Goal: Task Accomplishment & Management: Use online tool/utility

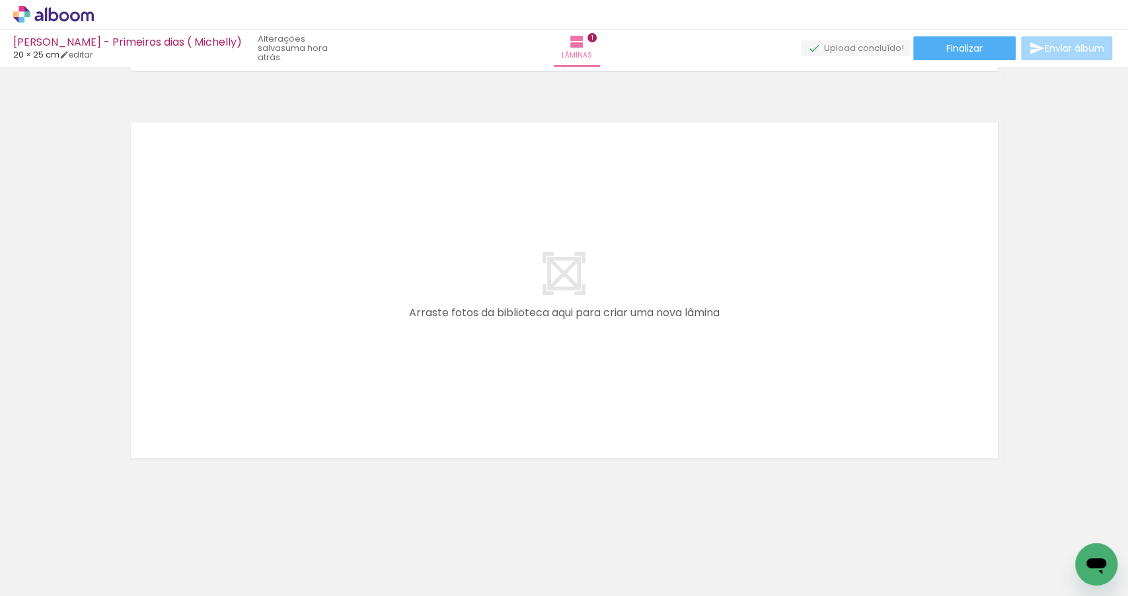
scroll to position [0, 660]
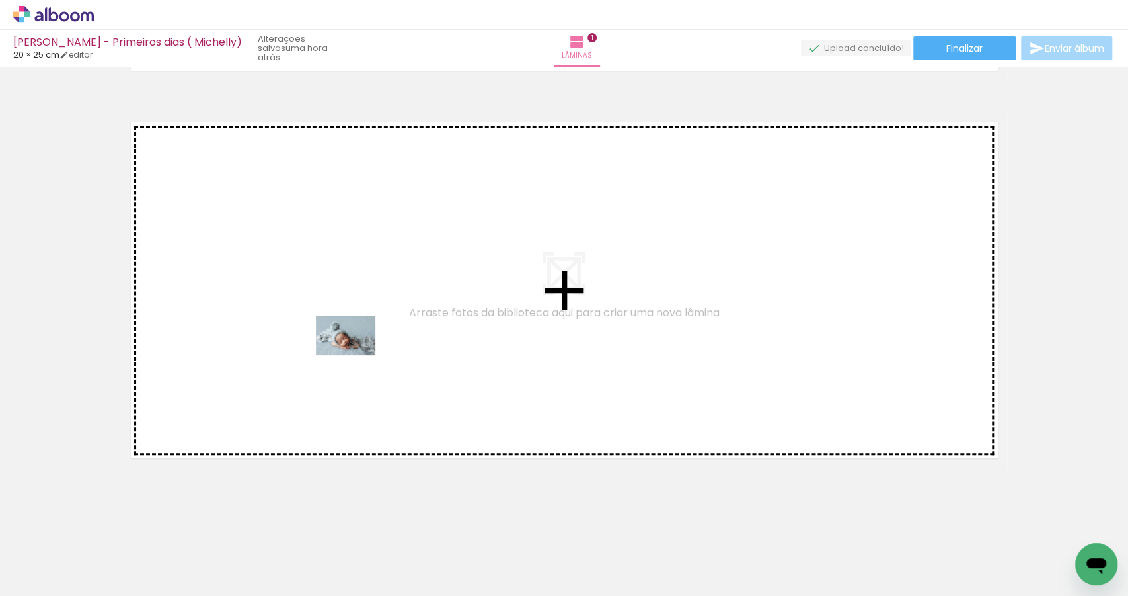
drag, startPoint x: 669, startPoint y: 554, endPoint x: 350, endPoint y: 347, distance: 380.5
click at [350, 347] on quentale-workspace at bounding box center [564, 298] width 1128 height 596
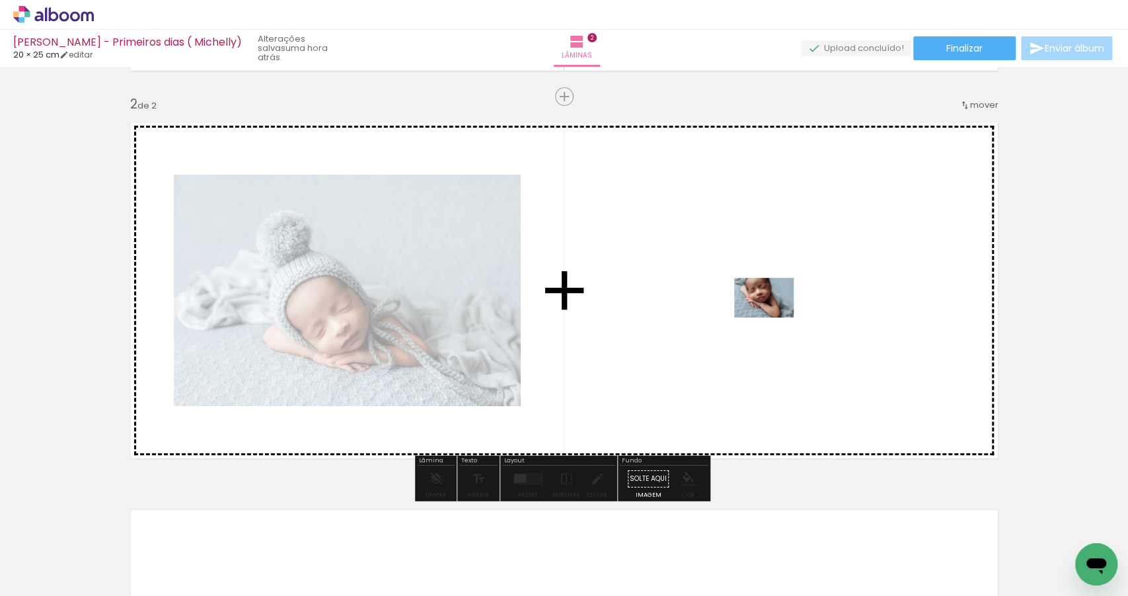
drag, startPoint x: 606, startPoint y: 527, endPoint x: 774, endPoint y: 317, distance: 269.1
click at [774, 317] on quentale-workspace at bounding box center [564, 298] width 1128 height 596
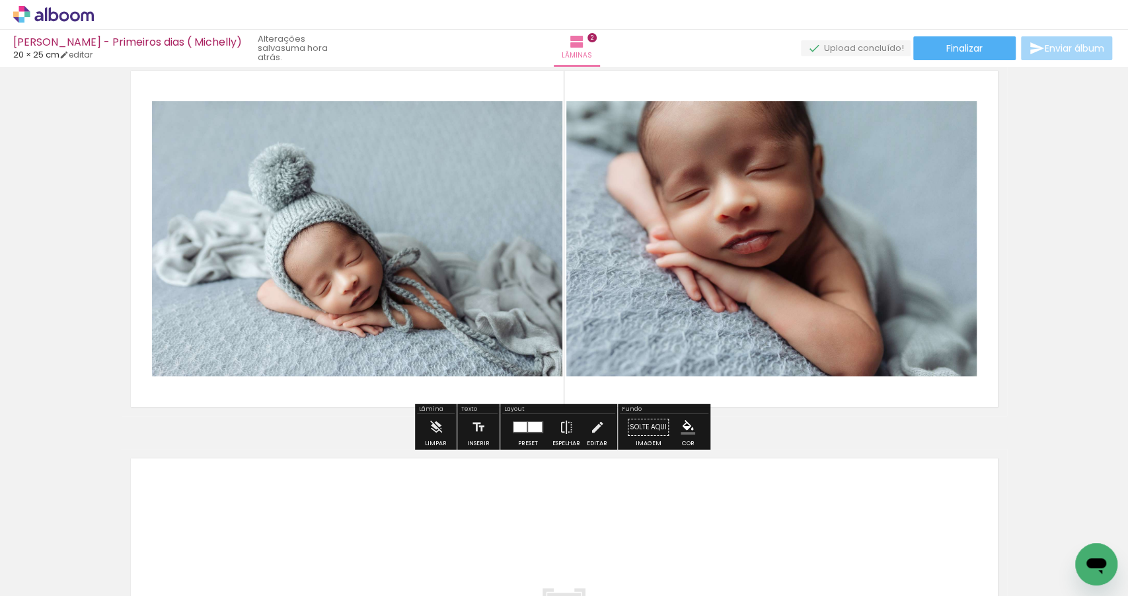
scroll to position [431, 0]
click at [530, 428] on div at bounding box center [535, 427] width 14 height 10
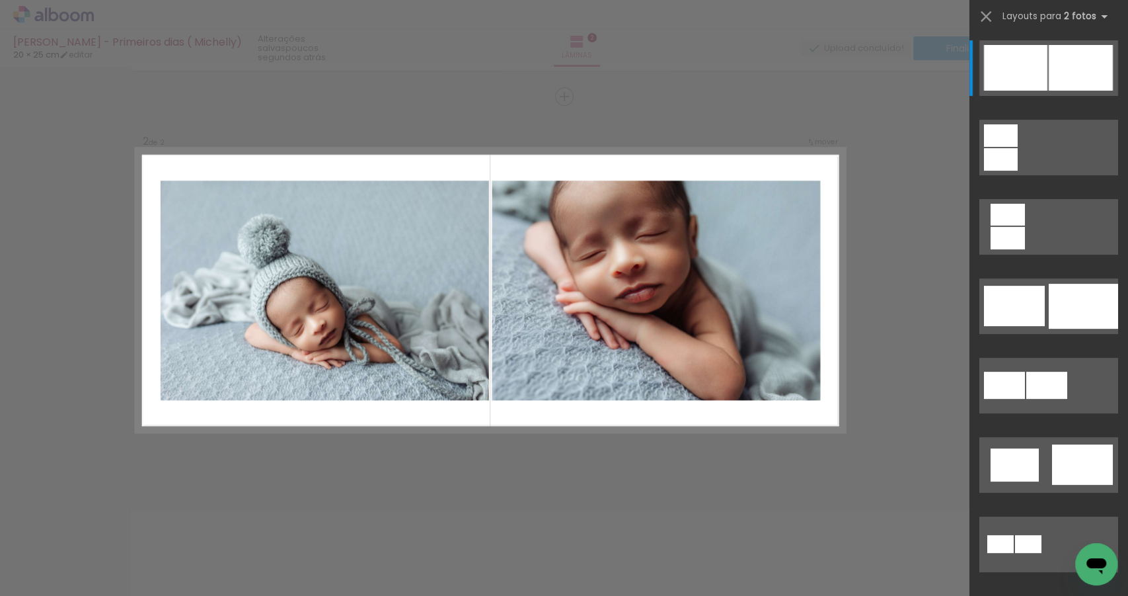
click at [802, 452] on div "Confirmar Cancelar" at bounding box center [564, 284] width 1128 height 1194
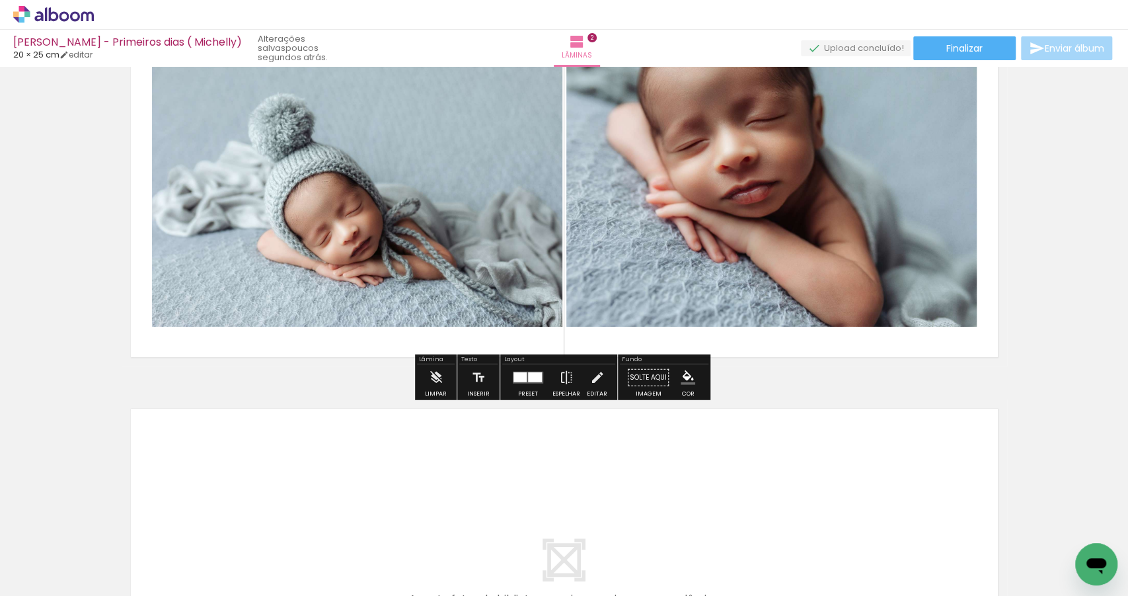
scroll to position [498, 0]
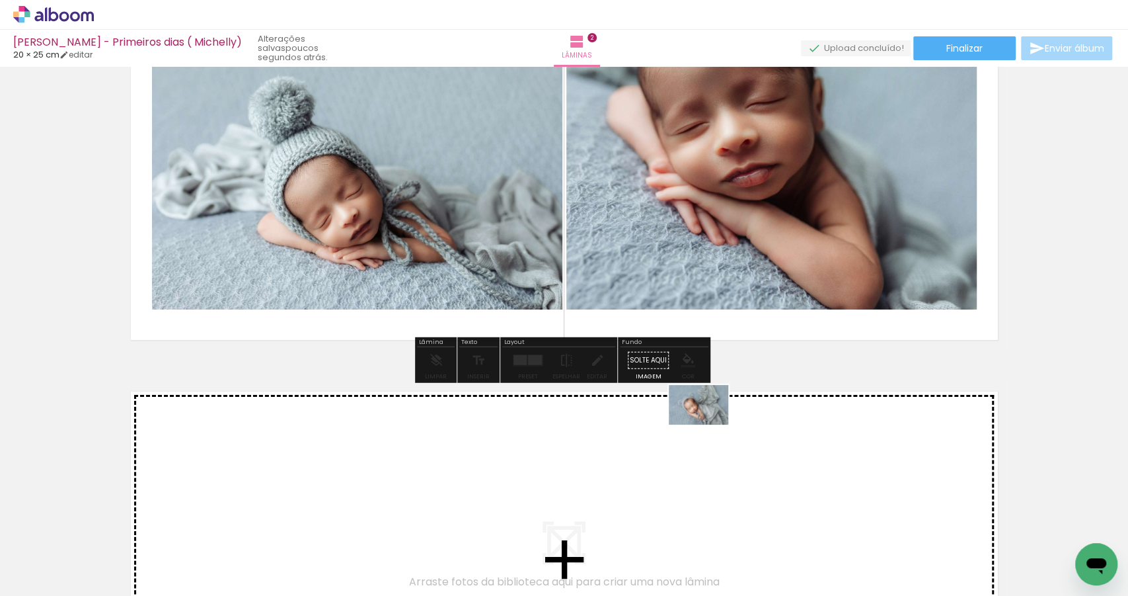
drag, startPoint x: 738, startPoint y: 462, endPoint x: 709, endPoint y: 424, distance: 48.5
click at [709, 424] on quentale-workspace at bounding box center [564, 298] width 1128 height 596
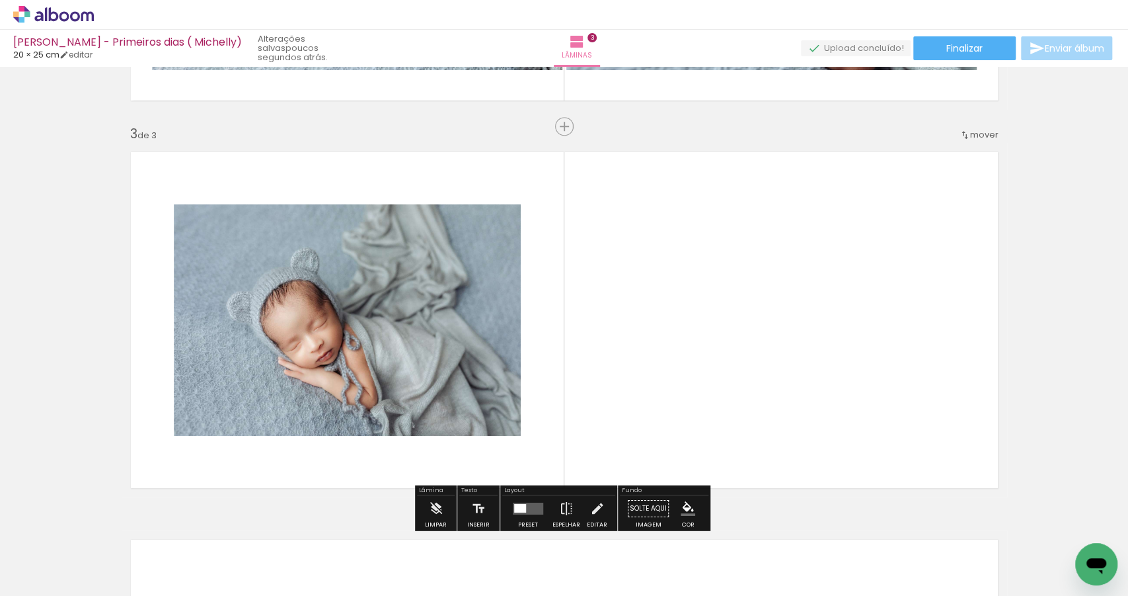
scroll to position [767, 0]
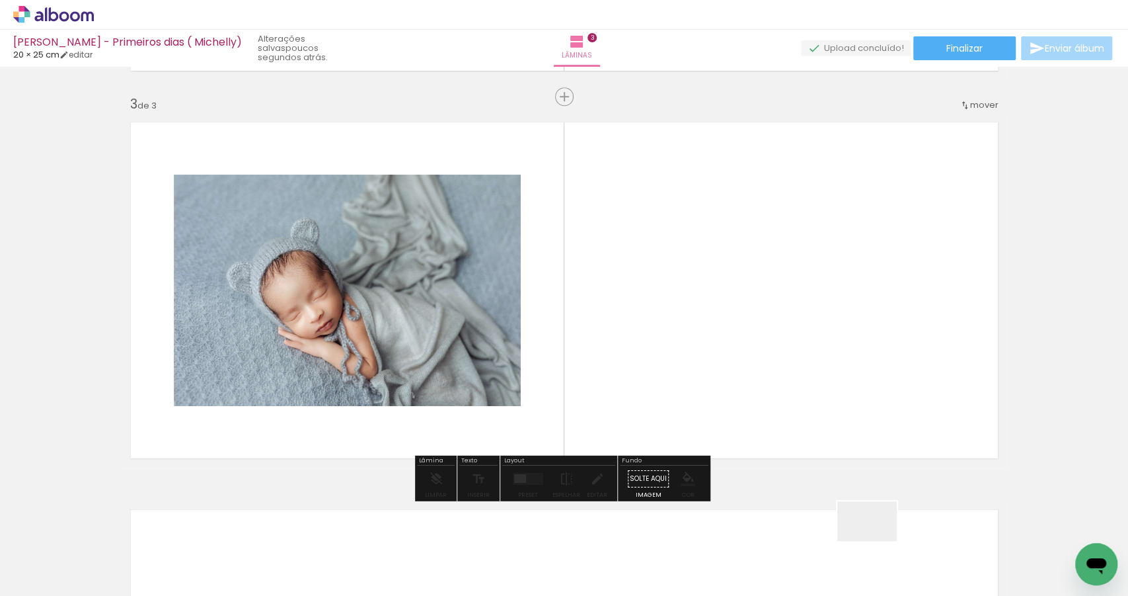
drag, startPoint x: 877, startPoint y: 541, endPoint x: 901, endPoint y: 463, distance: 81.6
click at [798, 372] on quentale-workspace at bounding box center [564, 298] width 1128 height 596
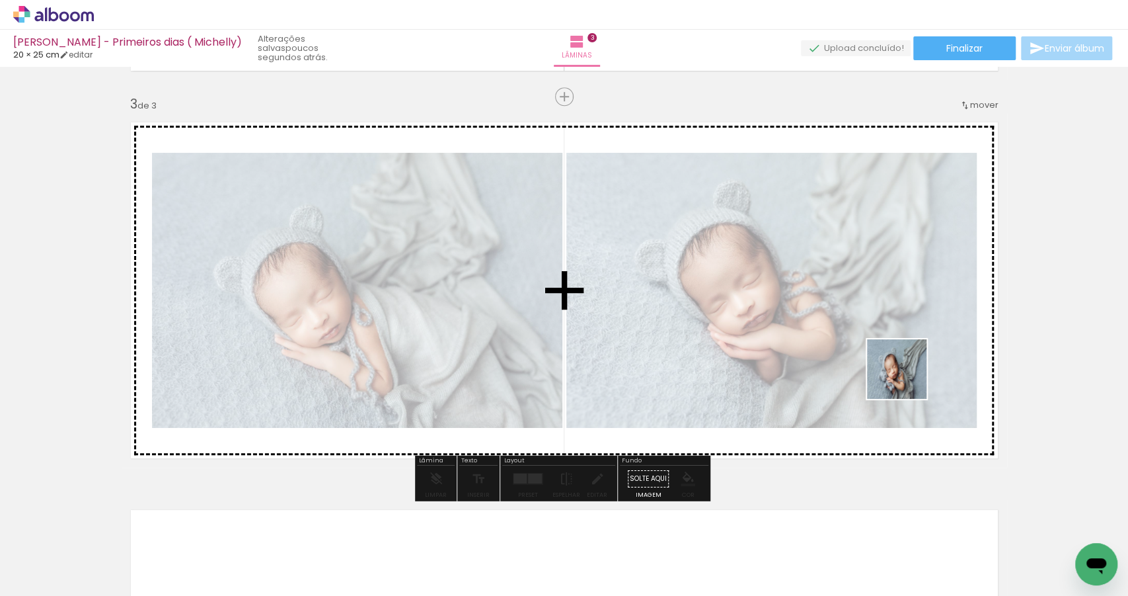
drag, startPoint x: 938, startPoint y: 482, endPoint x: 886, endPoint y: 328, distance: 162.6
click at [886, 328] on quentale-workspace at bounding box center [564, 298] width 1128 height 596
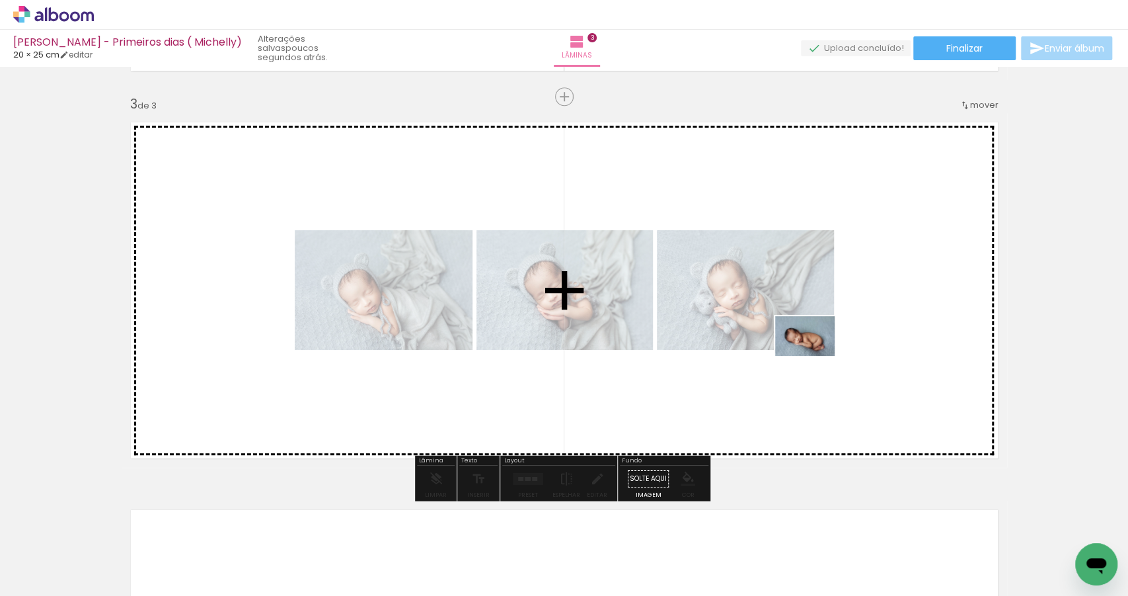
drag, startPoint x: 1040, startPoint y: 557, endPoint x: 796, endPoint y: 348, distance: 321.2
click at [797, 348] on quentale-workspace at bounding box center [564, 298] width 1128 height 596
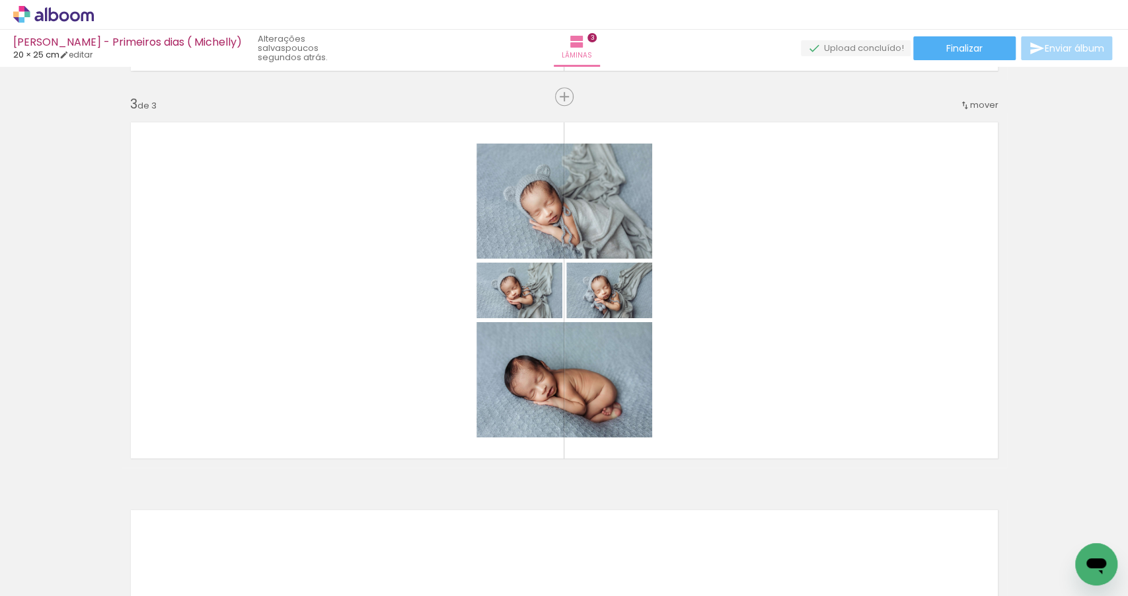
scroll to position [0, 122]
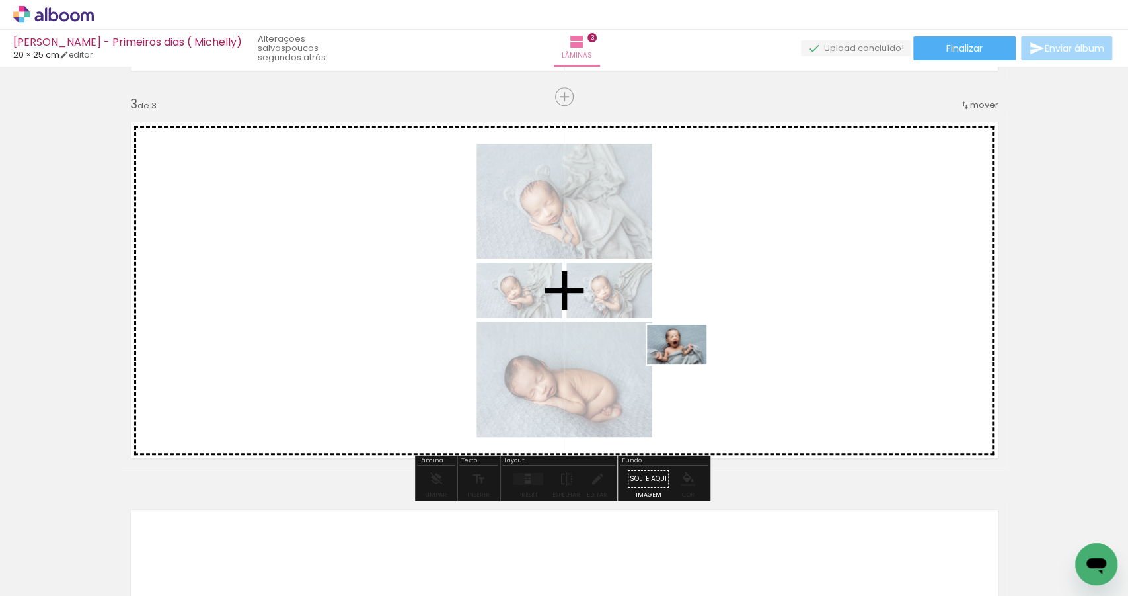
drag, startPoint x: 533, startPoint y: 562, endPoint x: 687, endPoint y: 364, distance: 250.6
click at [687, 364] on quentale-workspace at bounding box center [564, 298] width 1128 height 596
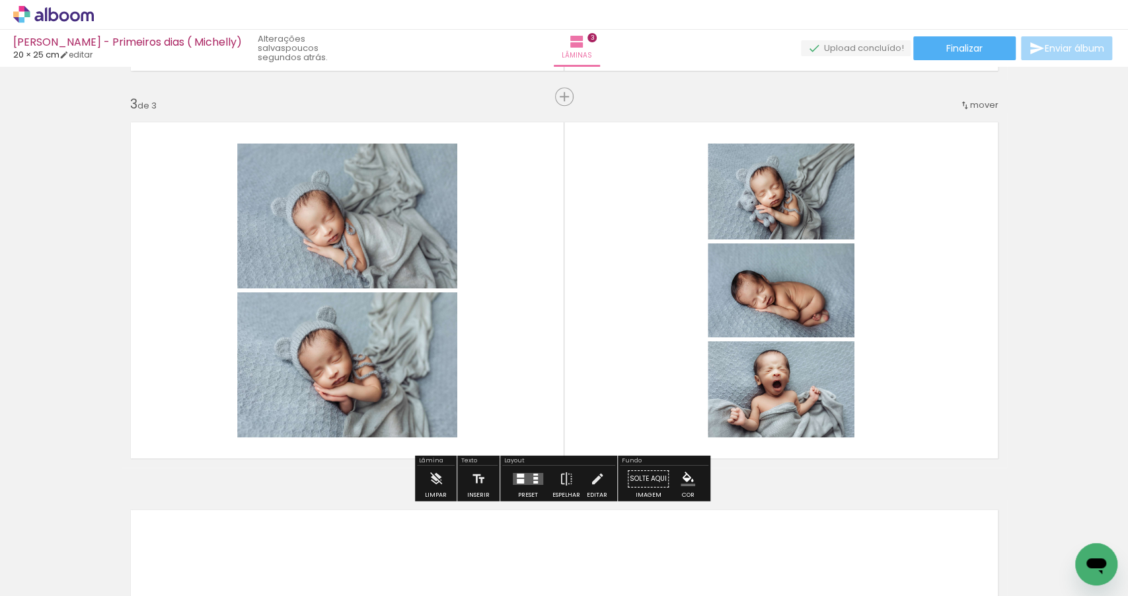
click at [523, 476] on quentale-layouter at bounding box center [528, 479] width 30 height 12
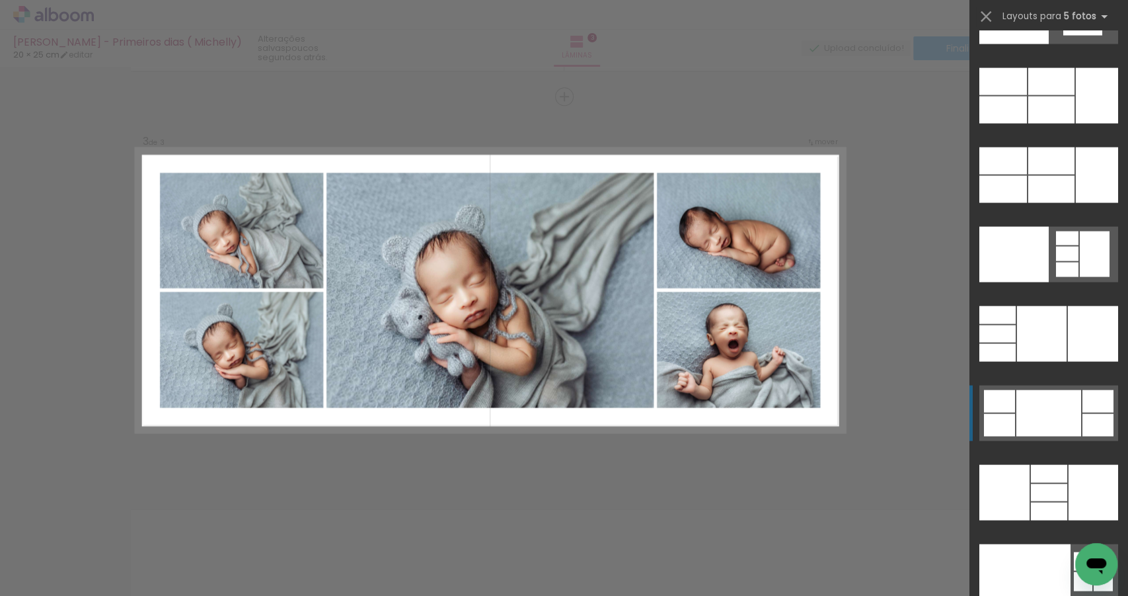
scroll to position [35477, 0]
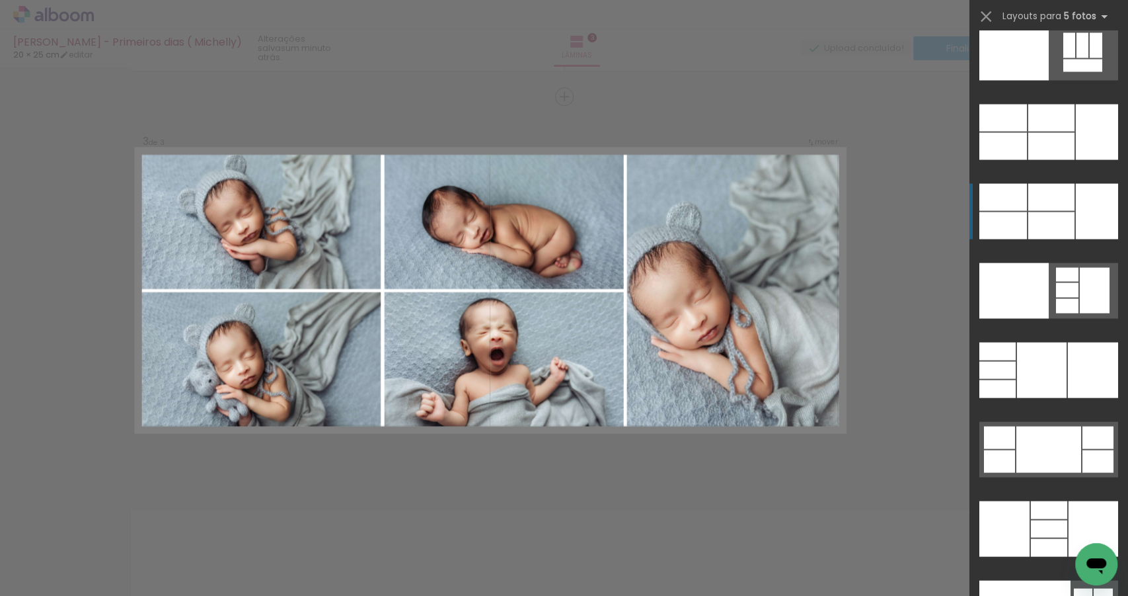
click at [1071, 220] on div at bounding box center [1052, 225] width 46 height 27
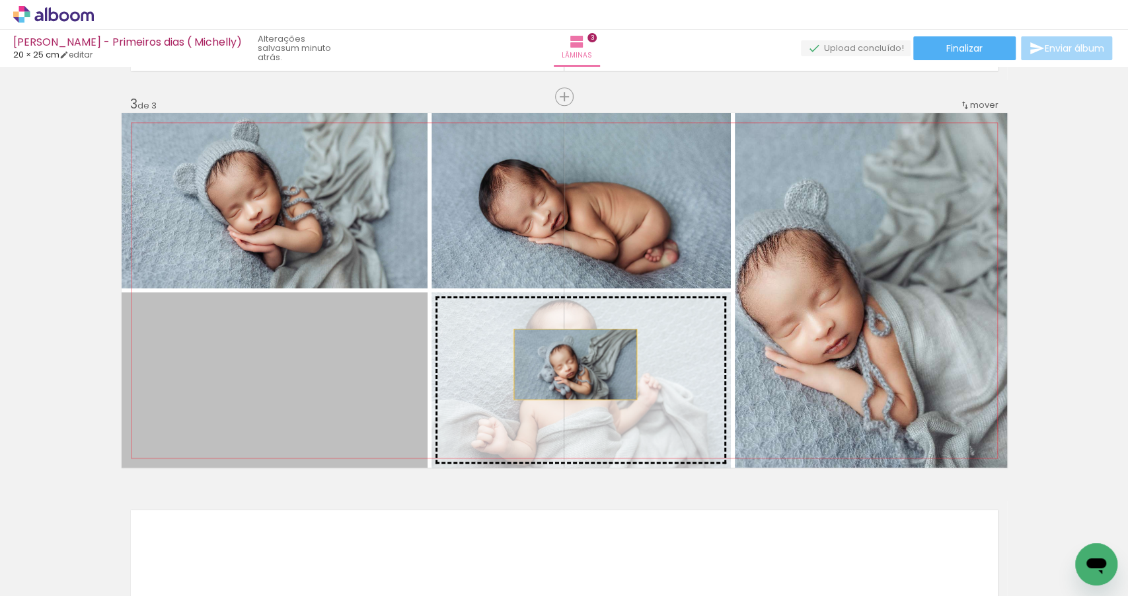
drag, startPoint x: 348, startPoint y: 362, endPoint x: 572, endPoint y: 364, distance: 224.1
click at [0, 0] on slot at bounding box center [0, 0] width 0 height 0
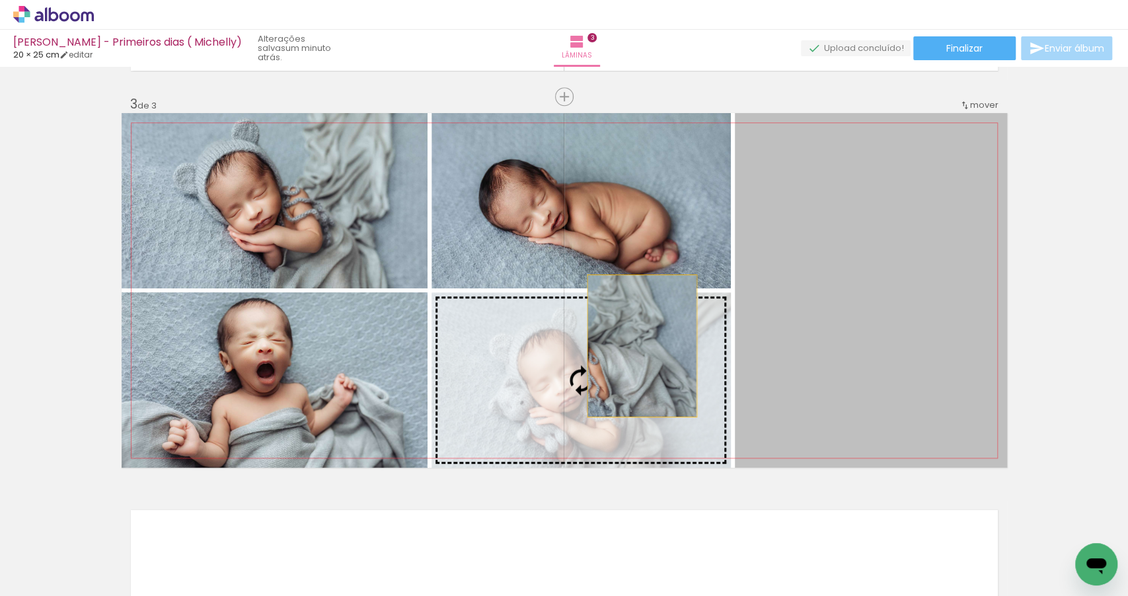
drag, startPoint x: 885, startPoint y: 325, endPoint x: 621, endPoint y: 370, distance: 266.8
click at [0, 0] on slot at bounding box center [0, 0] width 0 height 0
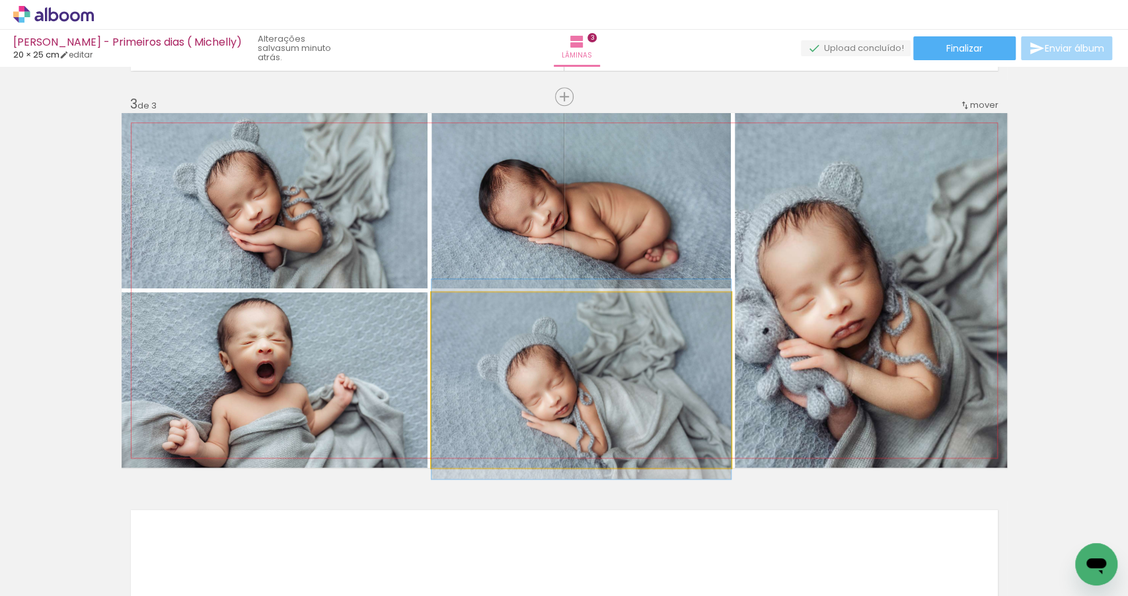
drag, startPoint x: 574, startPoint y: 384, endPoint x: 558, endPoint y: 383, distance: 15.9
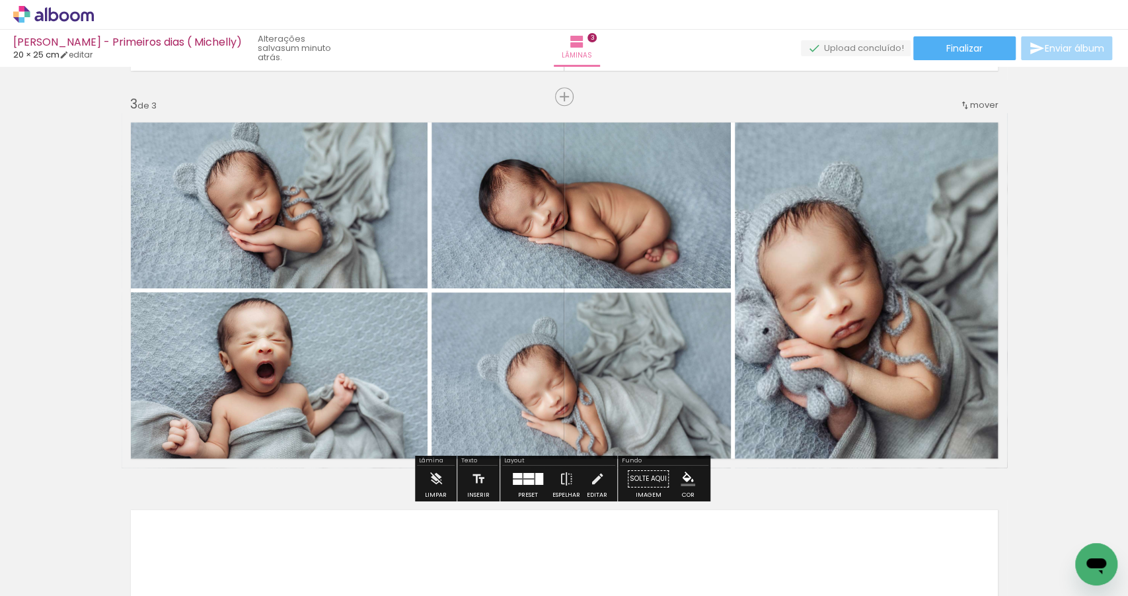
click at [524, 475] on div at bounding box center [529, 475] width 11 height 5
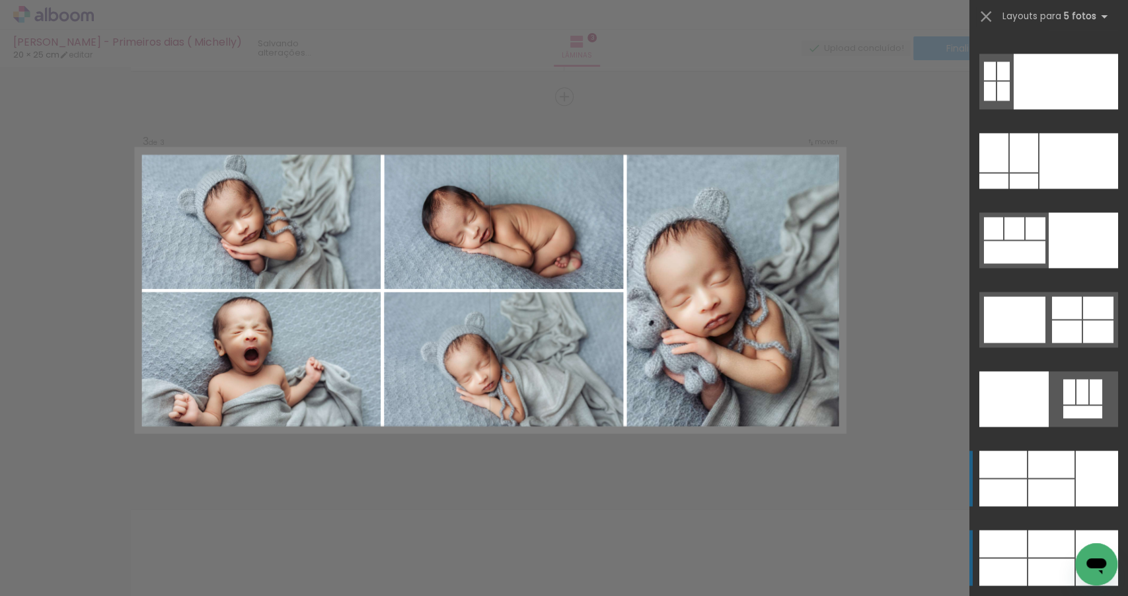
scroll to position [34882, 0]
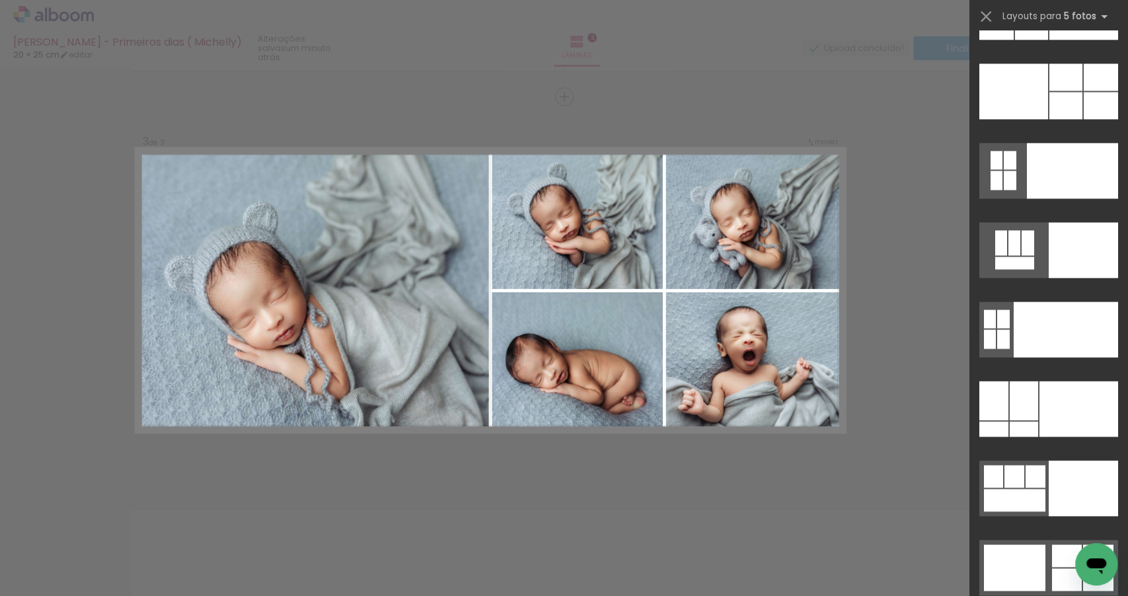
click at [1050, 113] on div at bounding box center [1066, 105] width 33 height 27
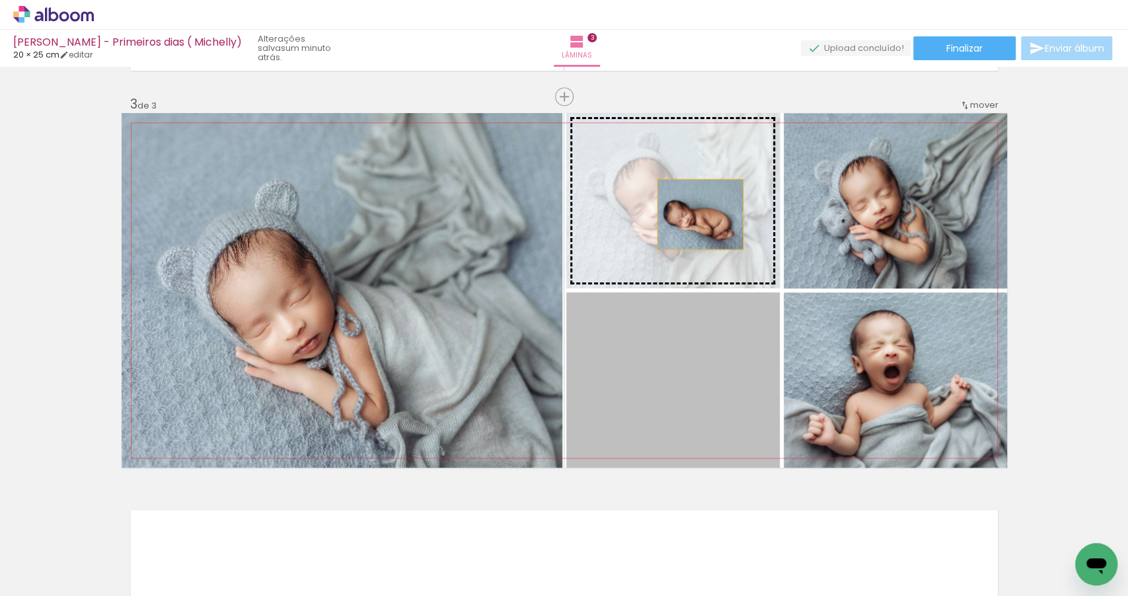
drag, startPoint x: 705, startPoint y: 416, endPoint x: 697, endPoint y: 214, distance: 201.8
click at [0, 0] on slot at bounding box center [0, 0] width 0 height 0
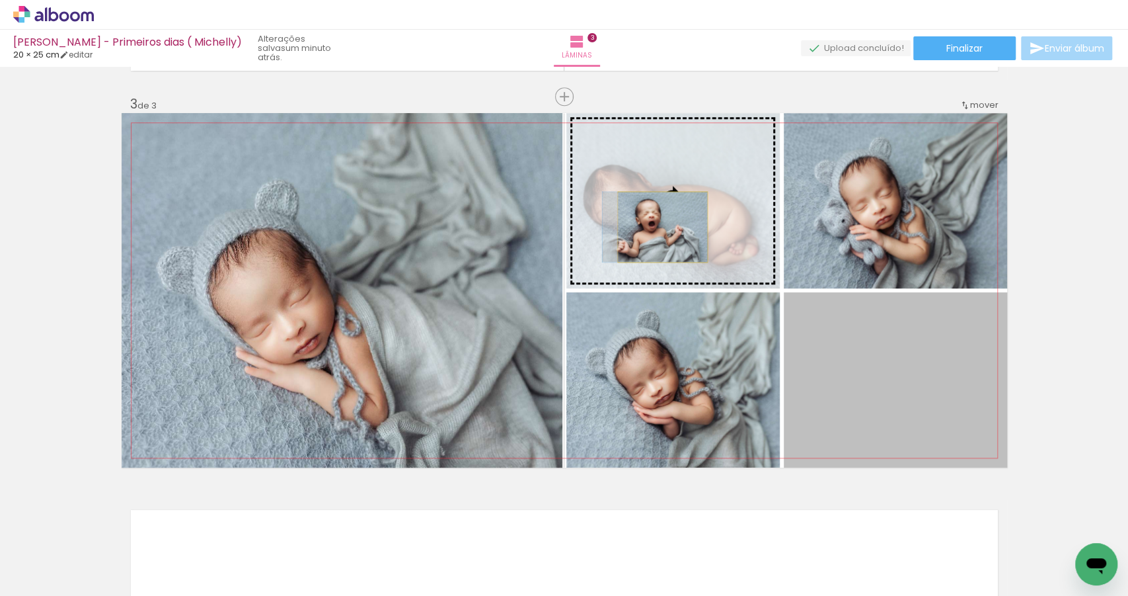
drag, startPoint x: 861, startPoint y: 397, endPoint x: 654, endPoint y: 223, distance: 269.8
click at [0, 0] on slot at bounding box center [0, 0] width 0 height 0
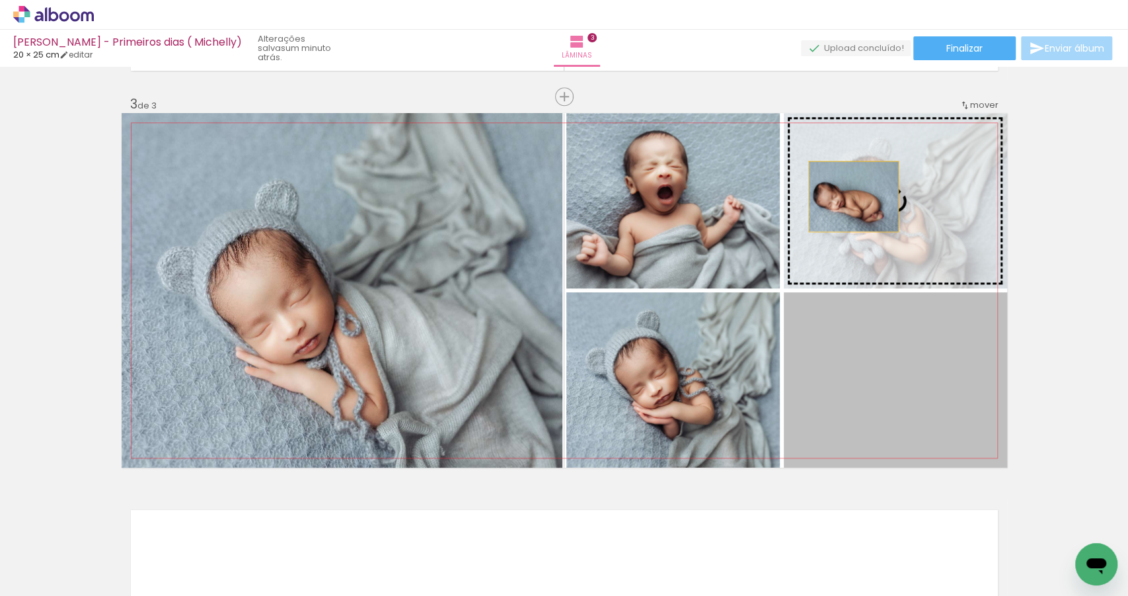
drag, startPoint x: 868, startPoint y: 356, endPoint x: 850, endPoint y: 194, distance: 162.9
click at [0, 0] on slot at bounding box center [0, 0] width 0 height 0
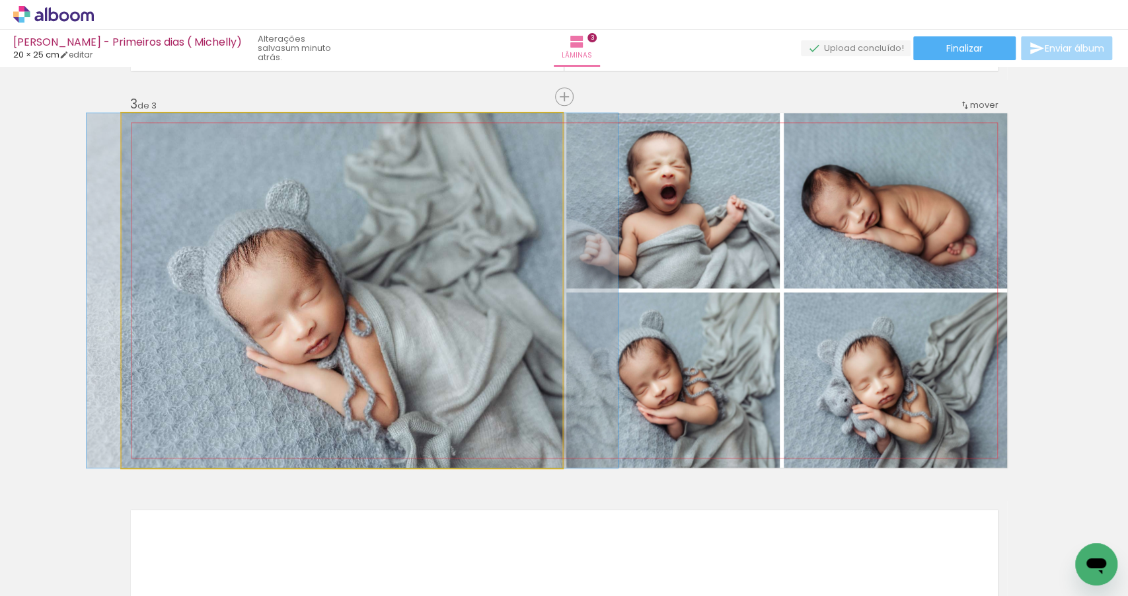
drag, startPoint x: 407, startPoint y: 298, endPoint x: 418, endPoint y: 299, distance: 10.6
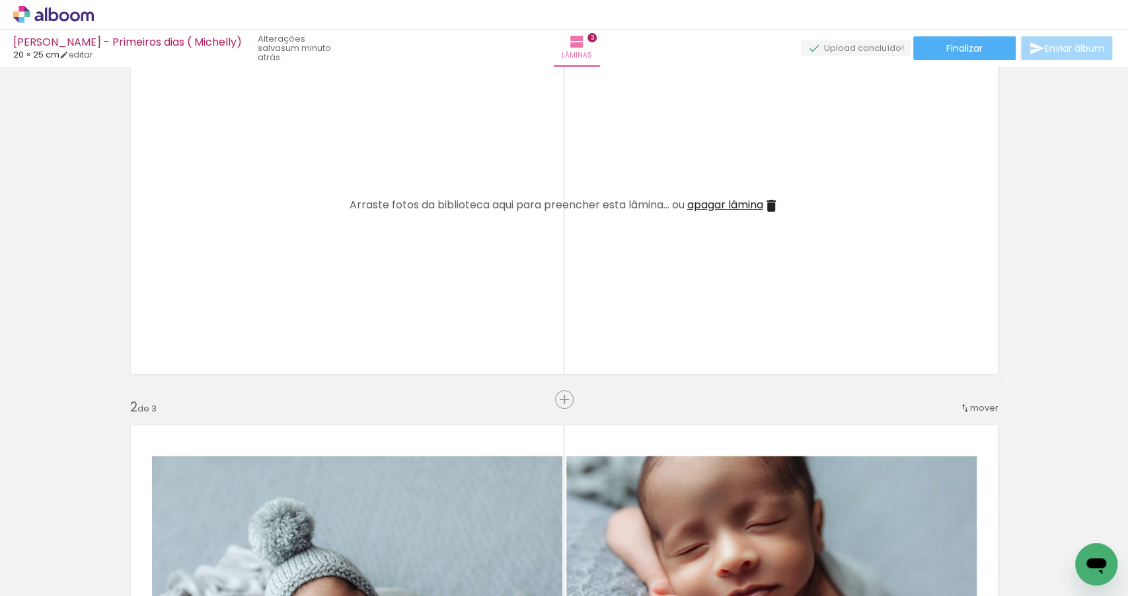
scroll to position [58, 0]
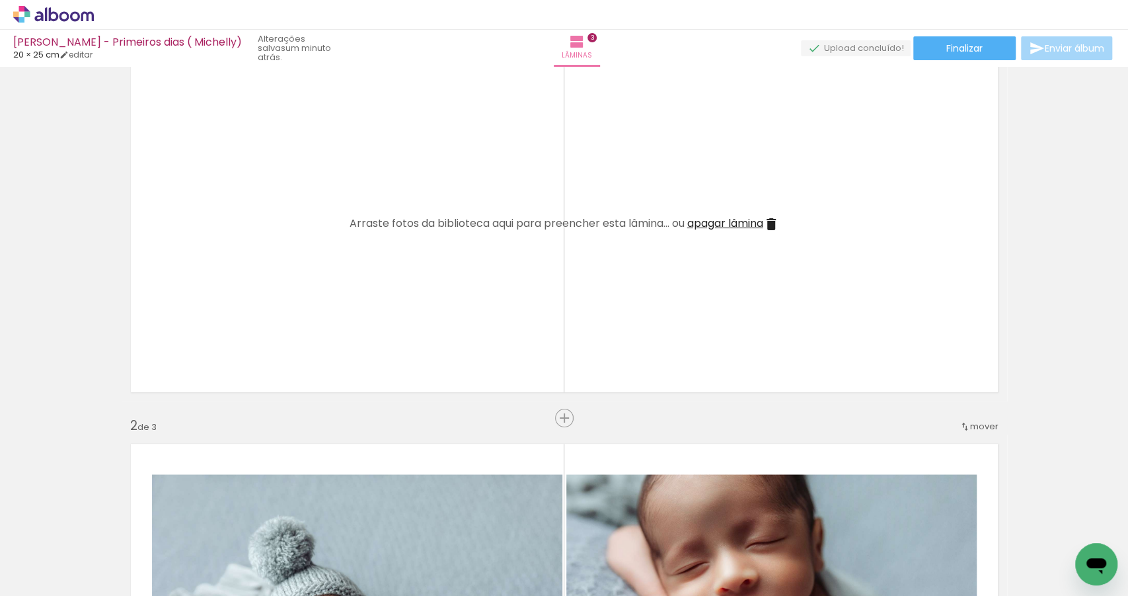
click at [709, 225] on span "apagar lâmina" at bounding box center [726, 223] width 76 height 15
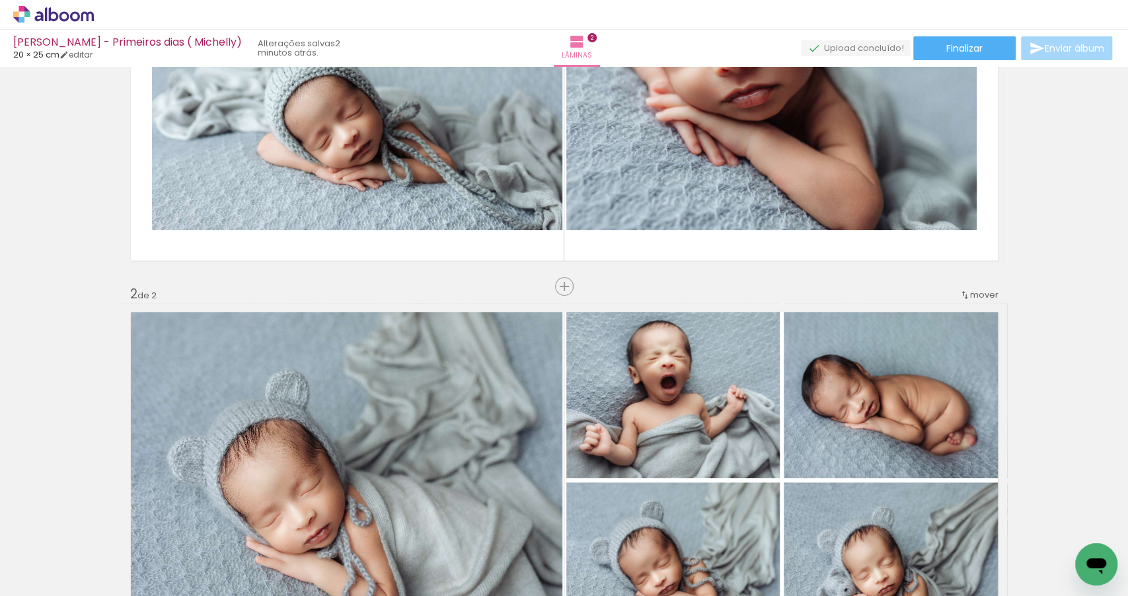
scroll to position [69, 0]
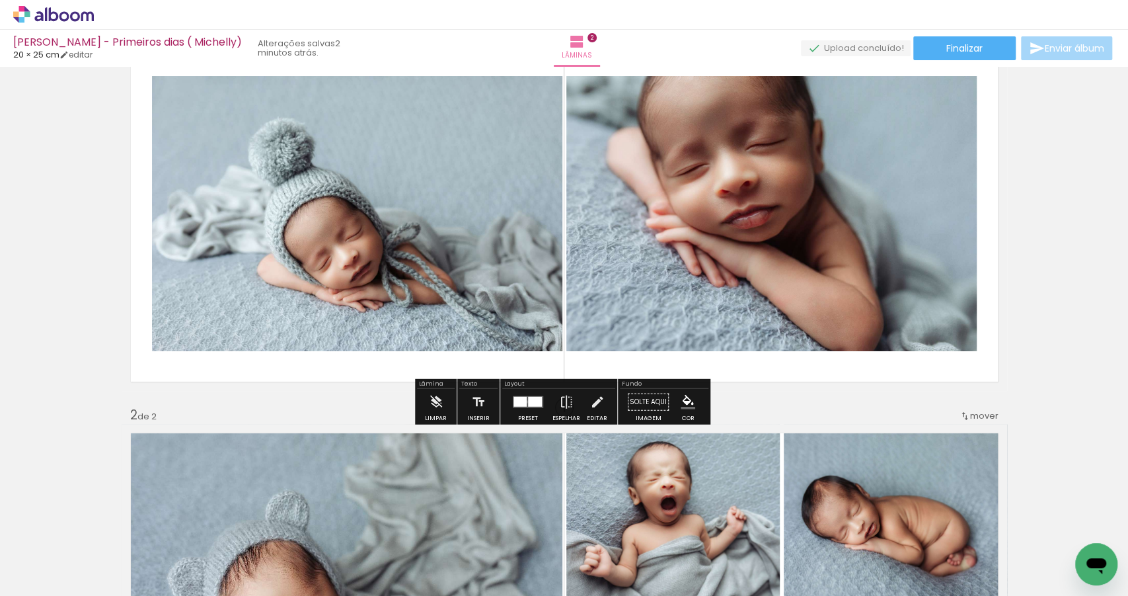
click at [524, 401] on quentale-layouter at bounding box center [528, 402] width 30 height 12
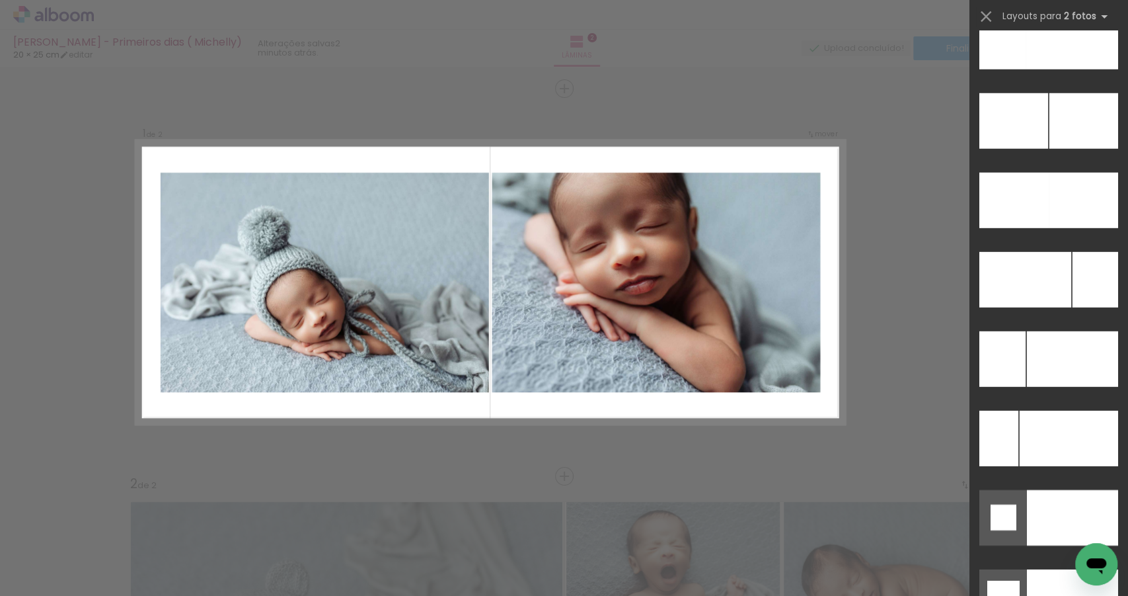
scroll to position [5812, 0]
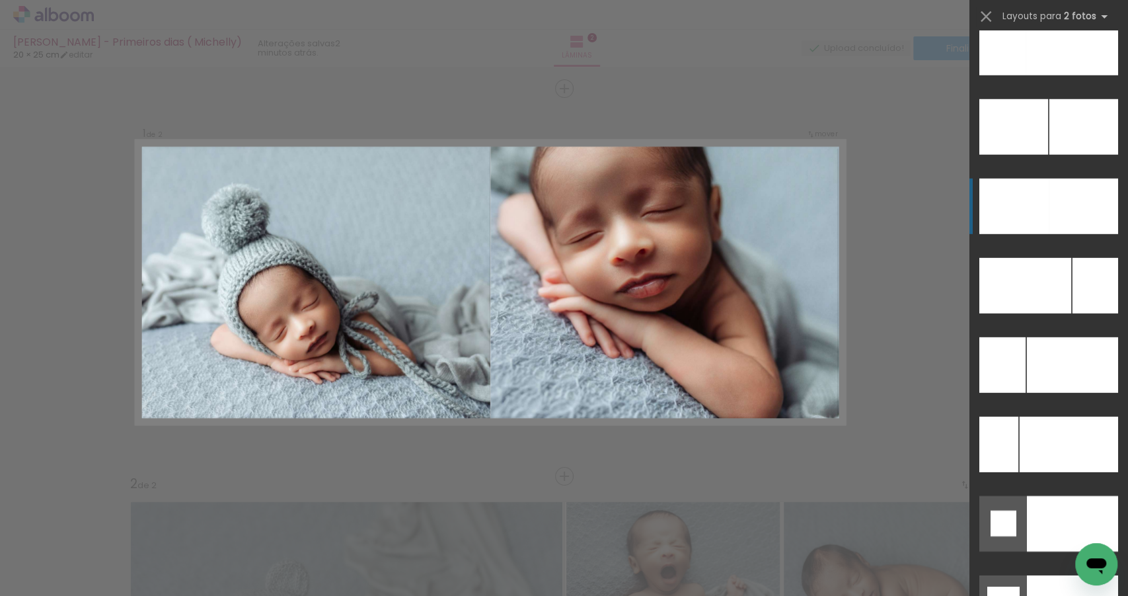
click at [1036, 219] on div at bounding box center [1014, 206] width 69 height 56
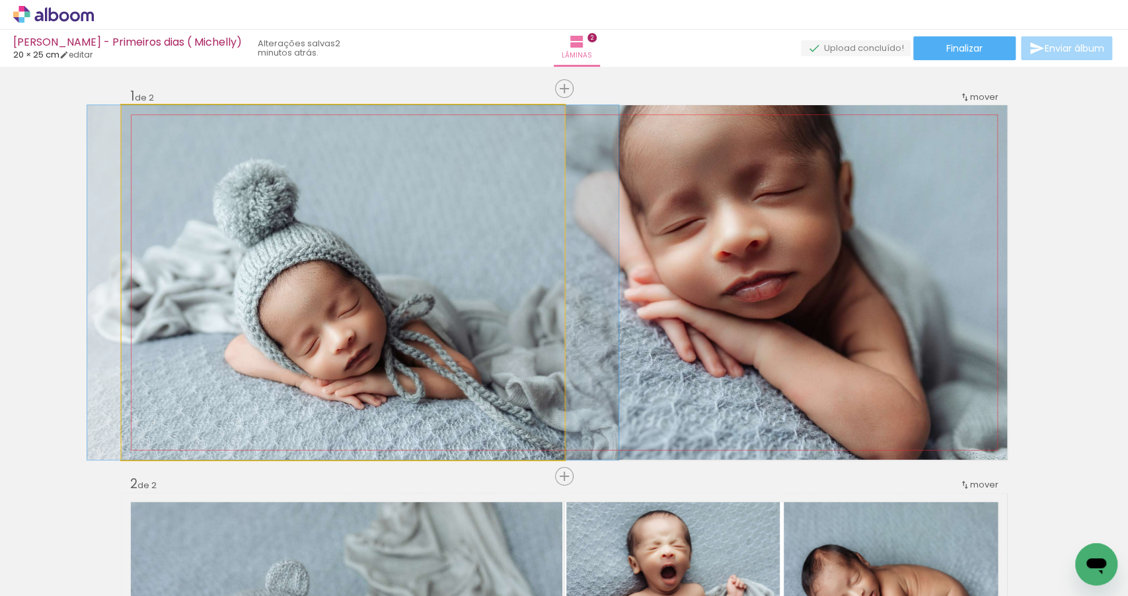
drag, startPoint x: 264, startPoint y: 410, endPoint x: 274, endPoint y: 411, distance: 9.9
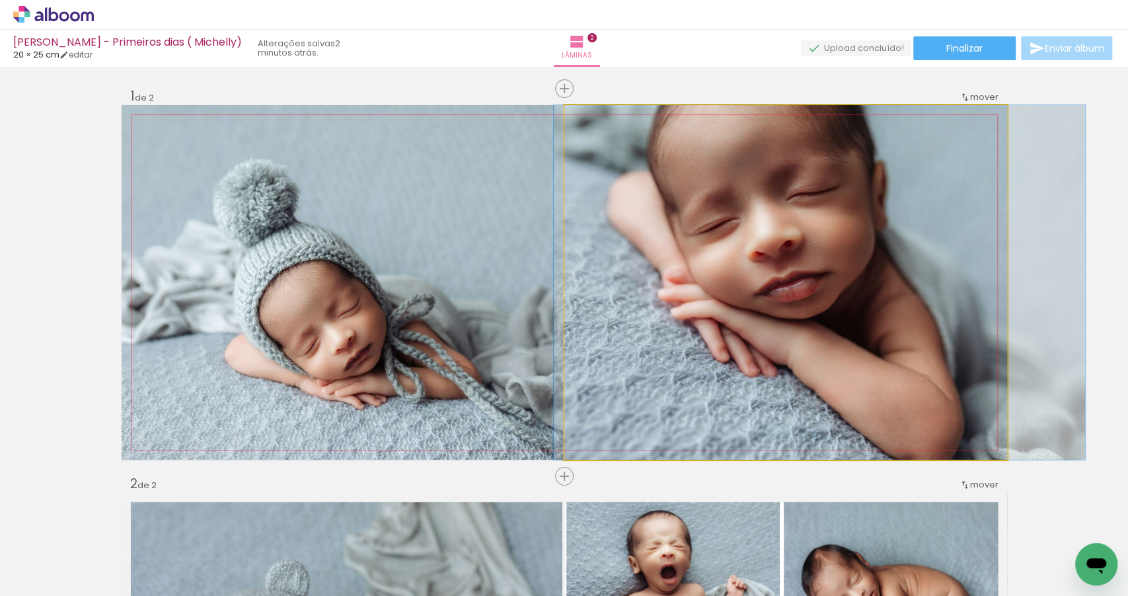
drag, startPoint x: 606, startPoint y: 329, endPoint x: 640, endPoint y: 333, distance: 33.9
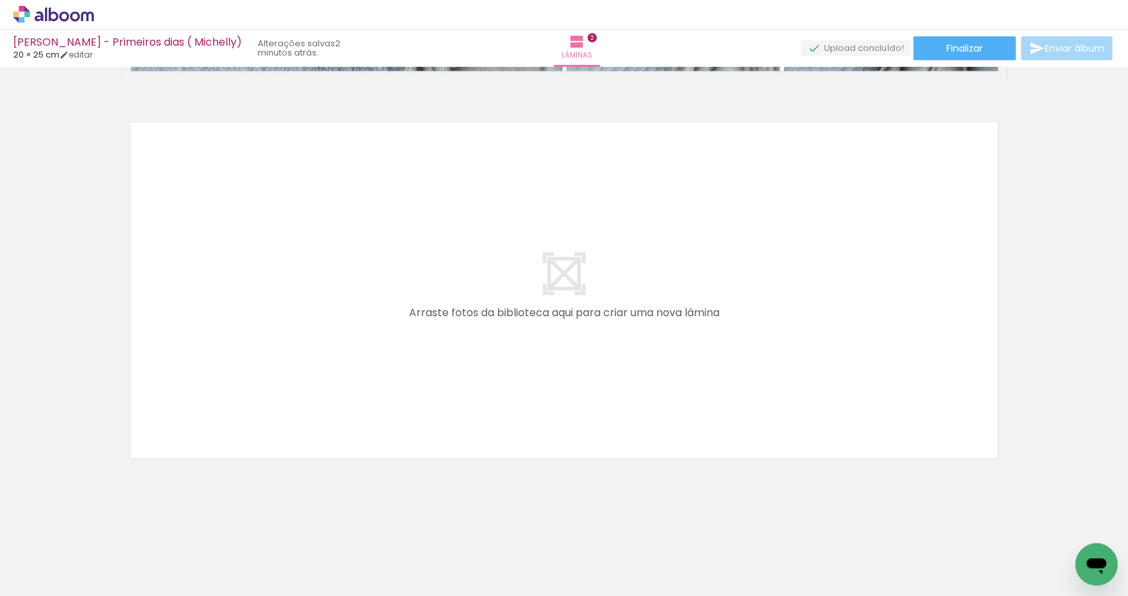
scroll to position [0, 0]
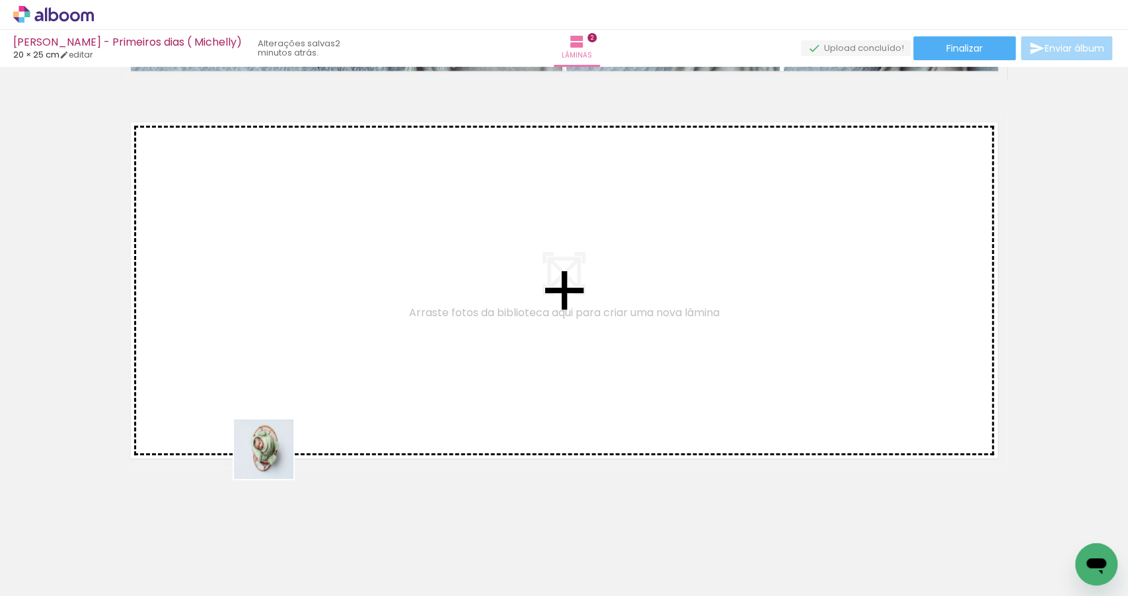
drag, startPoint x: 280, startPoint y: 555, endPoint x: 259, endPoint y: 411, distance: 144.9
click at [259, 411] on quentale-workspace at bounding box center [564, 298] width 1128 height 596
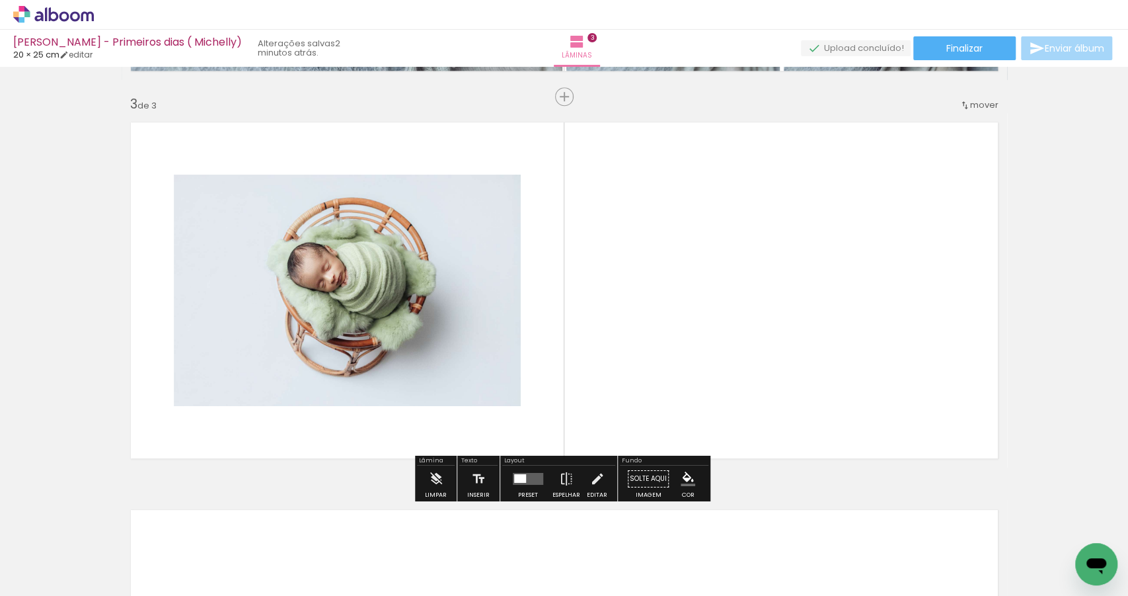
scroll to position [767, 0]
drag, startPoint x: 371, startPoint y: 544, endPoint x: 452, endPoint y: 438, distance: 133.9
click at [441, 394] on quentale-workspace at bounding box center [564, 298] width 1128 height 596
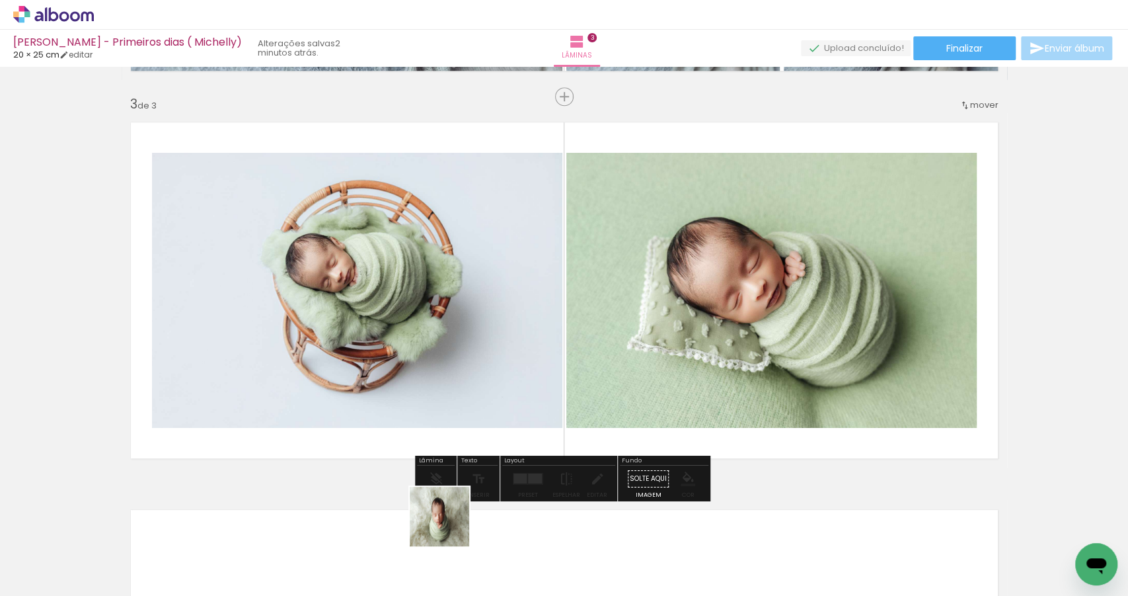
drag, startPoint x: 437, startPoint y: 543, endPoint x: 524, endPoint y: 419, distance: 151.5
click at [524, 380] on quentale-workspace at bounding box center [564, 298] width 1128 height 596
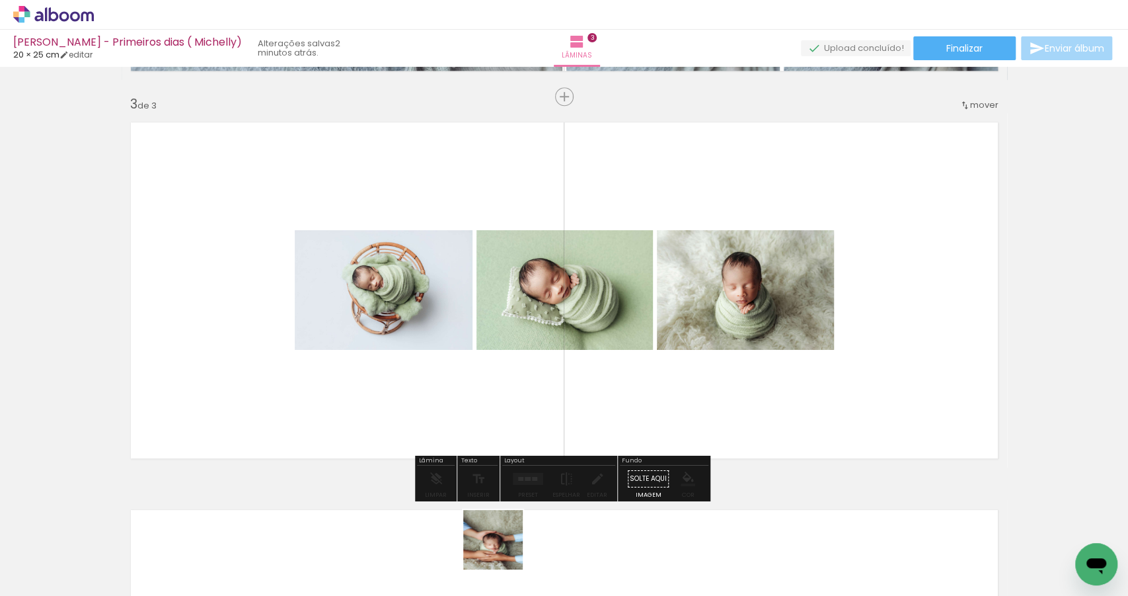
drag, startPoint x: 503, startPoint y: 549, endPoint x: 555, endPoint y: 414, distance: 145.2
click at [550, 368] on quentale-workspace at bounding box center [564, 298] width 1128 height 596
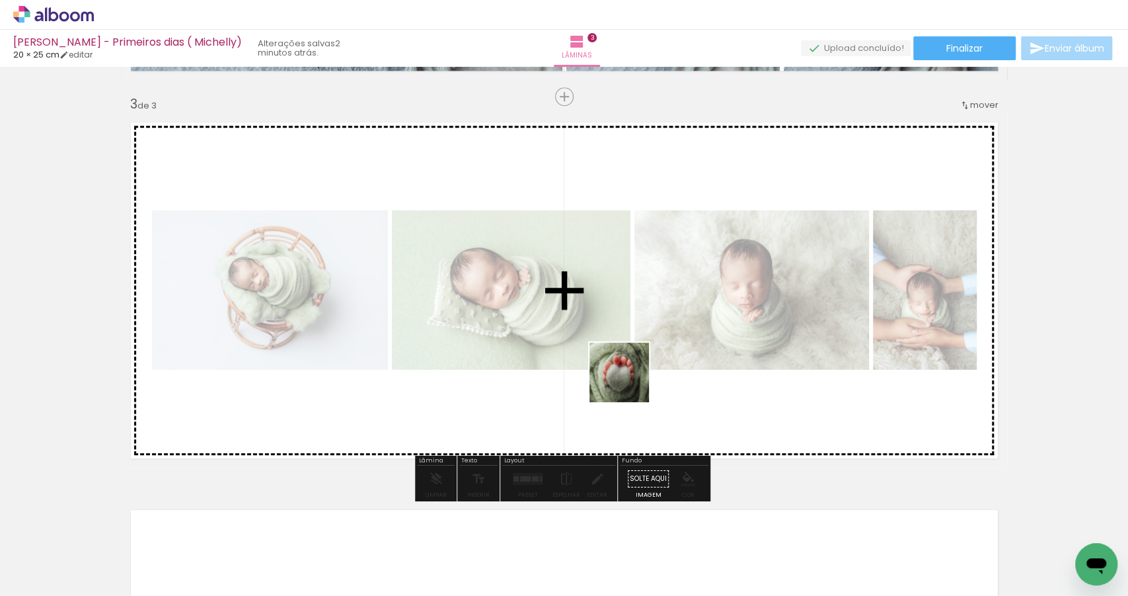
drag, startPoint x: 580, startPoint y: 555, endPoint x: 629, endPoint y: 382, distance: 179.5
click at [629, 382] on quentale-workspace at bounding box center [564, 298] width 1128 height 596
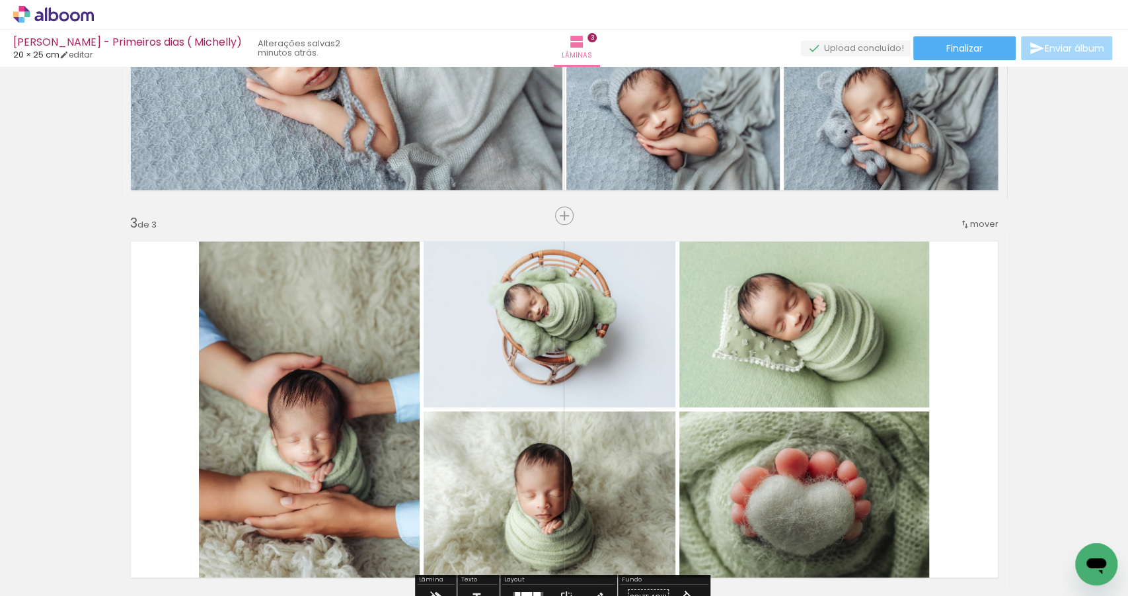
scroll to position [646, 0]
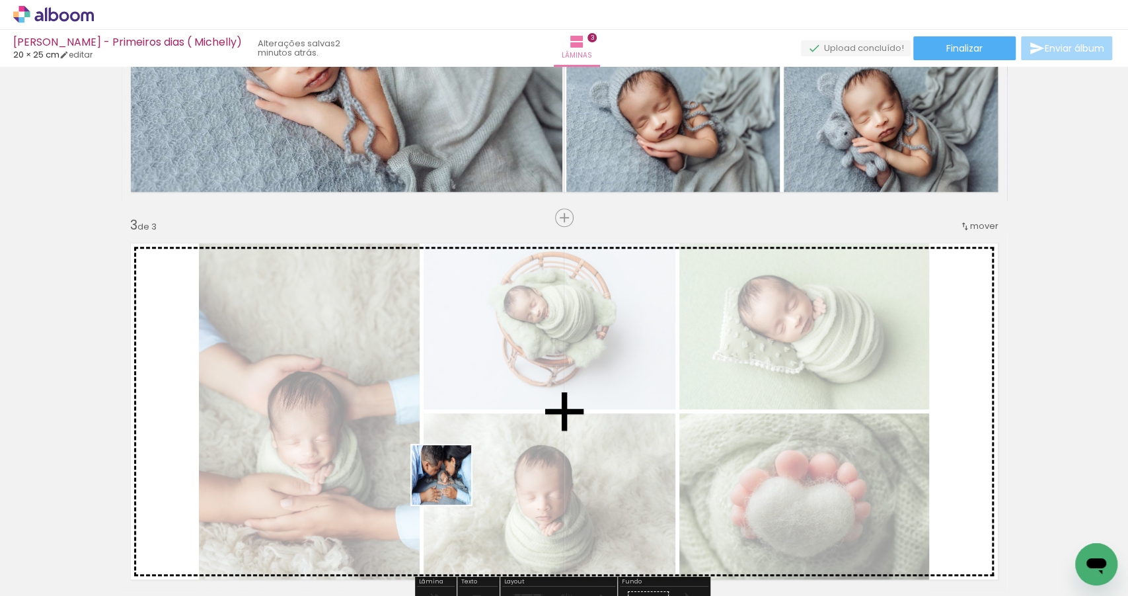
drag, startPoint x: 493, startPoint y: 559, endPoint x: 392, endPoint y: 387, distance: 199.7
click at [392, 387] on quentale-workspace at bounding box center [564, 298] width 1128 height 596
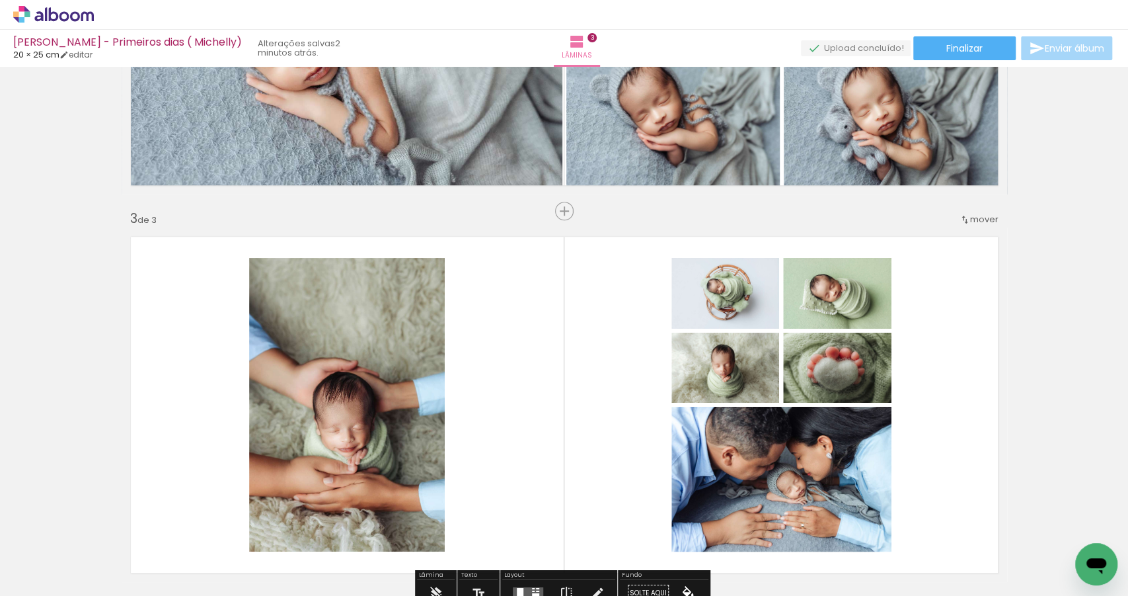
scroll to position [703, 0]
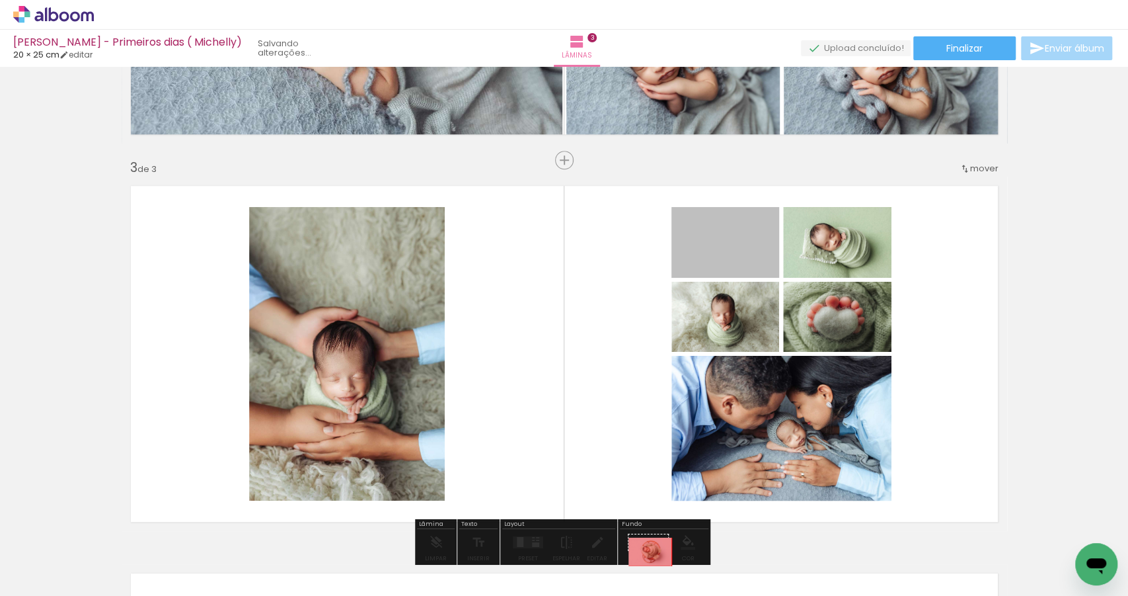
drag, startPoint x: 716, startPoint y: 249, endPoint x: 647, endPoint y: 551, distance: 310.0
click at [647, 551] on quentale-workspace at bounding box center [564, 298] width 1128 height 596
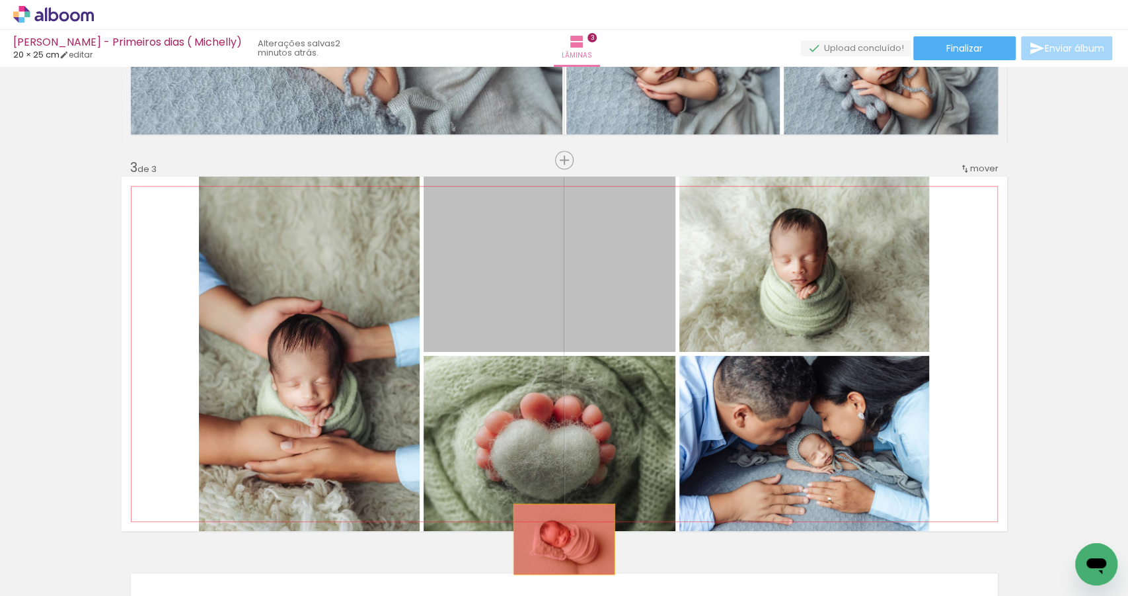
drag, startPoint x: 557, startPoint y: 285, endPoint x: 561, endPoint y: 539, distance: 253.9
click at [561, 539] on quentale-workspace at bounding box center [564, 298] width 1128 height 596
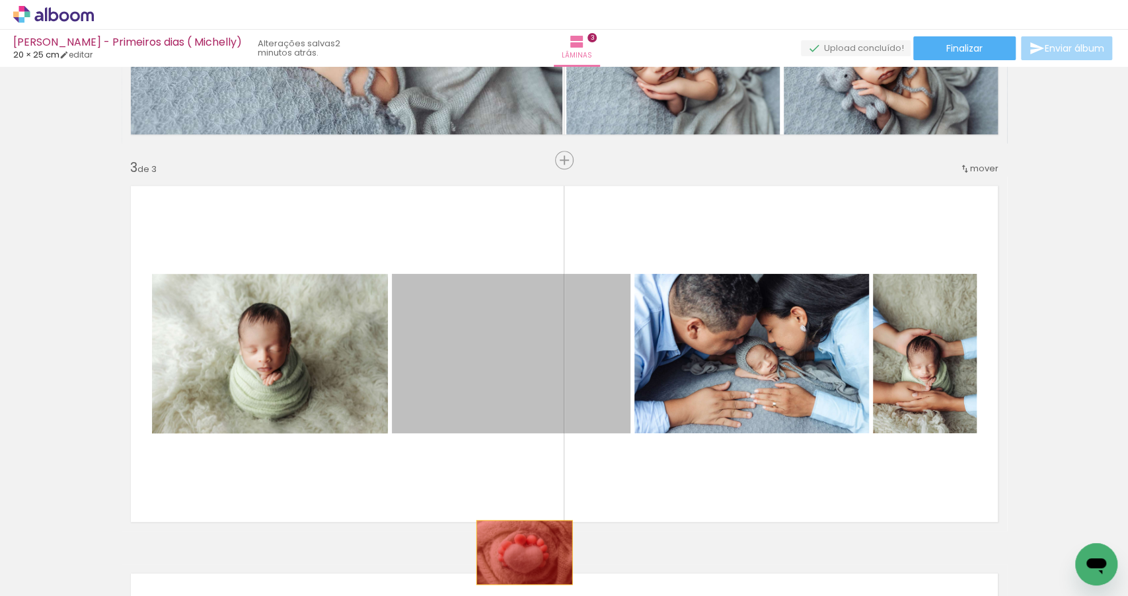
drag, startPoint x: 489, startPoint y: 375, endPoint x: 521, endPoint y: 552, distance: 180.0
click at [521, 552] on quentale-workspace at bounding box center [564, 298] width 1128 height 596
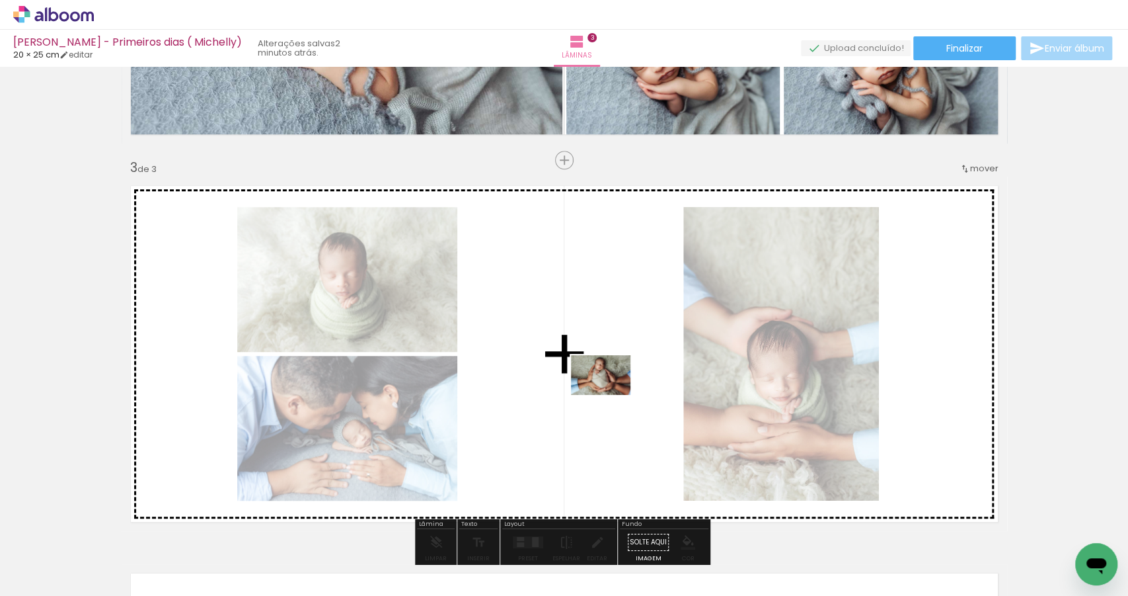
drag, startPoint x: 269, startPoint y: 559, endPoint x: 613, endPoint y: 393, distance: 382.0
click at [613, 393] on quentale-workspace at bounding box center [564, 298] width 1128 height 596
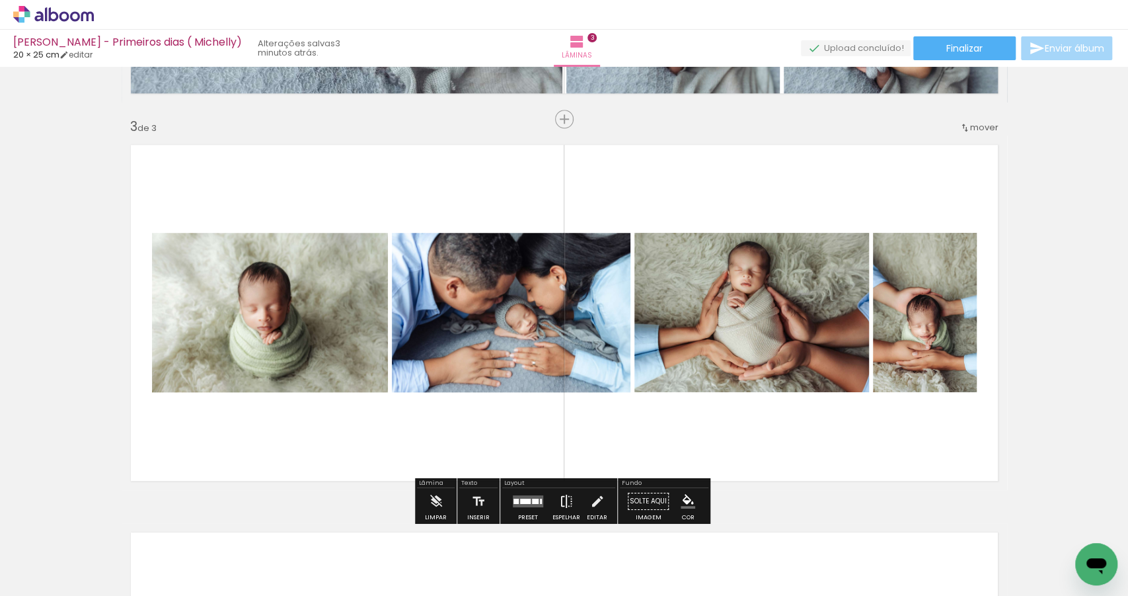
scroll to position [816, 0]
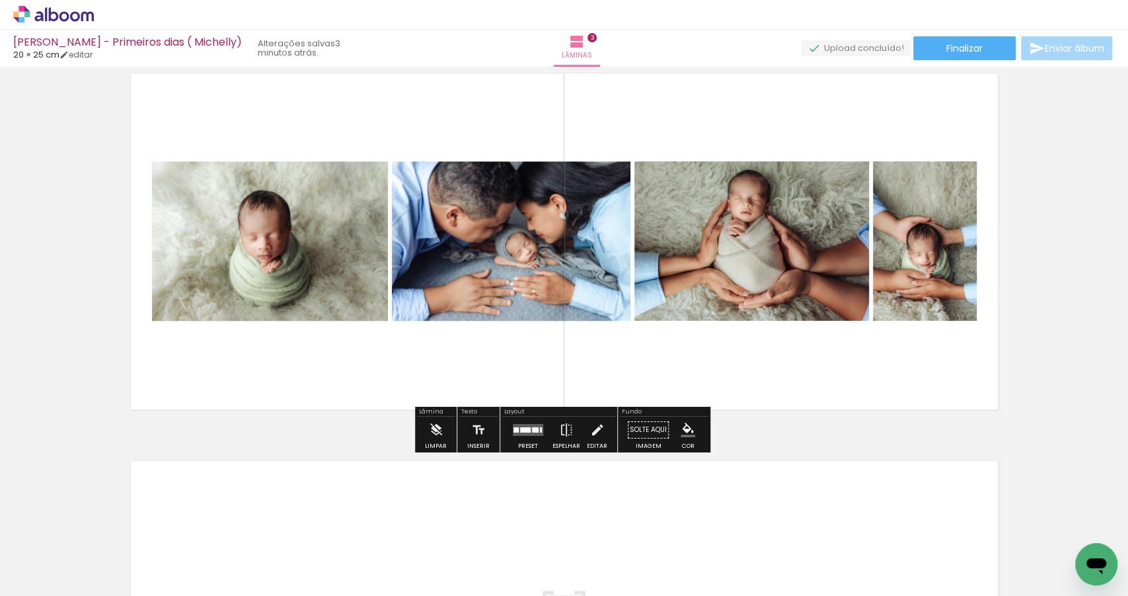
click at [543, 429] on paper-button "Preset" at bounding box center [528, 433] width 42 height 34
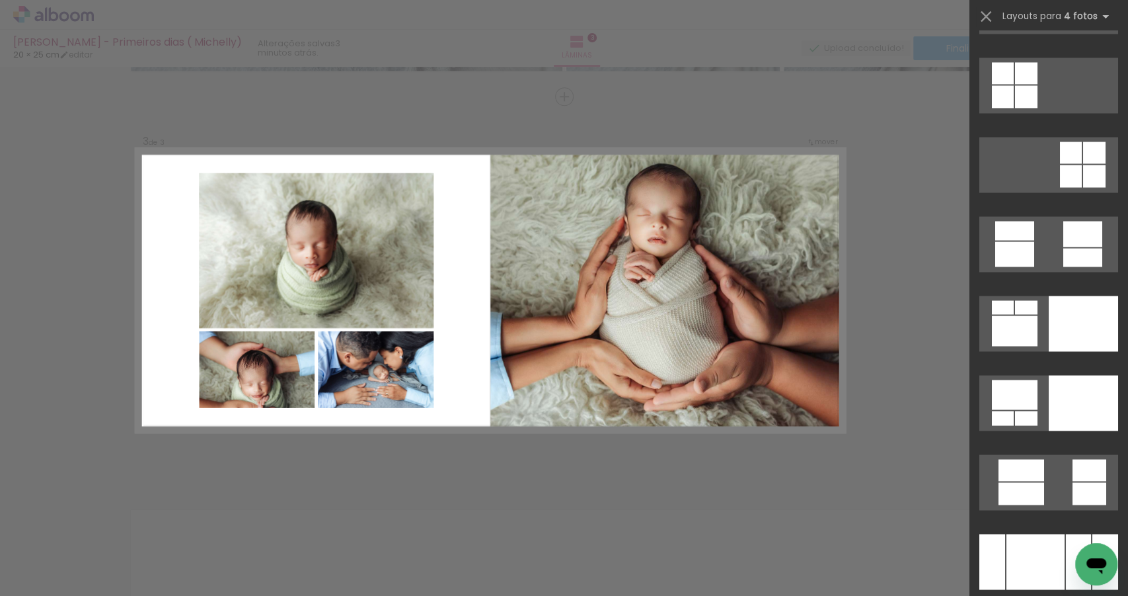
scroll to position [21365, 0]
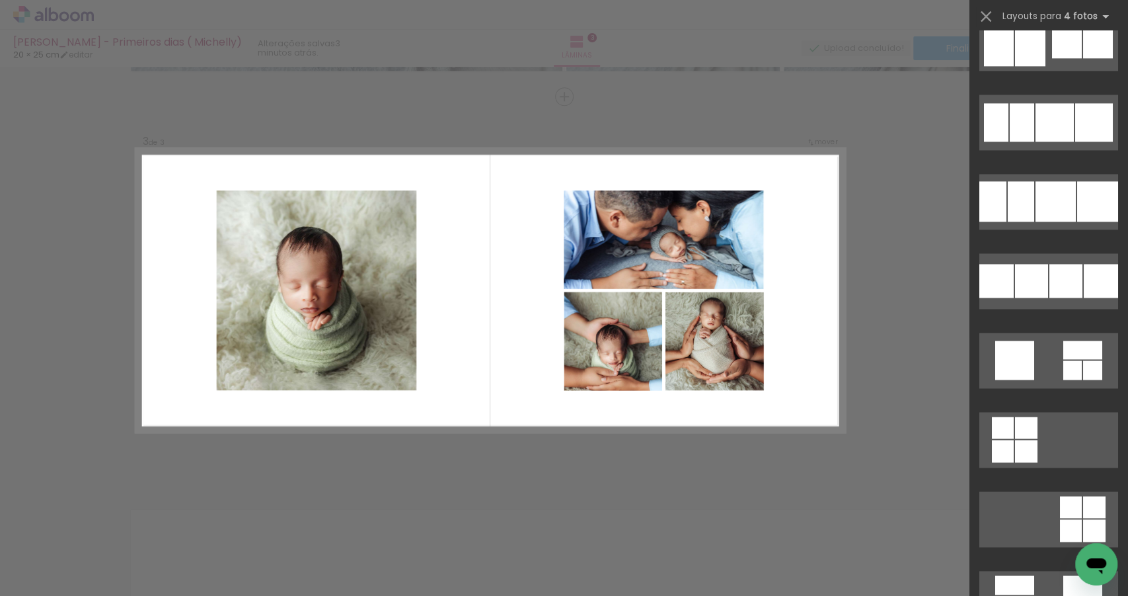
click at [892, 287] on div "Confirmar Cancelar" at bounding box center [564, 90] width 1128 height 1581
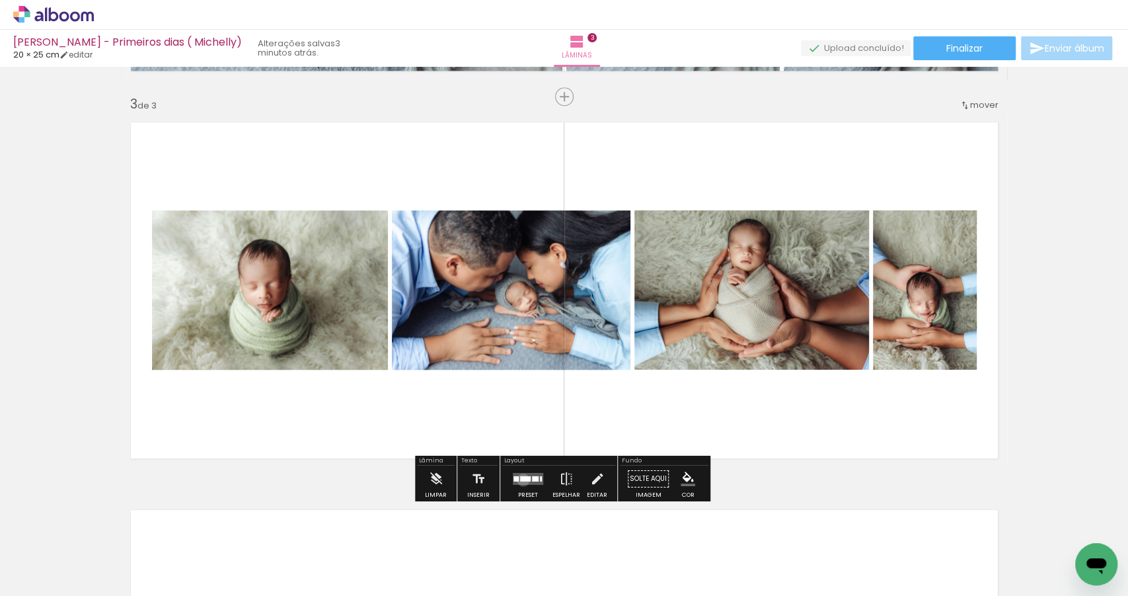
click at [520, 479] on div at bounding box center [525, 478] width 11 height 5
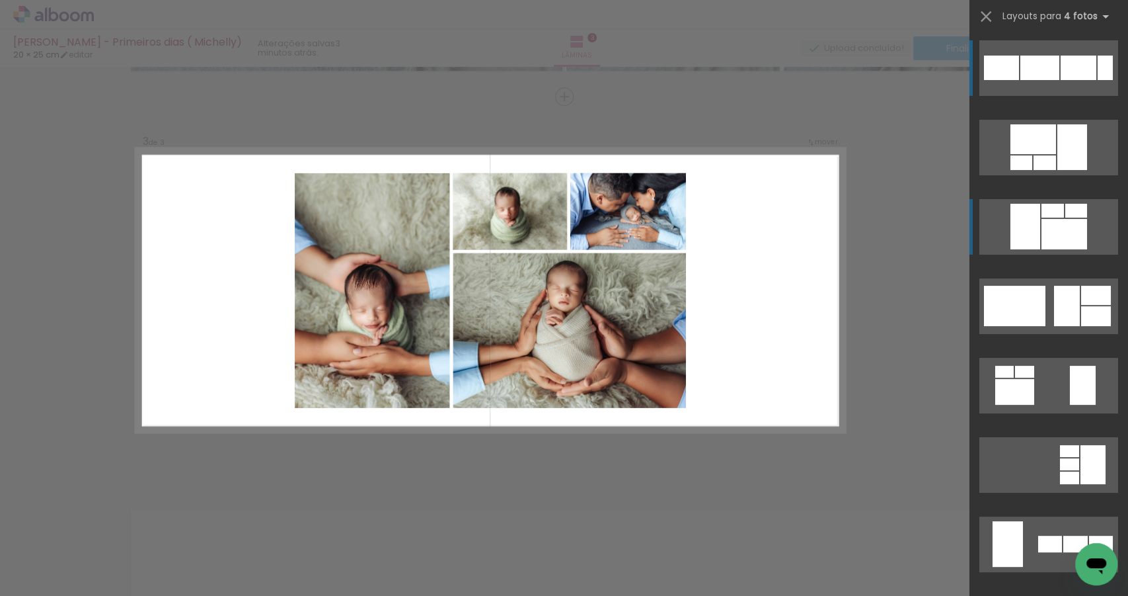
scroll to position [767, 0]
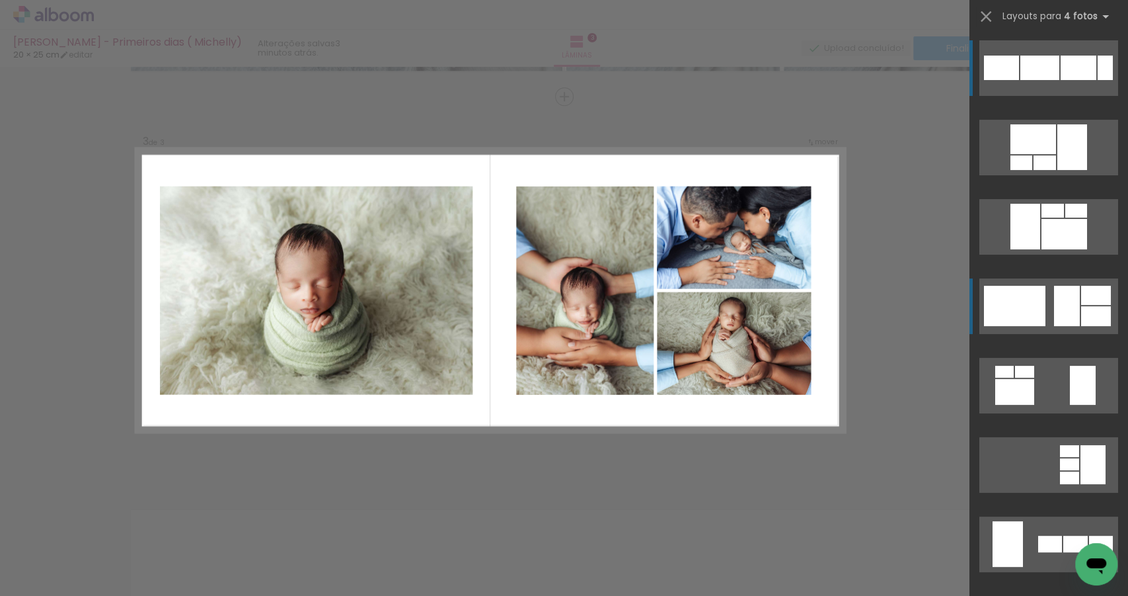
click at [1071, 299] on div at bounding box center [1067, 306] width 26 height 40
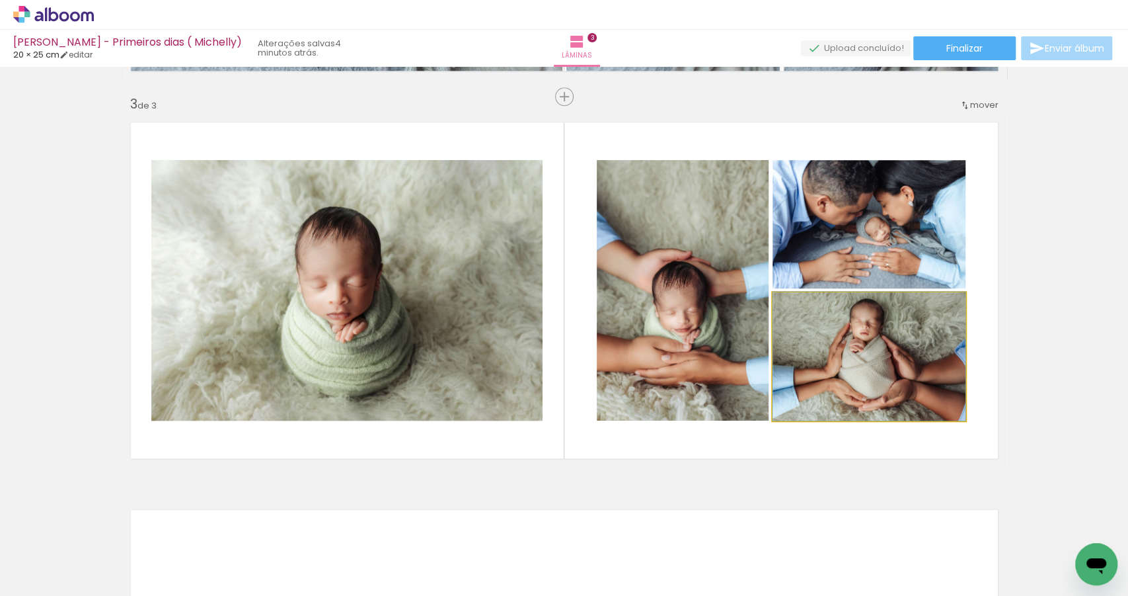
click at [883, 366] on quentale-photo at bounding box center [869, 356] width 193 height 128
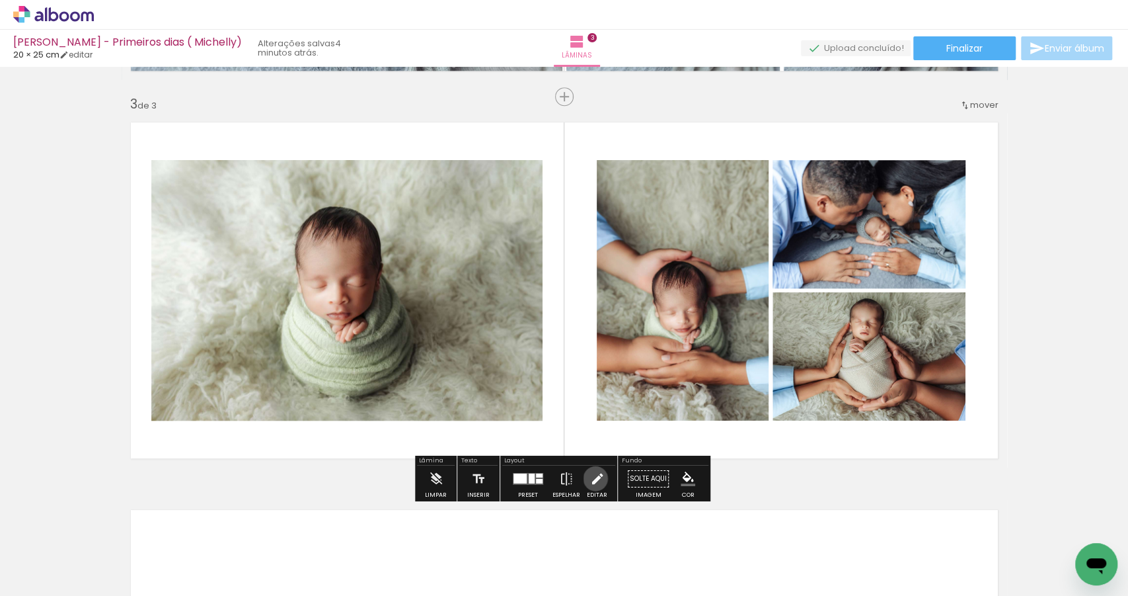
click at [592, 479] on iron-icon at bounding box center [597, 478] width 15 height 26
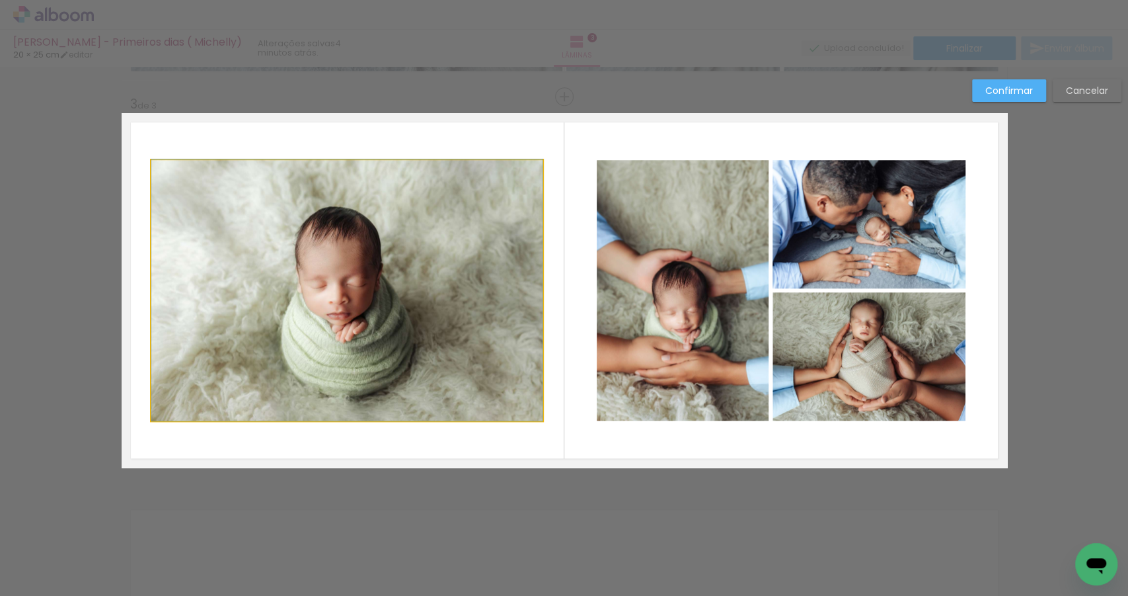
click at [432, 329] on quentale-photo at bounding box center [346, 290] width 391 height 260
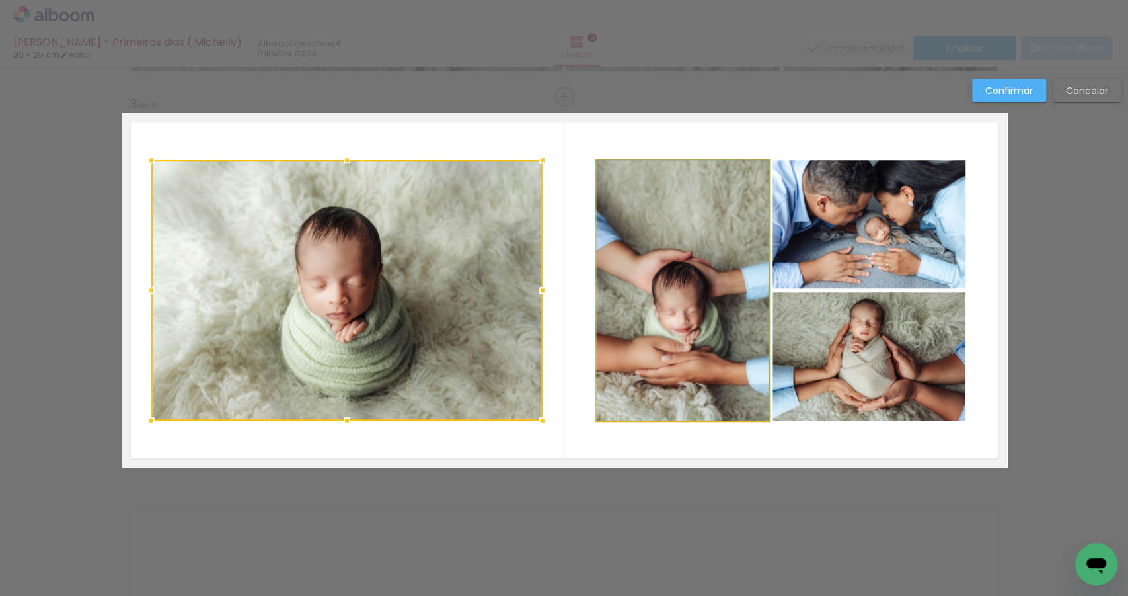
click at [630, 323] on quentale-photo at bounding box center [683, 290] width 172 height 260
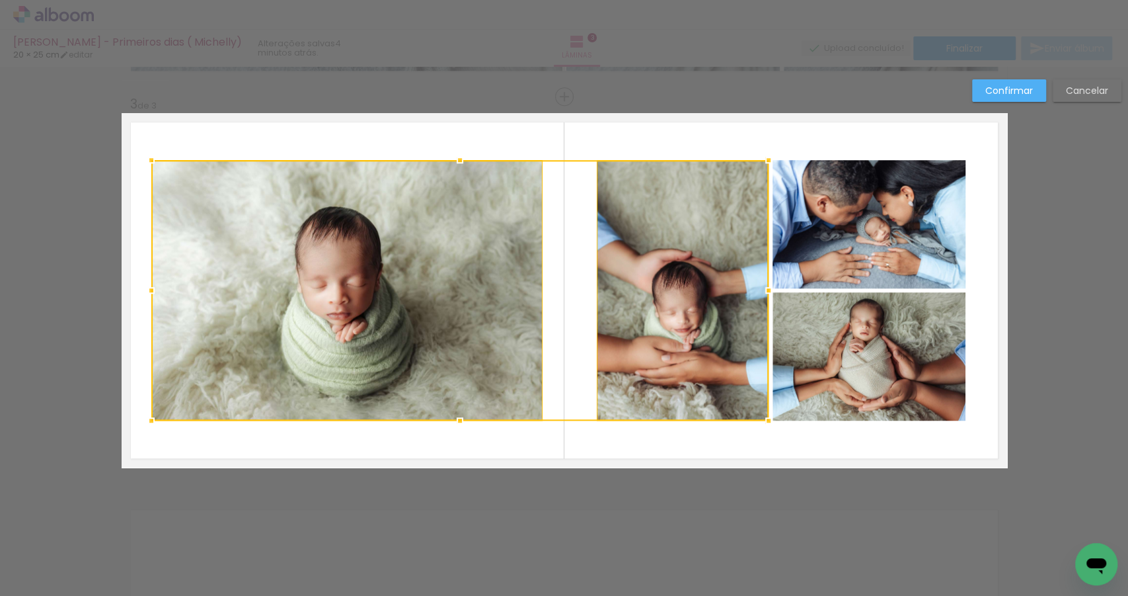
click at [857, 332] on quentale-photo at bounding box center [869, 356] width 193 height 128
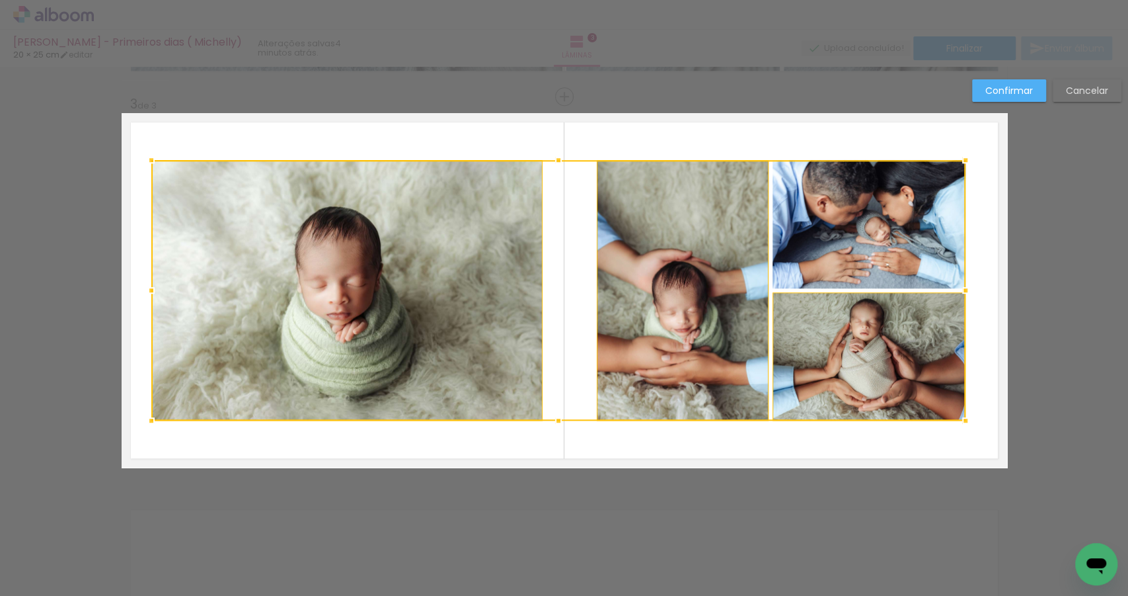
click at [875, 216] on div at bounding box center [558, 290] width 814 height 260
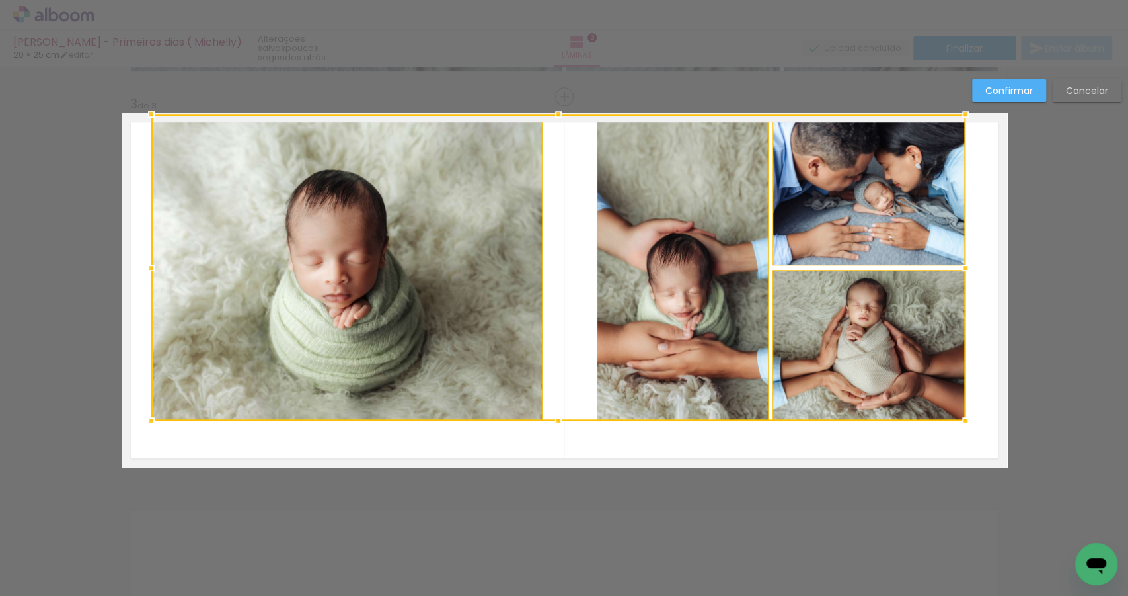
drag, startPoint x: 551, startPoint y: 159, endPoint x: 552, endPoint y: 115, distance: 43.6
click at [552, 115] on div at bounding box center [558, 114] width 26 height 26
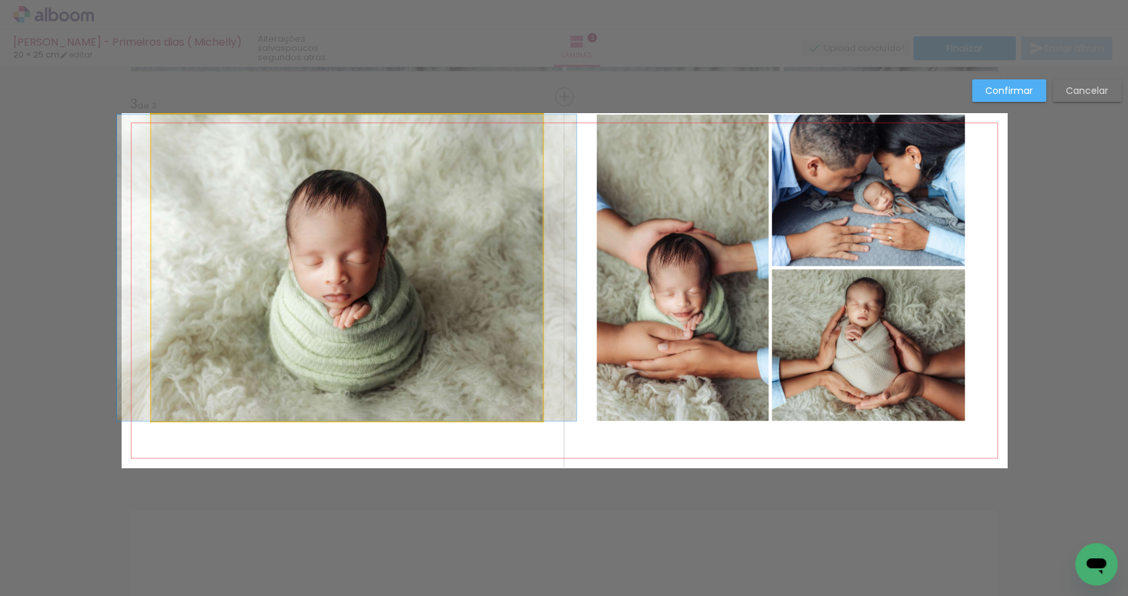
click at [443, 247] on quentale-photo at bounding box center [346, 267] width 391 height 306
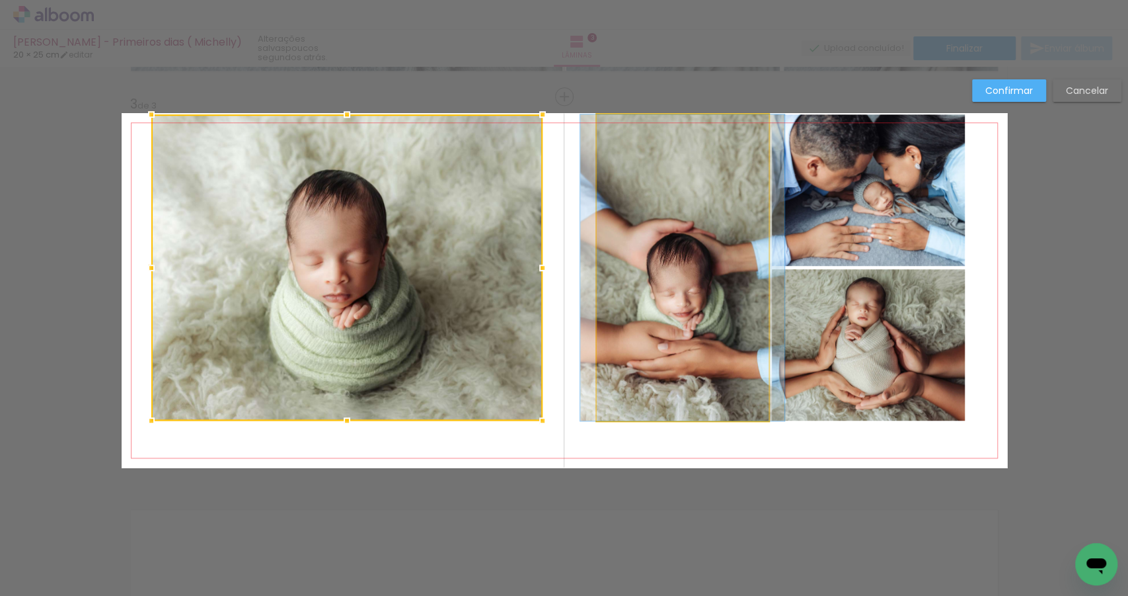
click at [641, 255] on quentale-photo at bounding box center [683, 267] width 172 height 306
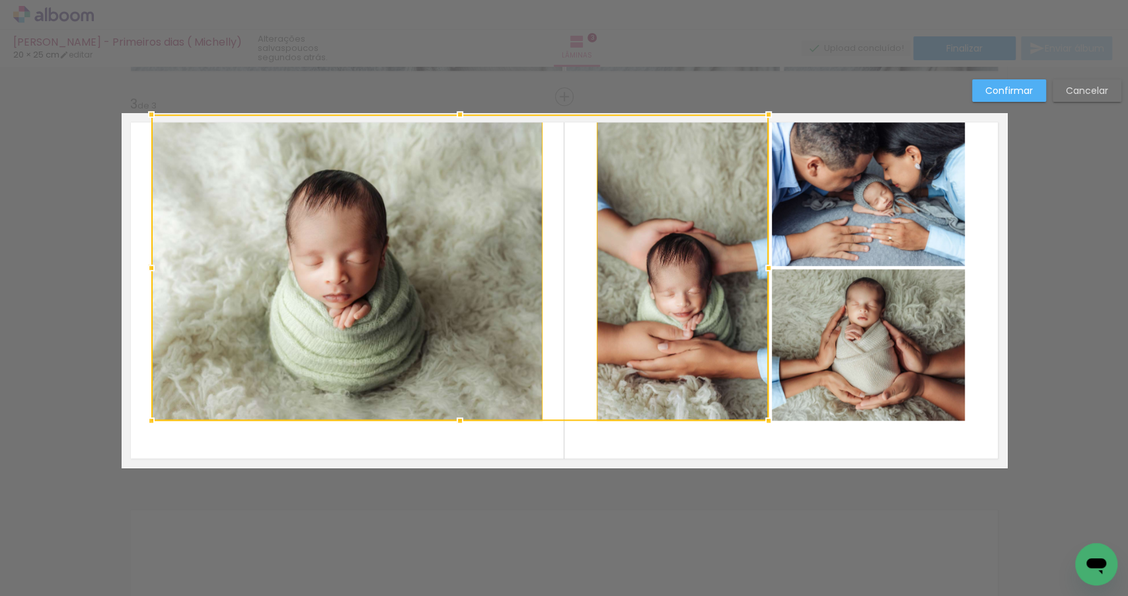
click at [868, 223] on quentale-photo at bounding box center [868, 189] width 193 height 151
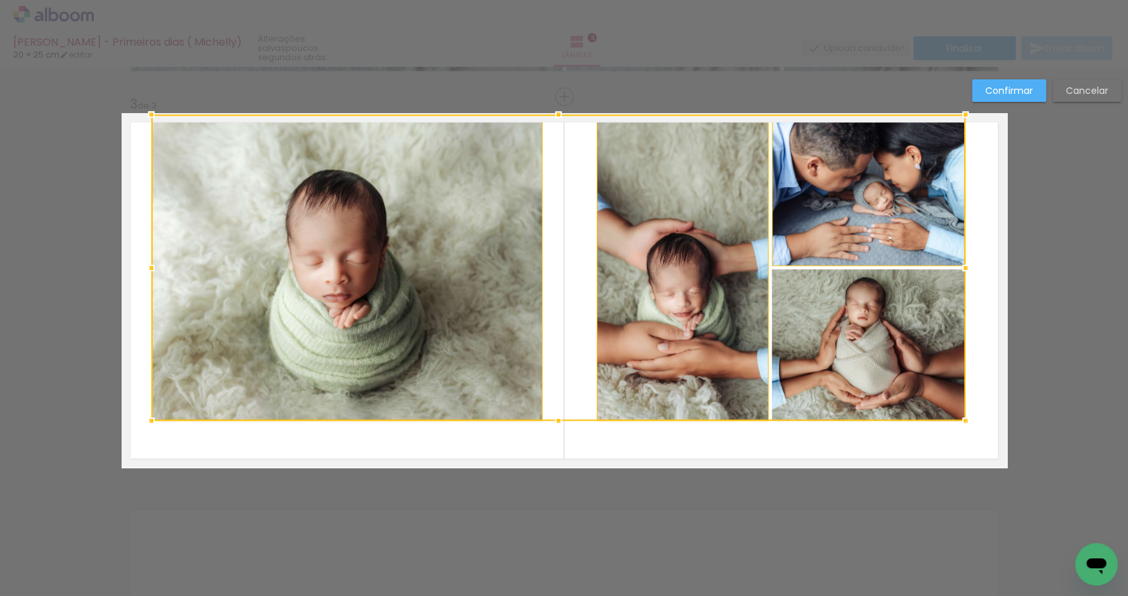
click at [859, 336] on div at bounding box center [558, 267] width 814 height 306
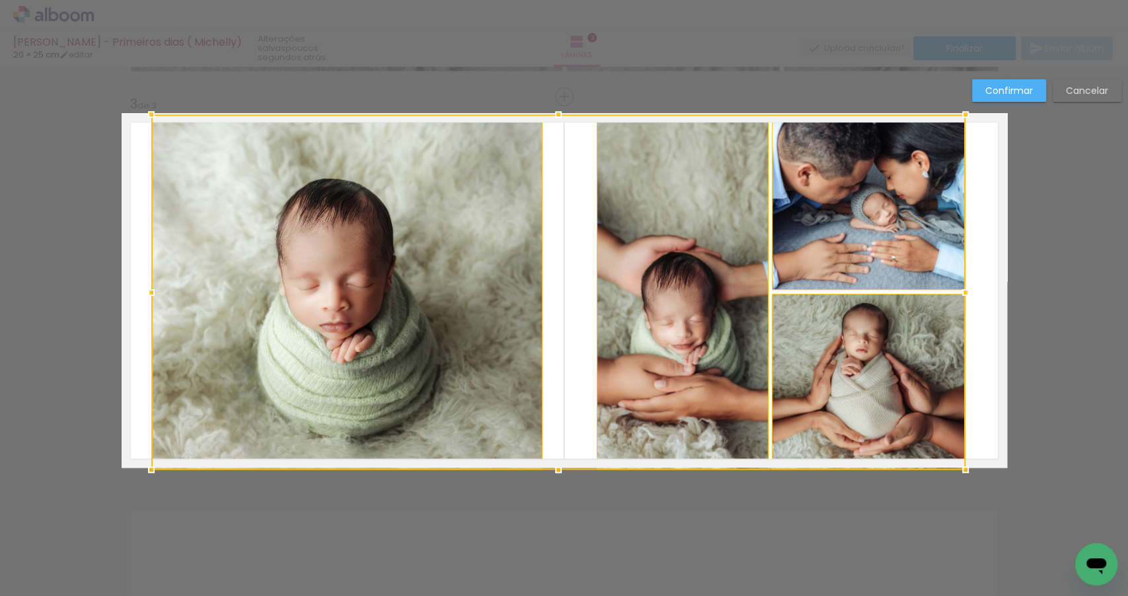
drag, startPoint x: 553, startPoint y: 420, endPoint x: 556, endPoint y: 461, distance: 40.5
click at [556, 461] on div at bounding box center [558, 469] width 26 height 26
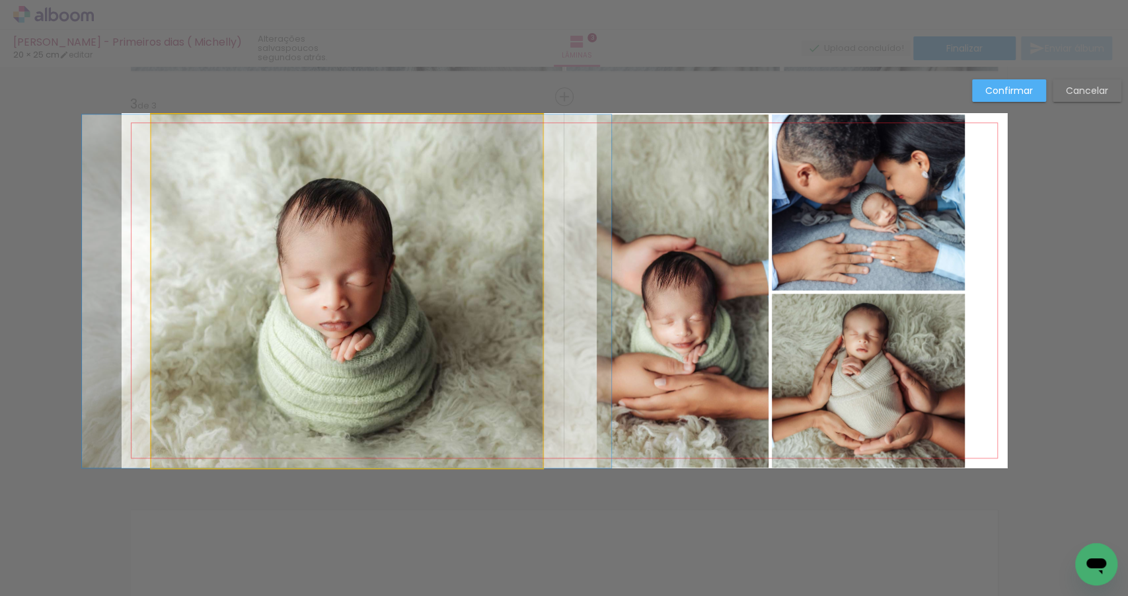
click at [492, 237] on quentale-photo at bounding box center [346, 290] width 391 height 353
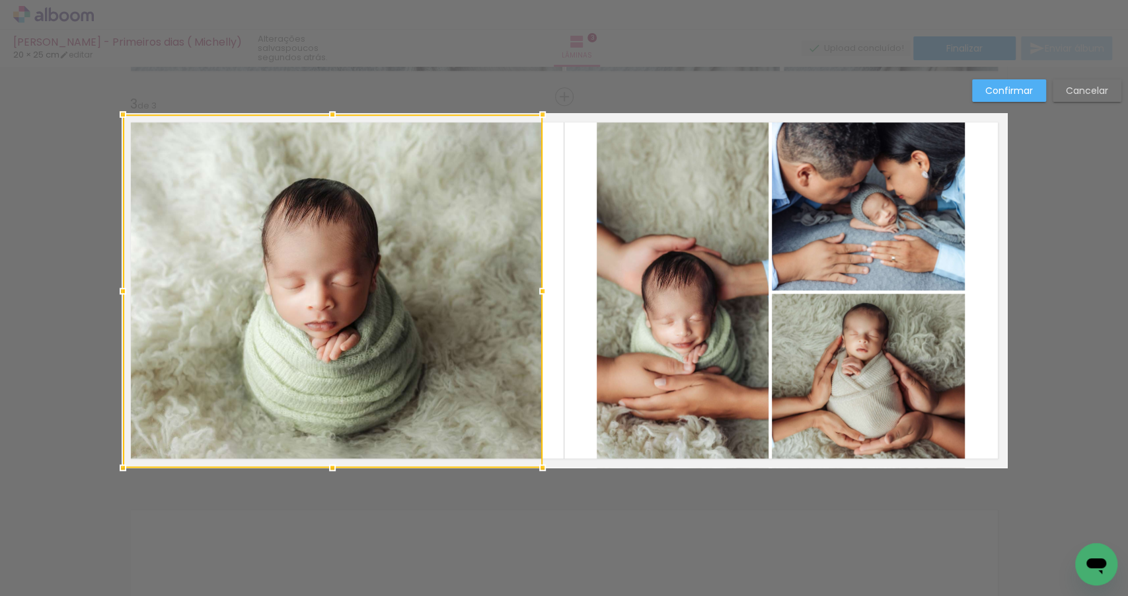
drag, startPoint x: 145, startPoint y: 290, endPoint x: 119, endPoint y: 290, distance: 25.8
click at [119, 290] on div at bounding box center [123, 291] width 26 height 26
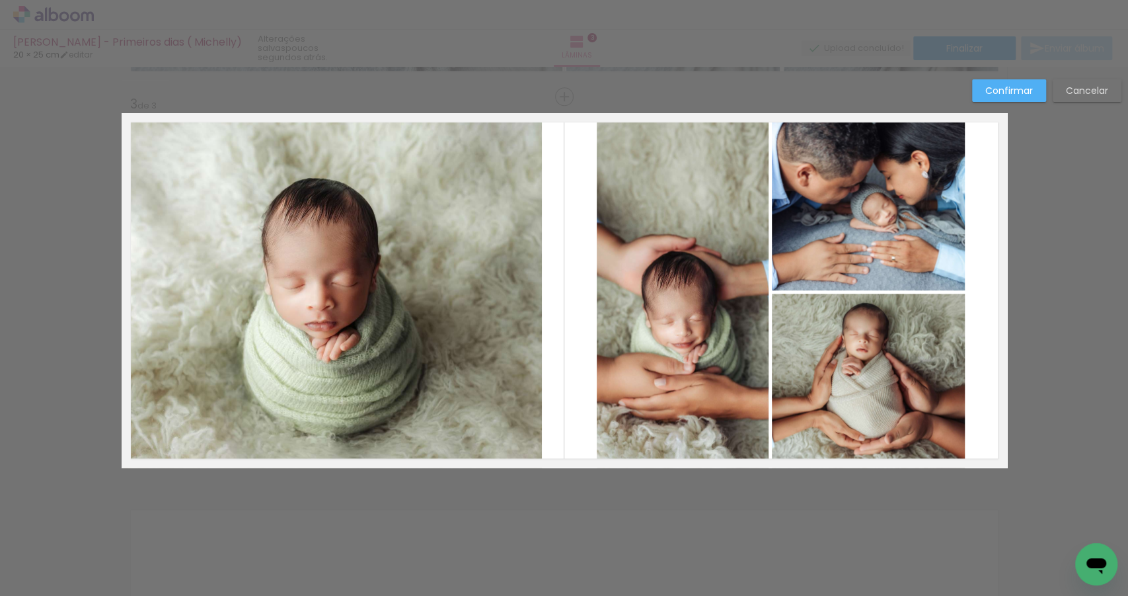
click at [419, 290] on quentale-photo at bounding box center [332, 290] width 420 height 353
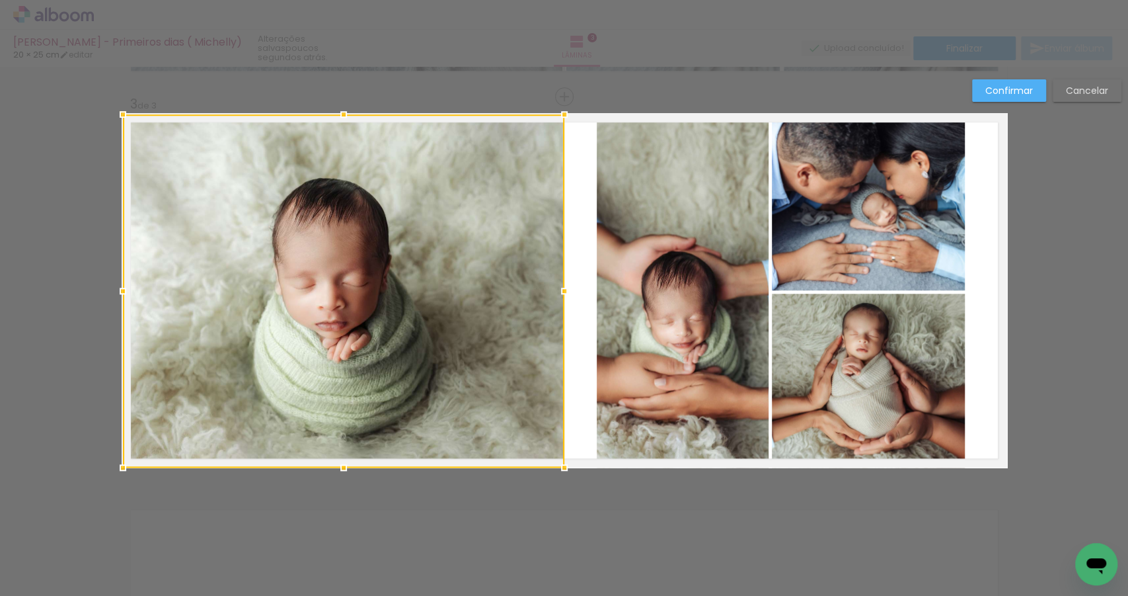
drag, startPoint x: 539, startPoint y: 292, endPoint x: 559, endPoint y: 294, distance: 19.9
click at [559, 294] on div at bounding box center [564, 291] width 26 height 26
click at [577, 249] on quentale-layouter at bounding box center [565, 290] width 886 height 354
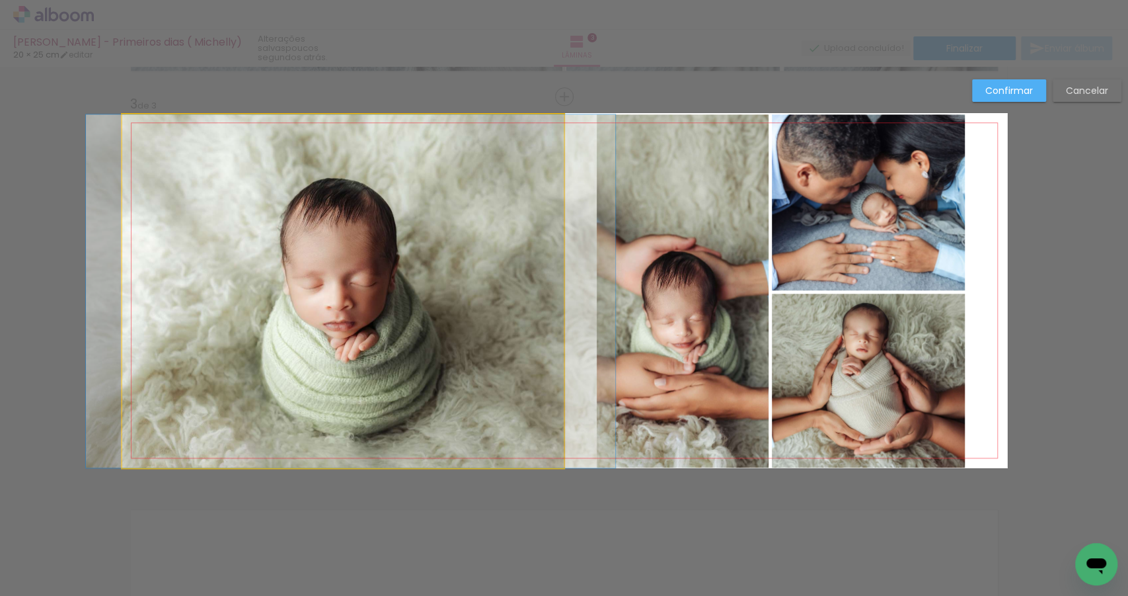
drag, startPoint x: 375, startPoint y: 303, endPoint x: 382, endPoint y: 304, distance: 7.3
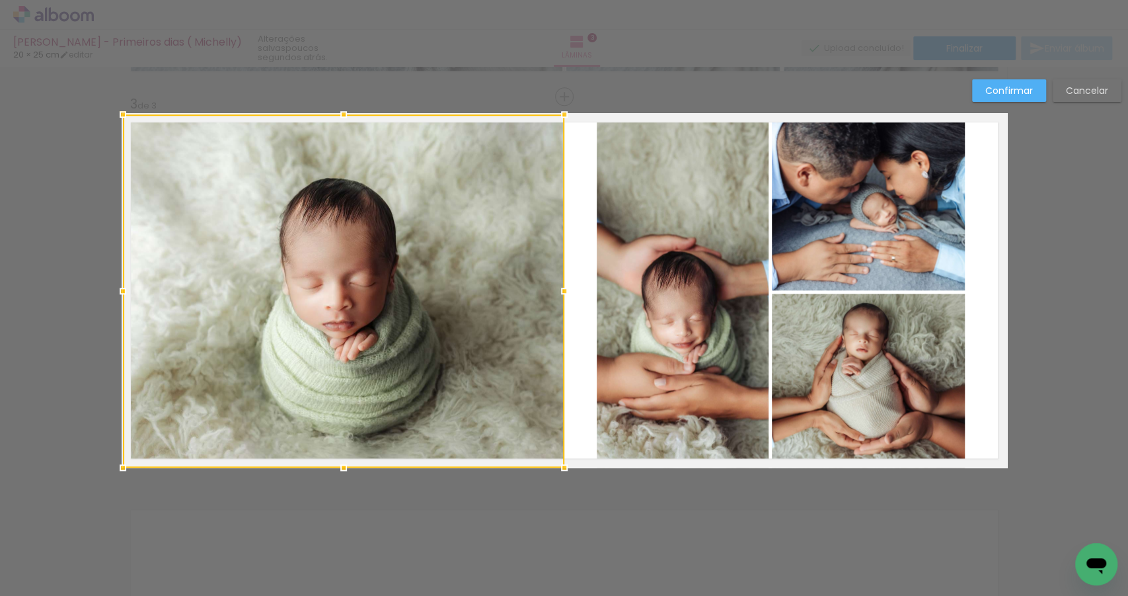
click at [708, 241] on quentale-photo at bounding box center [683, 290] width 172 height 353
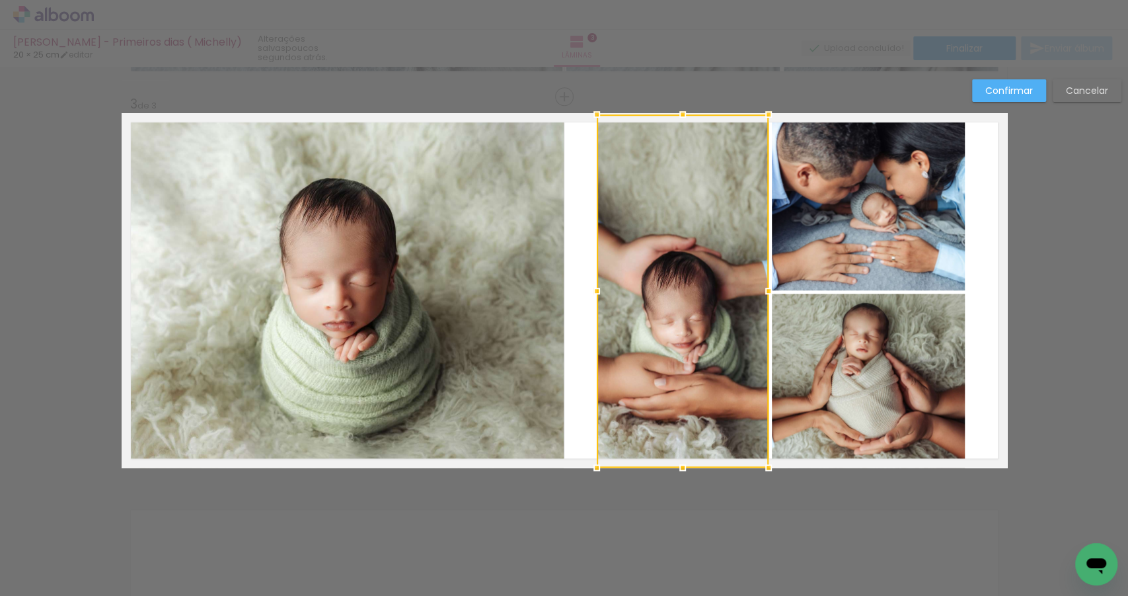
click at [883, 241] on quentale-photo at bounding box center [868, 202] width 193 height 176
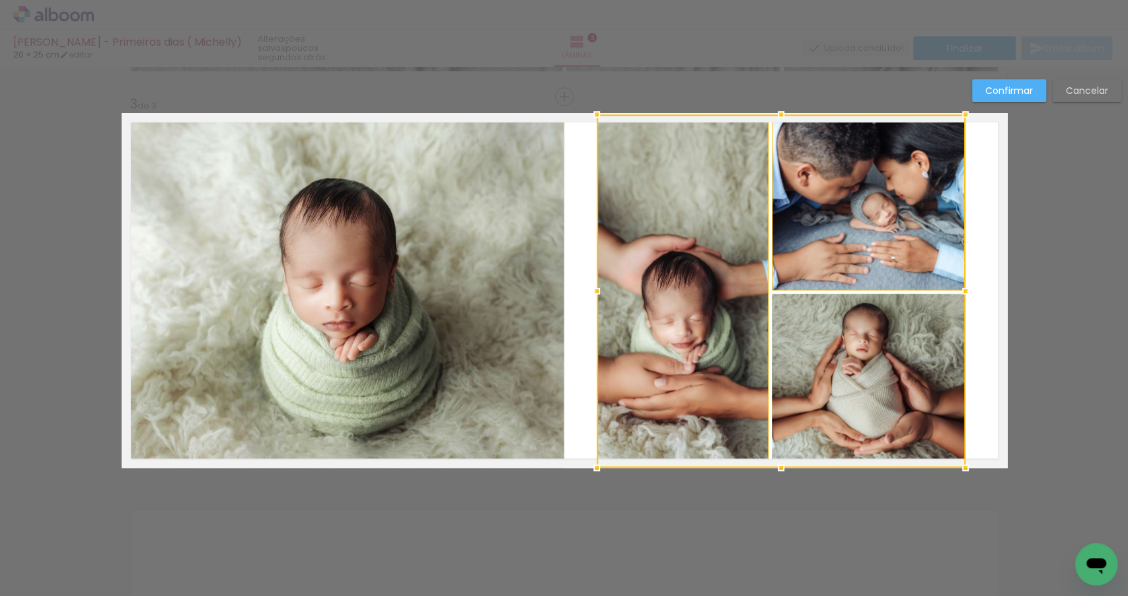
click at [895, 360] on div at bounding box center [781, 290] width 369 height 353
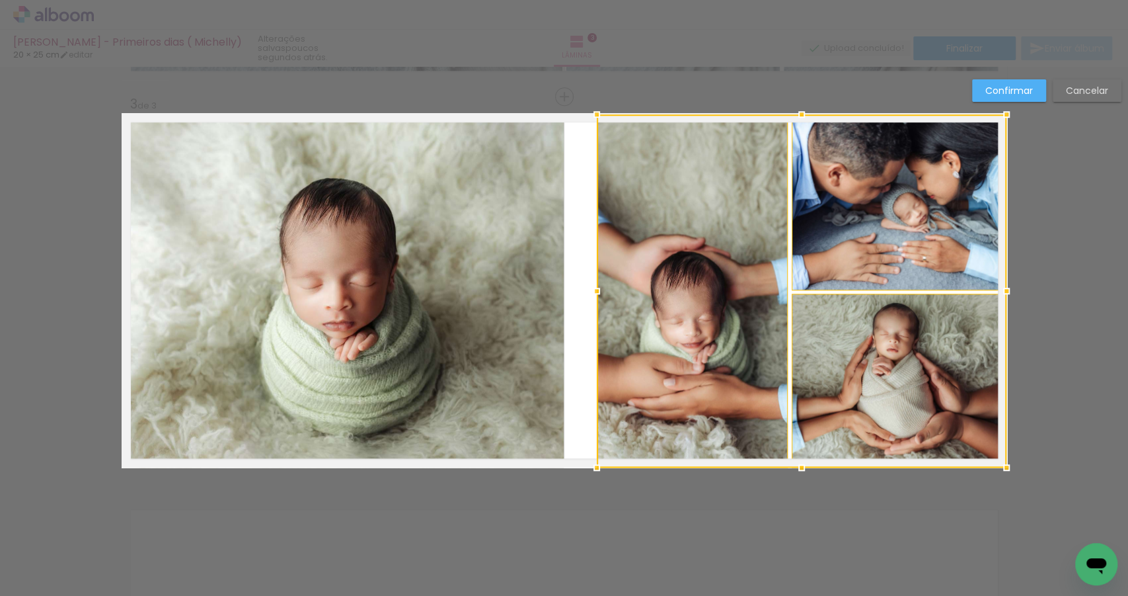
drag, startPoint x: 963, startPoint y: 290, endPoint x: 998, endPoint y: 290, distance: 35.0
click at [998, 290] on div at bounding box center [1007, 291] width 26 height 26
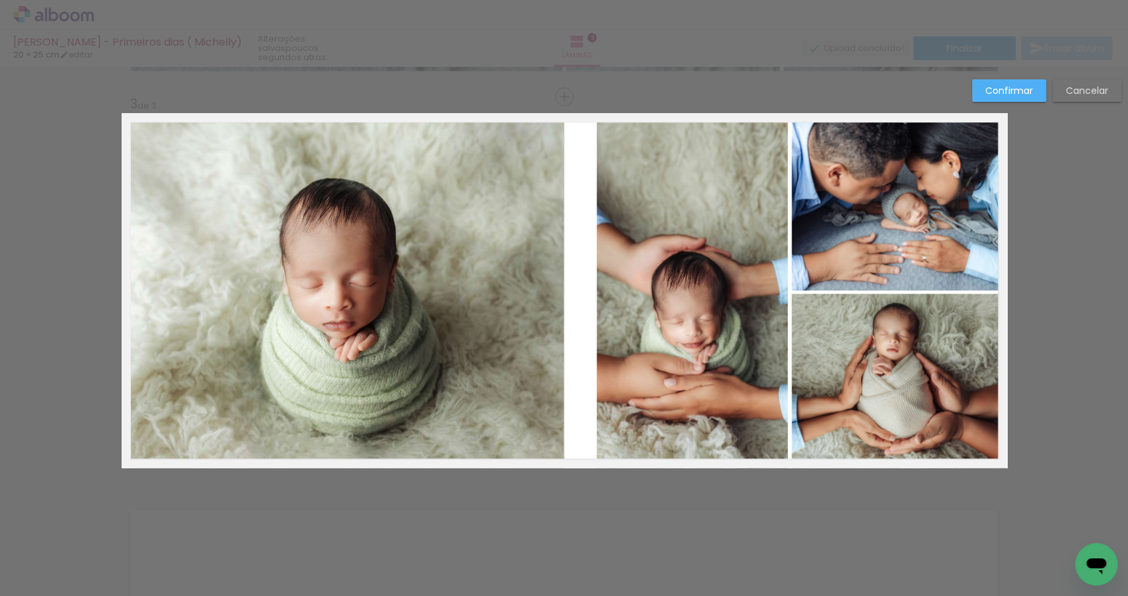
click at [726, 297] on quentale-photo at bounding box center [693, 290] width 192 height 353
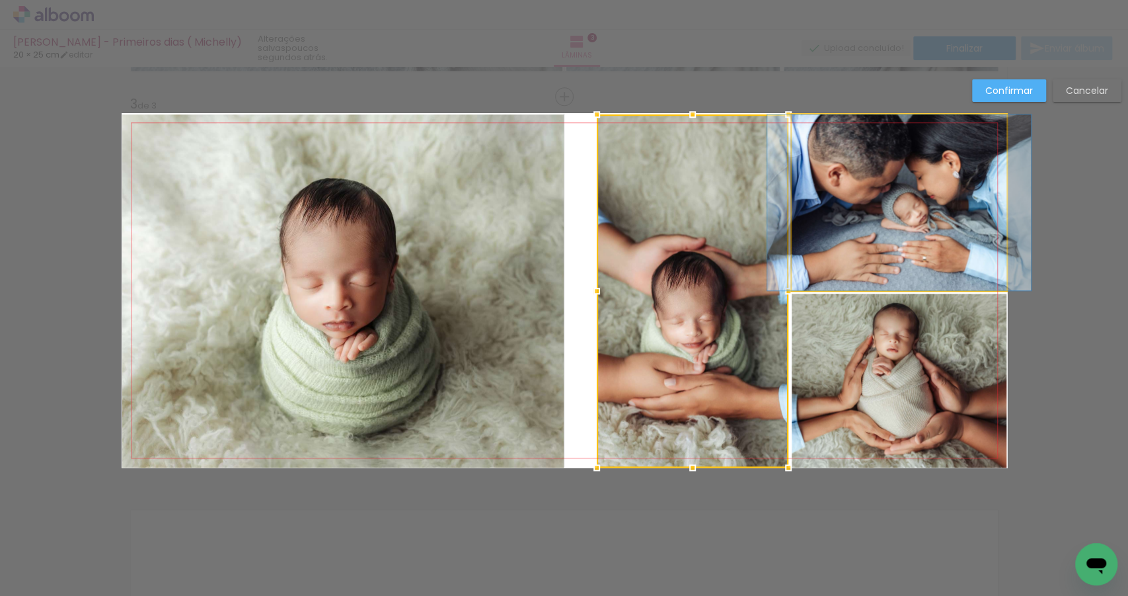
click at [859, 252] on quentale-photo at bounding box center [899, 202] width 215 height 176
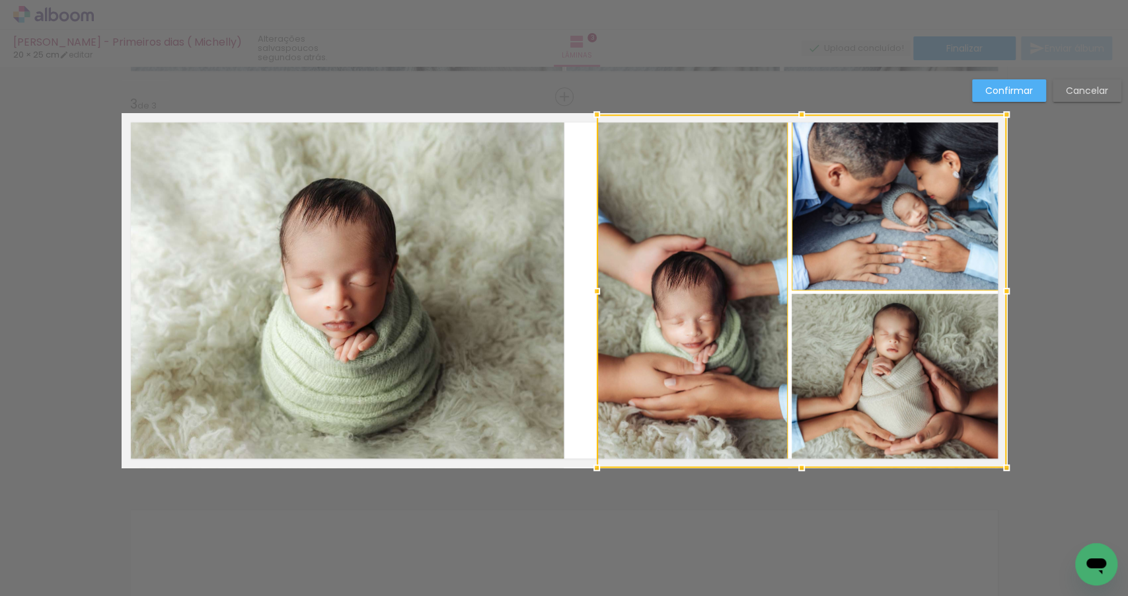
click at [883, 370] on div at bounding box center [802, 290] width 410 height 353
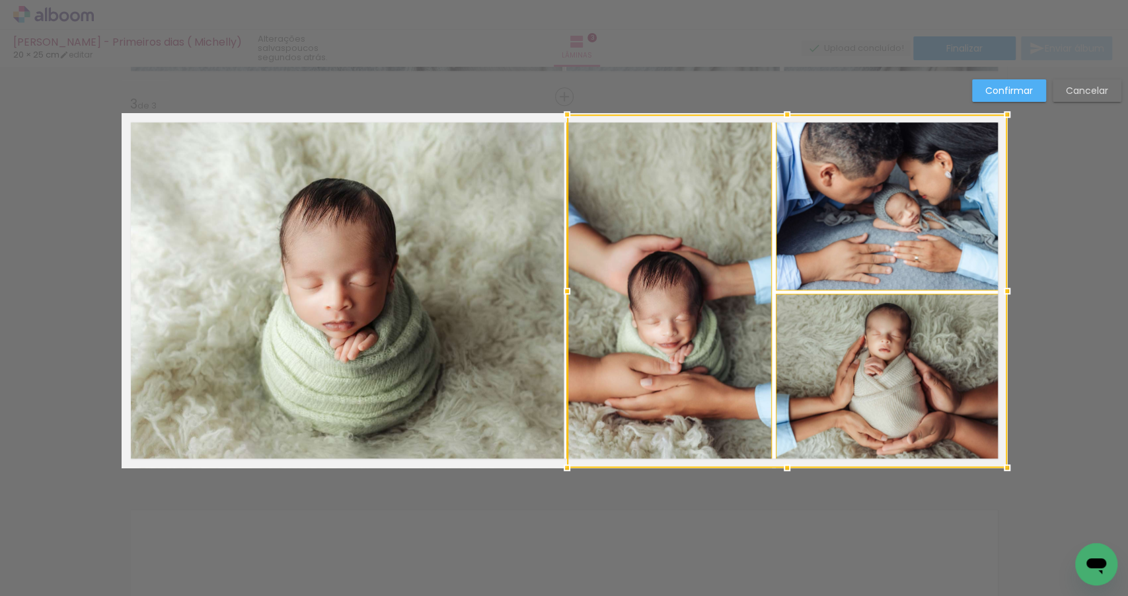
drag, startPoint x: 594, startPoint y: 290, endPoint x: 571, endPoint y: 291, distance: 23.8
click at [571, 291] on div at bounding box center [567, 291] width 26 height 26
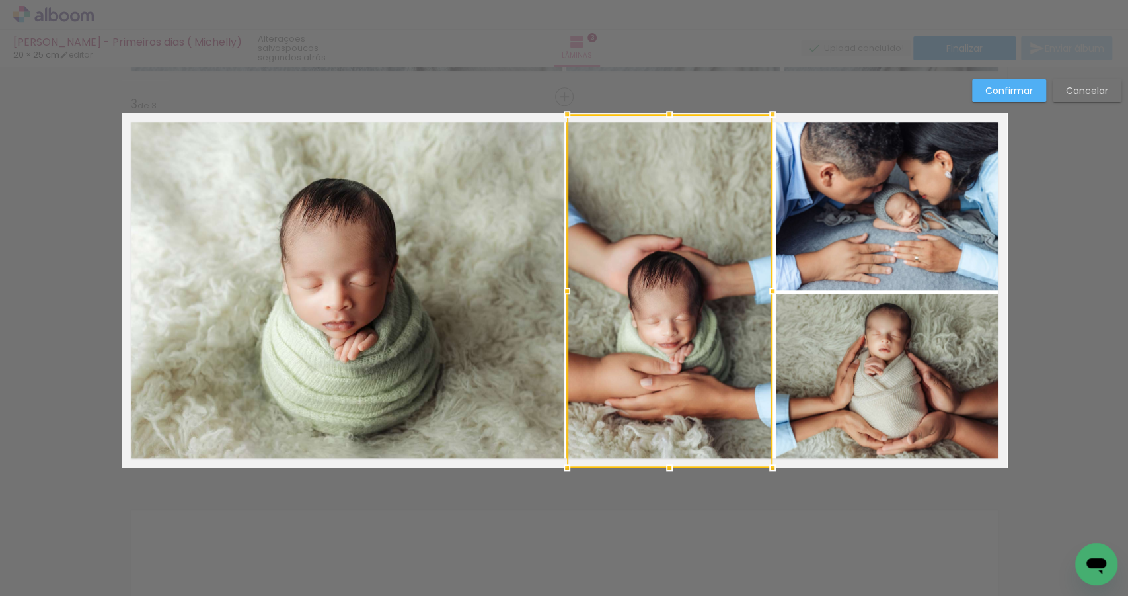
click at [1056, 202] on div "Confirmar Cancelar" at bounding box center [564, 90] width 1128 height 1581
click at [892, 362] on quentale-photo at bounding box center [891, 381] width 231 height 174
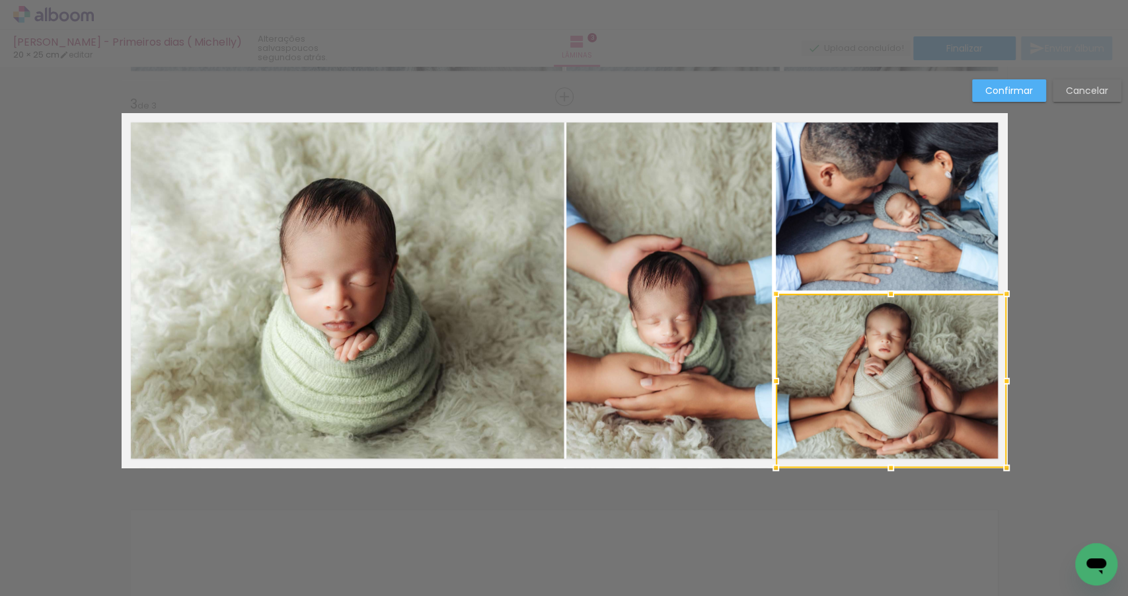
click at [1083, 292] on div "Confirmar Cancelar" at bounding box center [564, 90] width 1128 height 1581
drag, startPoint x: 1031, startPoint y: 207, endPoint x: 1041, endPoint y: 190, distance: 19.5
click at [1031, 207] on div "Confirmar Cancelar" at bounding box center [564, 90] width 1128 height 1581
click at [0, 0] on slot "Confirmar" at bounding box center [0, 0] width 0 height 0
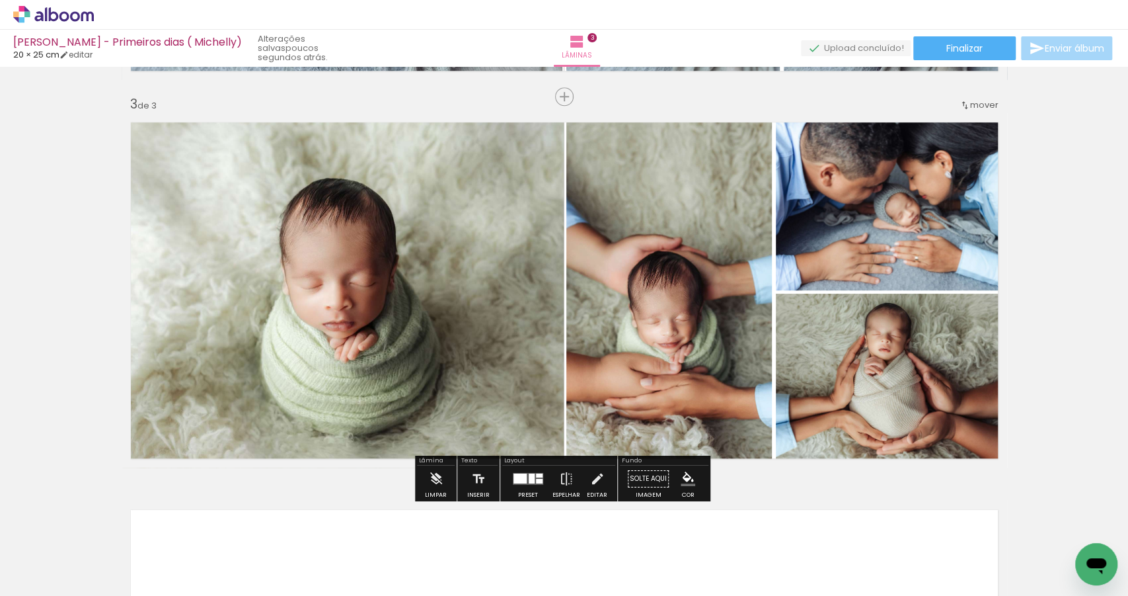
click at [428, 296] on quentale-photo at bounding box center [343, 290] width 442 height 353
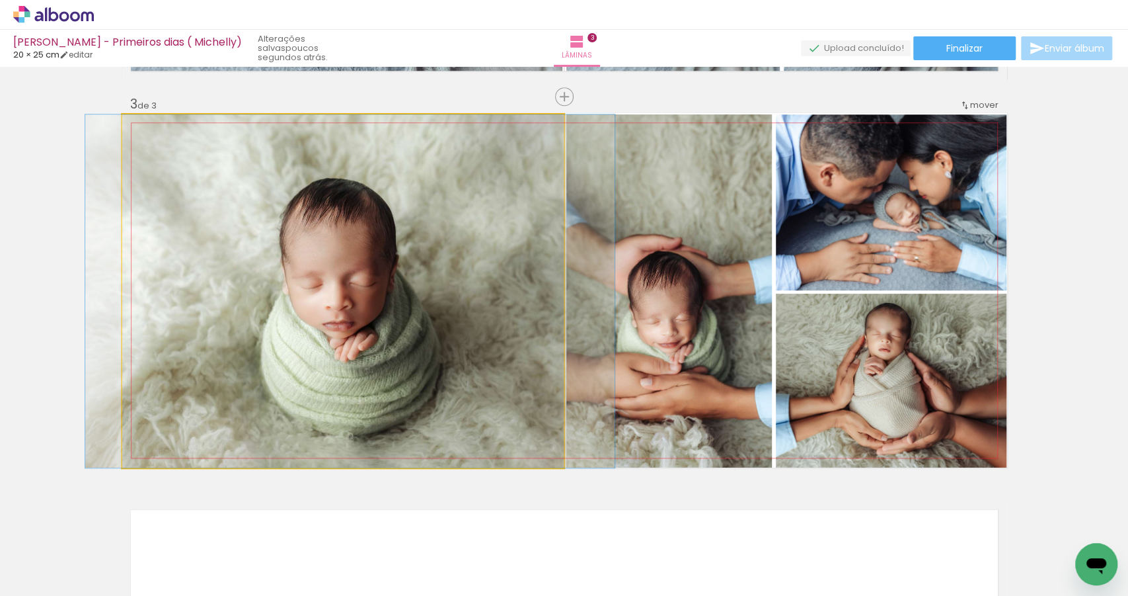
click at [553, 305] on quentale-photo at bounding box center [343, 290] width 442 height 353
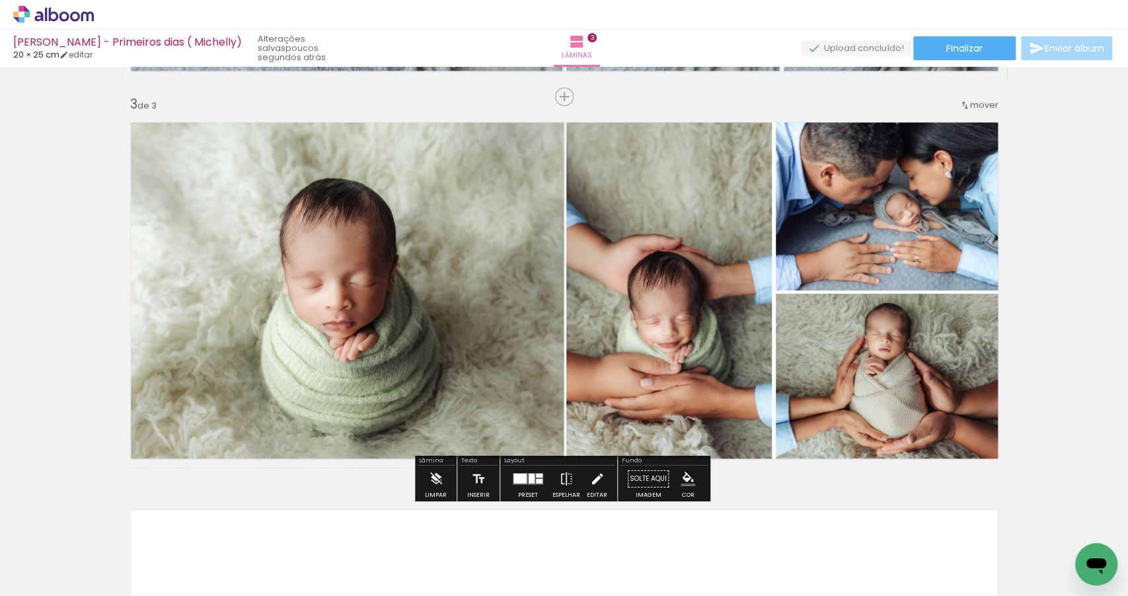
click at [596, 477] on iron-icon at bounding box center [597, 478] width 15 height 26
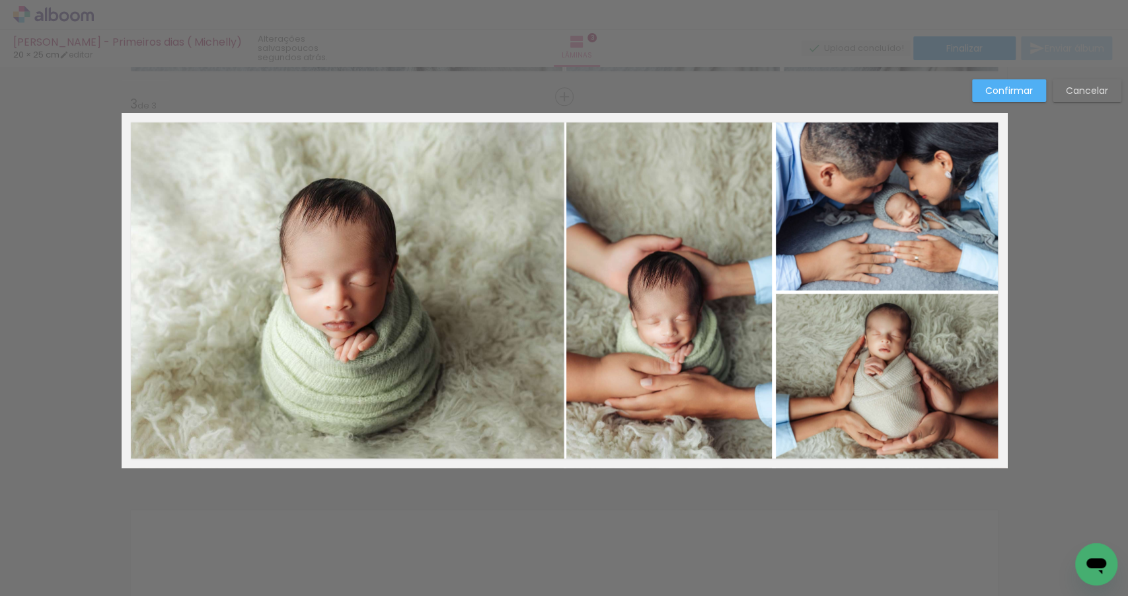
click at [462, 350] on quentale-photo at bounding box center [343, 290] width 442 height 353
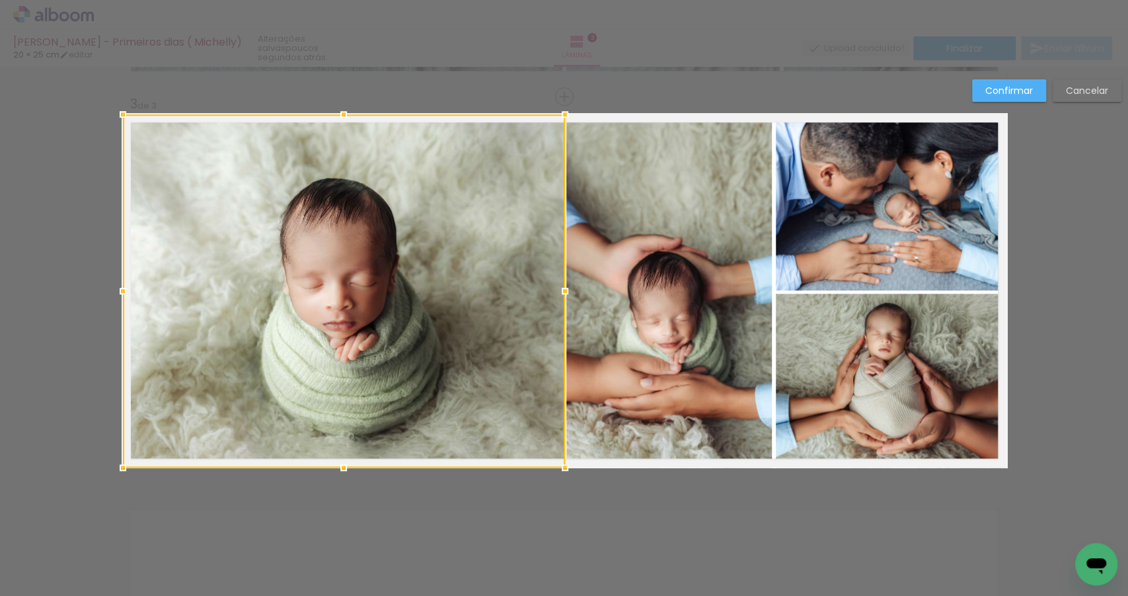
click at [563, 290] on div at bounding box center [565, 291] width 26 height 26
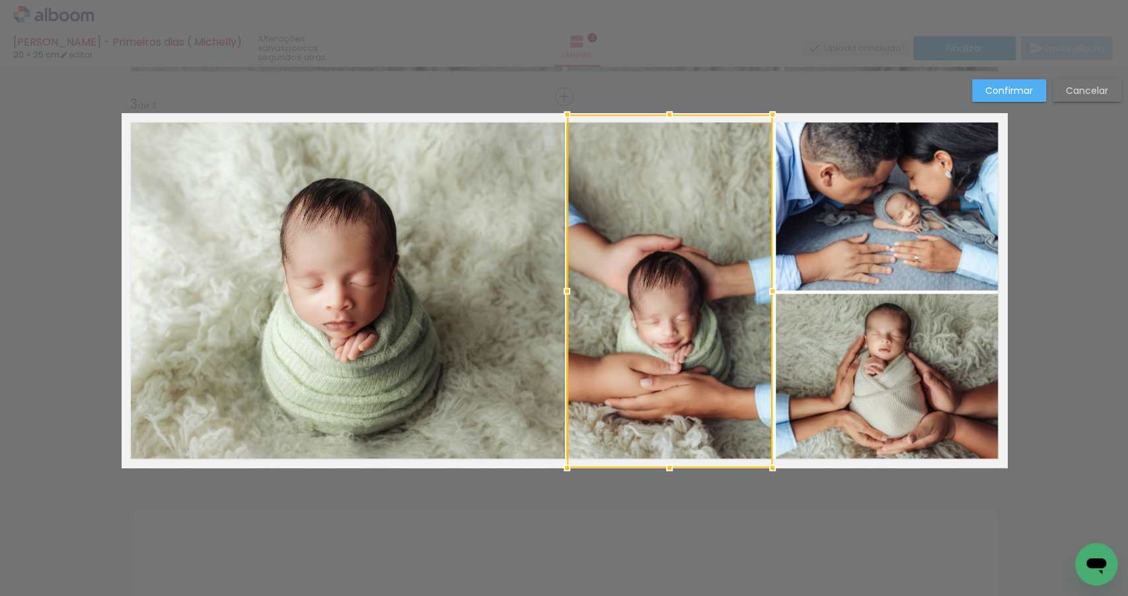
click at [601, 279] on div at bounding box center [670, 290] width 206 height 353
click at [562, 292] on div at bounding box center [565, 291] width 26 height 26
click at [524, 312] on quentale-photo at bounding box center [343, 290] width 442 height 353
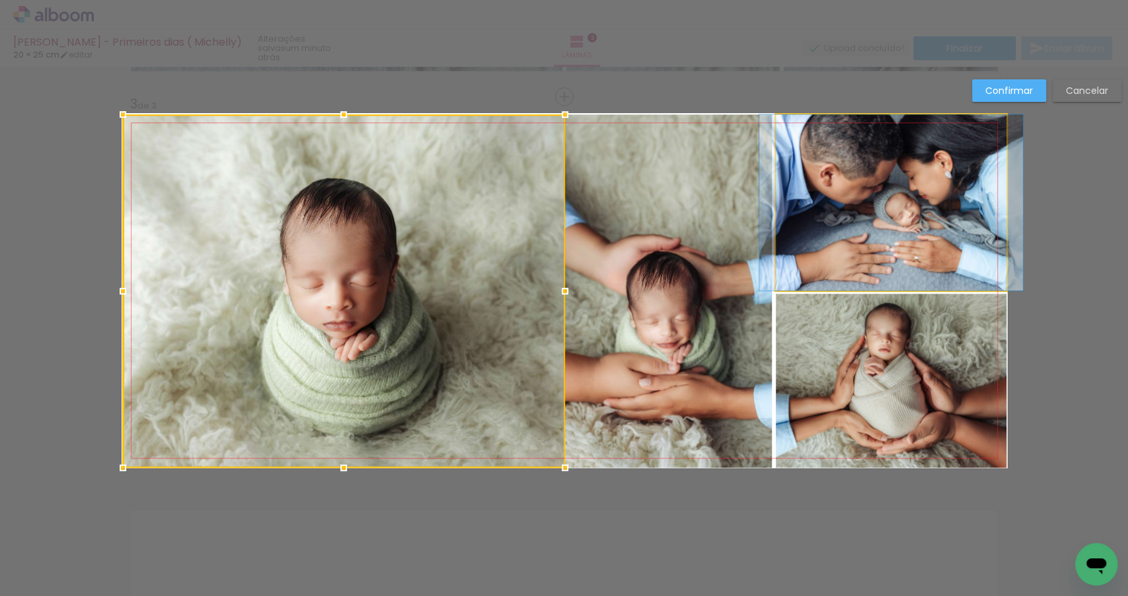
click at [867, 236] on quentale-photo at bounding box center [891, 202] width 231 height 176
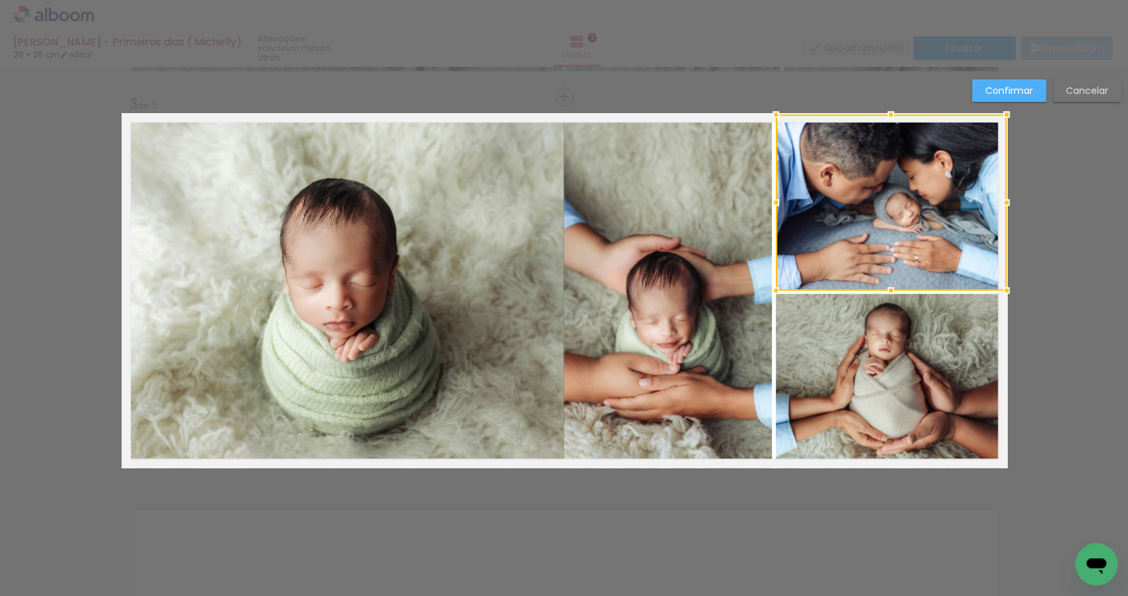
click at [1058, 355] on div "Confirmar Cancelar" at bounding box center [564, 90] width 1128 height 1581
click at [1005, 288] on div at bounding box center [1007, 290] width 26 height 26
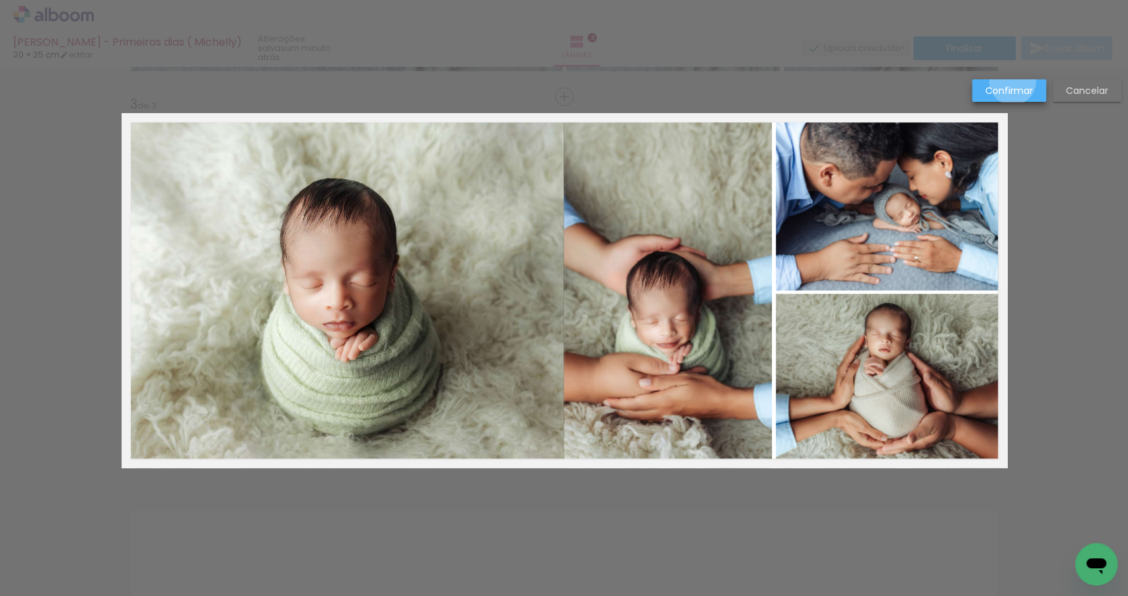
click at [1013, 82] on paper-button "Confirmar" at bounding box center [1009, 90] width 74 height 22
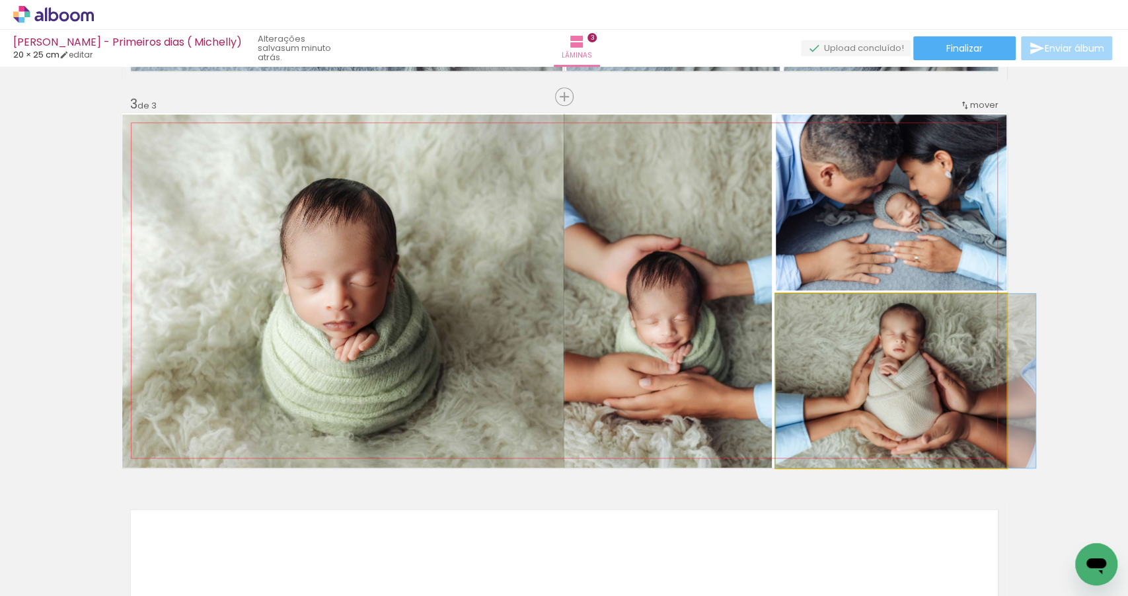
drag, startPoint x: 887, startPoint y: 371, endPoint x: 902, endPoint y: 370, distance: 14.6
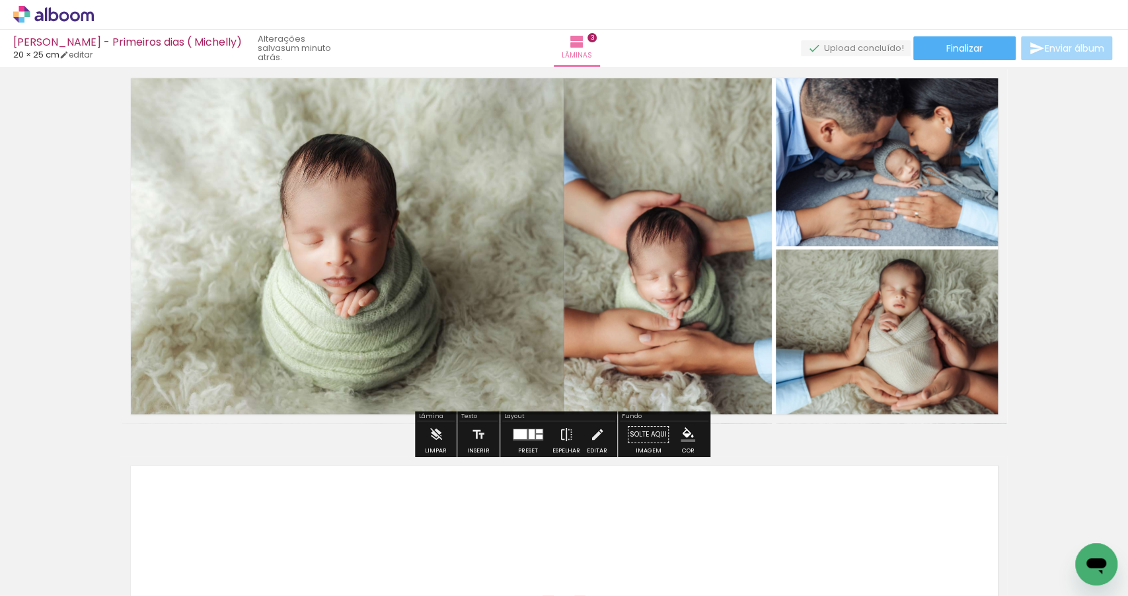
scroll to position [892, 0]
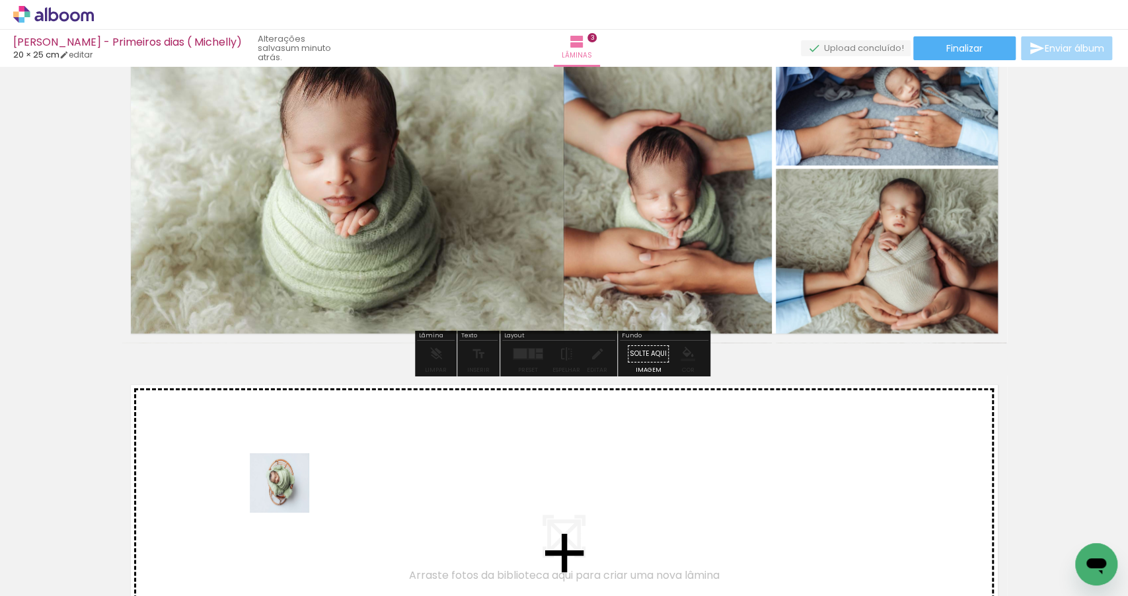
drag, startPoint x: 286, startPoint y: 551, endPoint x: 289, endPoint y: 479, distance: 72.1
click at [289, 479] on quentale-workspace at bounding box center [564, 298] width 1128 height 596
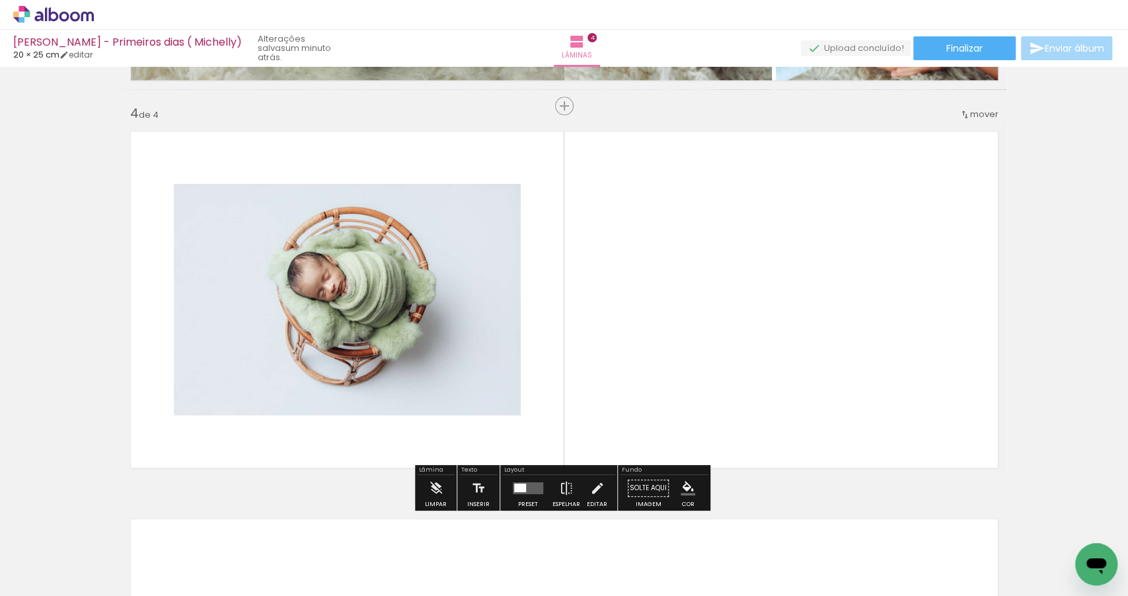
scroll to position [1154, 0]
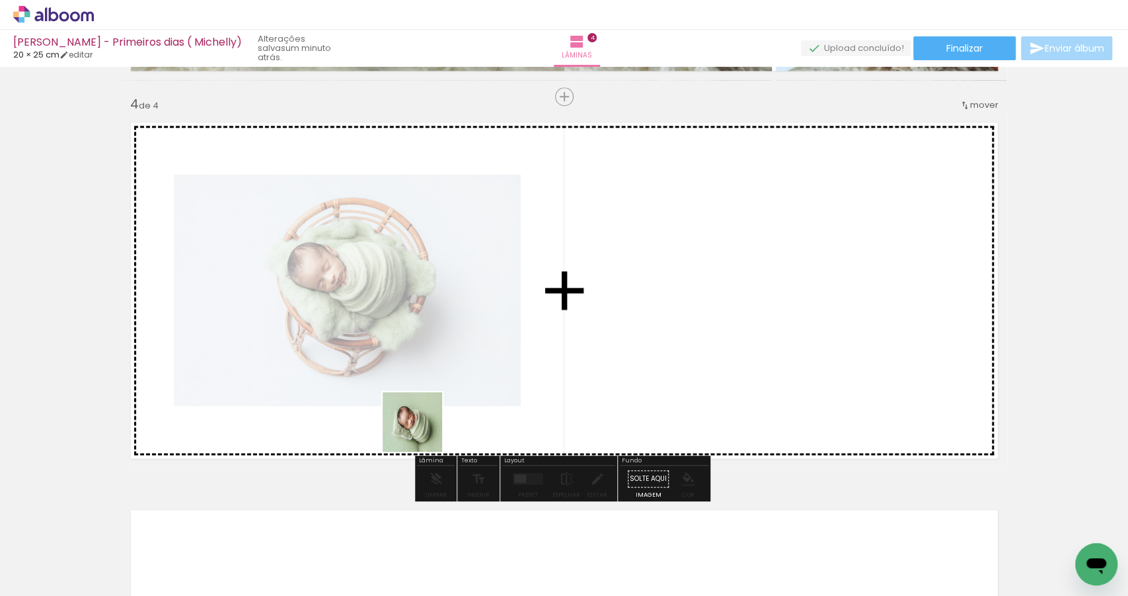
drag, startPoint x: 382, startPoint y: 508, endPoint x: 435, endPoint y: 389, distance: 129.6
click at [434, 389] on quentale-workspace at bounding box center [564, 298] width 1128 height 596
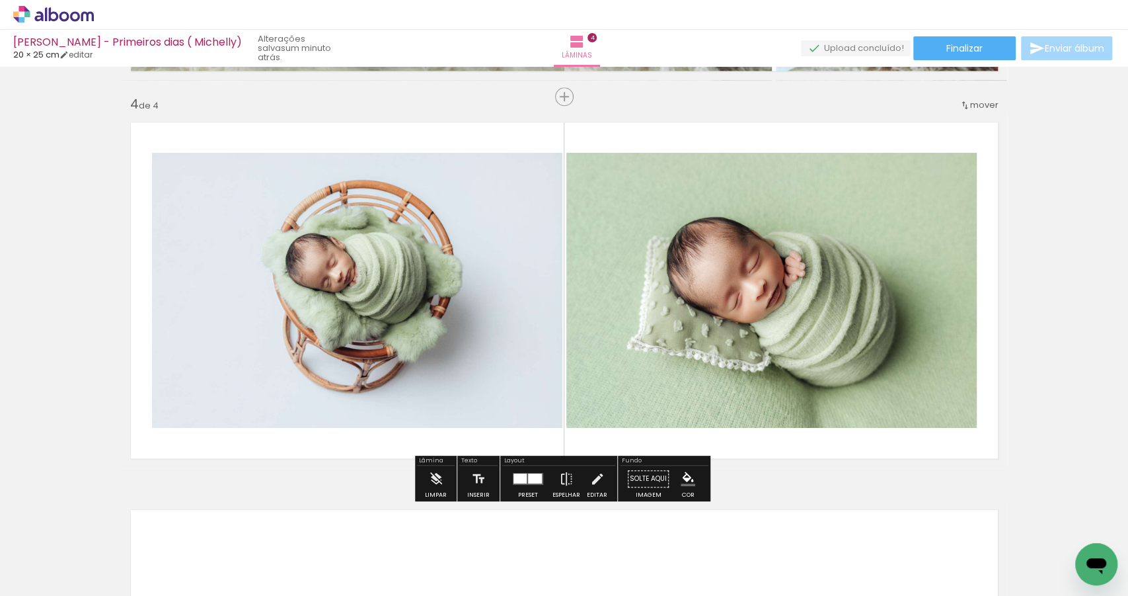
drag, startPoint x: 564, startPoint y: 555, endPoint x: 645, endPoint y: 379, distance: 193.5
click at [644, 380] on quentale-workspace at bounding box center [564, 298] width 1128 height 596
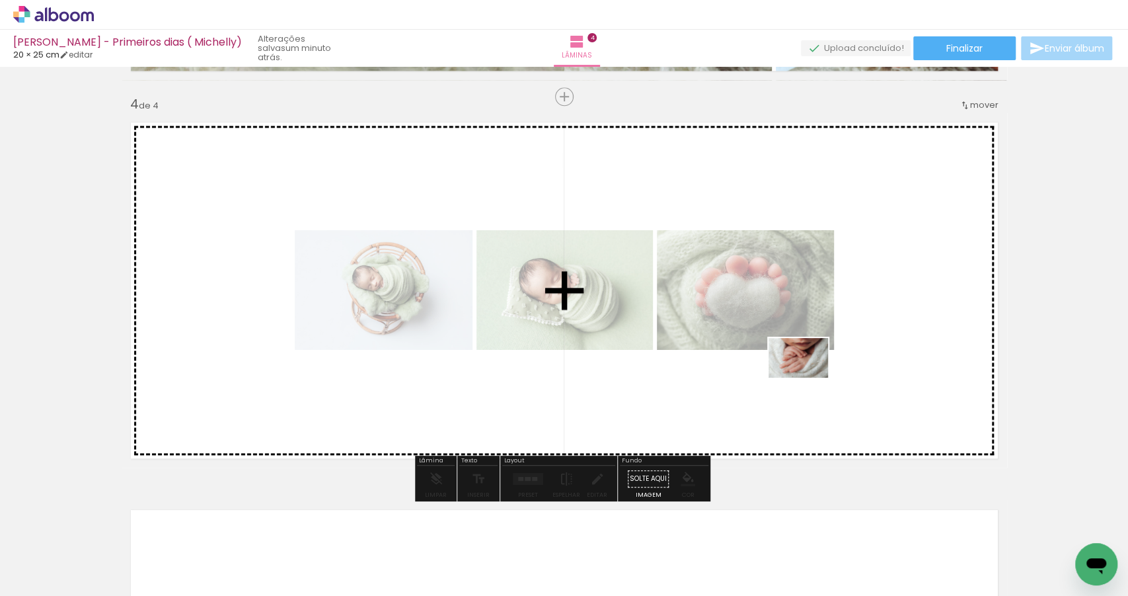
drag, startPoint x: 793, startPoint y: 548, endPoint x: 809, endPoint y: 377, distance: 171.3
click at [809, 377] on quentale-workspace at bounding box center [564, 298] width 1128 height 596
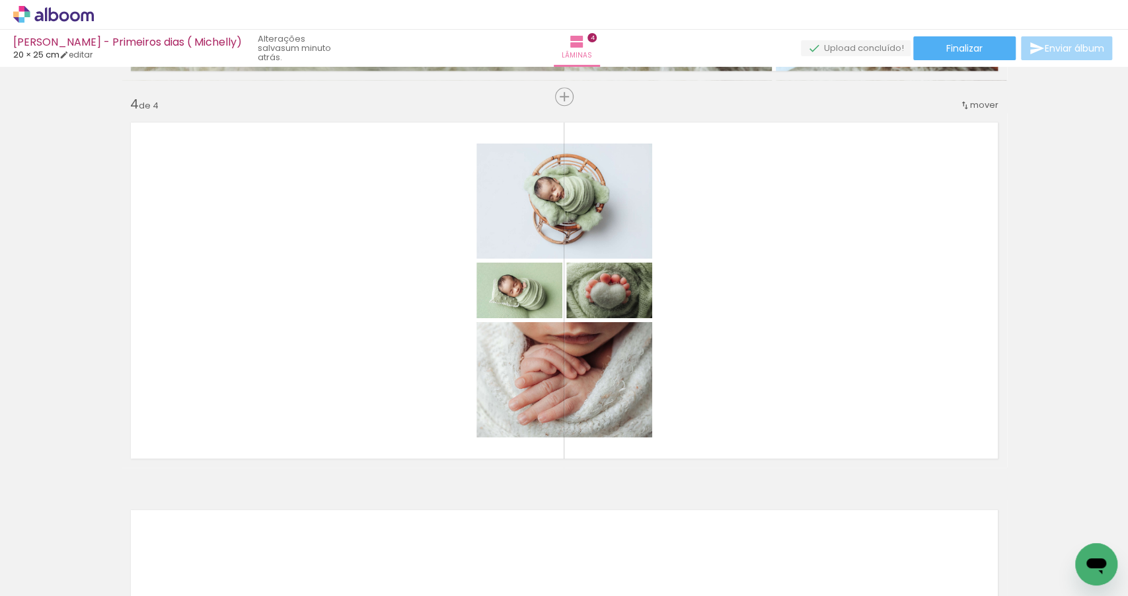
scroll to position [0, 223]
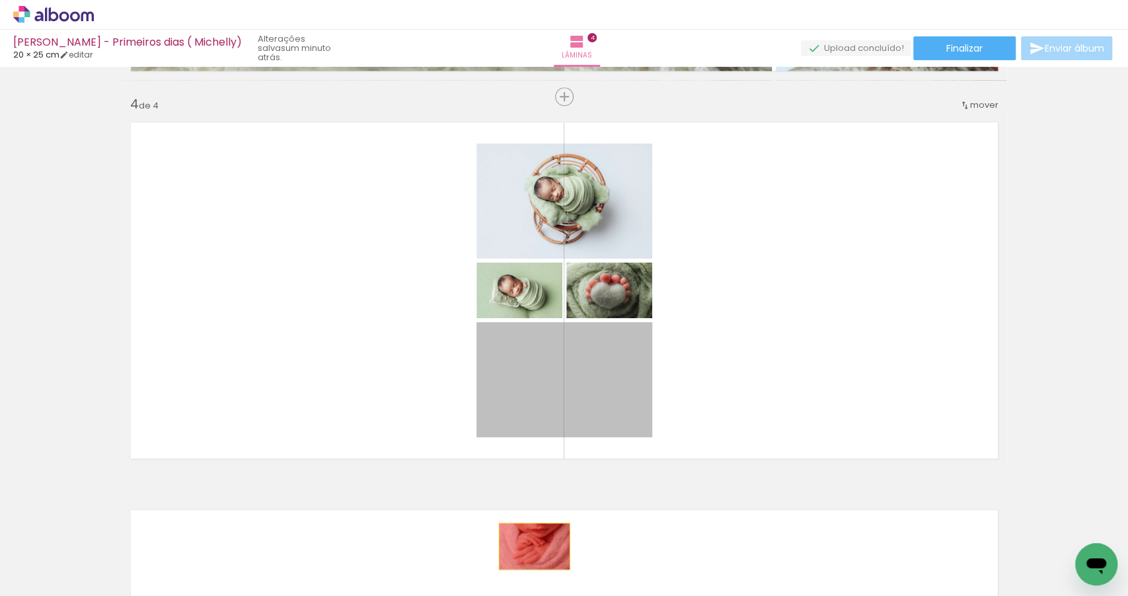
drag, startPoint x: 528, startPoint y: 374, endPoint x: 530, endPoint y: 546, distance: 171.9
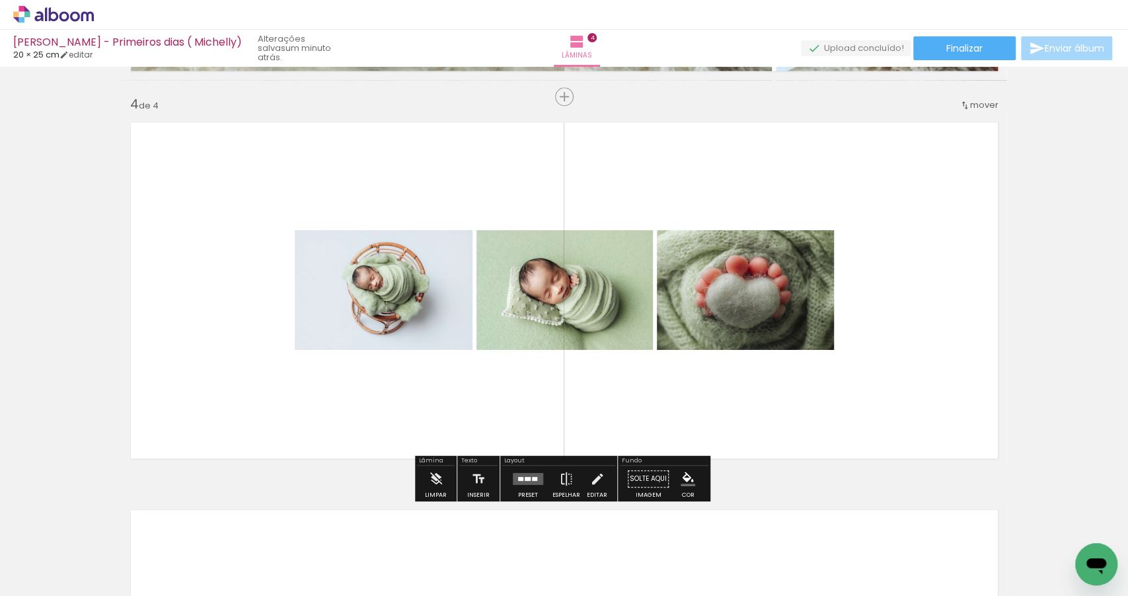
click at [525, 477] on div at bounding box center [528, 479] width 6 height 4
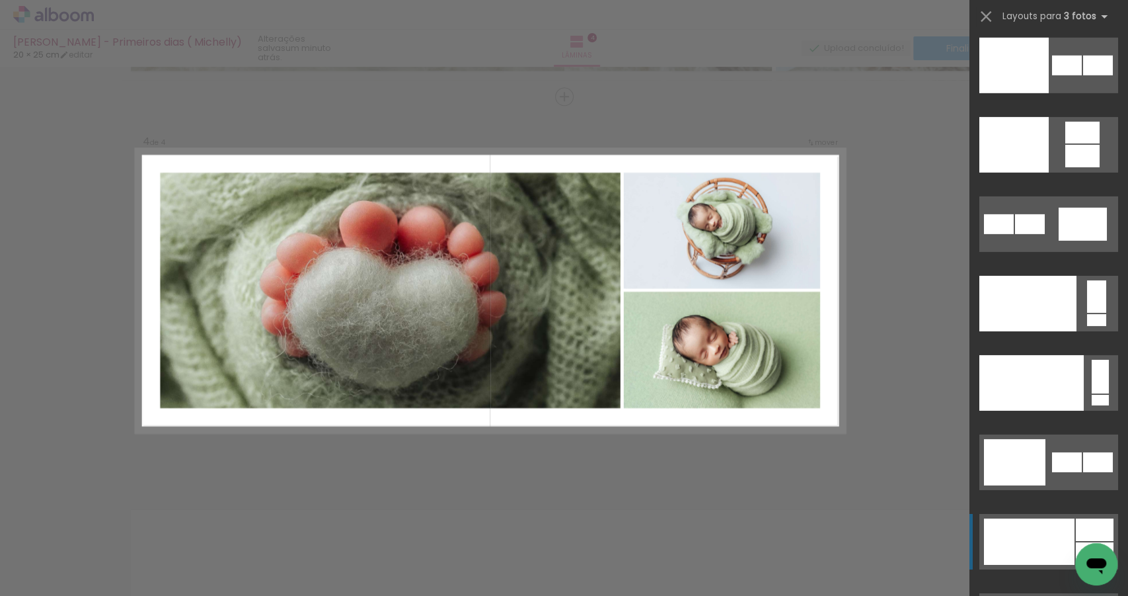
scroll to position [15986, 0]
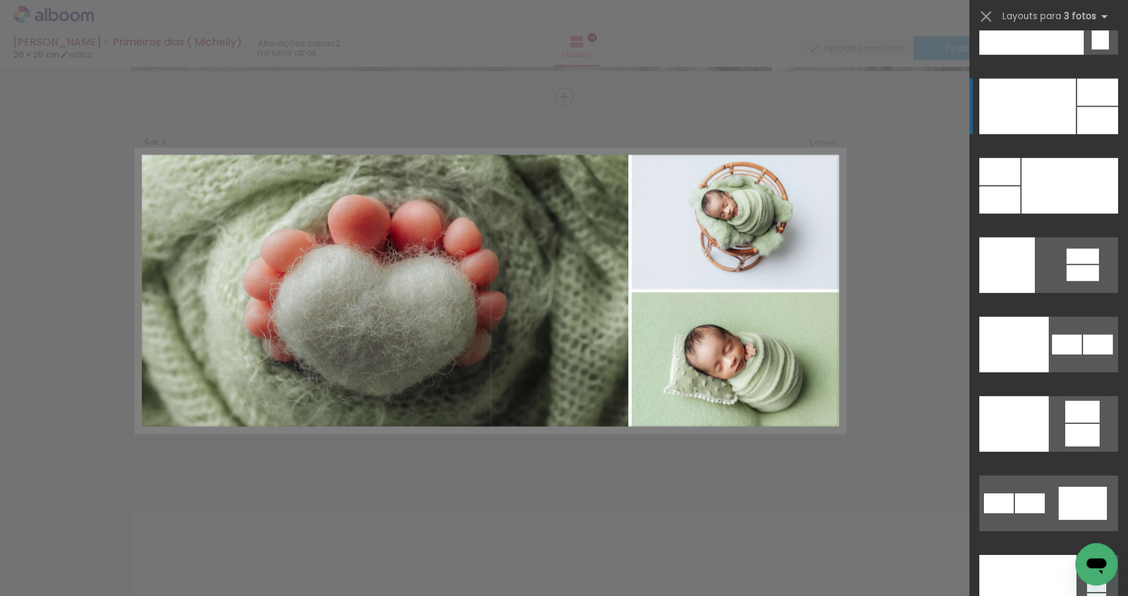
click at [1054, 121] on div at bounding box center [1028, 107] width 97 height 56
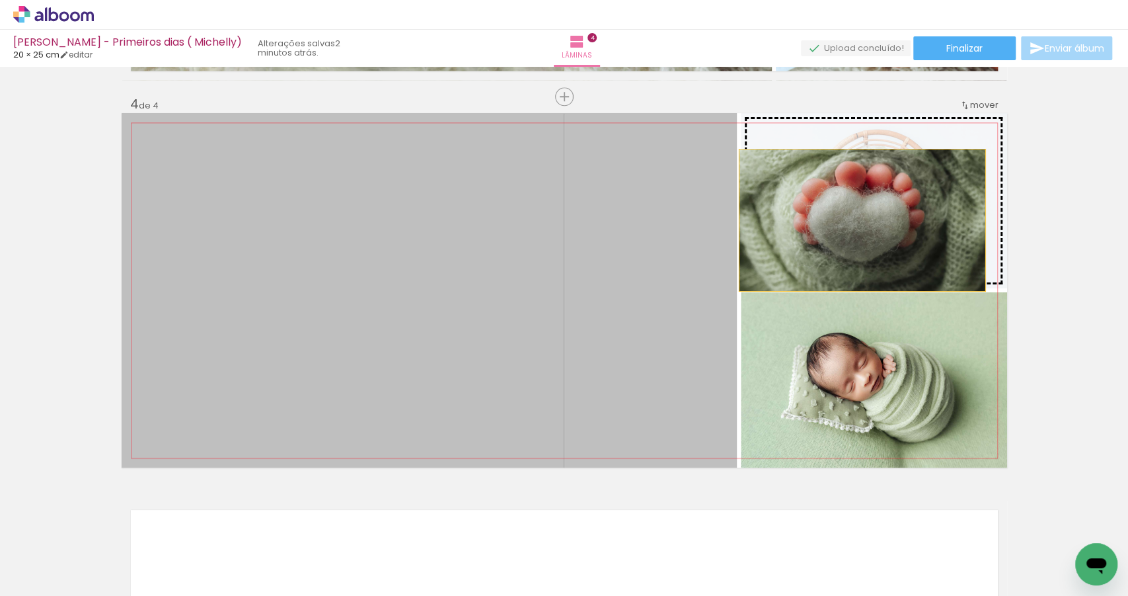
drag, startPoint x: 588, startPoint y: 341, endPoint x: 859, endPoint y: 219, distance: 297.1
click at [0, 0] on slot at bounding box center [0, 0] width 0 height 0
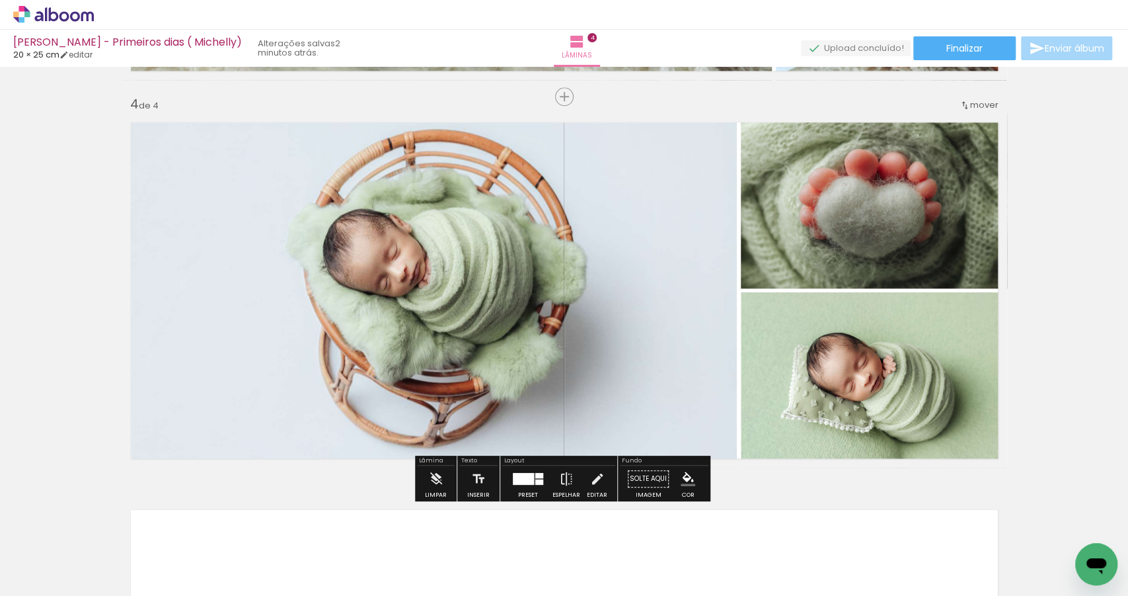
click at [532, 481] on quentale-layouter at bounding box center [528, 479] width 30 height 12
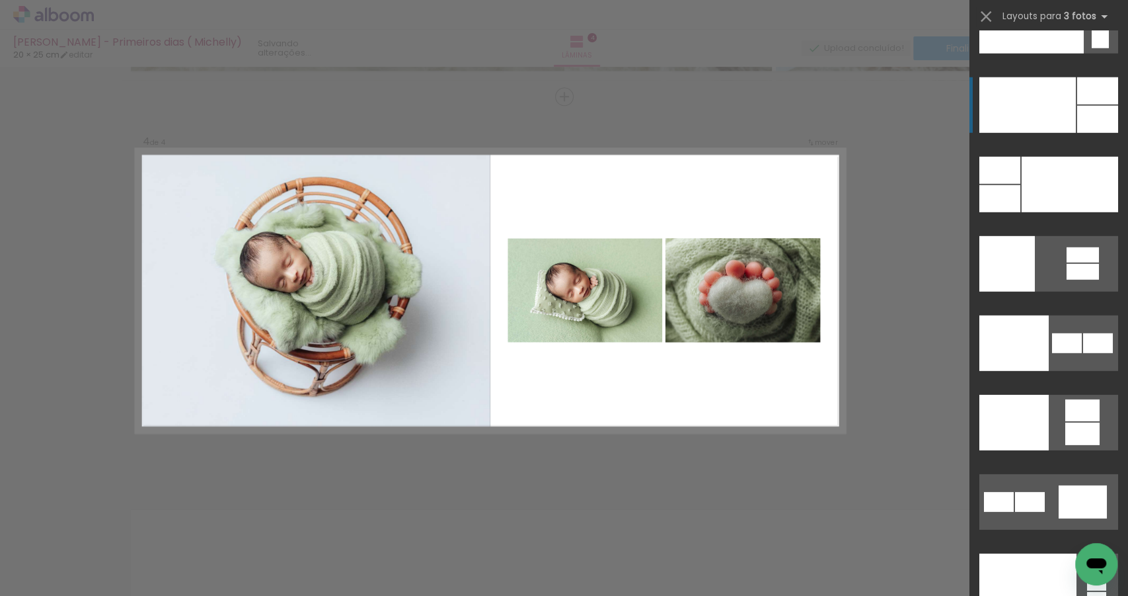
scroll to position [15922, 0]
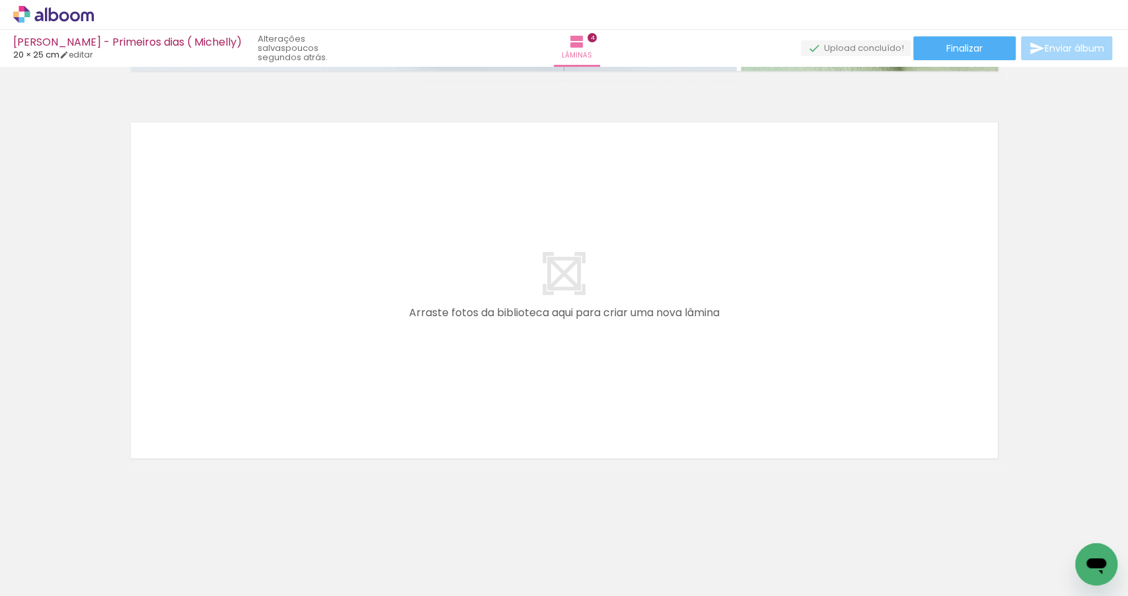
scroll to position [0, 268]
drag, startPoint x: 445, startPoint y: 551, endPoint x: 557, endPoint y: 529, distance: 113.8
click at [411, 350] on quentale-workspace at bounding box center [564, 298] width 1128 height 596
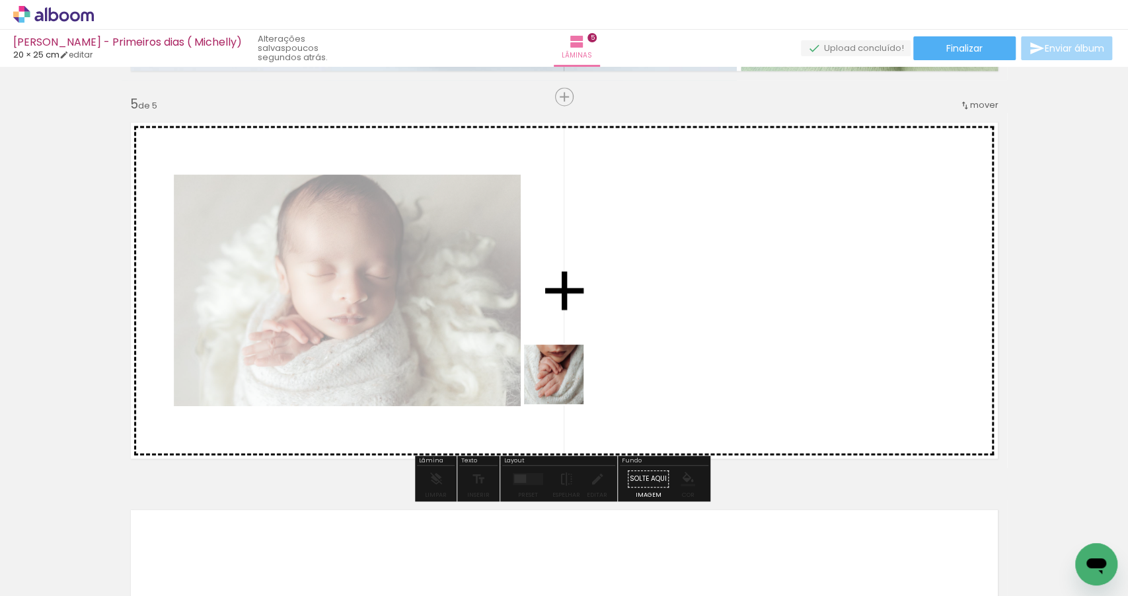
drag, startPoint x: 527, startPoint y: 510, endPoint x: 565, endPoint y: 379, distance: 136.4
click at [565, 379] on quentale-workspace at bounding box center [564, 298] width 1128 height 596
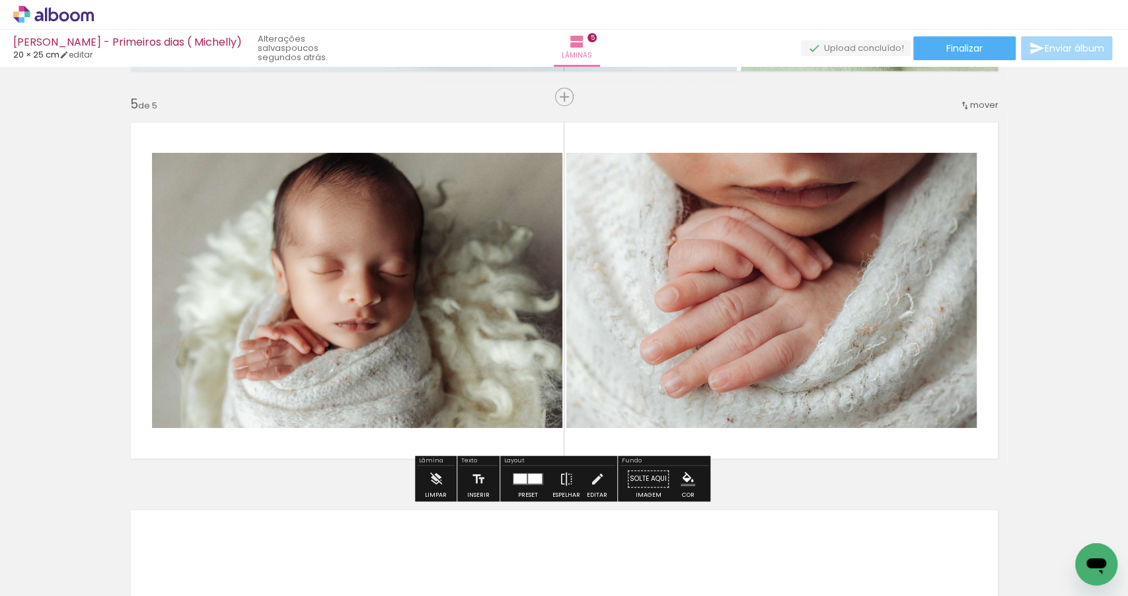
drag, startPoint x: 598, startPoint y: 547, endPoint x: 623, endPoint y: 353, distance: 195.3
click at [620, 342] on quentale-workspace at bounding box center [564, 298] width 1128 height 596
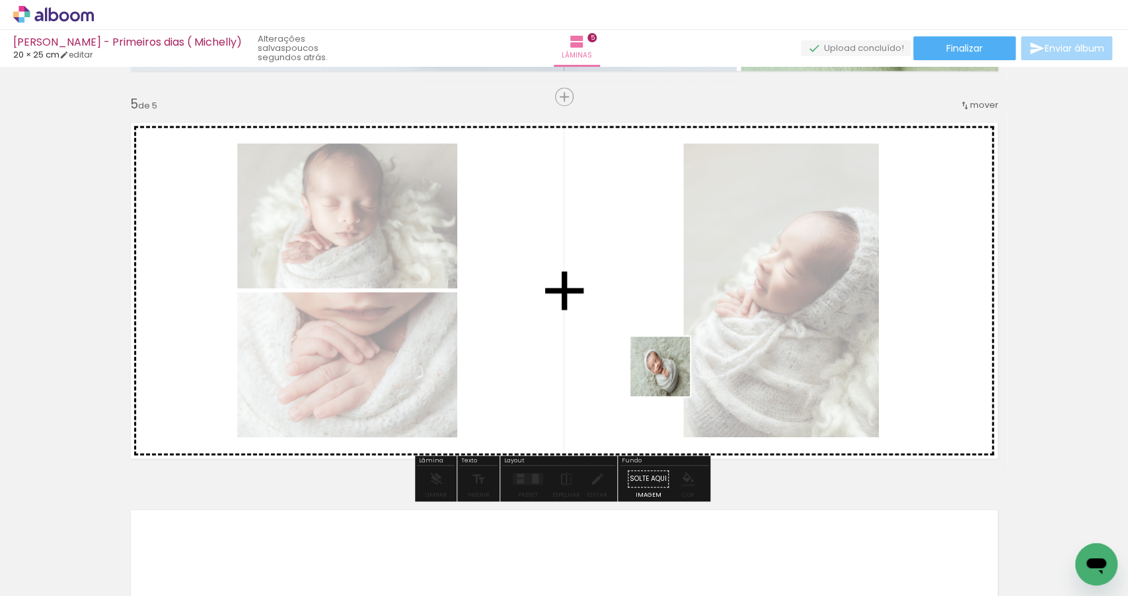
drag, startPoint x: 675, startPoint y: 560, endPoint x: 713, endPoint y: 463, distance: 104.2
click at [670, 372] on quentale-workspace at bounding box center [564, 298] width 1128 height 596
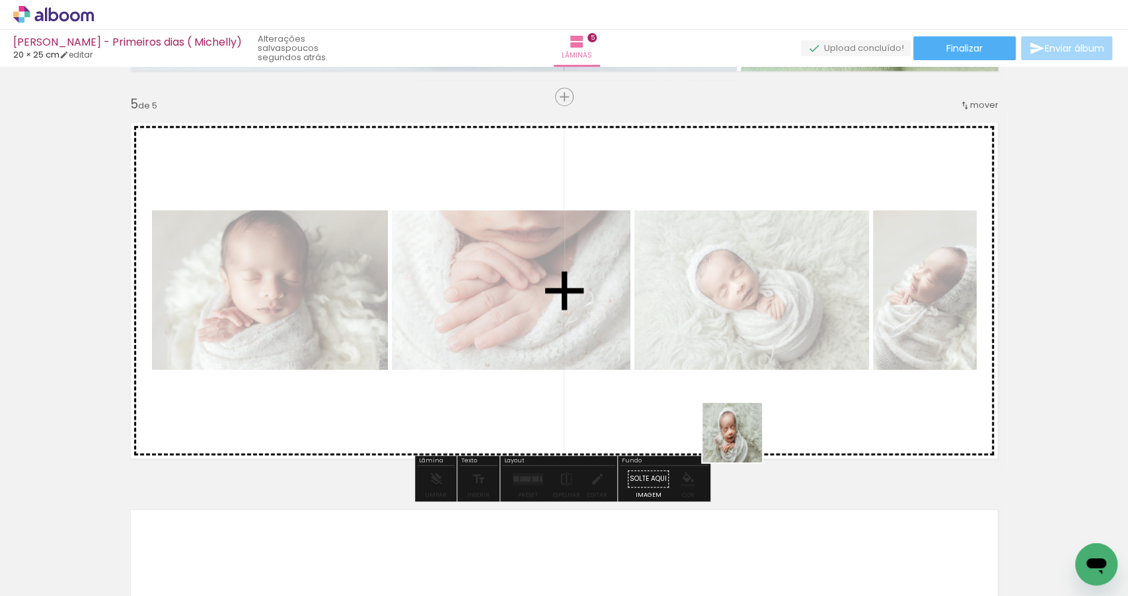
drag, startPoint x: 744, startPoint y: 541, endPoint x: 745, endPoint y: 349, distance: 191.7
click at [742, 339] on quentale-workspace at bounding box center [564, 298] width 1128 height 596
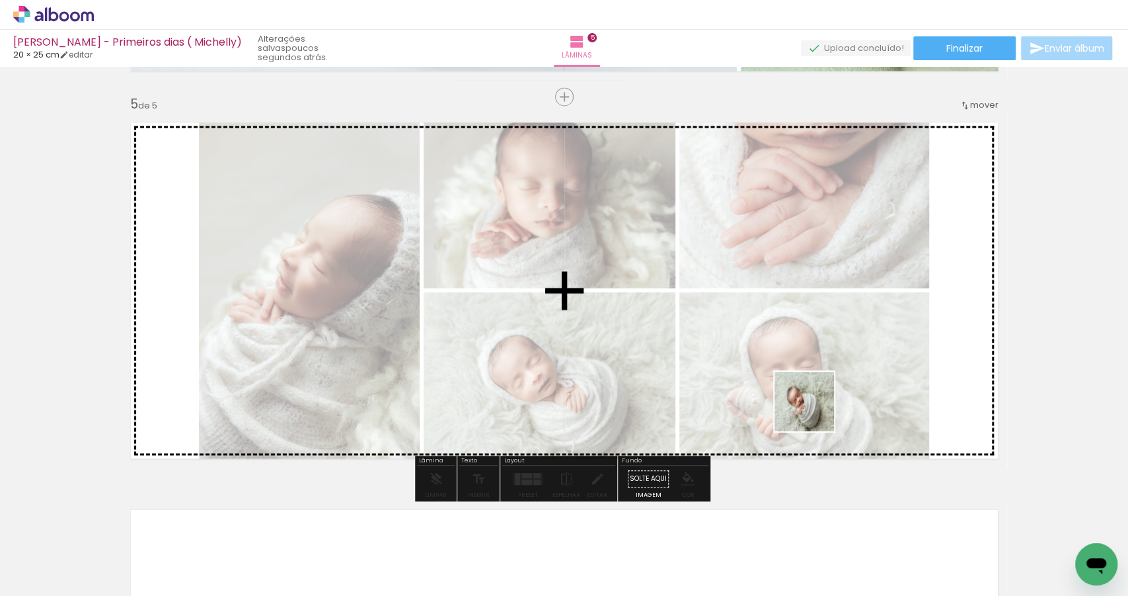
drag, startPoint x: 823, startPoint y: 556, endPoint x: 814, endPoint y: 369, distance: 187.3
click at [814, 369] on quentale-workspace at bounding box center [564, 298] width 1128 height 596
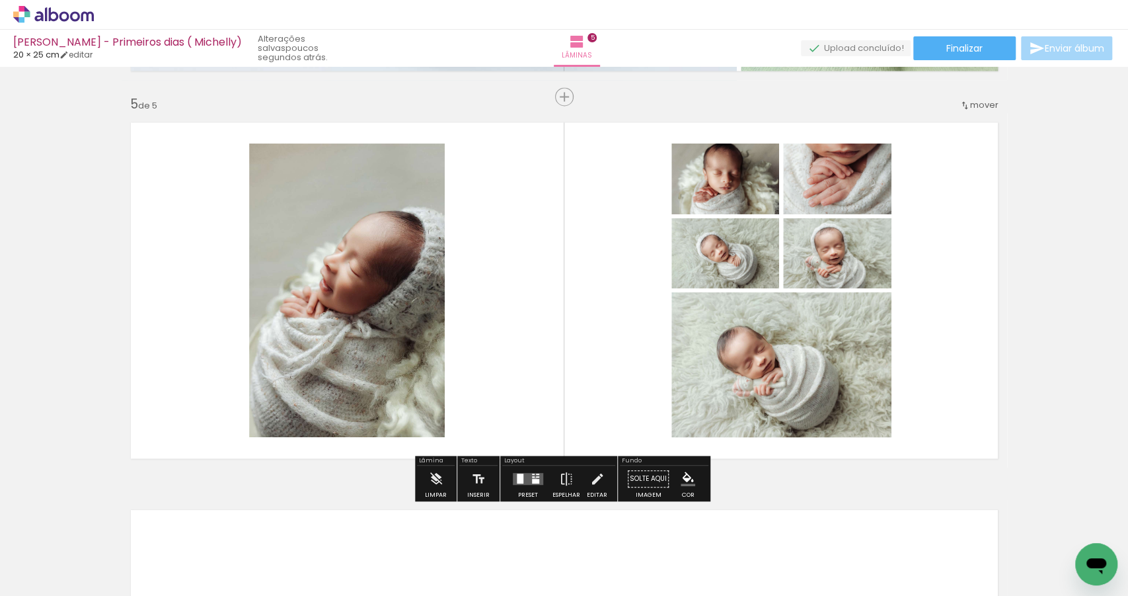
click at [532, 479] on div at bounding box center [535, 481] width 7 height 5
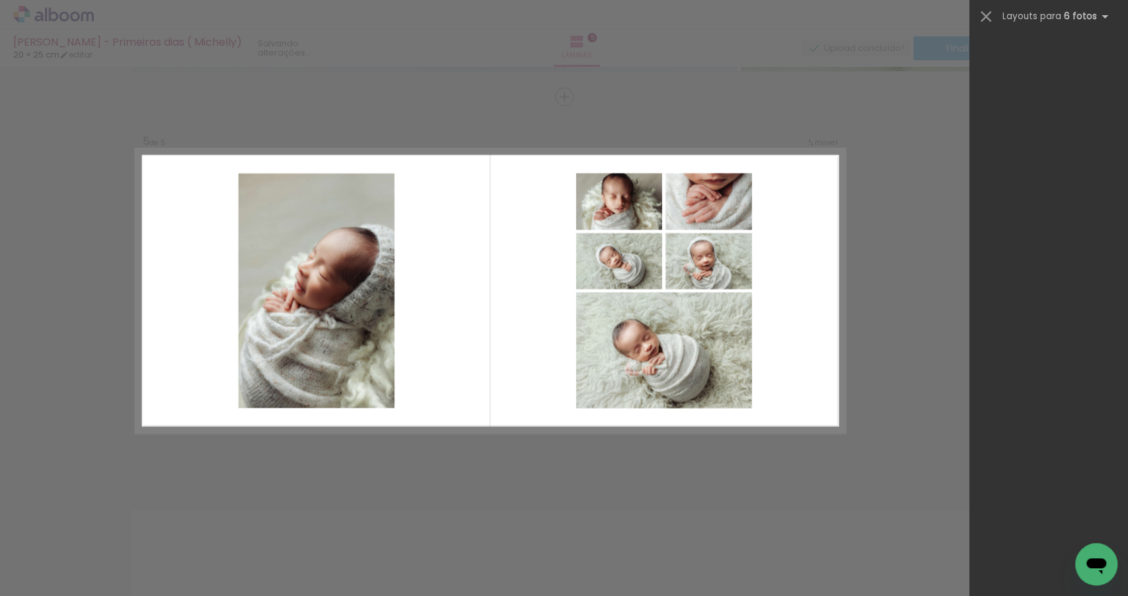
scroll to position [0, 0]
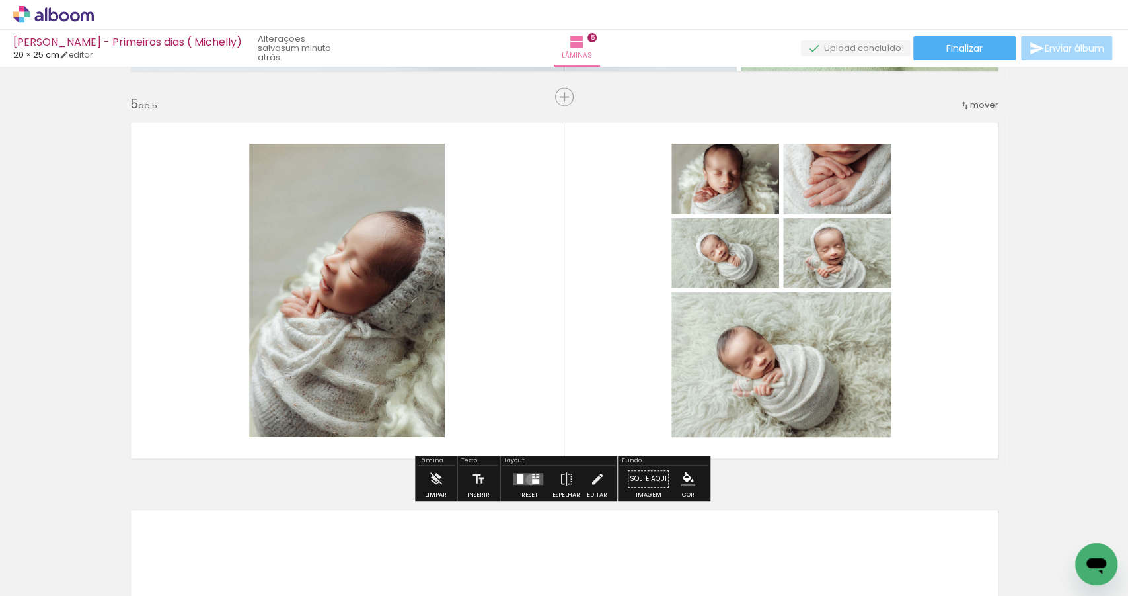
click at [532, 479] on div at bounding box center [535, 481] width 7 height 5
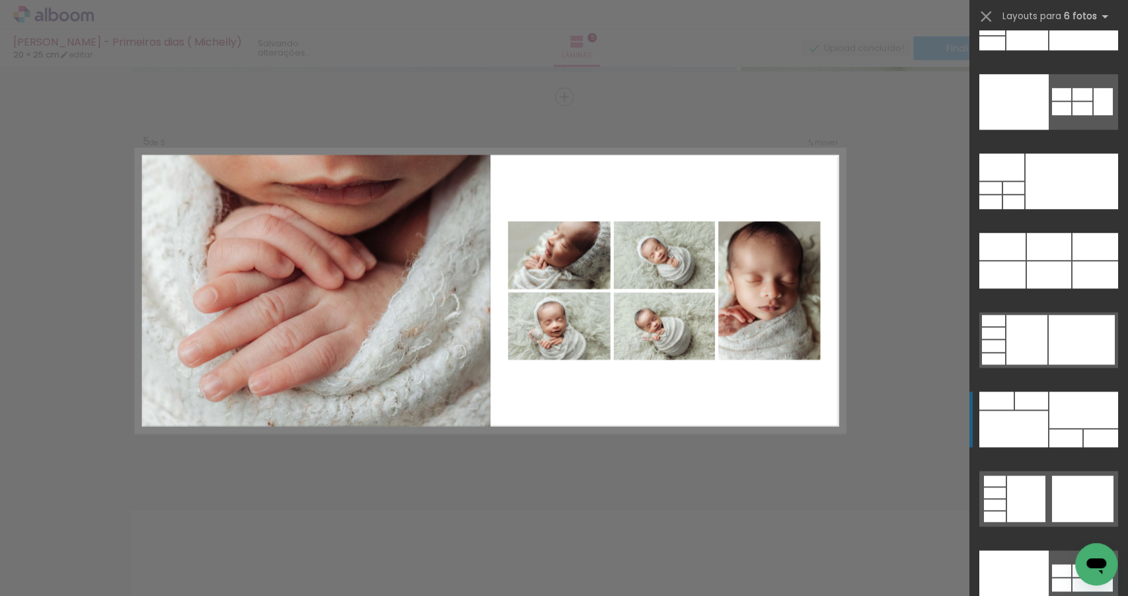
scroll to position [40907, 0]
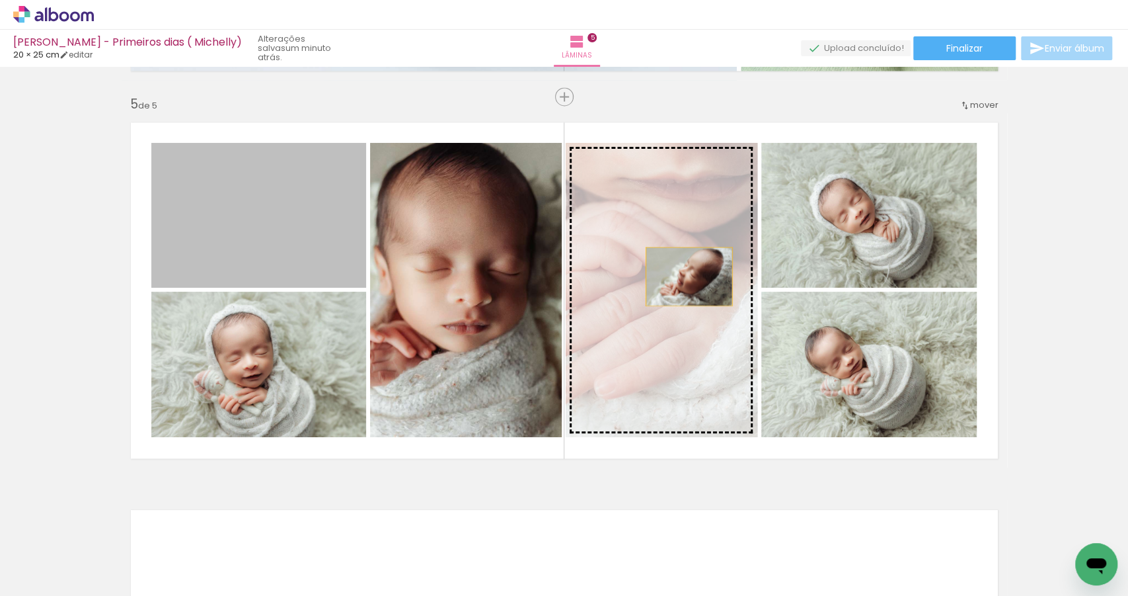
scroll to position [0, 268]
drag, startPoint x: 282, startPoint y: 210, endPoint x: 747, endPoint y: 282, distance: 471.1
click at [0, 0] on slot at bounding box center [0, 0] width 0 height 0
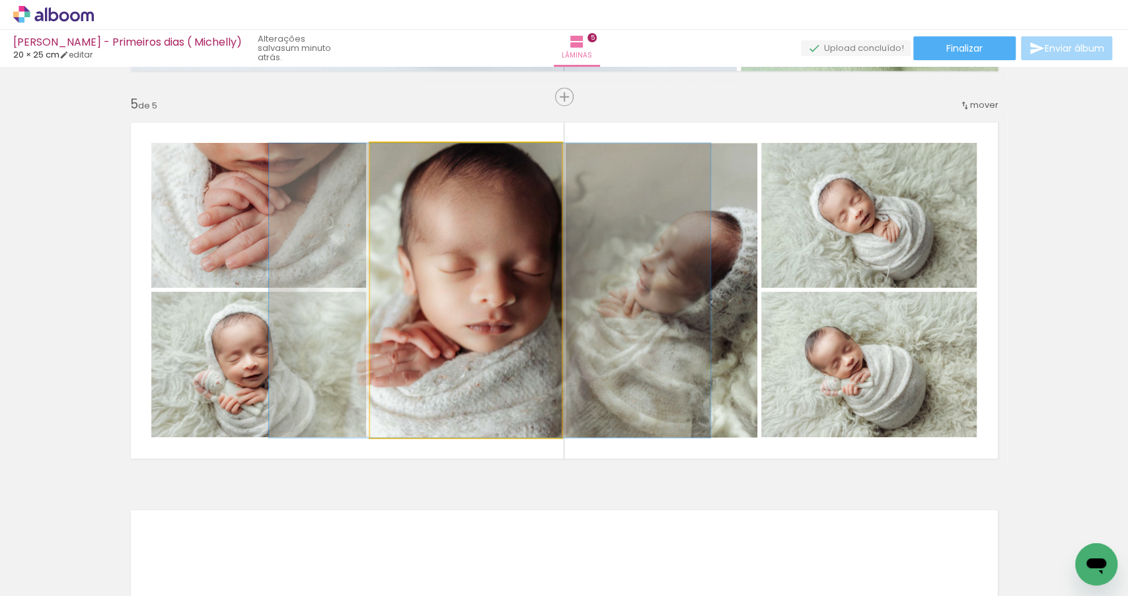
drag, startPoint x: 472, startPoint y: 361, endPoint x: 496, endPoint y: 361, distance: 23.8
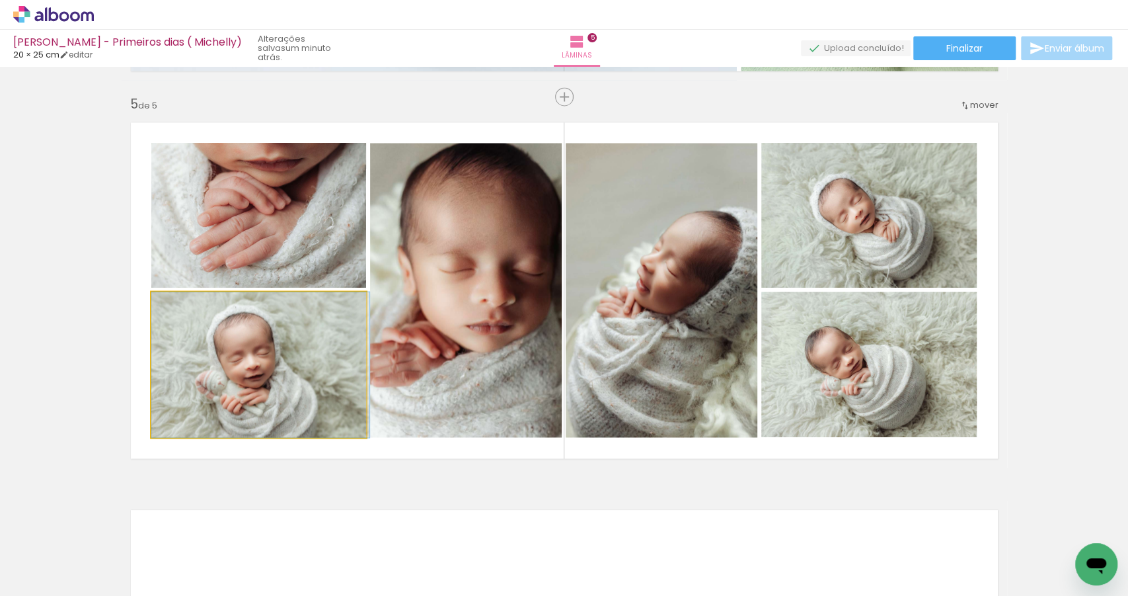
drag, startPoint x: 282, startPoint y: 395, endPoint x: 468, endPoint y: 369, distance: 187.6
click at [0, 0] on slot at bounding box center [0, 0] width 0 height 0
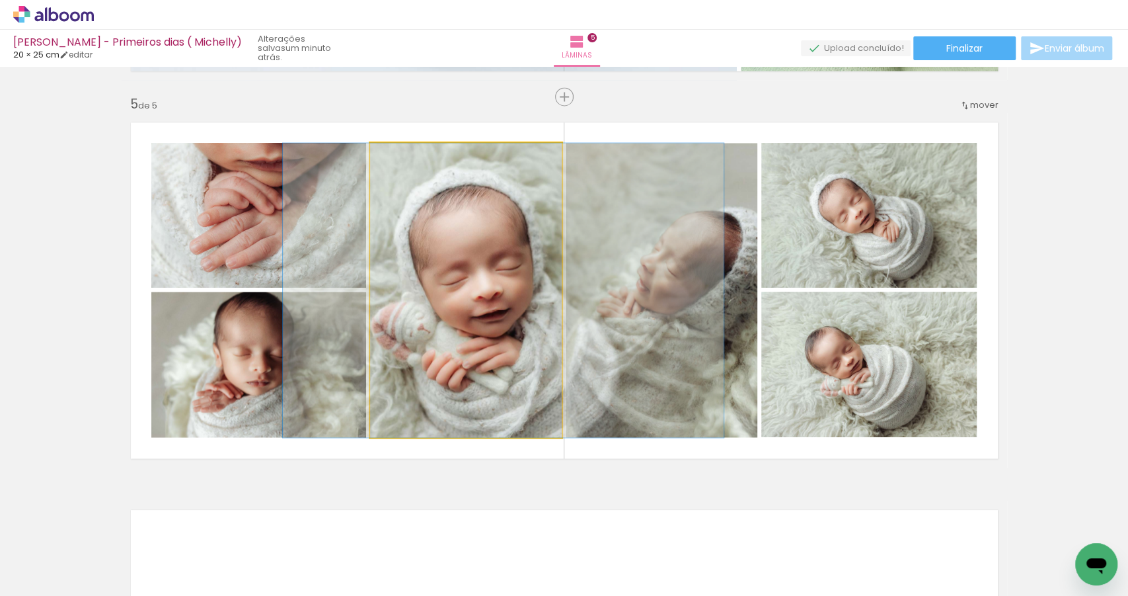
drag, startPoint x: 473, startPoint y: 351, endPoint x: 510, endPoint y: 351, distance: 37.7
click at [481, 325] on quentale-photo at bounding box center [466, 290] width 192 height 294
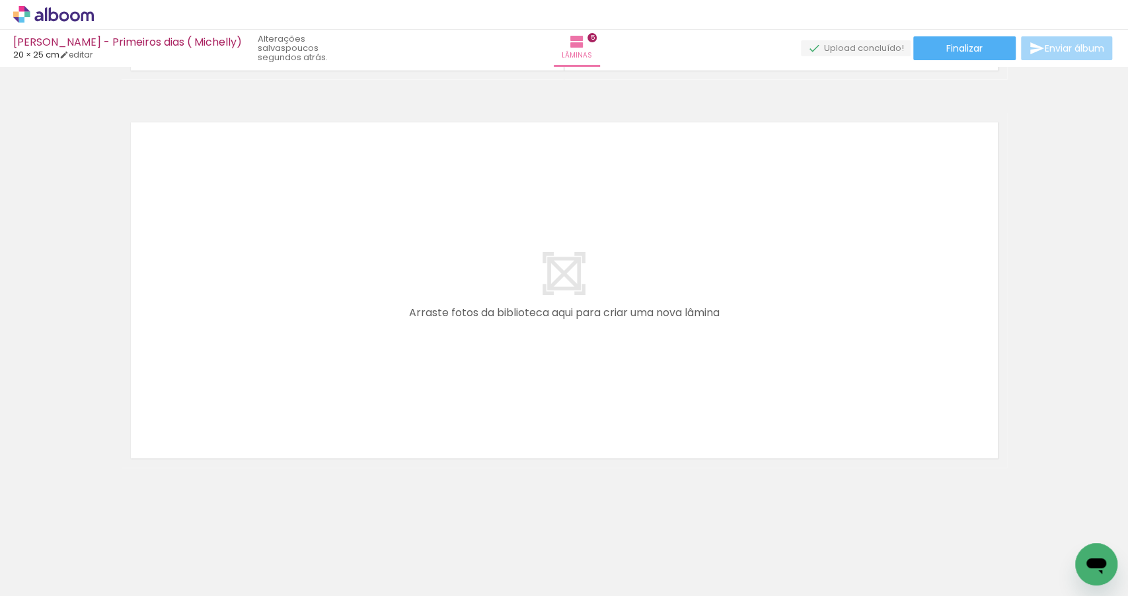
scroll to position [0, 1117]
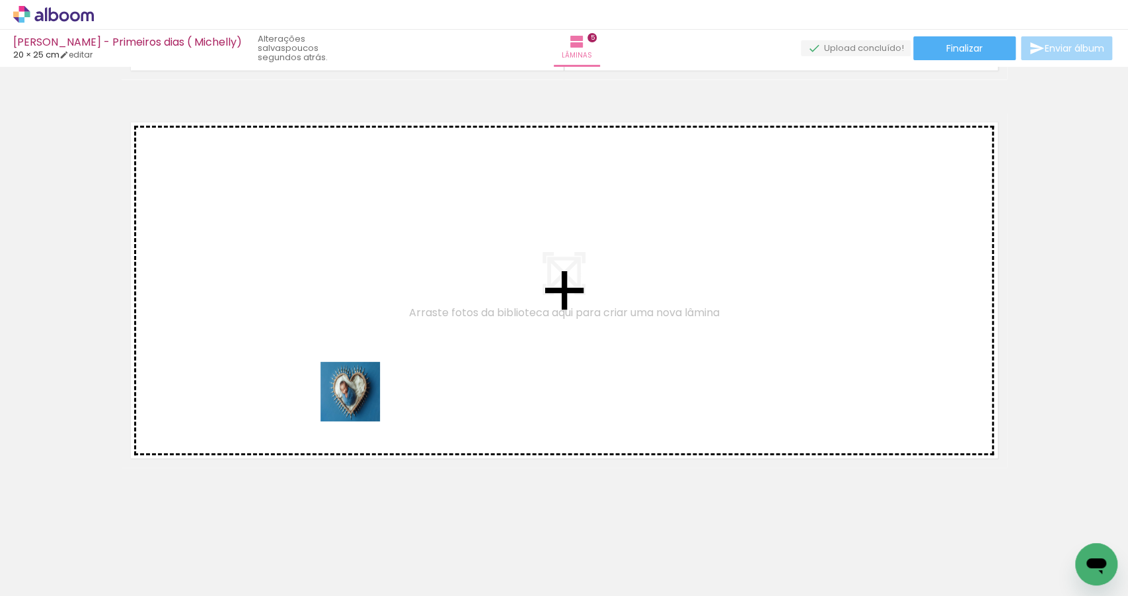
drag, startPoint x: 555, startPoint y: 468, endPoint x: 674, endPoint y: 500, distance: 122.5
click at [345, 395] on quentale-workspace at bounding box center [564, 298] width 1128 height 596
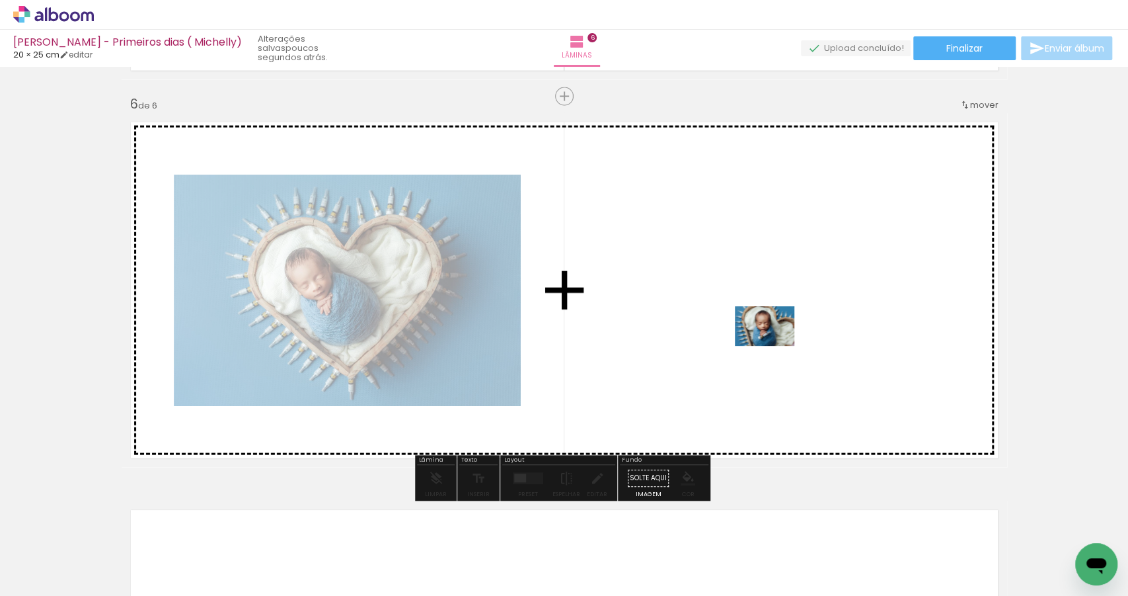
drag, startPoint x: 750, startPoint y: 508, endPoint x: 775, endPoint y: 346, distance: 163.9
click at [775, 346] on quentale-workspace at bounding box center [564, 298] width 1128 height 596
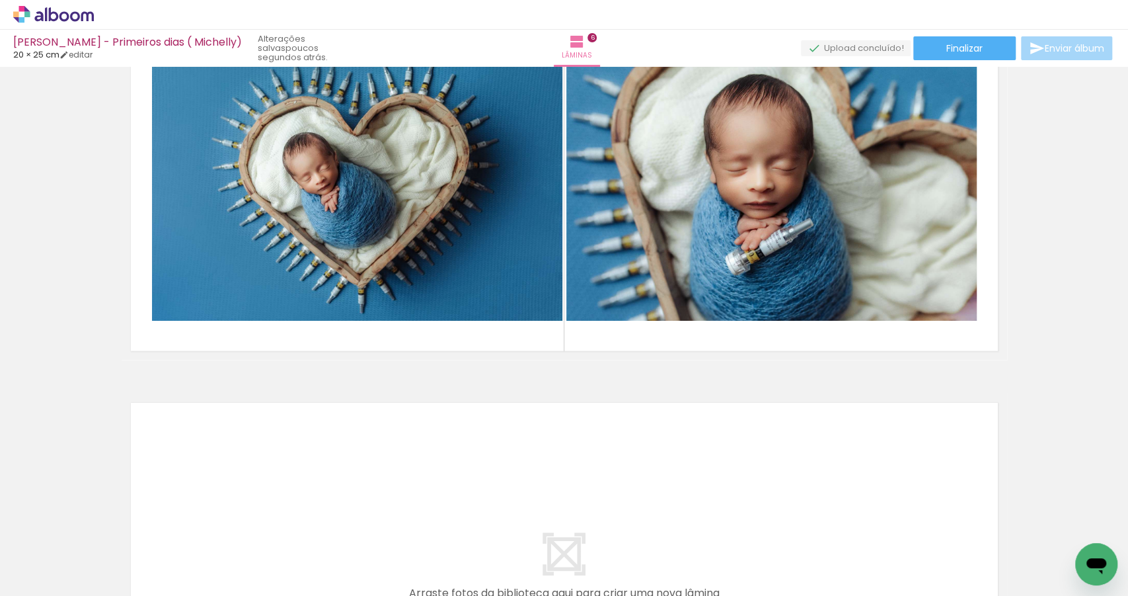
scroll to position [0, 1298]
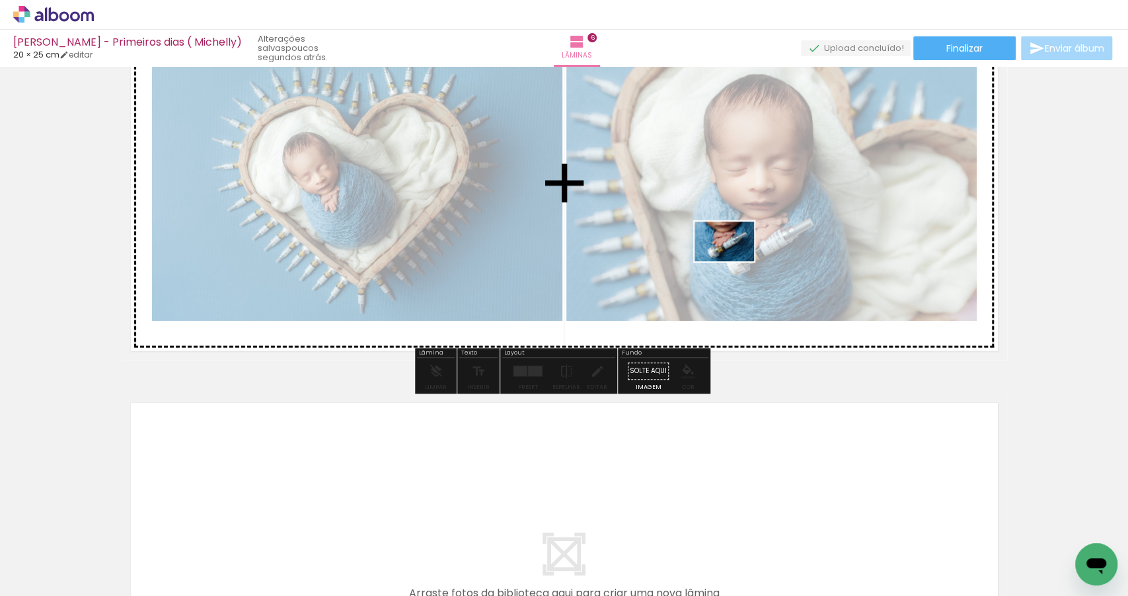
drag, startPoint x: 633, startPoint y: 508, endPoint x: 736, endPoint y: 250, distance: 278.5
click at [736, 250] on quentale-workspace at bounding box center [564, 298] width 1128 height 596
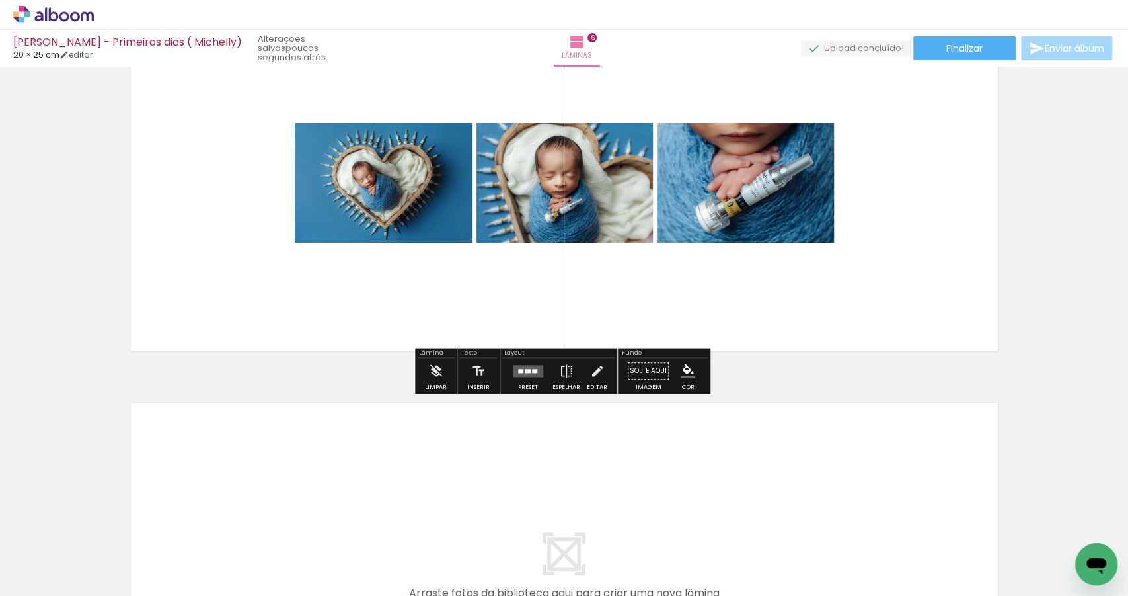
click at [524, 374] on quentale-layouter at bounding box center [528, 372] width 30 height 12
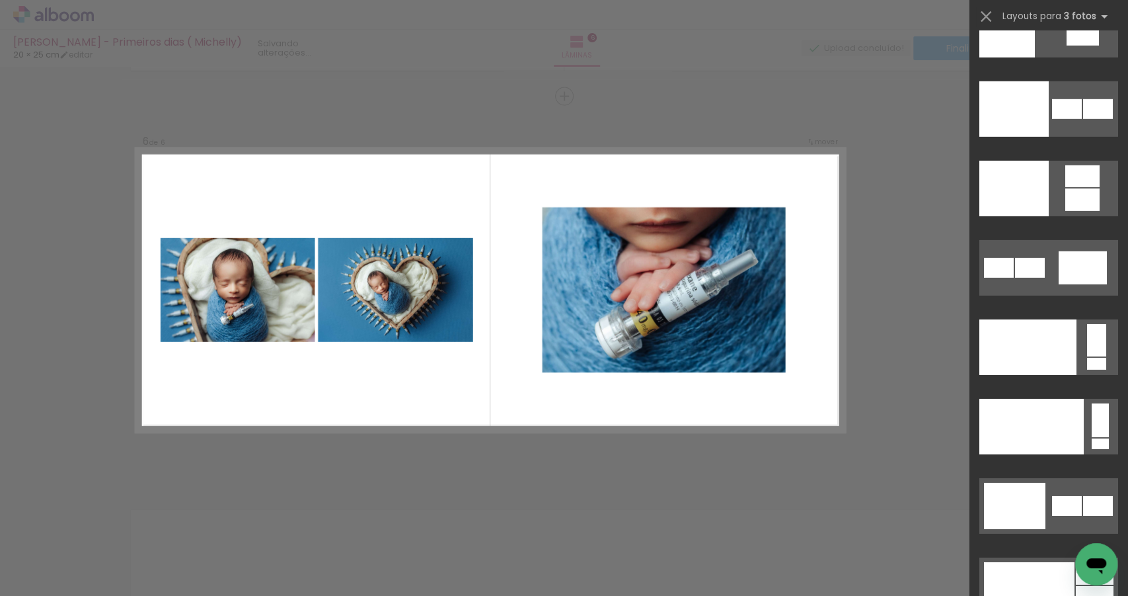
scroll to position [15929, 0]
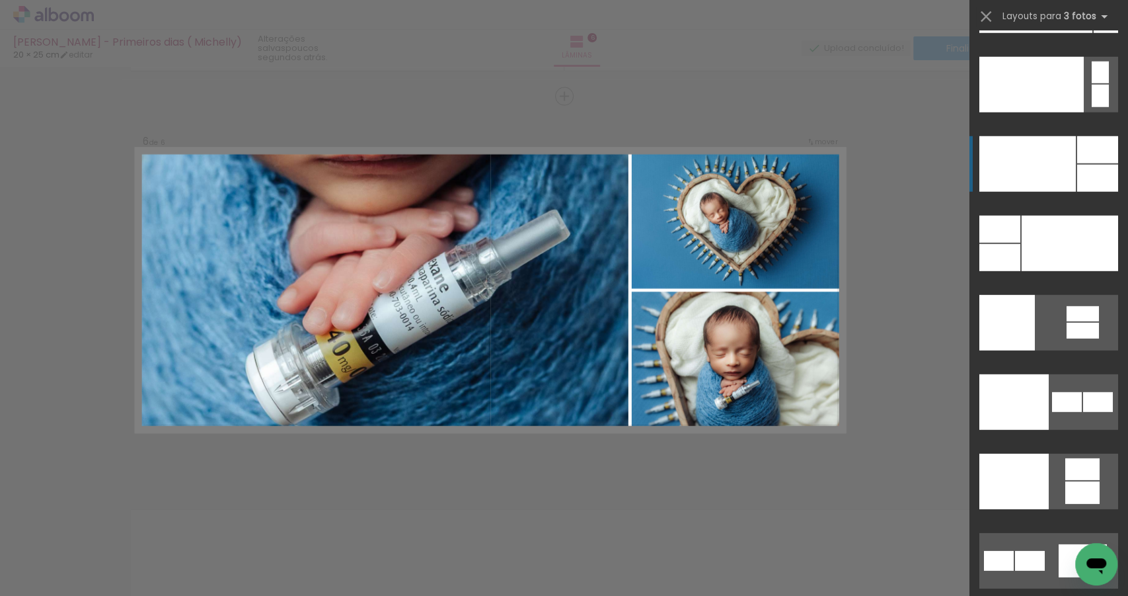
click at [1037, 169] on div at bounding box center [1028, 164] width 97 height 56
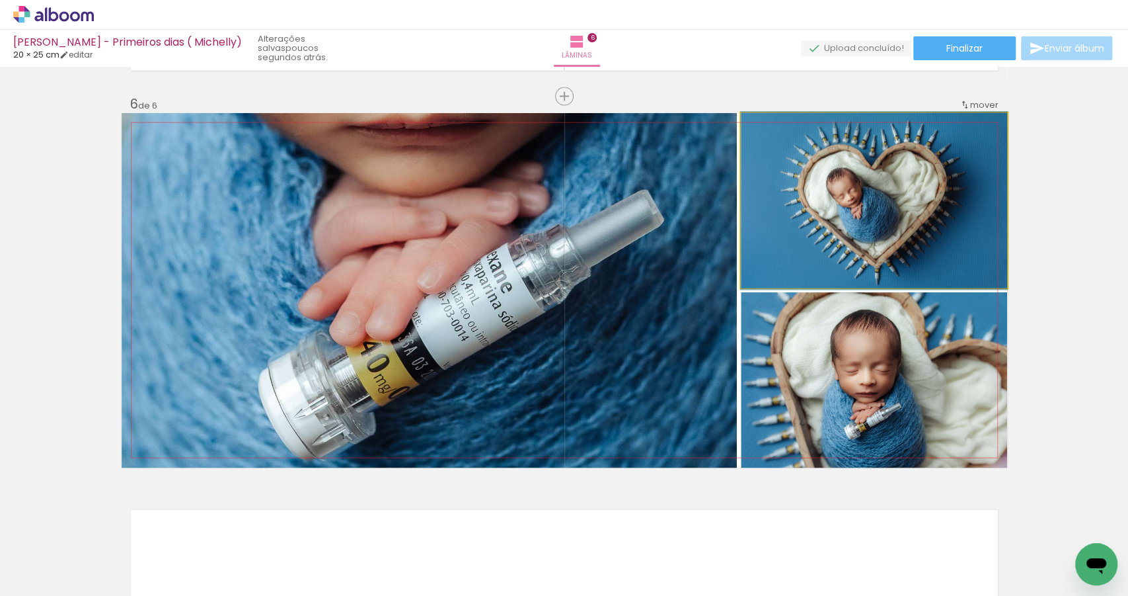
drag, startPoint x: 830, startPoint y: 237, endPoint x: 518, endPoint y: 278, distance: 314.1
click at [0, 0] on slot at bounding box center [0, 0] width 0 height 0
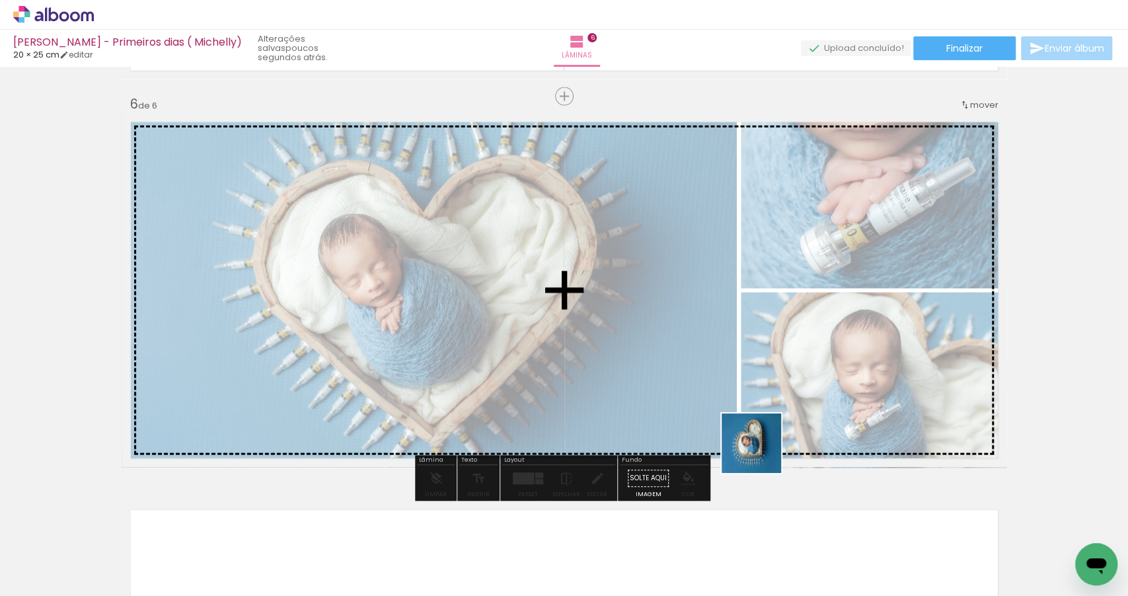
drag, startPoint x: 695, startPoint y: 558, endPoint x: 830, endPoint y: 445, distance: 176.5
click at [834, 354] on quentale-workspace at bounding box center [564, 298] width 1128 height 596
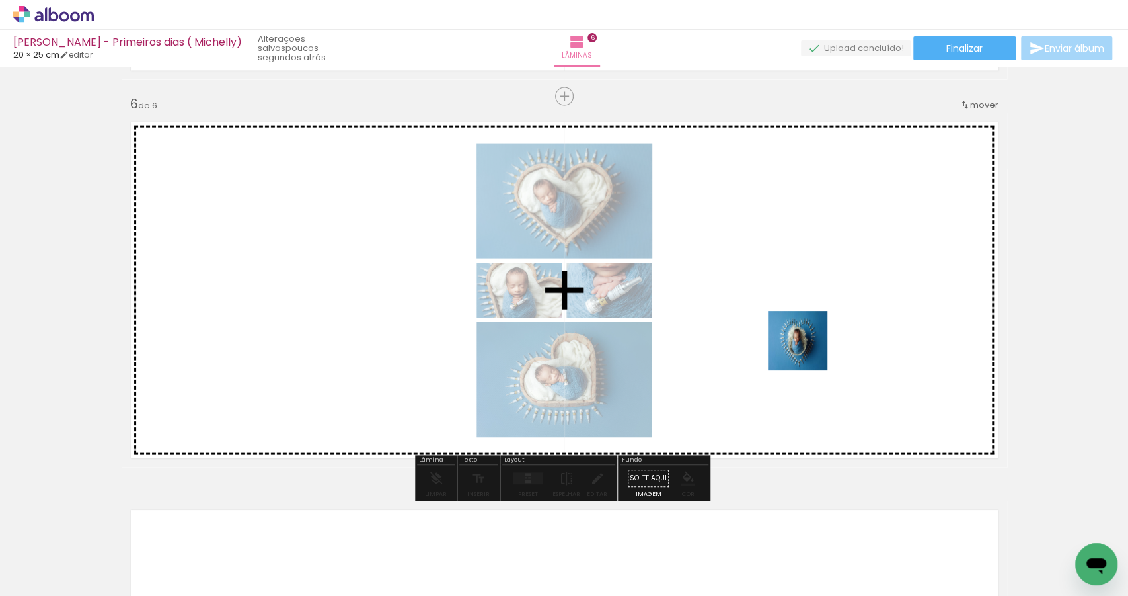
drag, startPoint x: 772, startPoint y: 561, endPoint x: 808, endPoint y: 348, distance: 215.8
click at [808, 348] on quentale-workspace at bounding box center [564, 298] width 1128 height 596
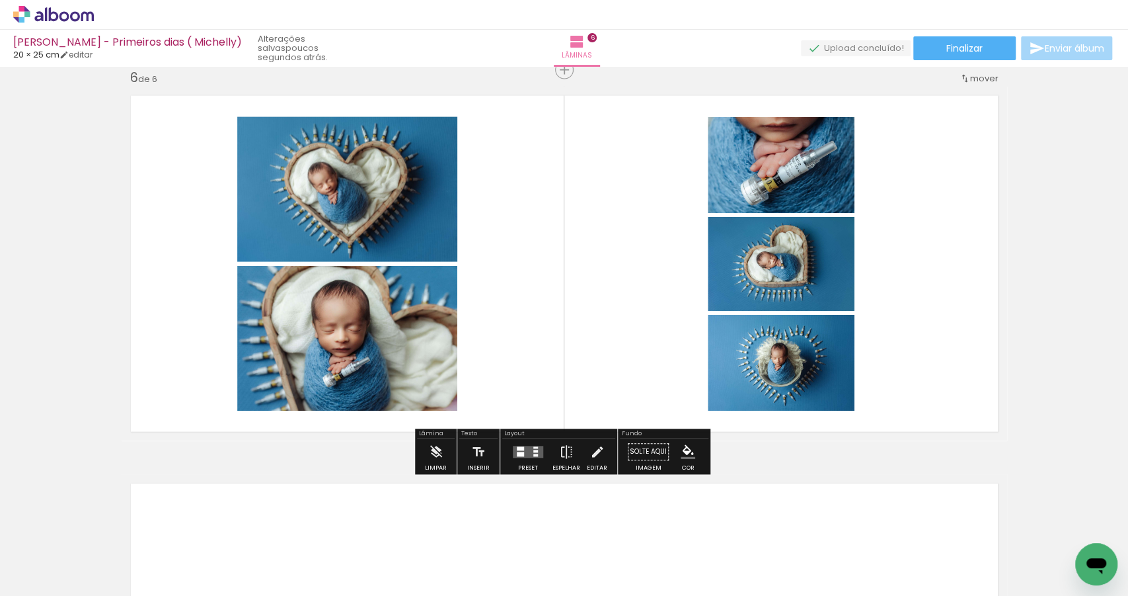
scroll to position [1968, 0]
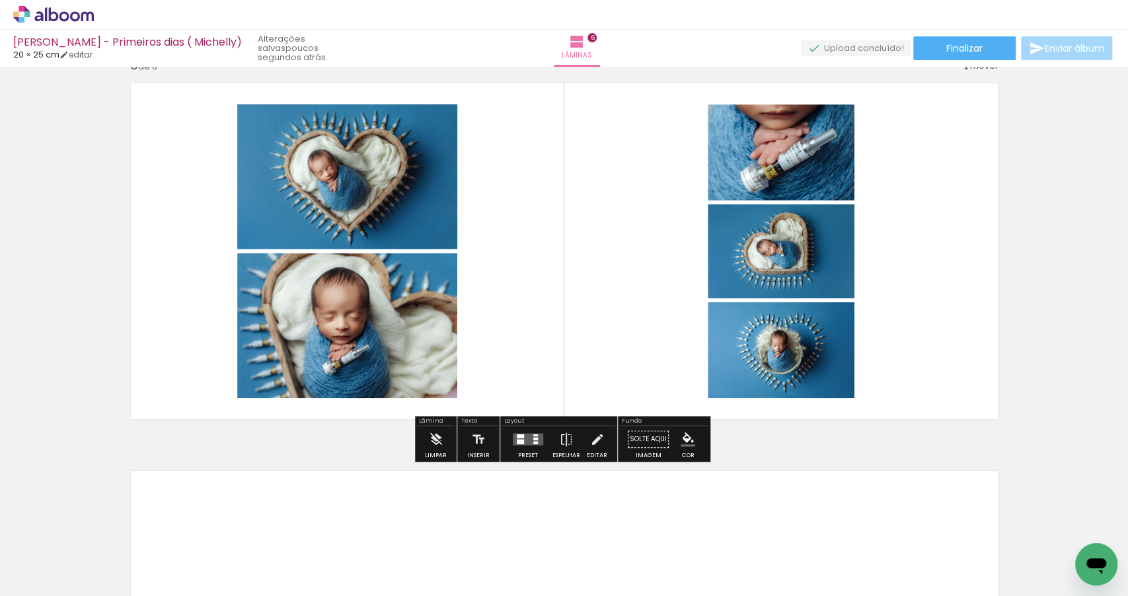
click at [533, 438] on div at bounding box center [535, 439] width 5 height 3
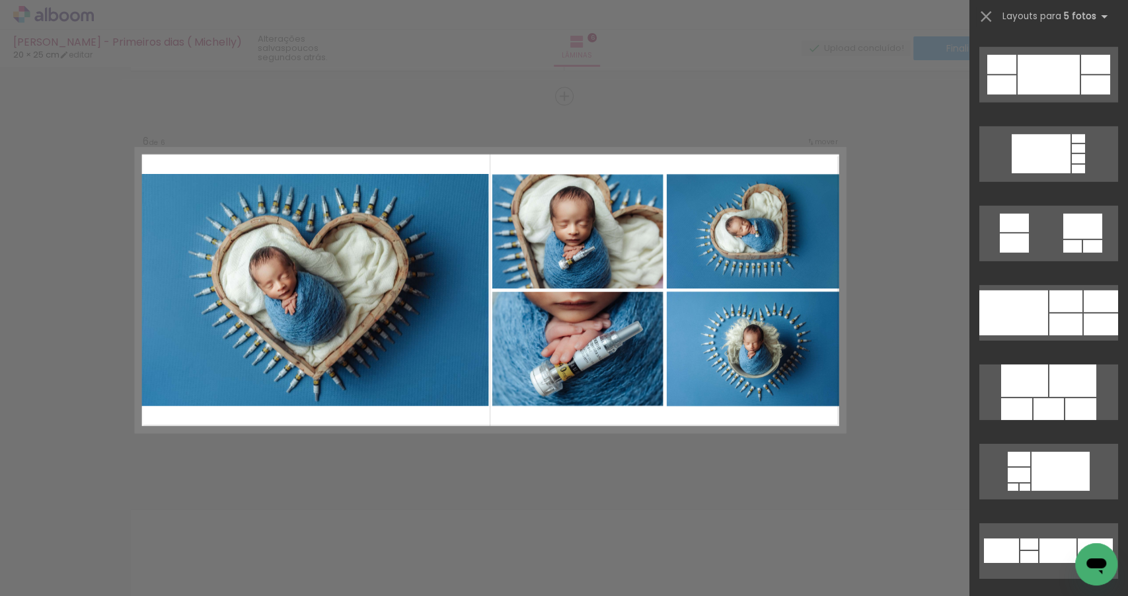
scroll to position [2754, 0]
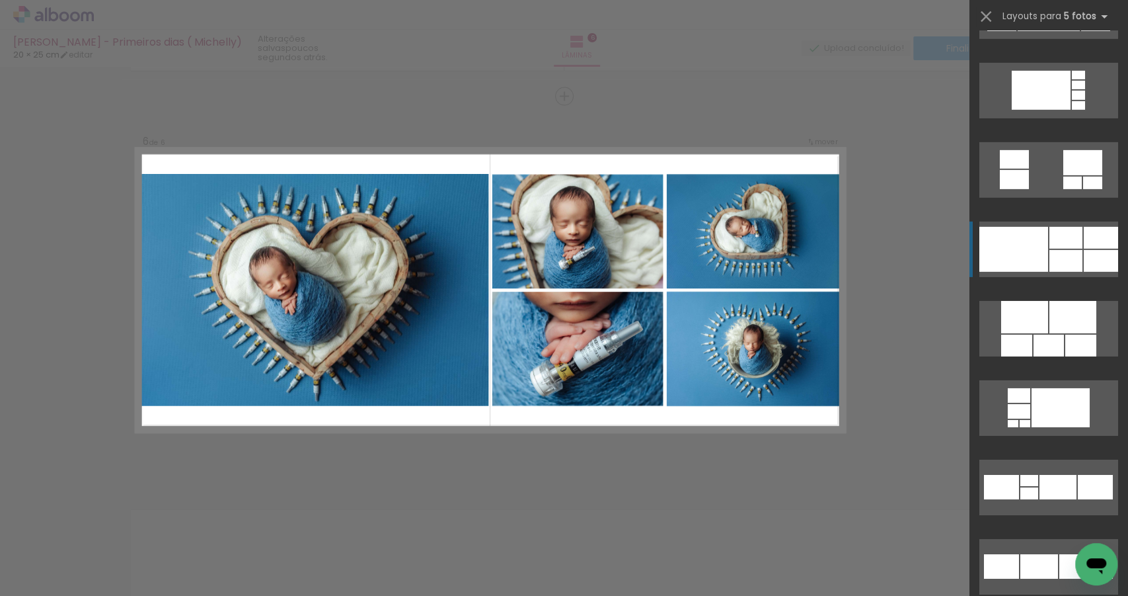
click at [1044, 246] on div at bounding box center [1014, 249] width 69 height 45
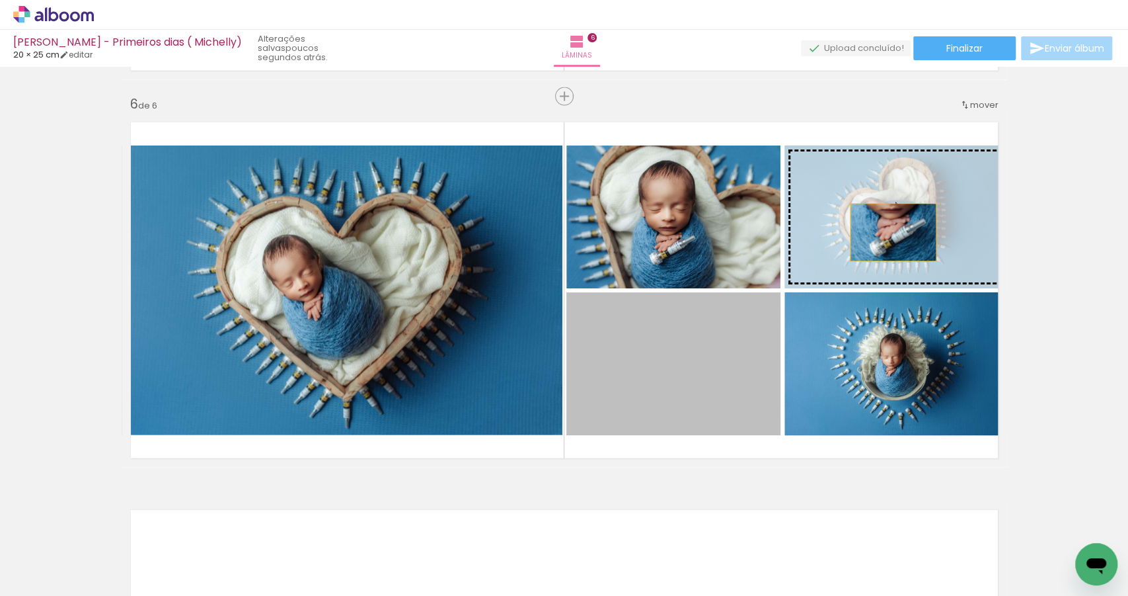
drag, startPoint x: 723, startPoint y: 363, endPoint x: 901, endPoint y: 222, distance: 227.4
click at [0, 0] on slot at bounding box center [0, 0] width 0 height 0
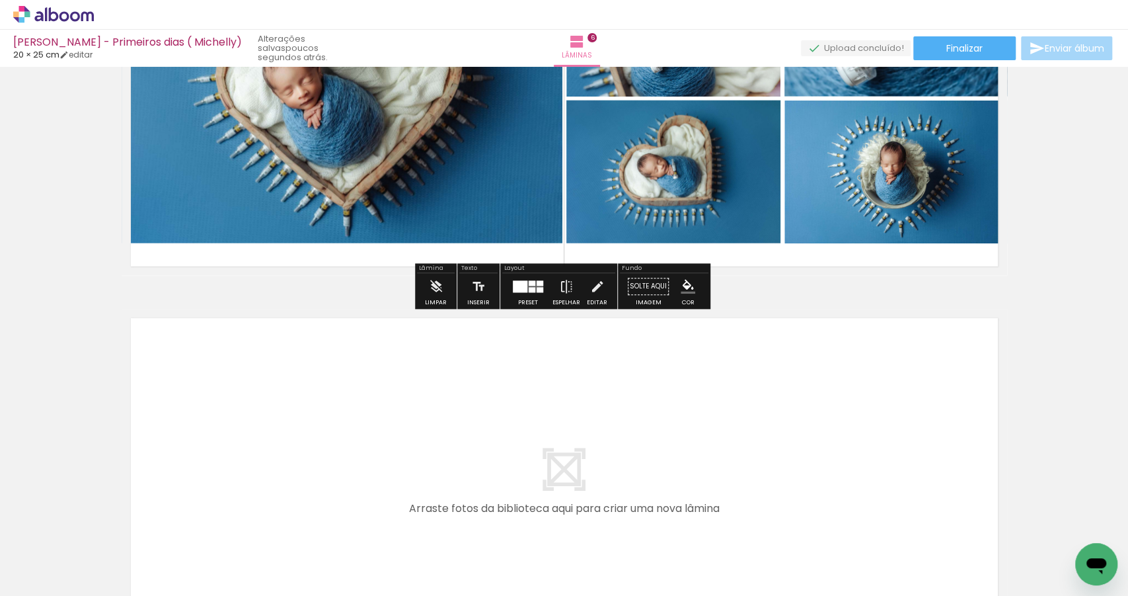
scroll to position [2271, 0]
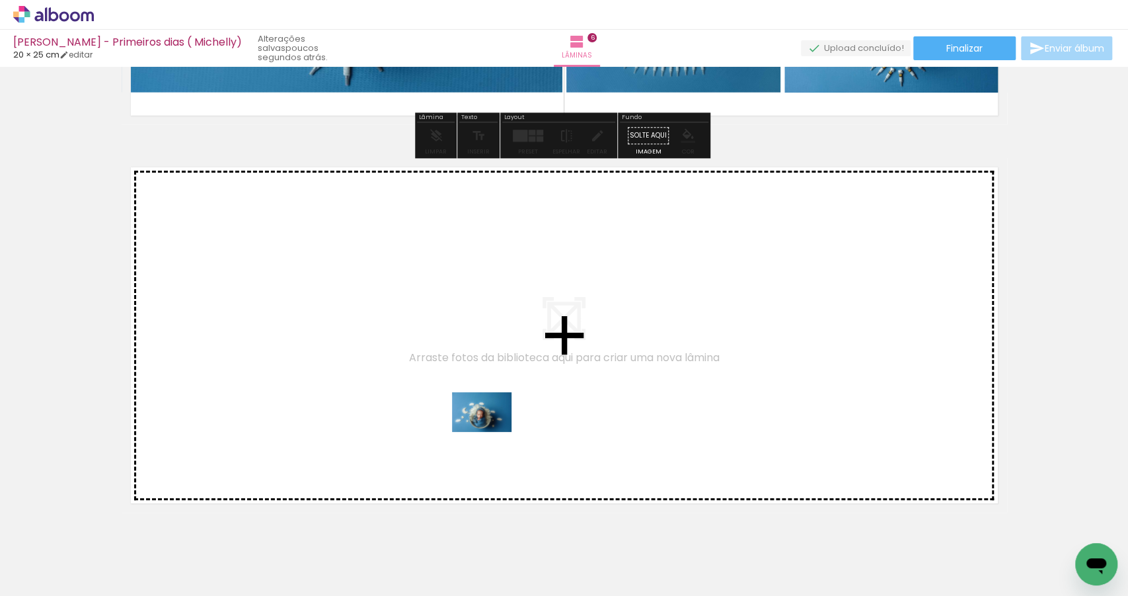
drag, startPoint x: 819, startPoint y: 557, endPoint x: 482, endPoint y: 420, distance: 364.1
click at [482, 420] on quentale-workspace at bounding box center [564, 298] width 1128 height 596
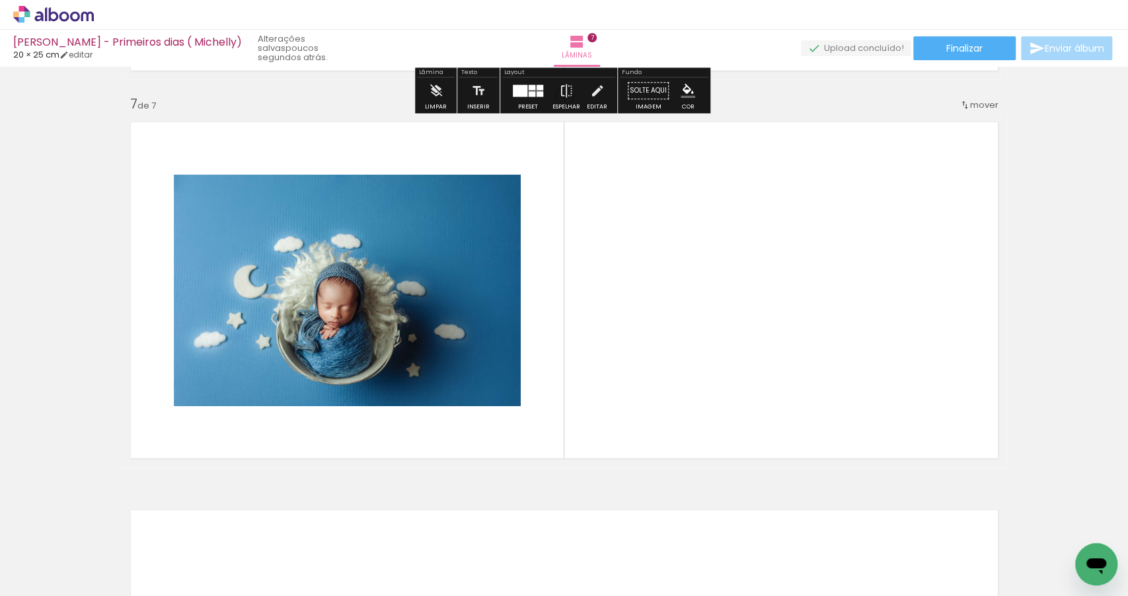
scroll to position [2316, 0]
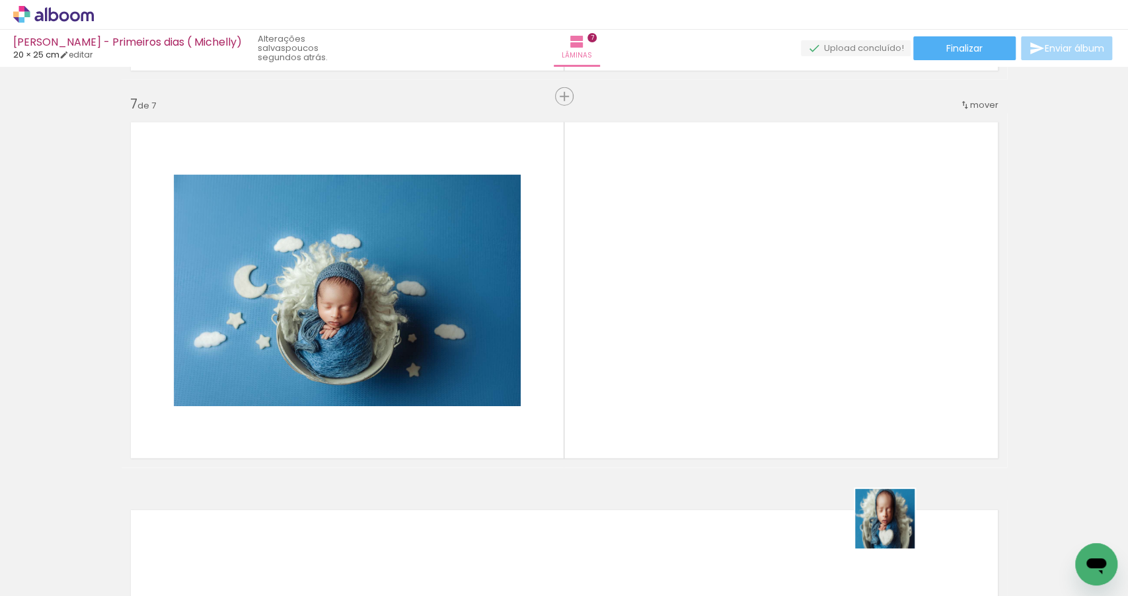
drag, startPoint x: 895, startPoint y: 528, endPoint x: 802, endPoint y: 407, distance: 153.2
click at [802, 407] on quentale-workspace at bounding box center [564, 298] width 1128 height 596
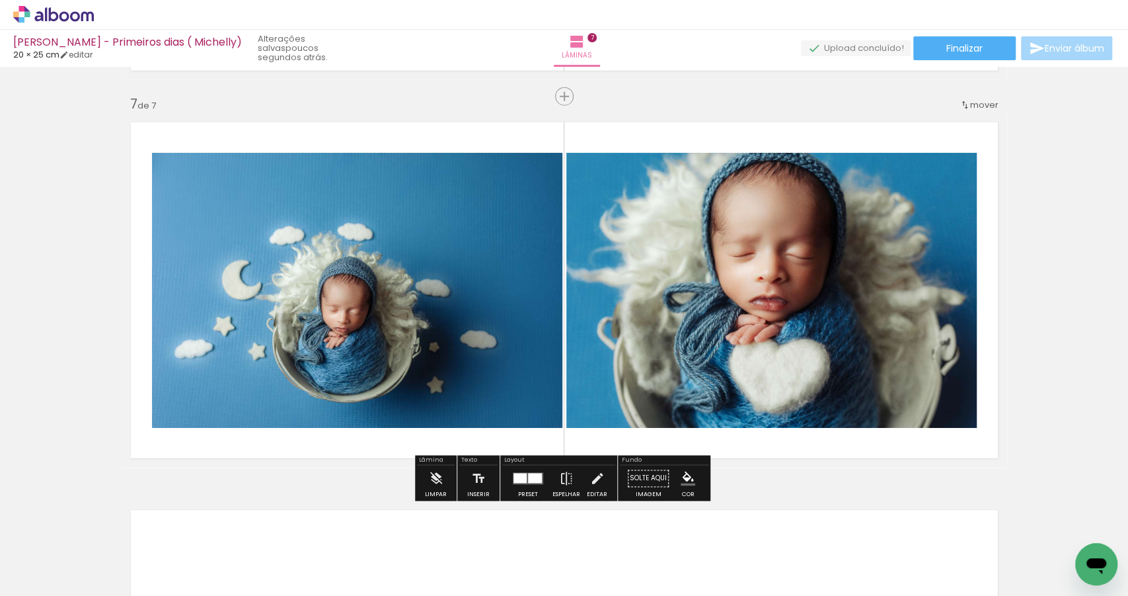
drag, startPoint x: 894, startPoint y: 437, endPoint x: 860, endPoint y: 387, distance: 60.3
click at [860, 387] on quentale-workspace at bounding box center [564, 298] width 1128 height 596
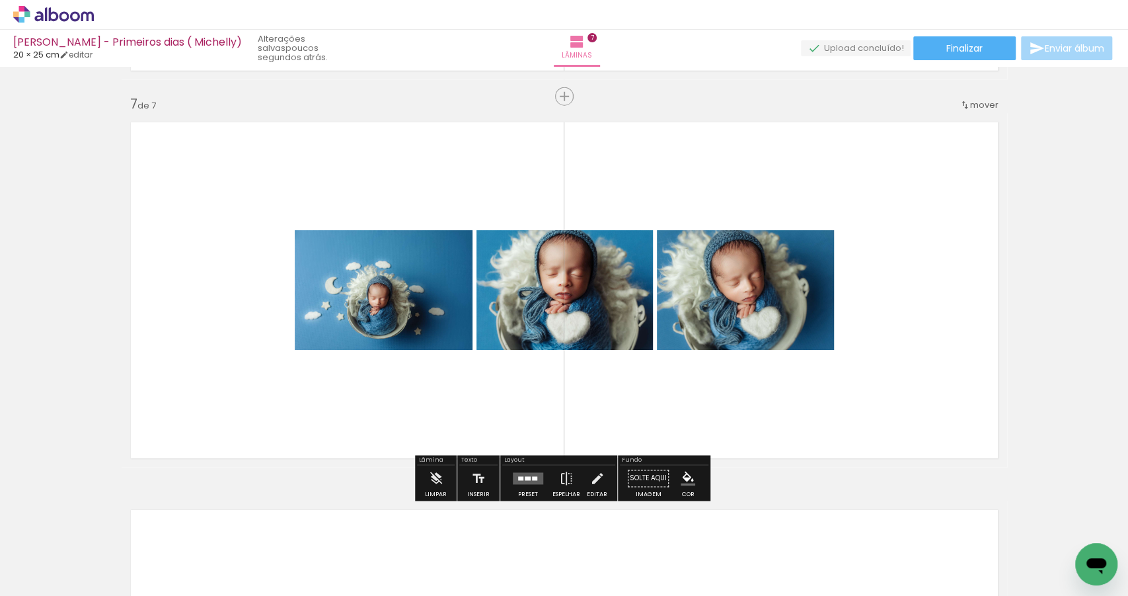
drag, startPoint x: 529, startPoint y: 480, endPoint x: 553, endPoint y: 476, distance: 24.1
click at [529, 480] on quentale-layouter at bounding box center [528, 479] width 30 height 12
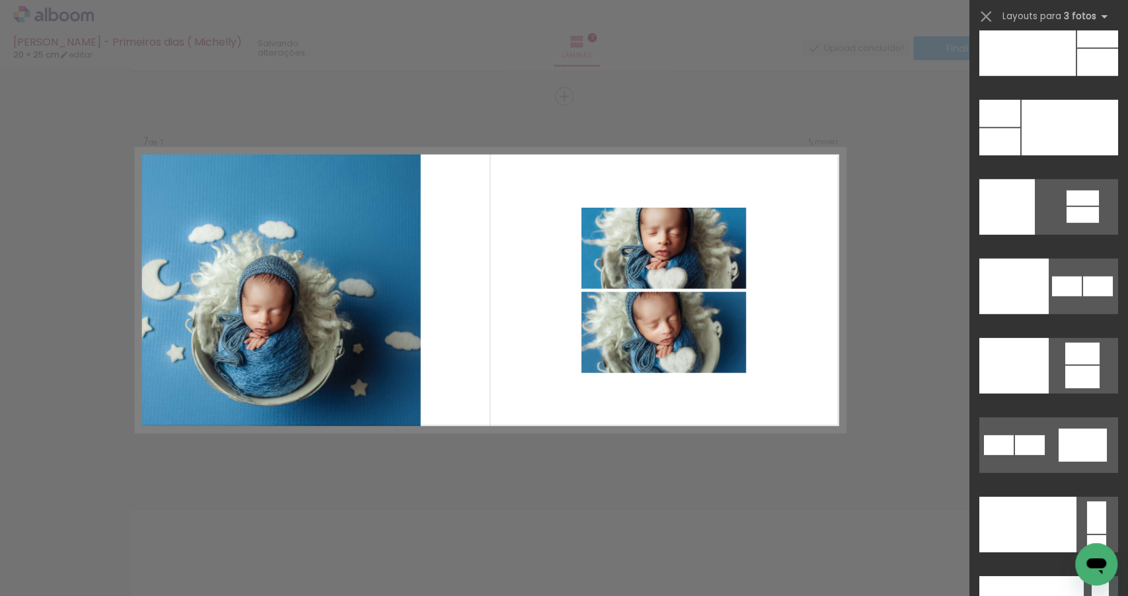
scroll to position [15838, 0]
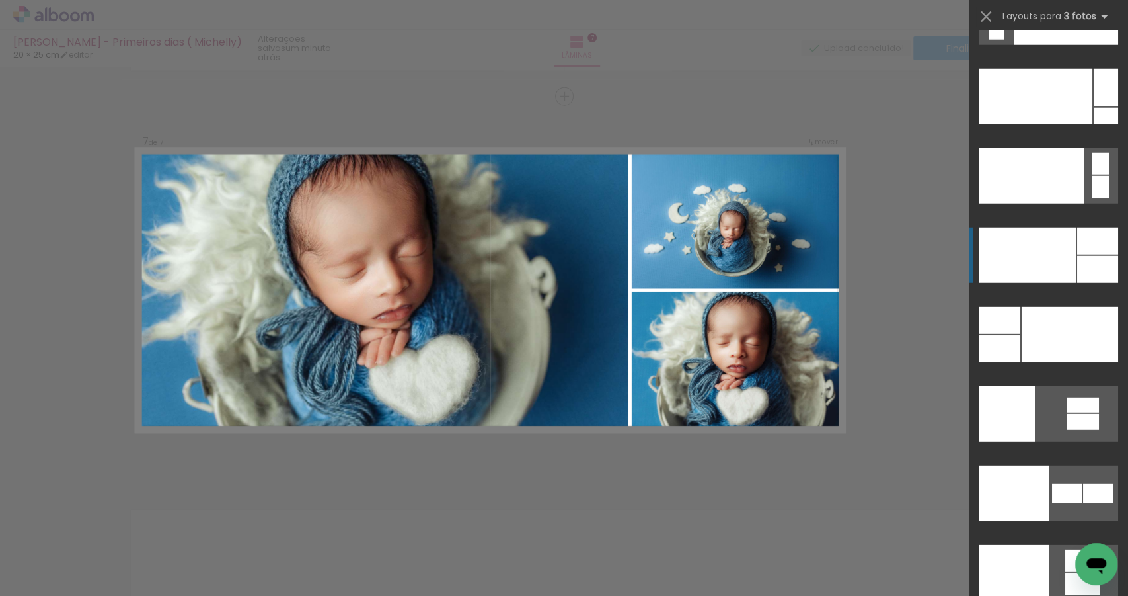
click at [1066, 243] on div at bounding box center [1028, 255] width 97 height 56
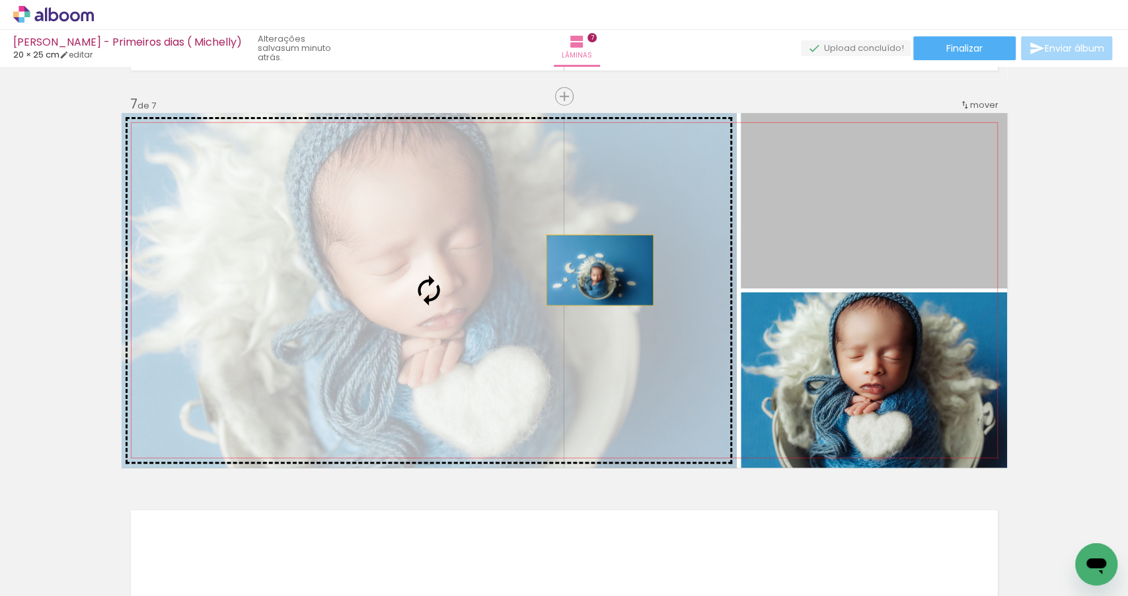
drag, startPoint x: 783, startPoint y: 244, endPoint x: 494, endPoint y: 284, distance: 291.7
click at [0, 0] on slot at bounding box center [0, 0] width 0 height 0
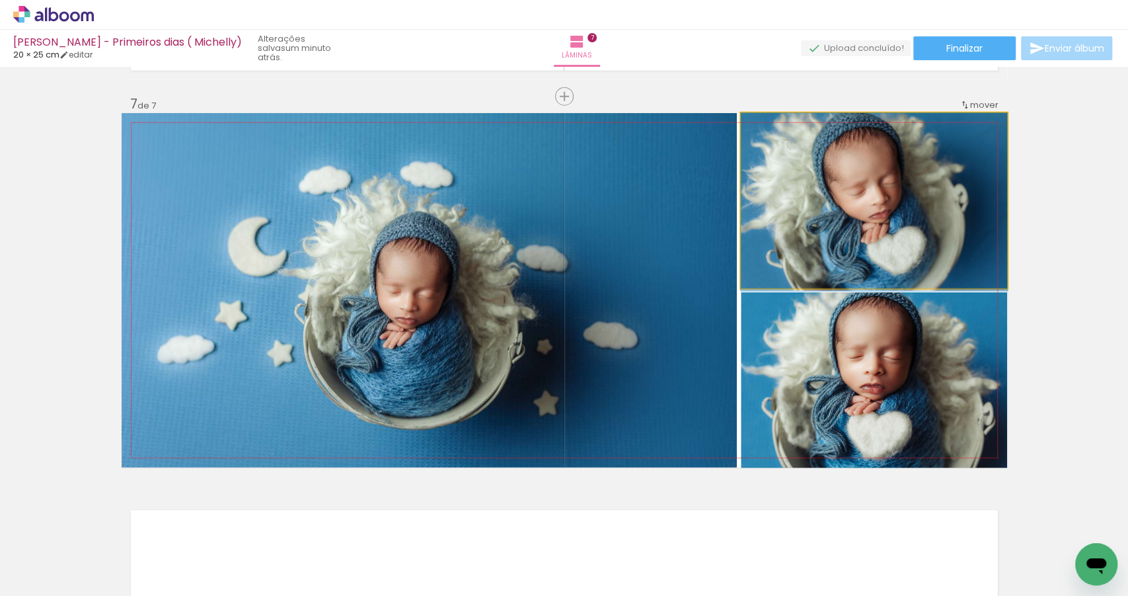
drag, startPoint x: 924, startPoint y: 204, endPoint x: 920, endPoint y: 223, distance: 20.2
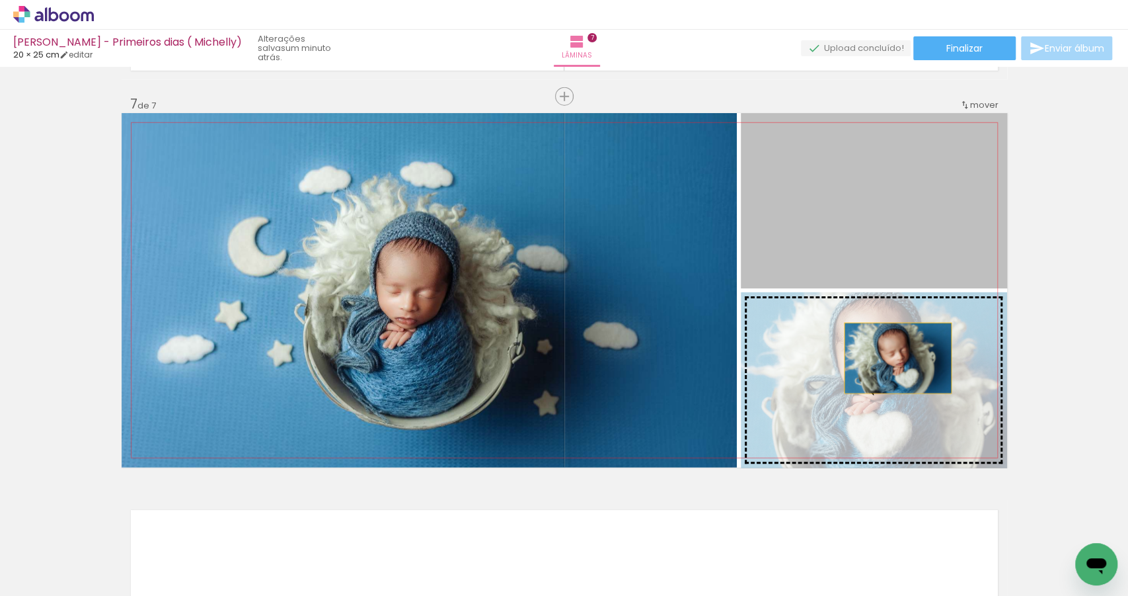
drag, startPoint x: 913, startPoint y: 220, endPoint x: 894, endPoint y: 359, distance: 140.1
click at [0, 0] on slot at bounding box center [0, 0] width 0 height 0
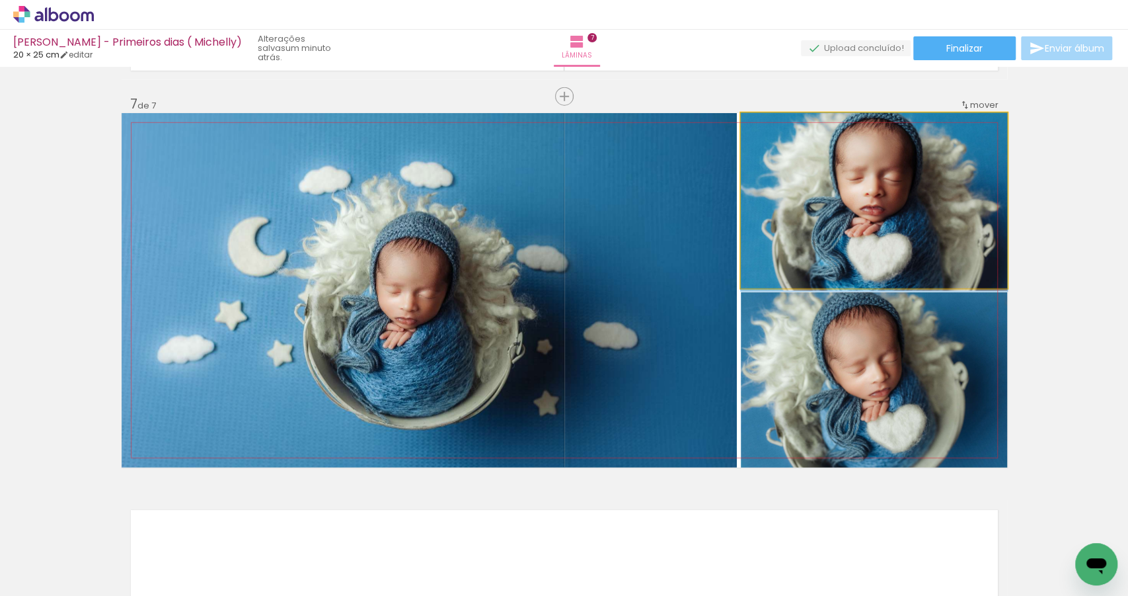
drag, startPoint x: 858, startPoint y: 215, endPoint x: 857, endPoint y: 239, distance: 24.5
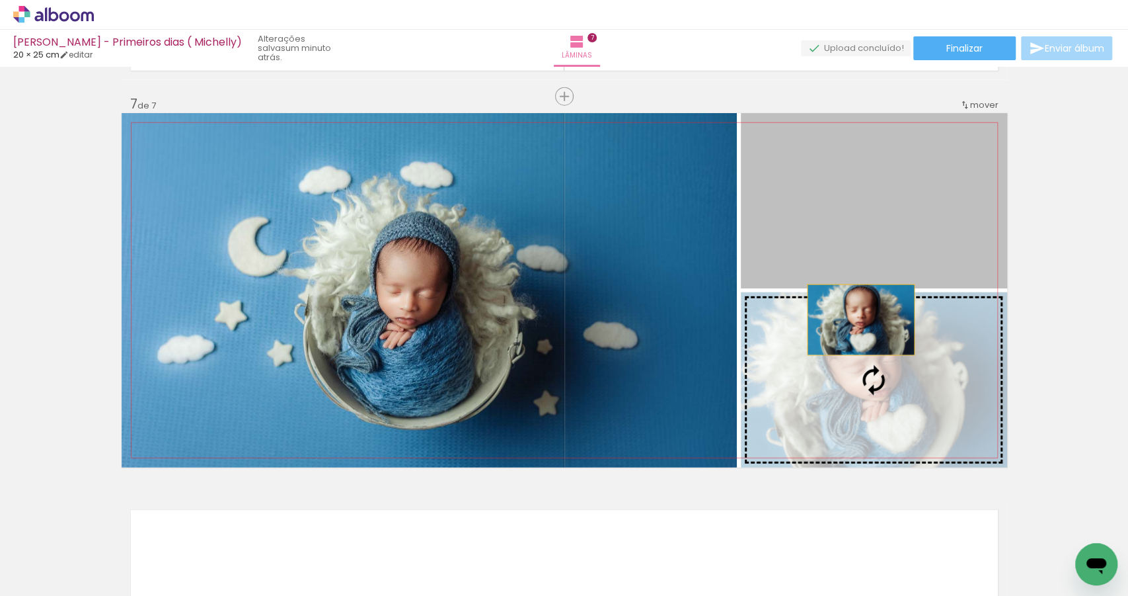
drag, startPoint x: 857, startPoint y: 288, endPoint x: 857, endPoint y: 323, distance: 35.0
click at [0, 0] on slot at bounding box center [0, 0] width 0 height 0
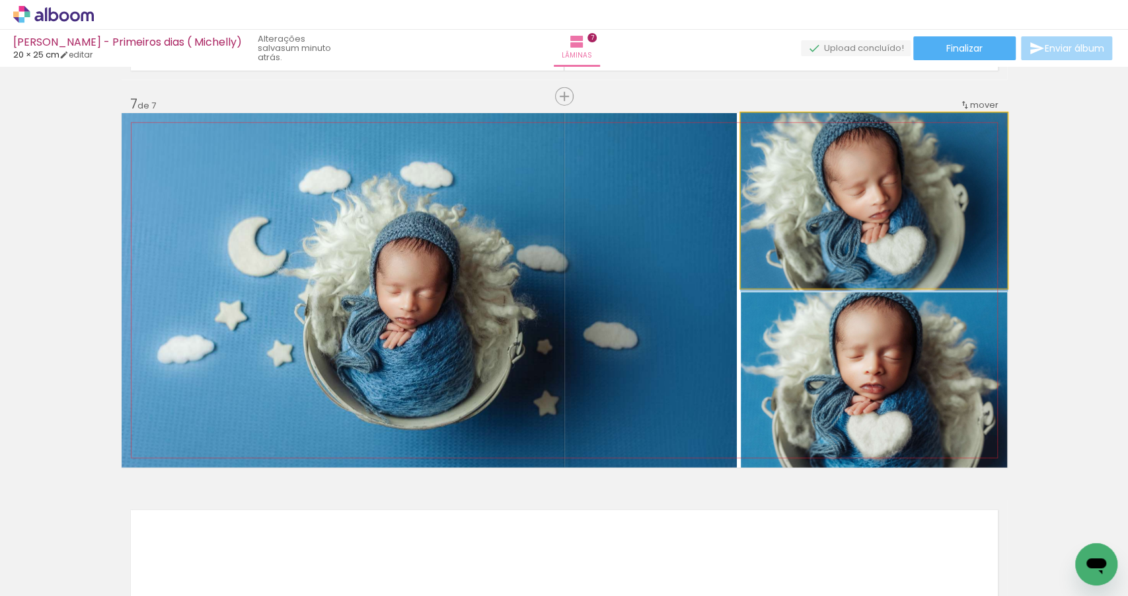
drag, startPoint x: 840, startPoint y: 241, endPoint x: 841, endPoint y: 256, distance: 15.2
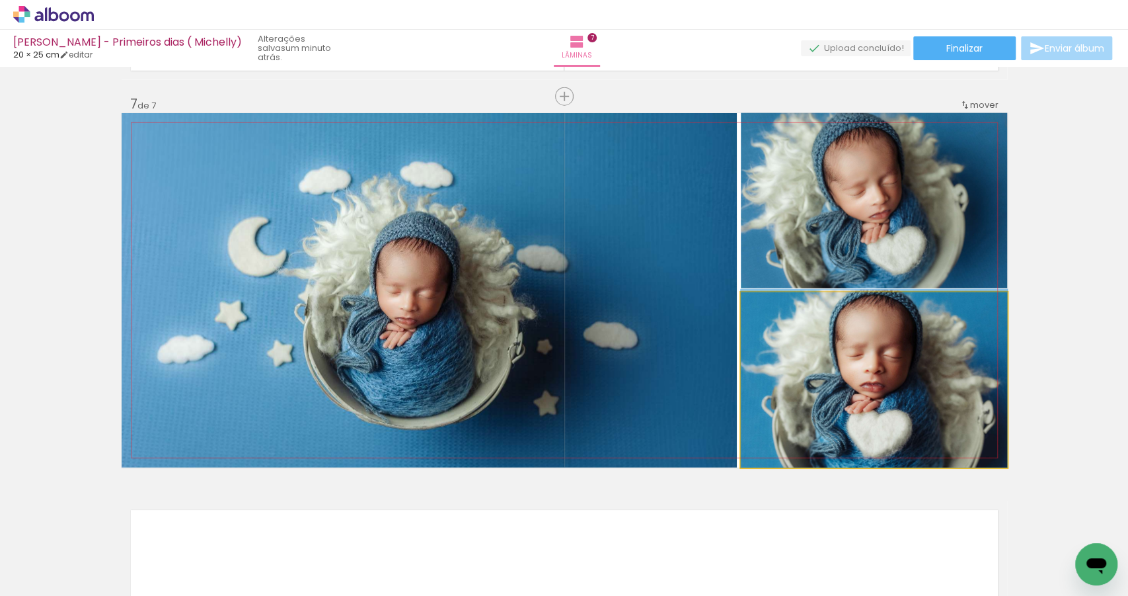
drag, startPoint x: 901, startPoint y: 340, endPoint x: 904, endPoint y: 333, distance: 7.4
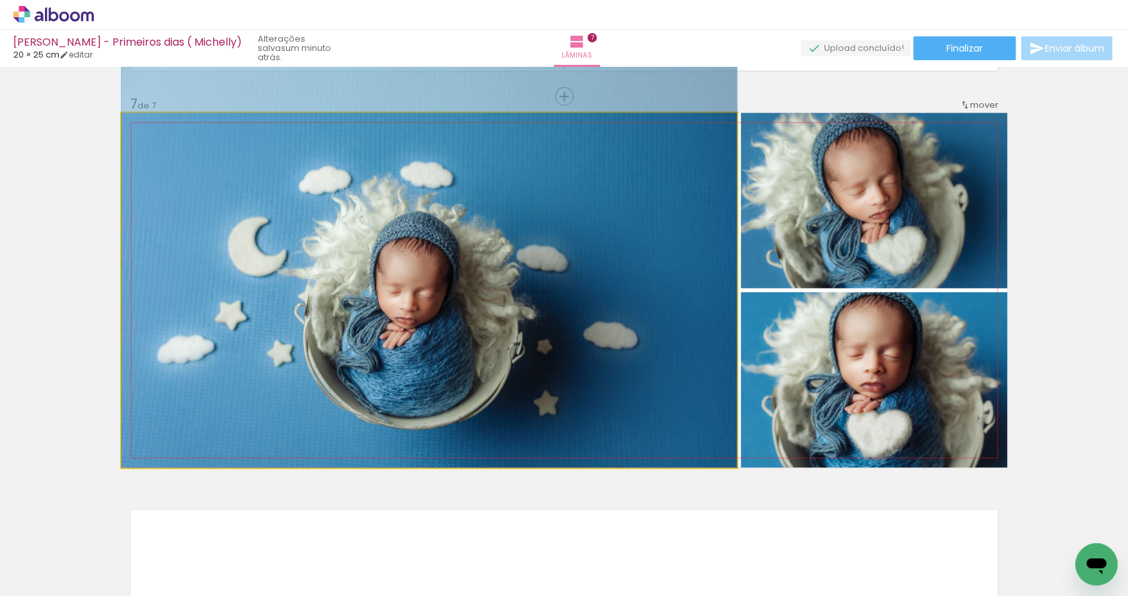
drag, startPoint x: 701, startPoint y: 368, endPoint x: 693, endPoint y: 368, distance: 7.9
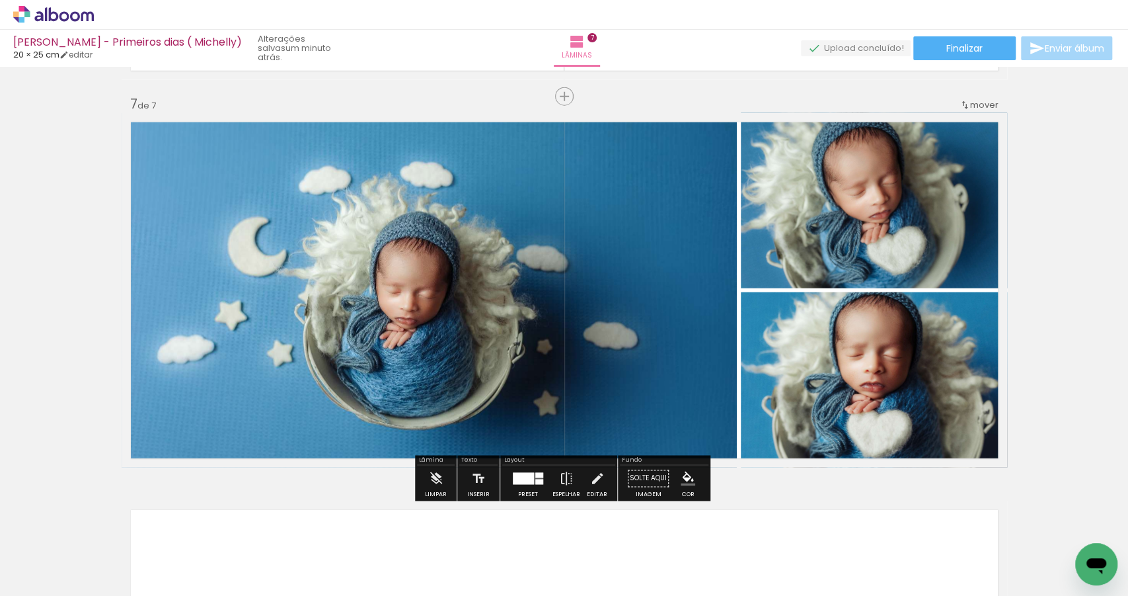
click at [527, 477] on div at bounding box center [523, 479] width 21 height 12
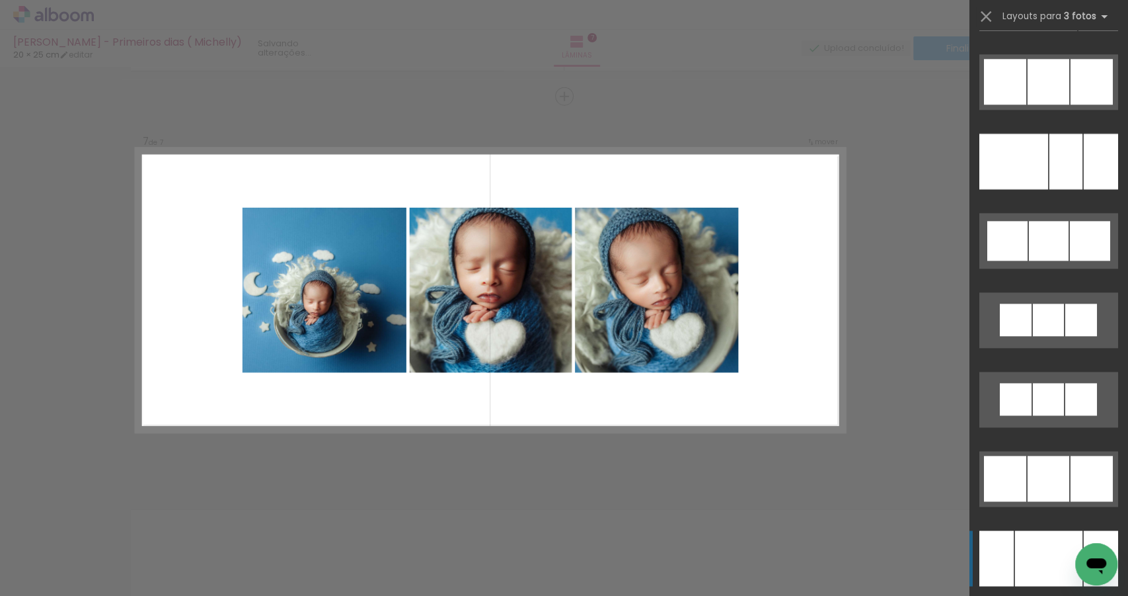
scroll to position [7683, 0]
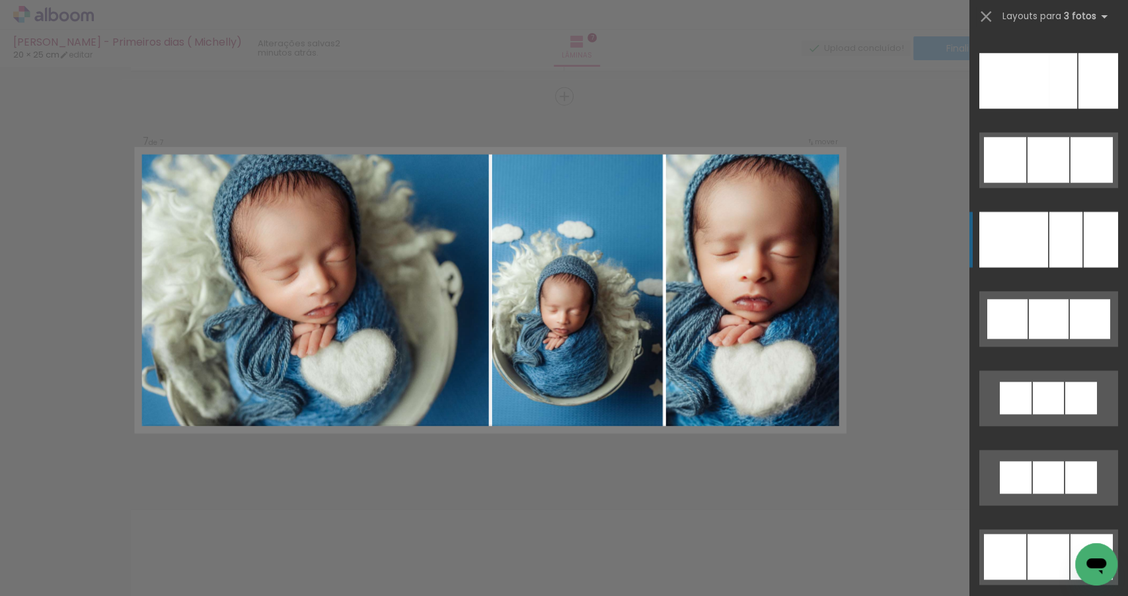
click at [1084, 231] on div at bounding box center [1101, 240] width 34 height 56
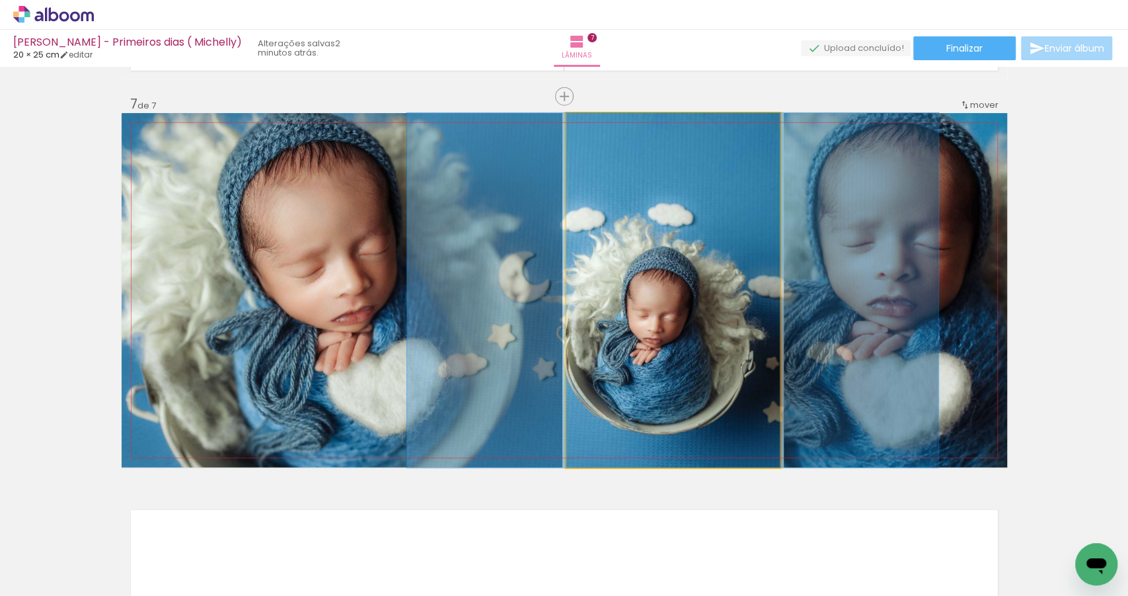
drag, startPoint x: 619, startPoint y: 308, endPoint x: 415, endPoint y: 305, distance: 205.0
click at [0, 0] on slot at bounding box center [0, 0] width 0 height 0
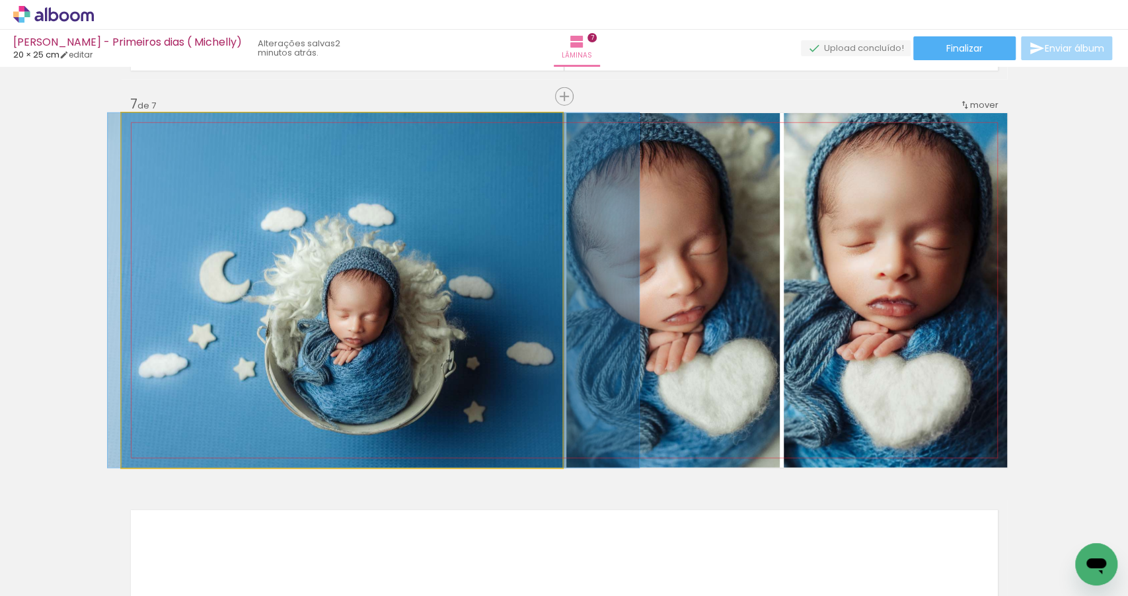
drag, startPoint x: 416, startPoint y: 350, endPoint x: 448, endPoint y: 348, distance: 31.8
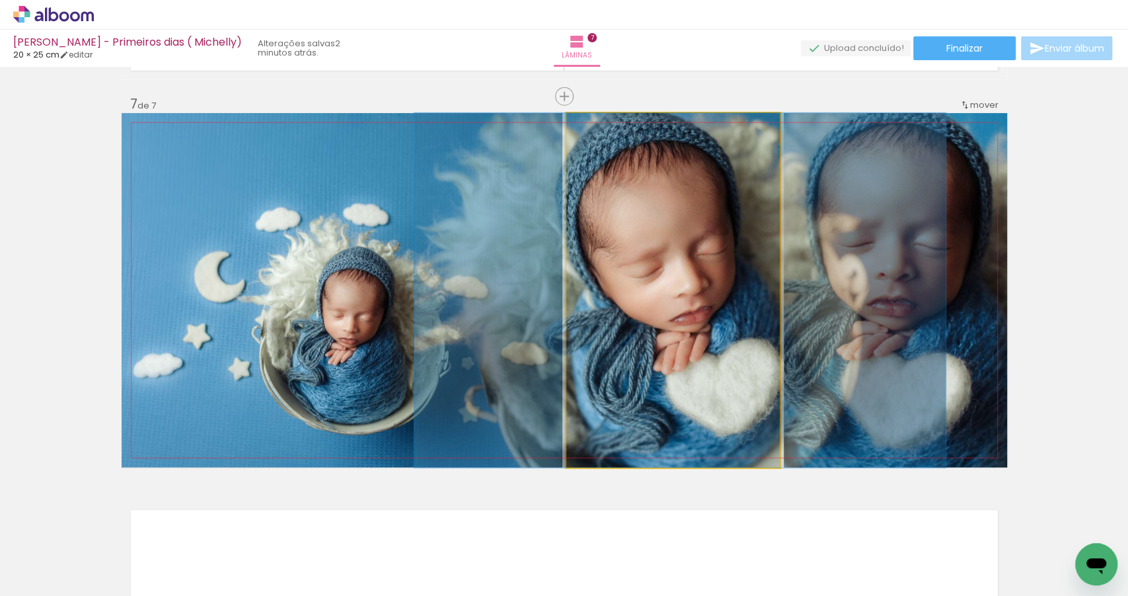
drag, startPoint x: 645, startPoint y: 306, endPoint x: 652, endPoint y: 305, distance: 7.3
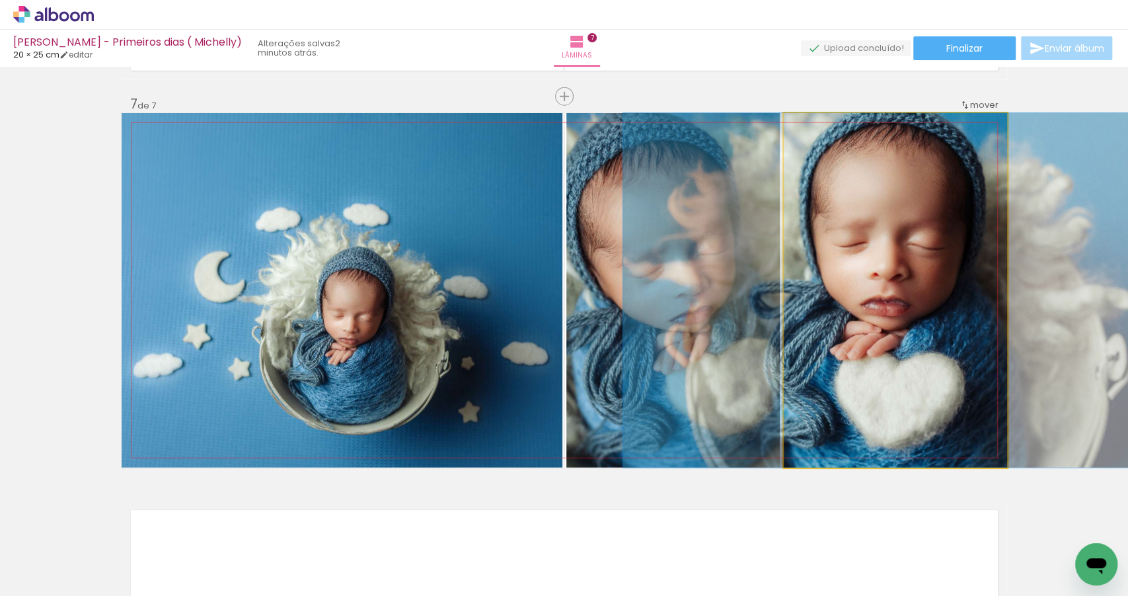
drag, startPoint x: 840, startPoint y: 290, endPoint x: 834, endPoint y: 291, distance: 6.6
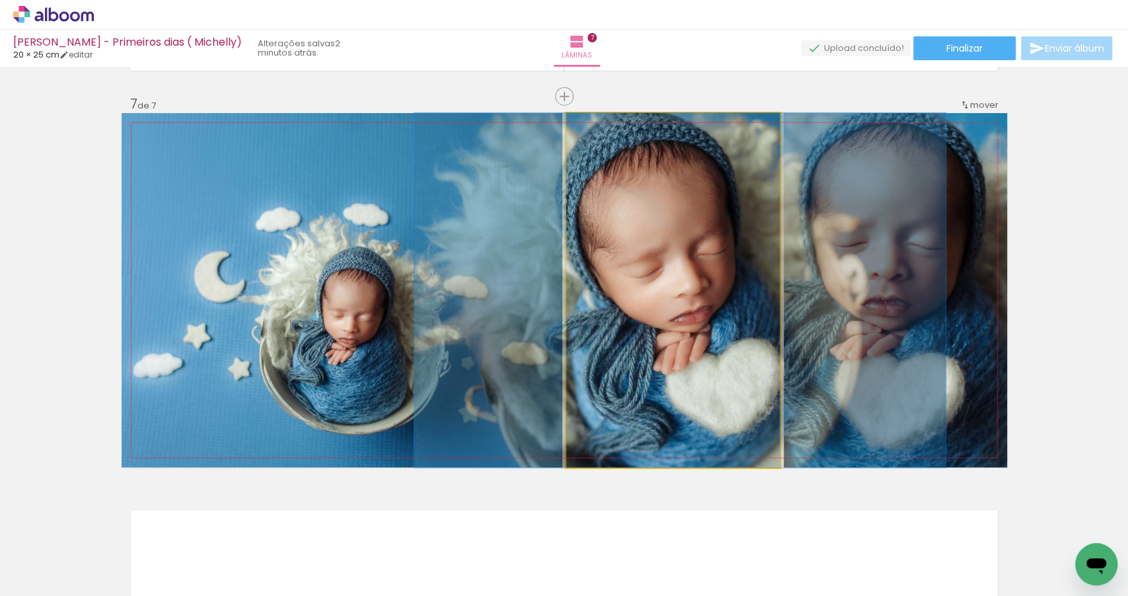
click at [692, 317] on quentale-photo at bounding box center [674, 290] width 214 height 354
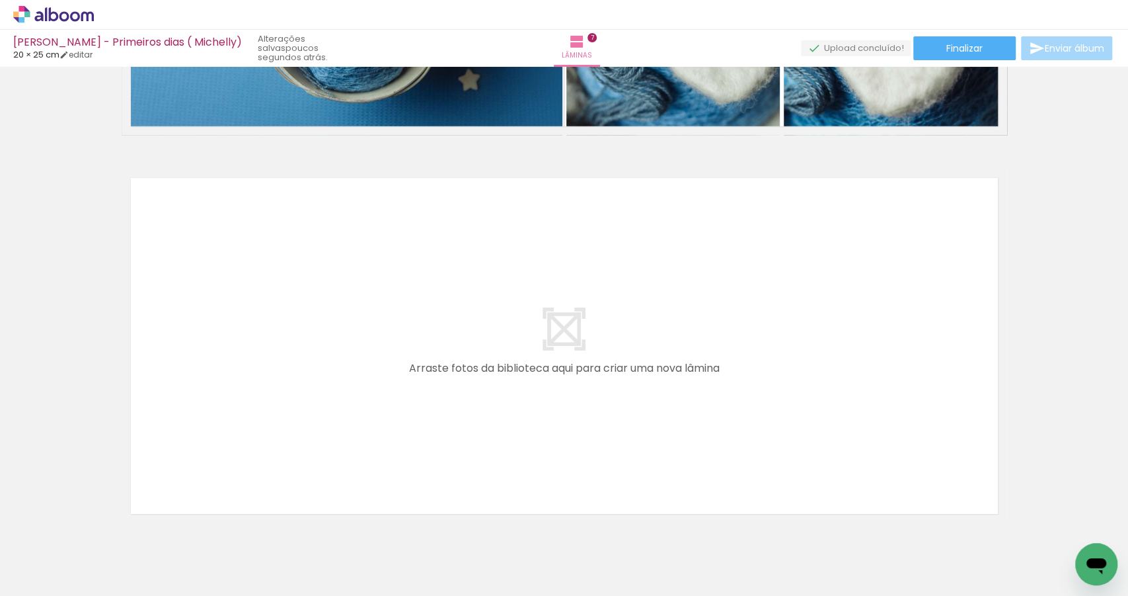
scroll to position [0, 1946]
drag, startPoint x: 703, startPoint y: 591, endPoint x: 28, endPoint y: 36, distance: 874.6
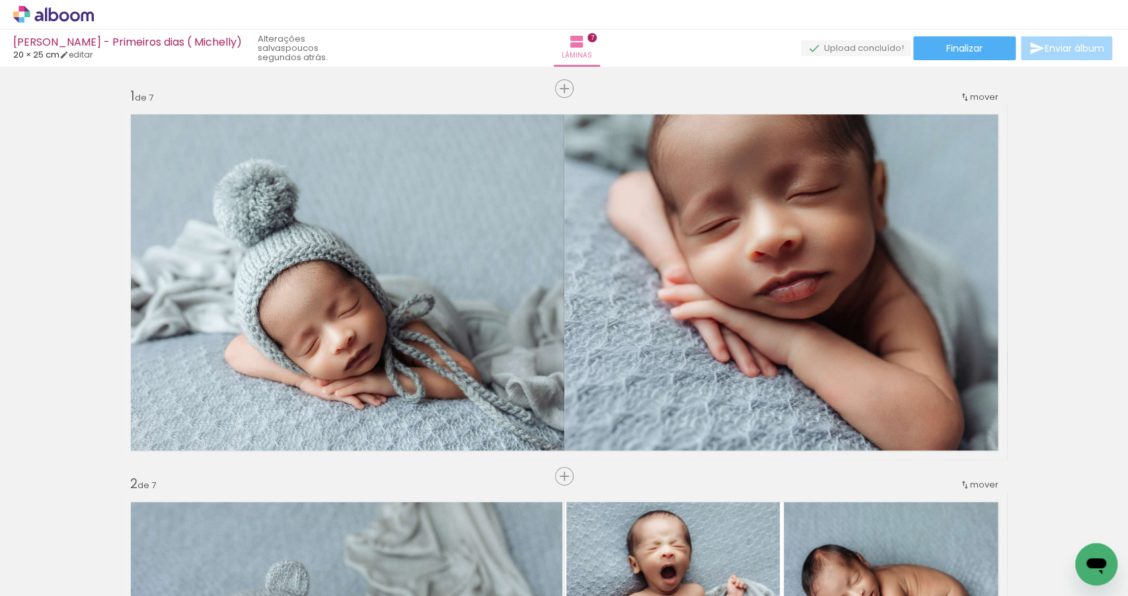
scroll to position [0, 1946]
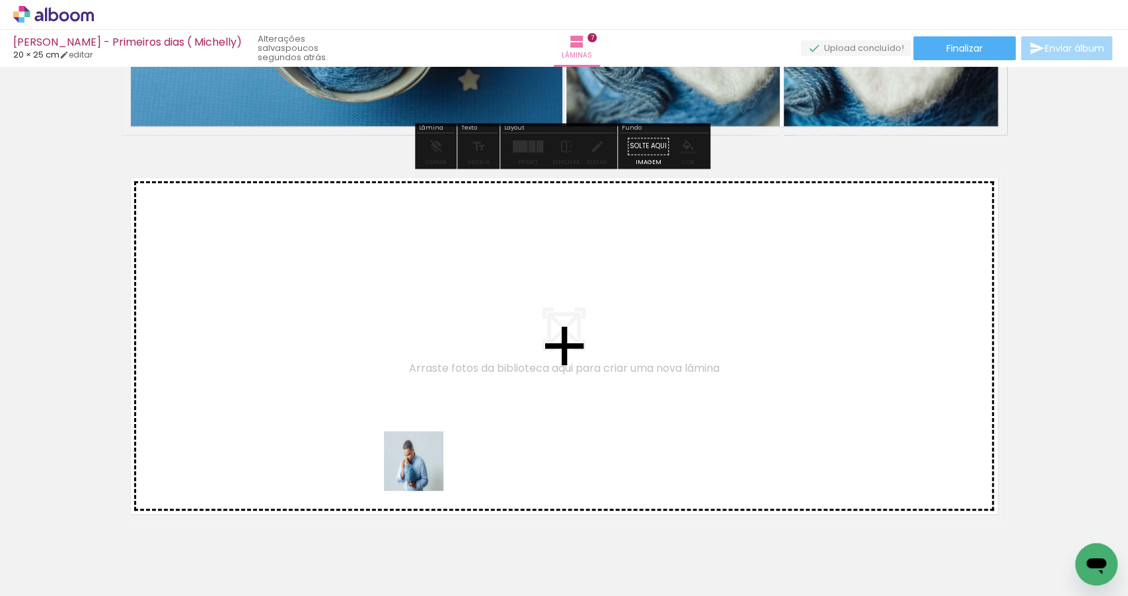
drag, startPoint x: 428, startPoint y: 554, endPoint x: 424, endPoint y: 432, distance: 122.4
click at [424, 432] on quentale-workspace at bounding box center [564, 298] width 1128 height 596
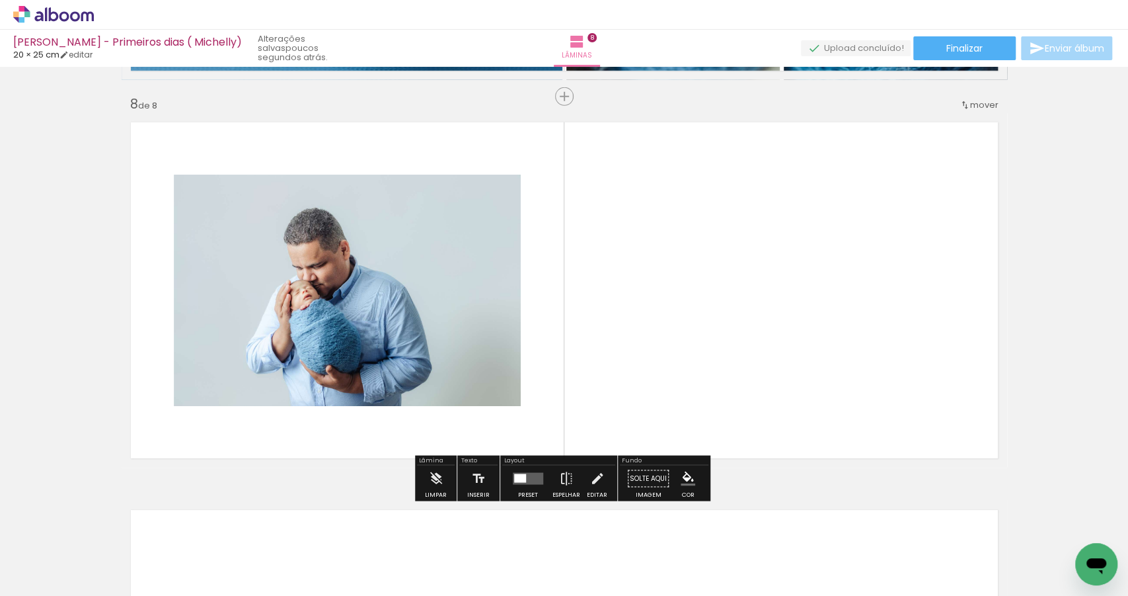
scroll to position [2704, 0]
drag, startPoint x: 705, startPoint y: 555, endPoint x: 712, endPoint y: 361, distance: 194.5
click at [712, 361] on quentale-workspace at bounding box center [564, 298] width 1128 height 596
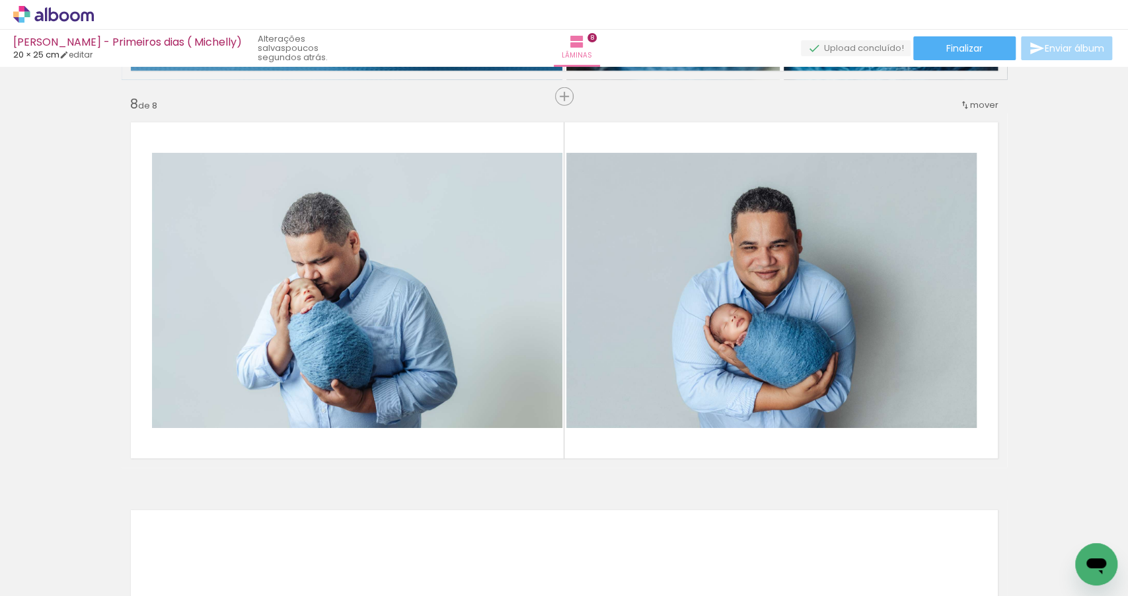
scroll to position [0, 1946]
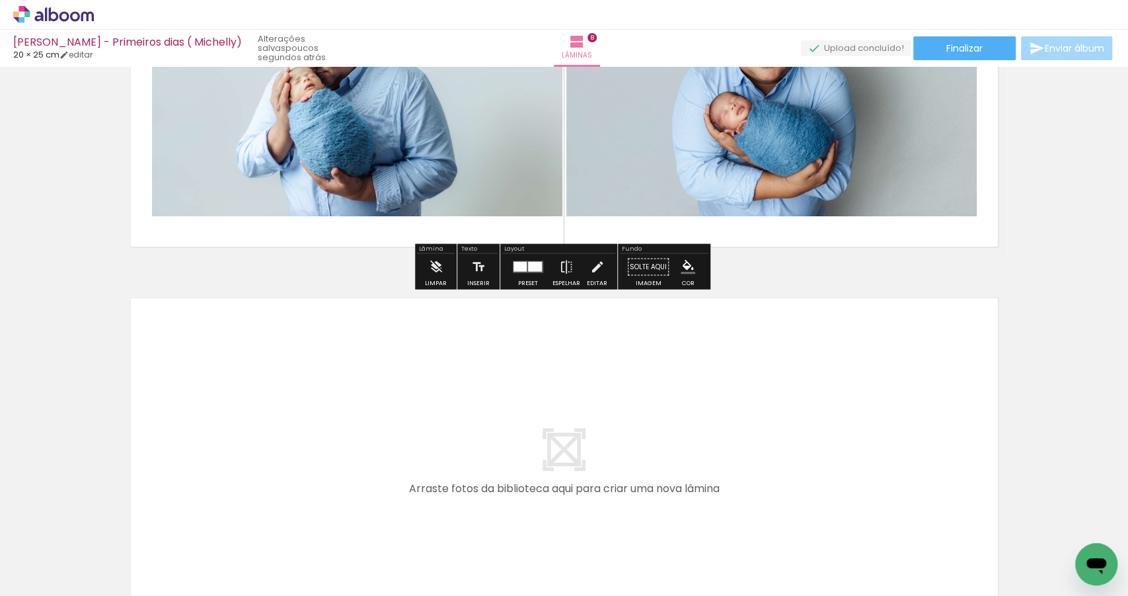
drag, startPoint x: 777, startPoint y: 546, endPoint x: 502, endPoint y: 433, distance: 297.3
click at [502, 433] on quentale-workspace at bounding box center [564, 298] width 1128 height 596
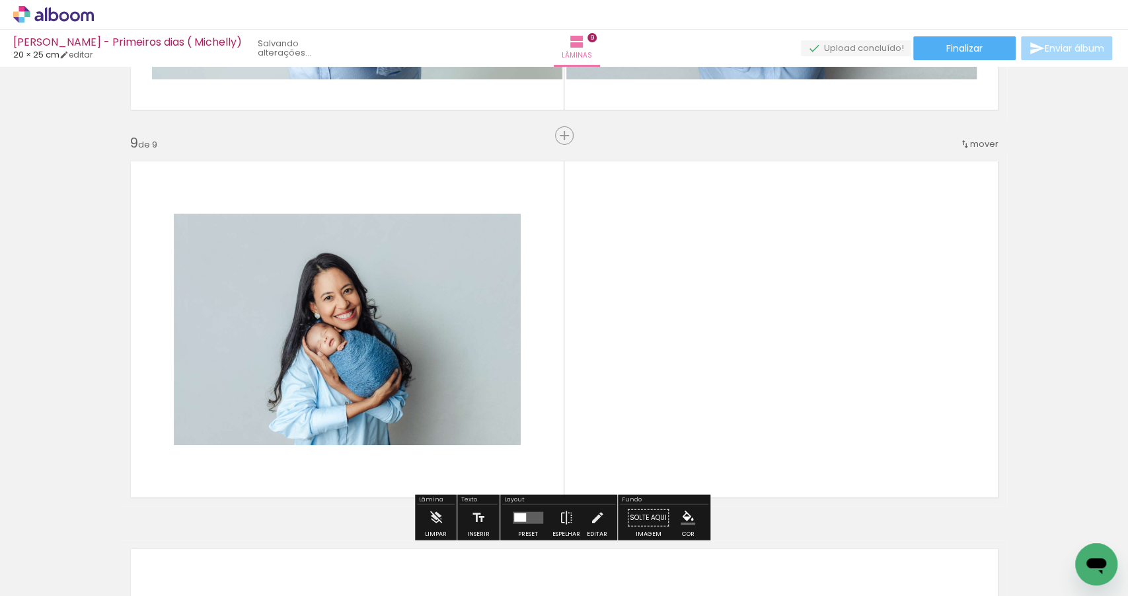
scroll to position [3091, 0]
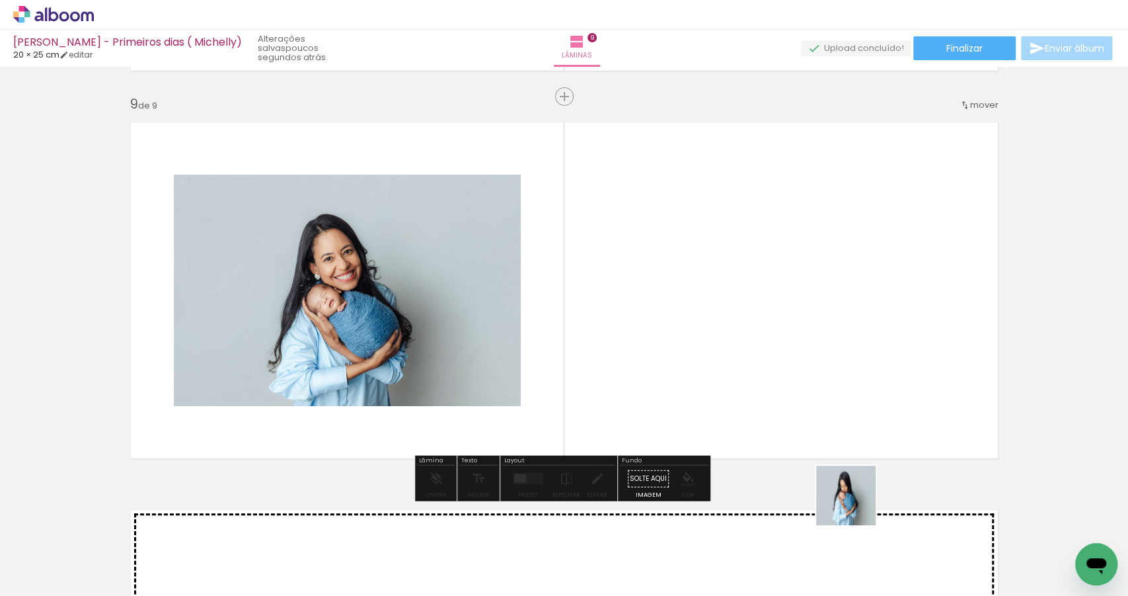
drag, startPoint x: 865, startPoint y: 559, endPoint x: 835, endPoint y: 366, distance: 196.1
click at [835, 366] on quentale-workspace at bounding box center [564, 298] width 1128 height 596
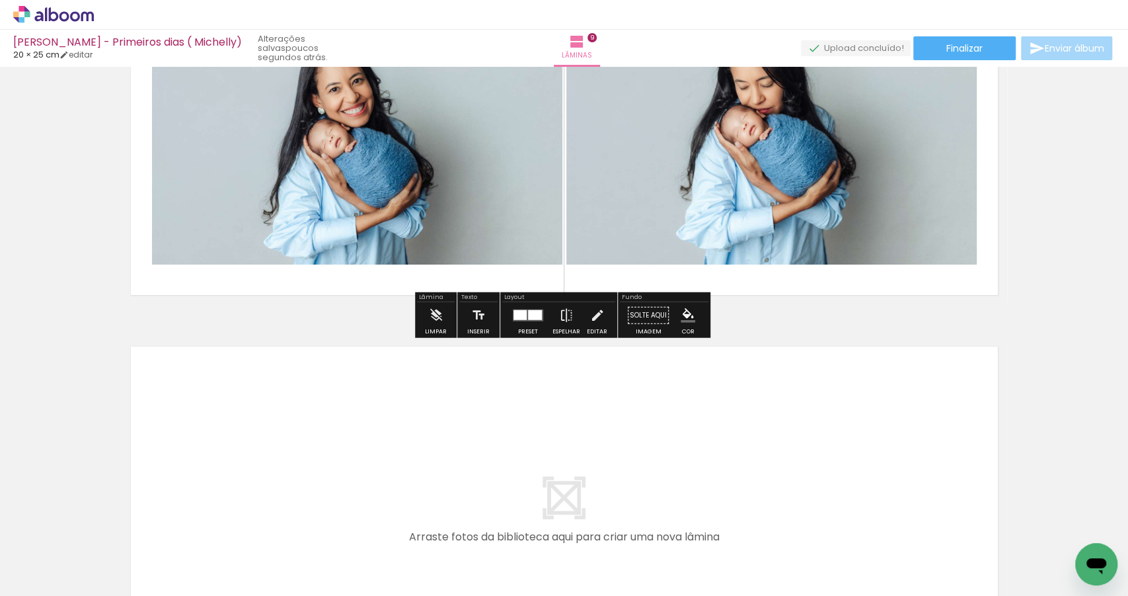
scroll to position [3270, 0]
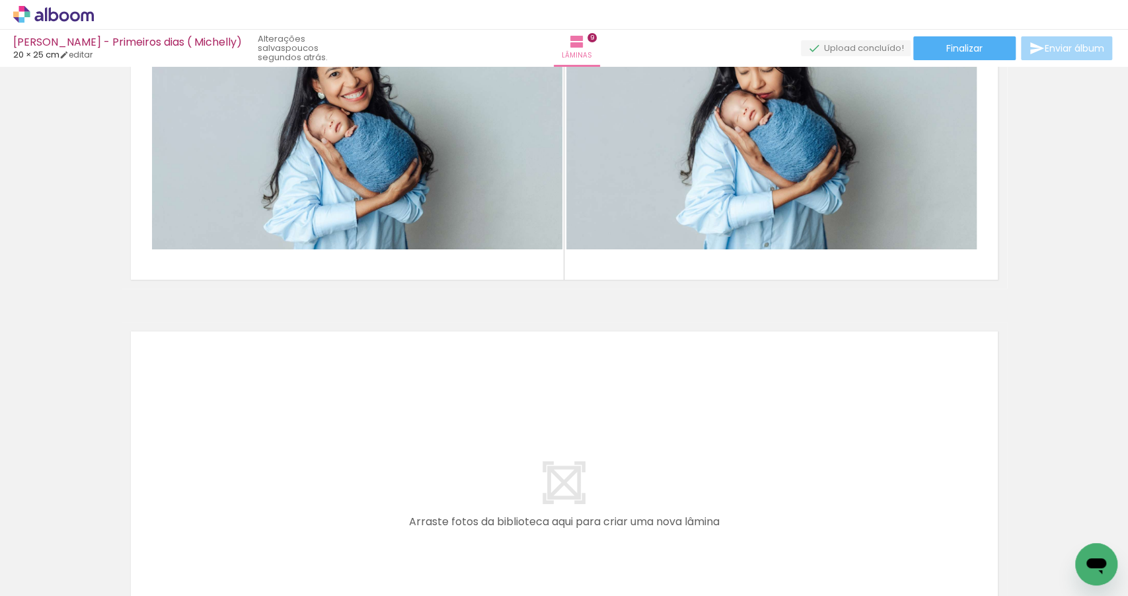
drag, startPoint x: 921, startPoint y: 554, endPoint x: 545, endPoint y: 471, distance: 384.5
click at [545, 471] on quentale-workspace at bounding box center [564, 298] width 1128 height 596
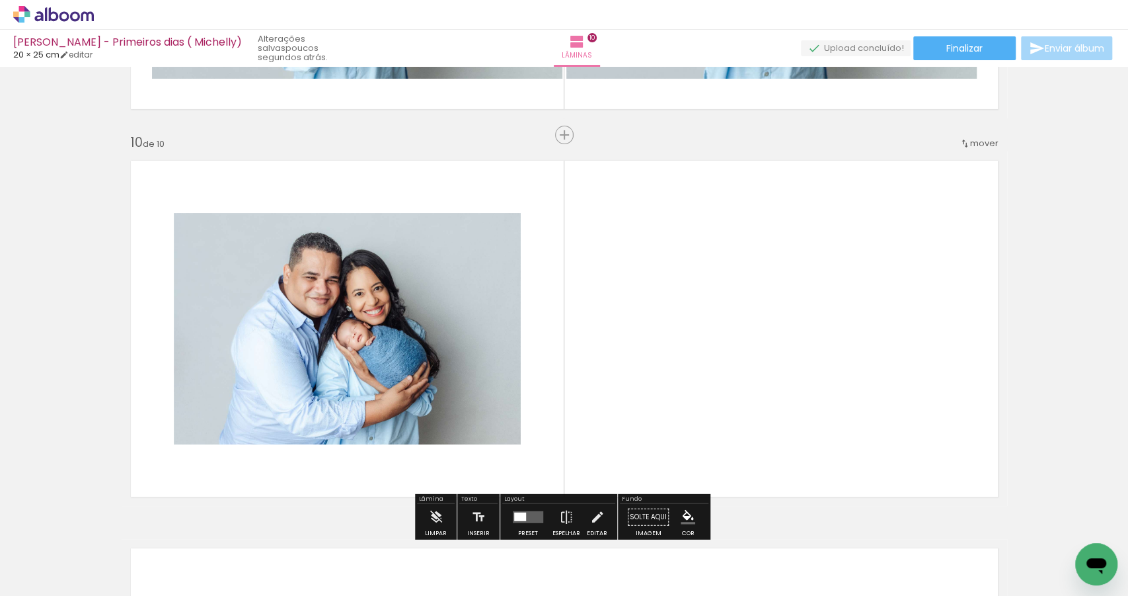
scroll to position [3479, 0]
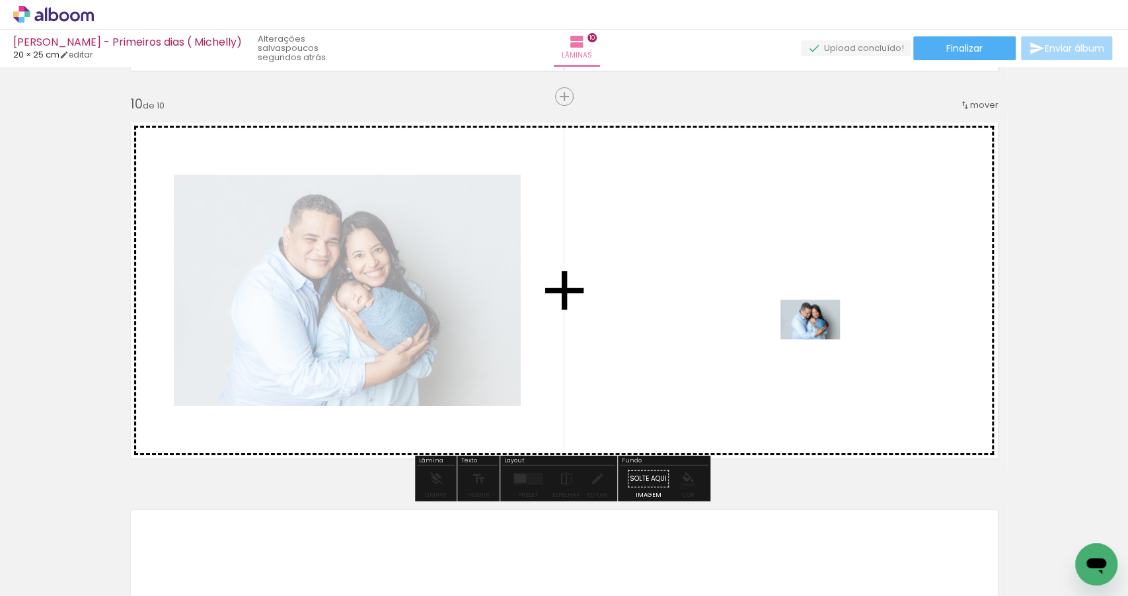
drag, startPoint x: 1009, startPoint y: 550, endPoint x: 808, endPoint y: 331, distance: 298.0
click at [808, 331] on quentale-workspace at bounding box center [564, 298] width 1128 height 596
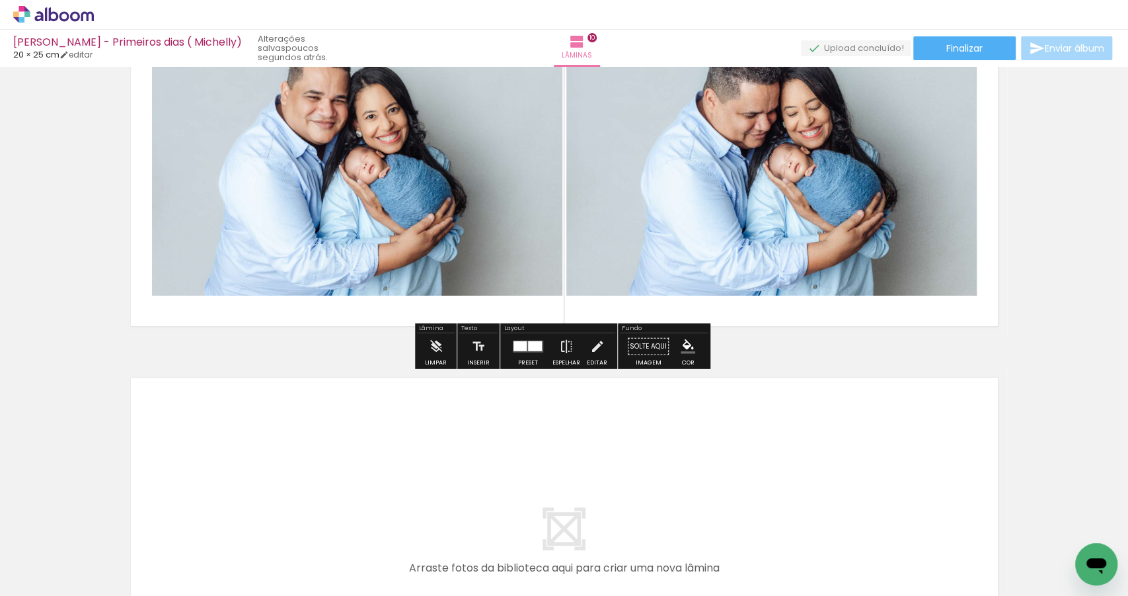
scroll to position [3617, 0]
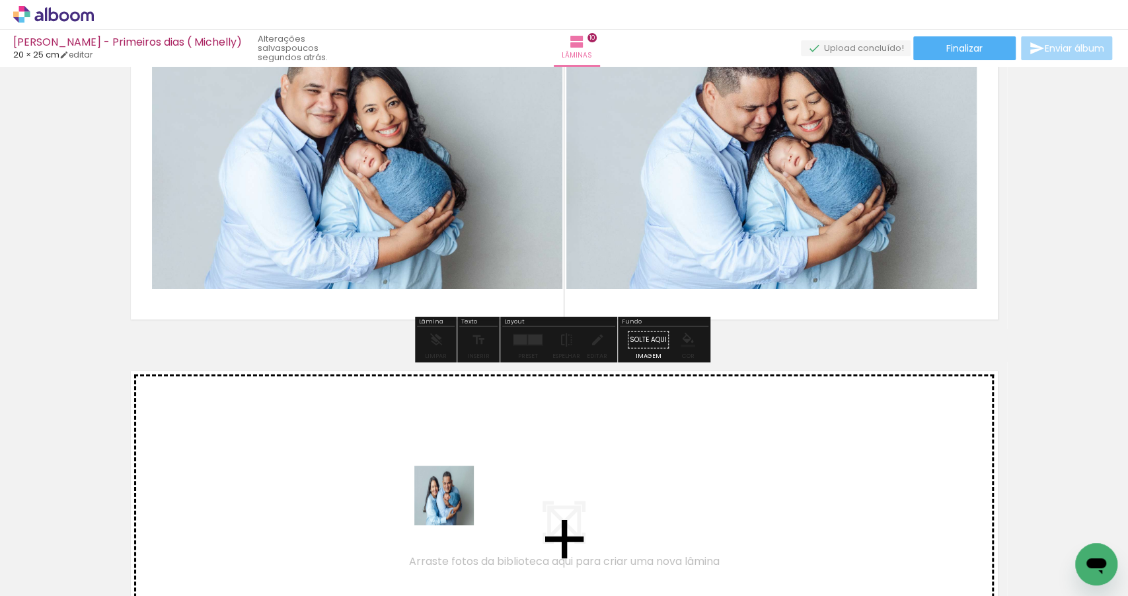
drag, startPoint x: 491, startPoint y: 553, endPoint x: 385, endPoint y: 450, distance: 147.7
click at [385, 450] on quentale-workspace at bounding box center [564, 298] width 1128 height 596
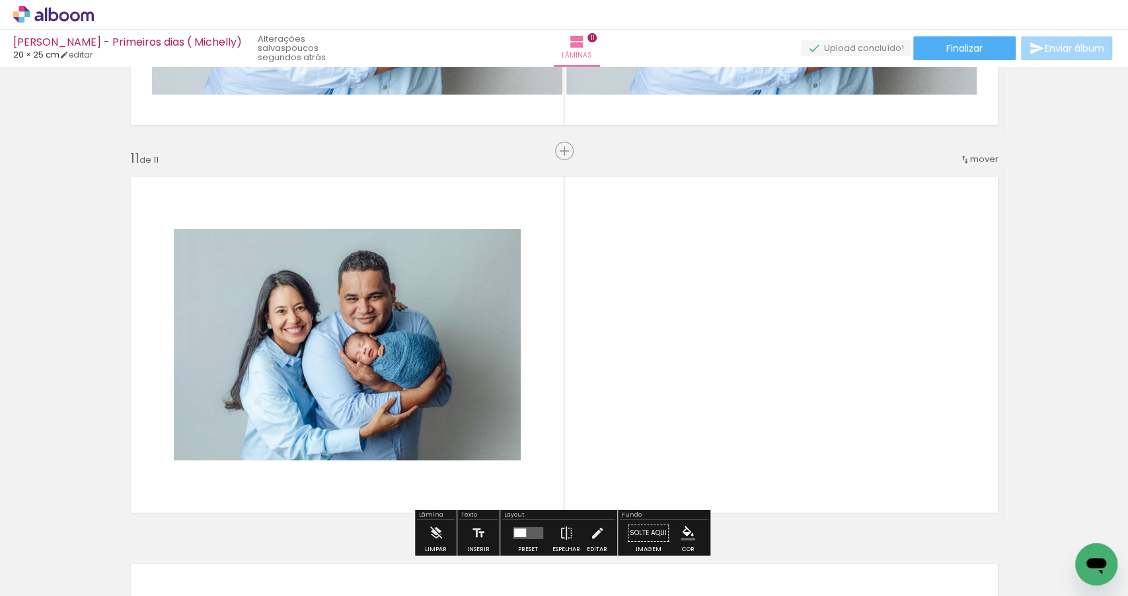
scroll to position [3866, 0]
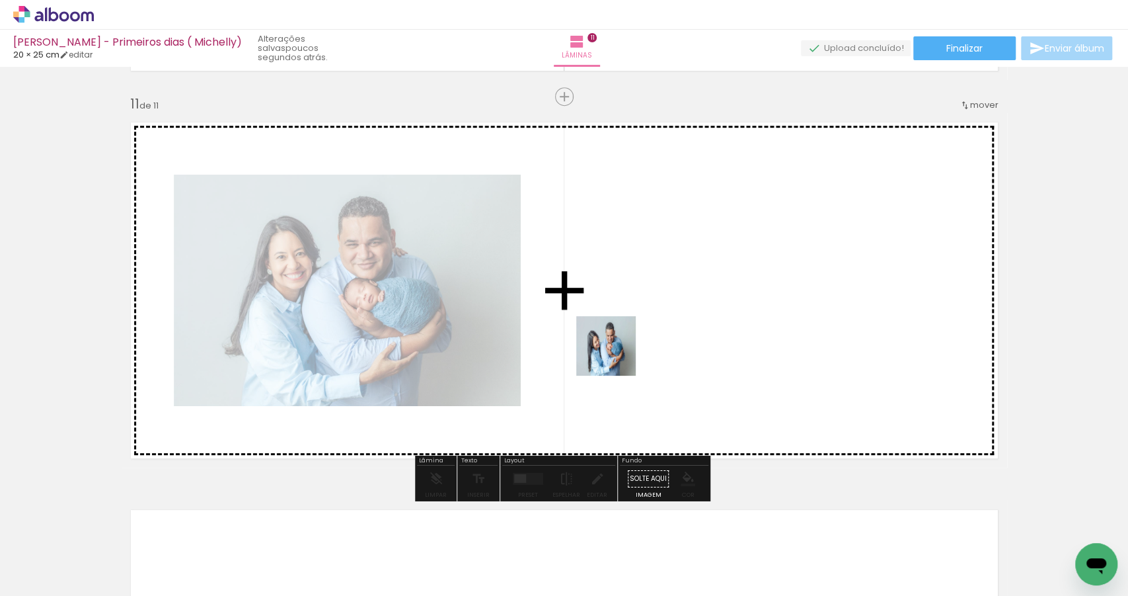
drag, startPoint x: 596, startPoint y: 458, endPoint x: 619, endPoint y: 332, distance: 128.5
click at [619, 332] on quentale-workspace at bounding box center [564, 298] width 1128 height 596
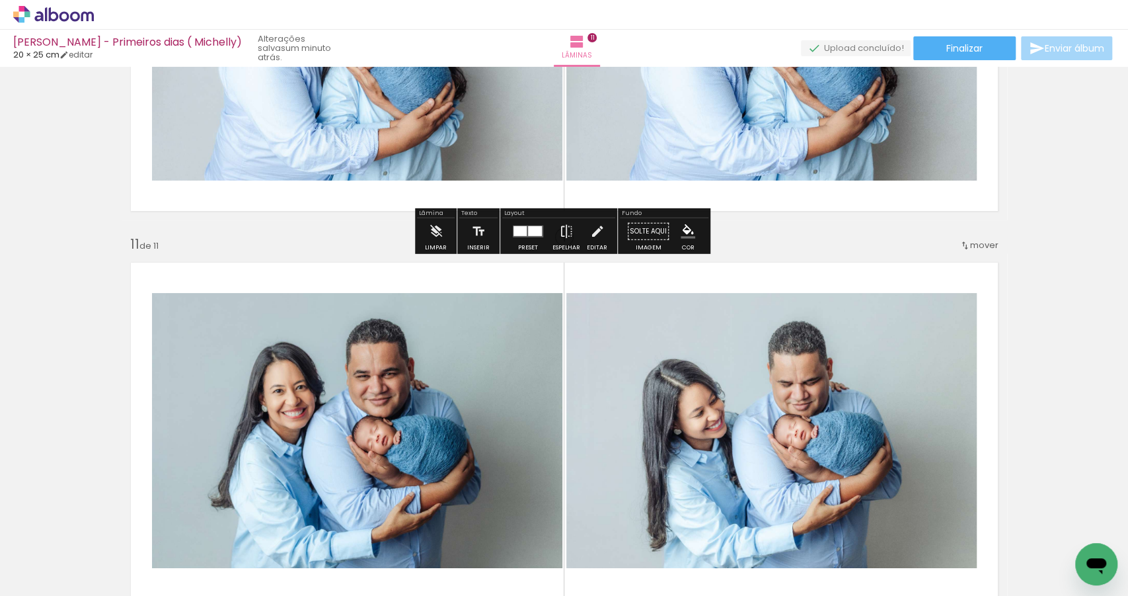
scroll to position [3554, 0]
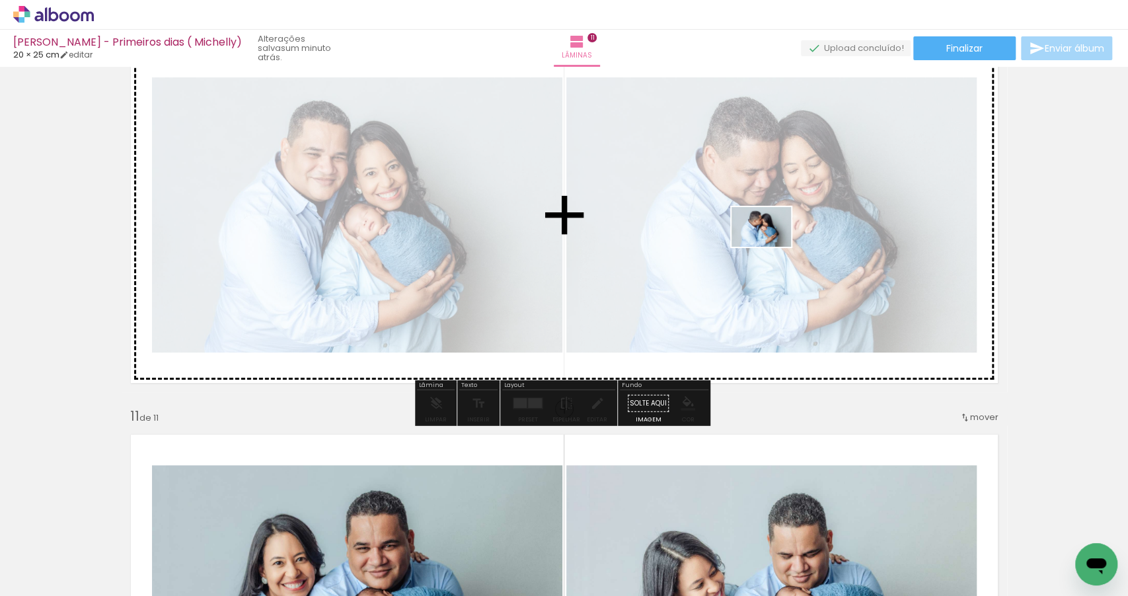
drag, startPoint x: 1047, startPoint y: 532, endPoint x: 771, endPoint y: 247, distance: 396.5
click at [771, 247] on quentale-workspace at bounding box center [564, 298] width 1128 height 596
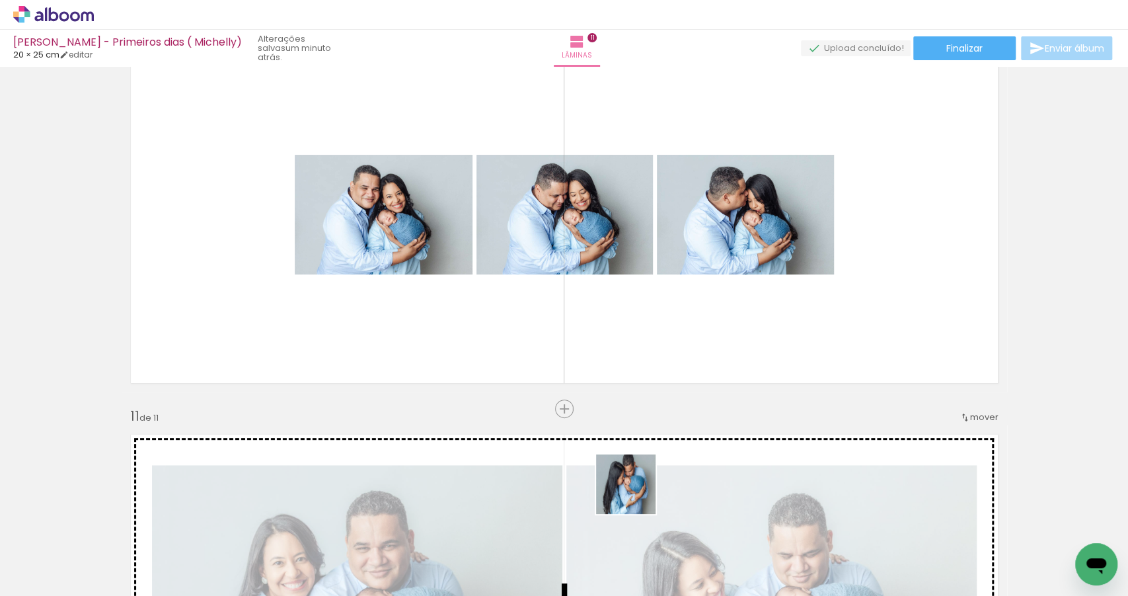
drag, startPoint x: 637, startPoint y: 539, endPoint x: 636, endPoint y: 480, distance: 59.5
click at [636, 480] on quentale-workspace at bounding box center [564, 298] width 1128 height 596
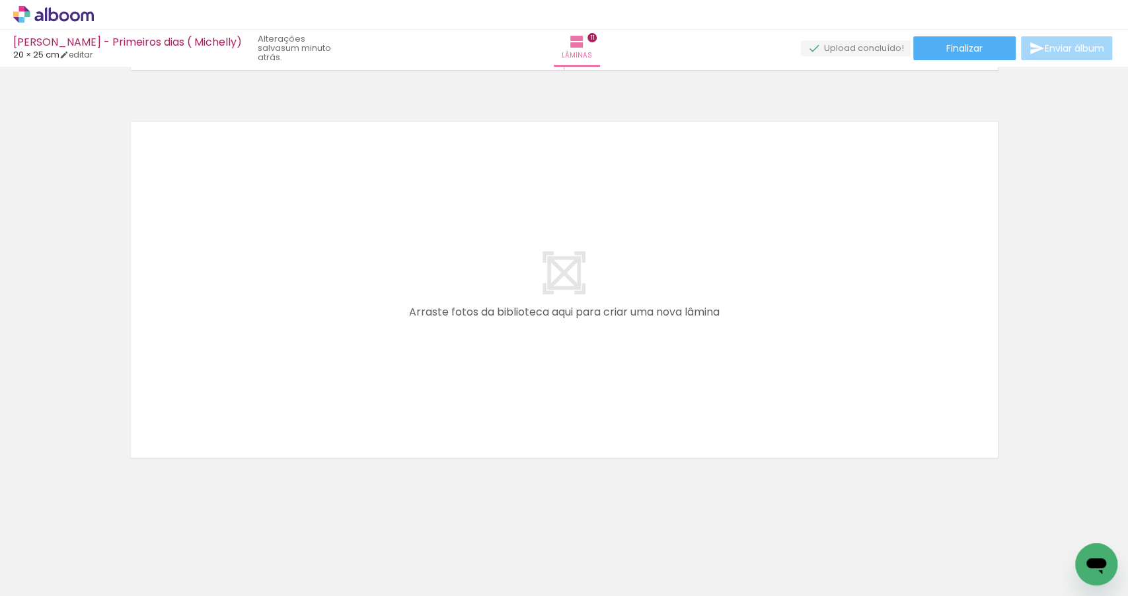
scroll to position [0, 0]
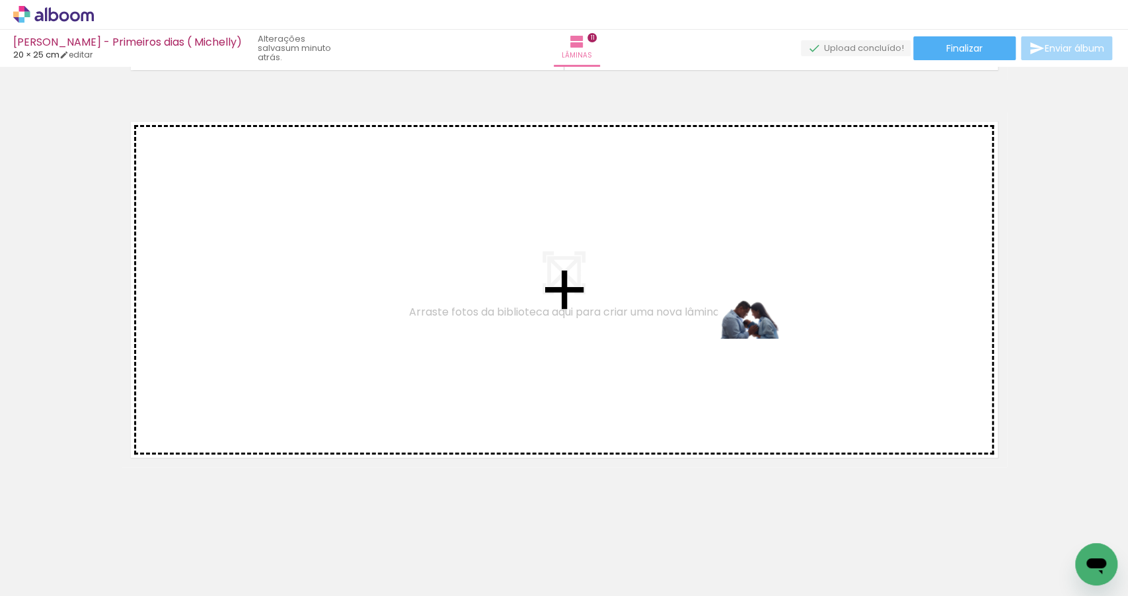
drag, startPoint x: 204, startPoint y: 551, endPoint x: 759, endPoint y: 338, distance: 594.1
click at [759, 338] on quentale-workspace at bounding box center [564, 298] width 1128 height 596
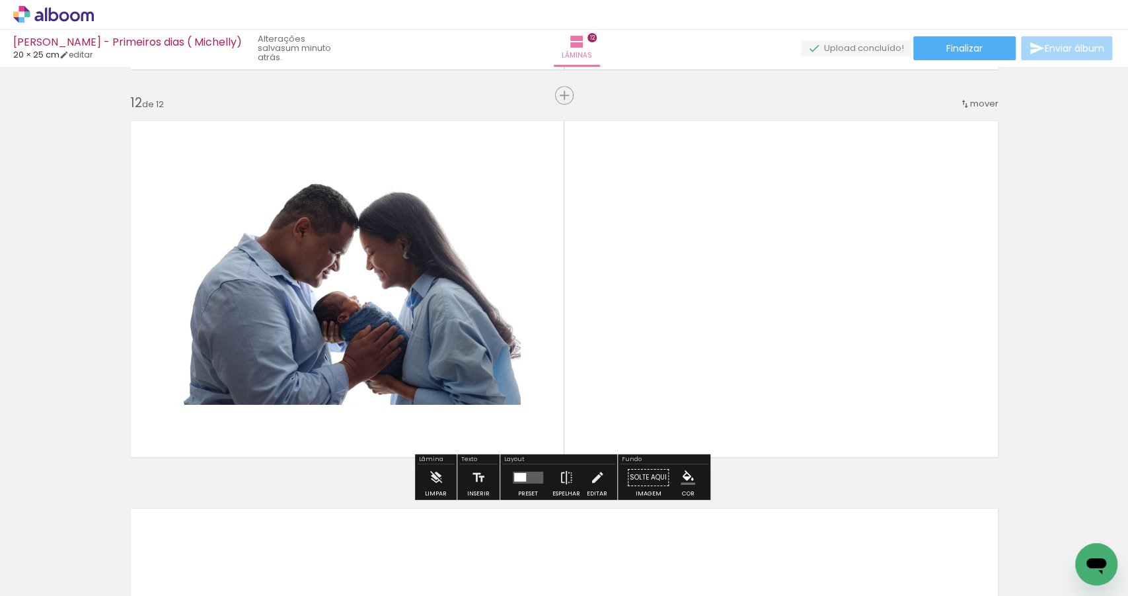
scroll to position [4253, 0]
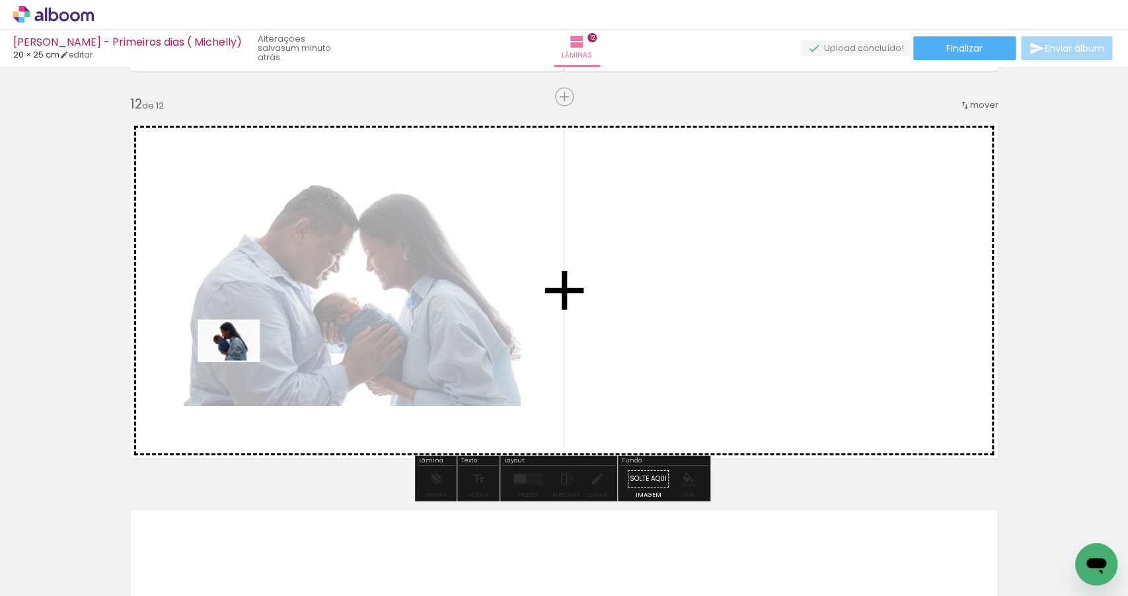
drag, startPoint x: 147, startPoint y: 546, endPoint x: 239, endPoint y: 360, distance: 207.8
click at [239, 360] on quentale-workspace at bounding box center [564, 298] width 1128 height 596
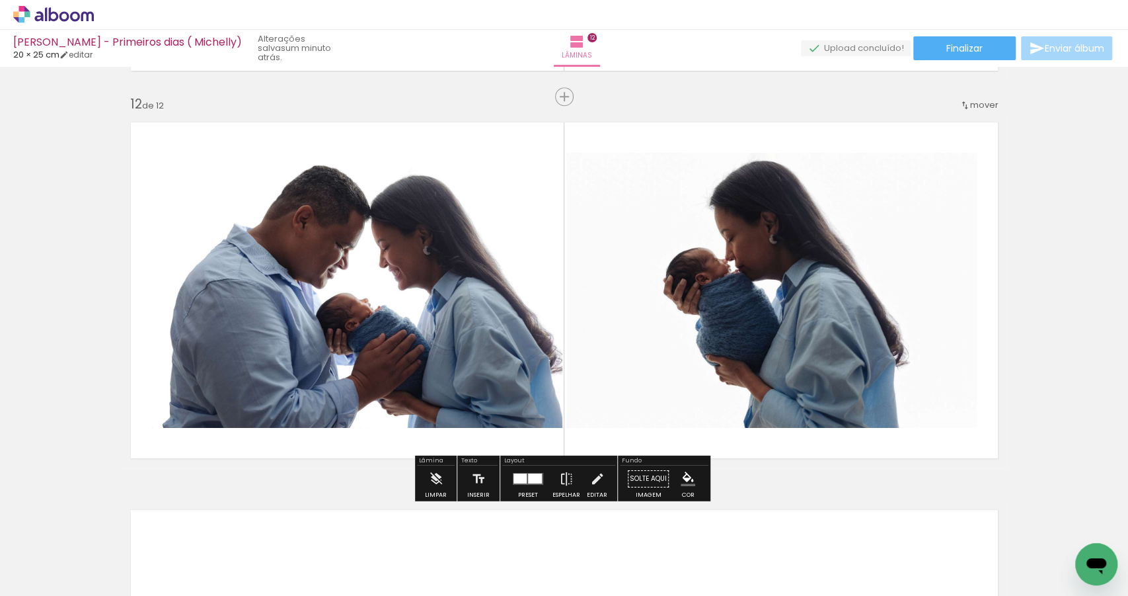
click at [528, 473] on div at bounding box center [535, 478] width 14 height 10
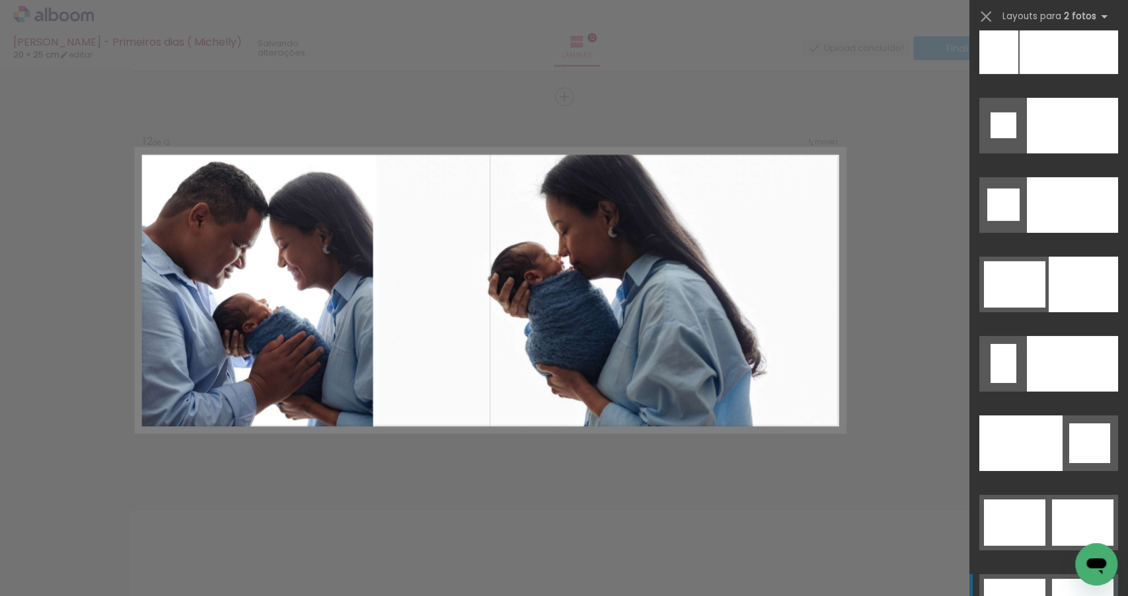
scroll to position [5908, 0]
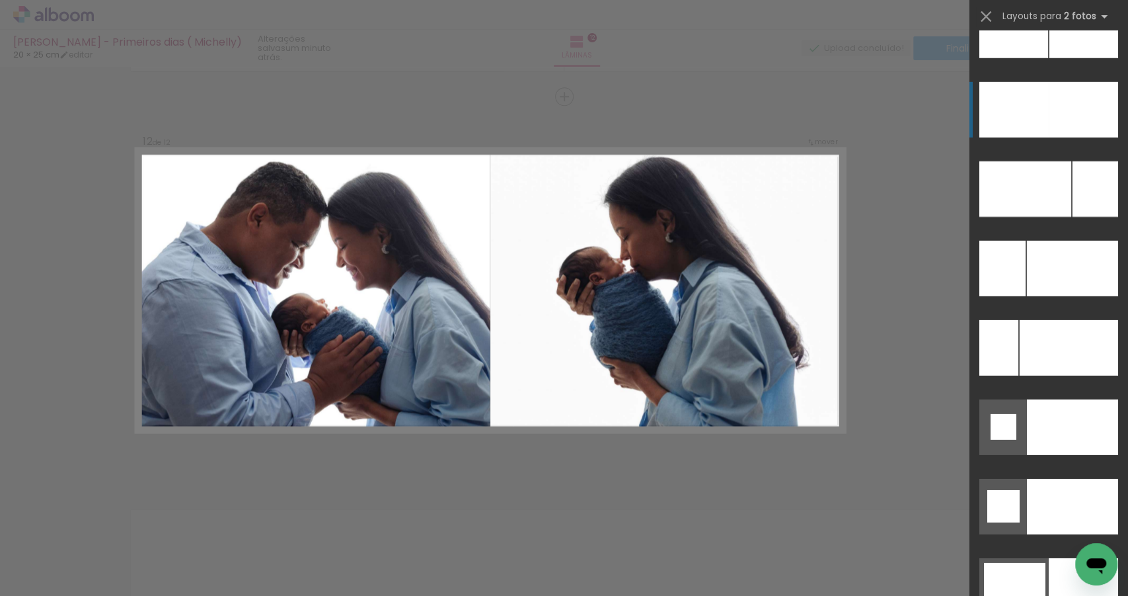
click at [1067, 108] on div at bounding box center [1083, 110] width 69 height 56
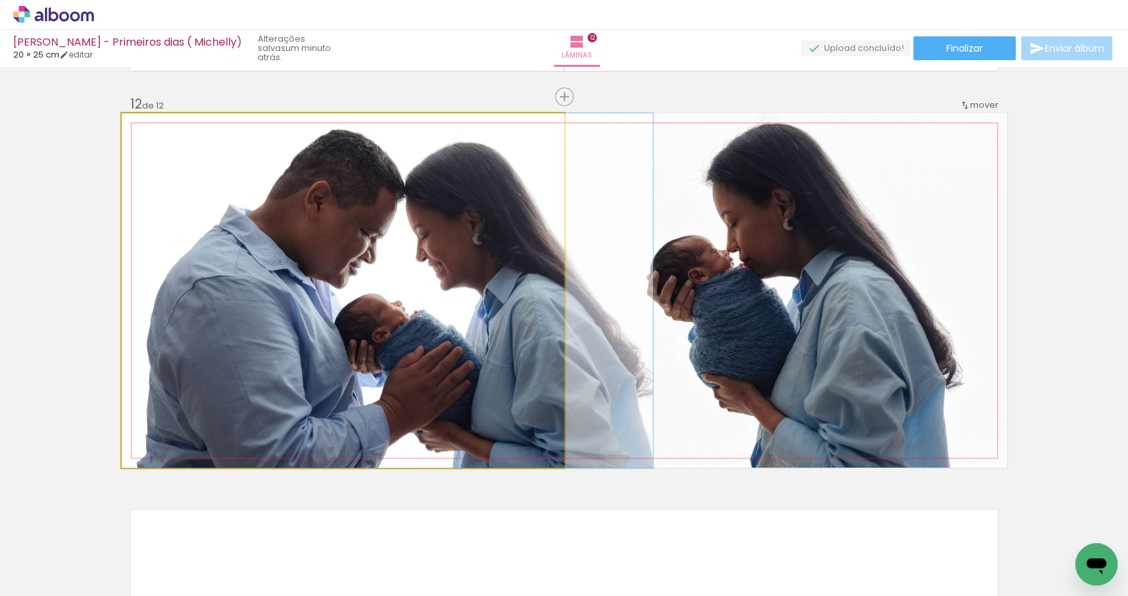
drag, startPoint x: 290, startPoint y: 381, endPoint x: 787, endPoint y: 372, distance: 497.2
click at [0, 0] on slot at bounding box center [0, 0] width 0 height 0
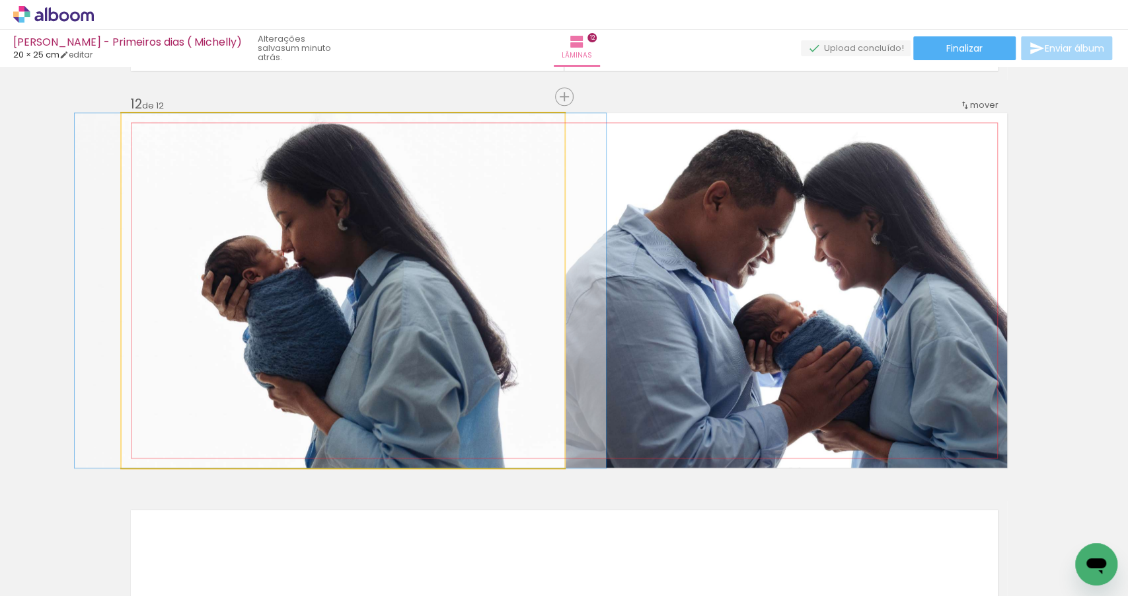
drag, startPoint x: 409, startPoint y: 369, endPoint x: 407, endPoint y: 407, distance: 37.8
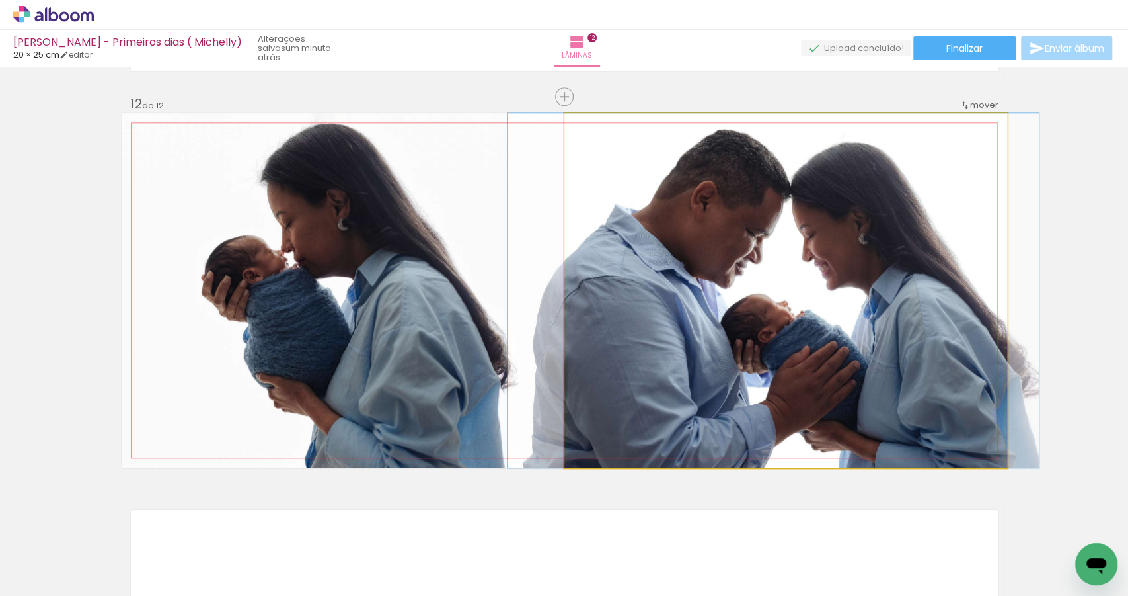
drag, startPoint x: 754, startPoint y: 311, endPoint x: 742, endPoint y: 315, distance: 13.0
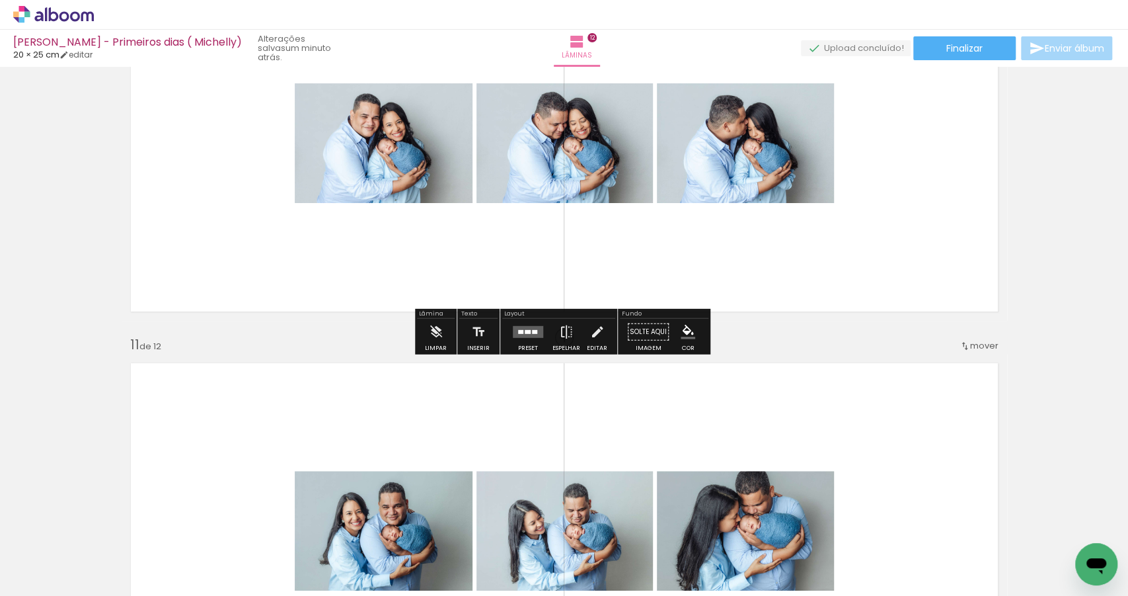
scroll to position [3611, 0]
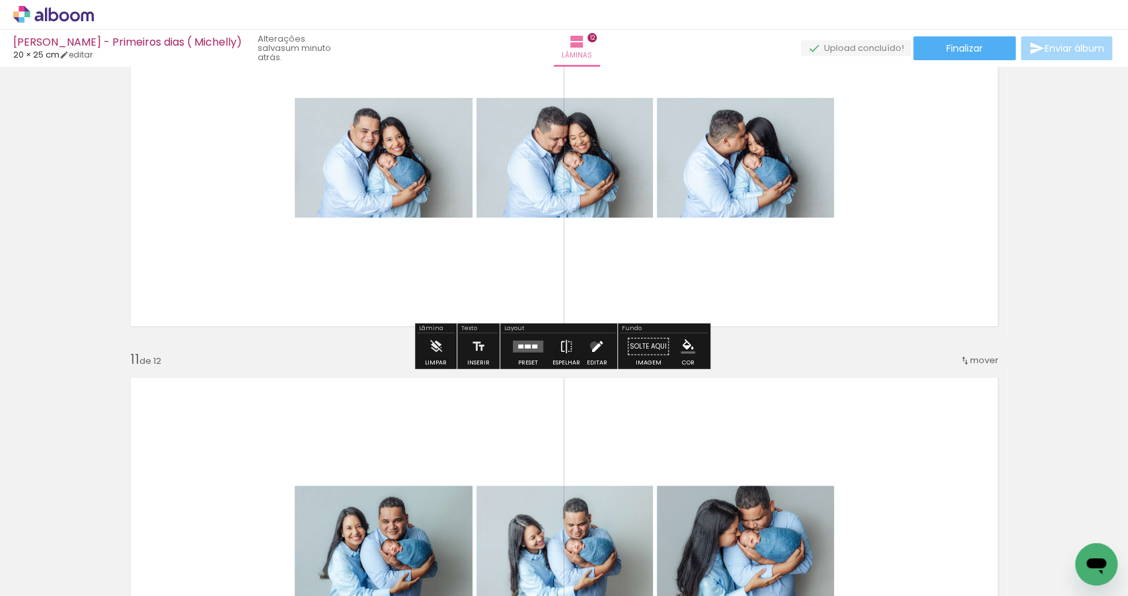
click at [591, 345] on iron-icon at bounding box center [597, 346] width 15 height 26
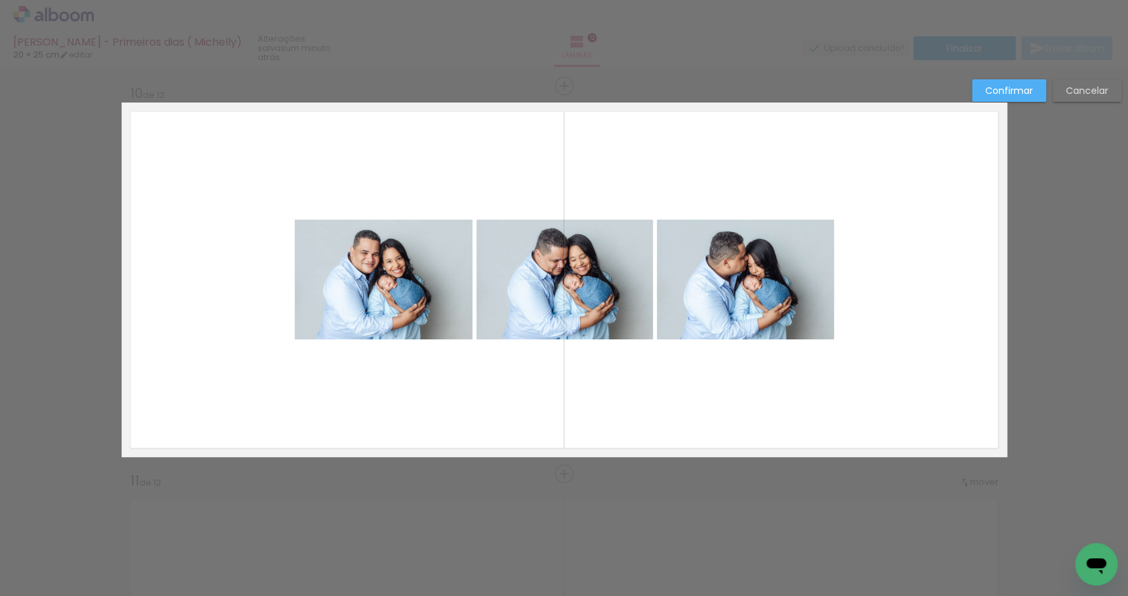
scroll to position [3479, 0]
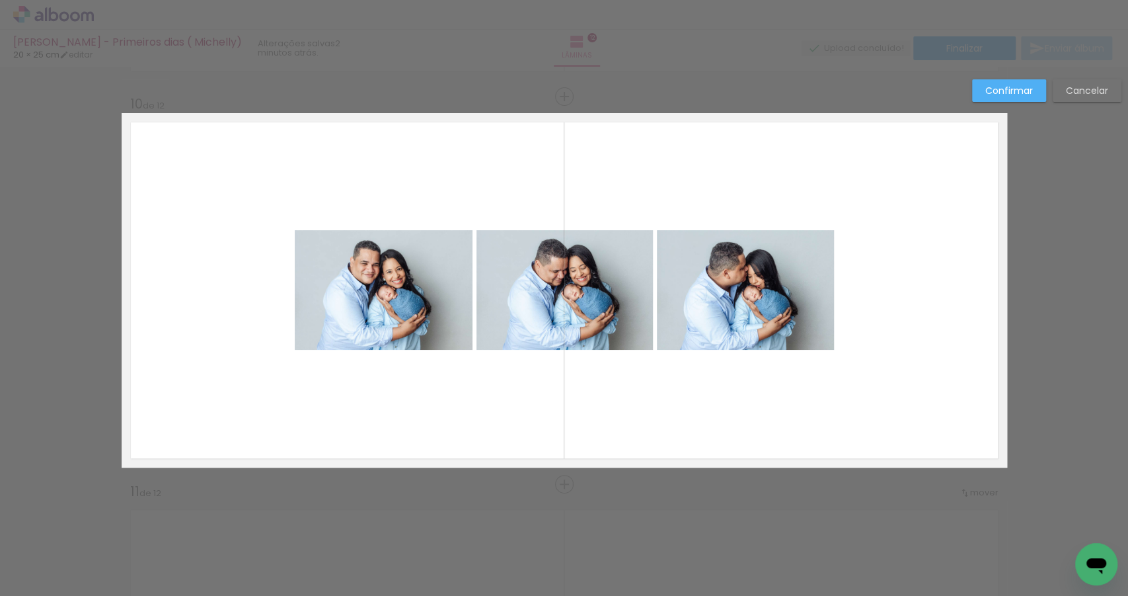
click at [0, 0] on slot "Cancelar" at bounding box center [0, 0] width 0 height 0
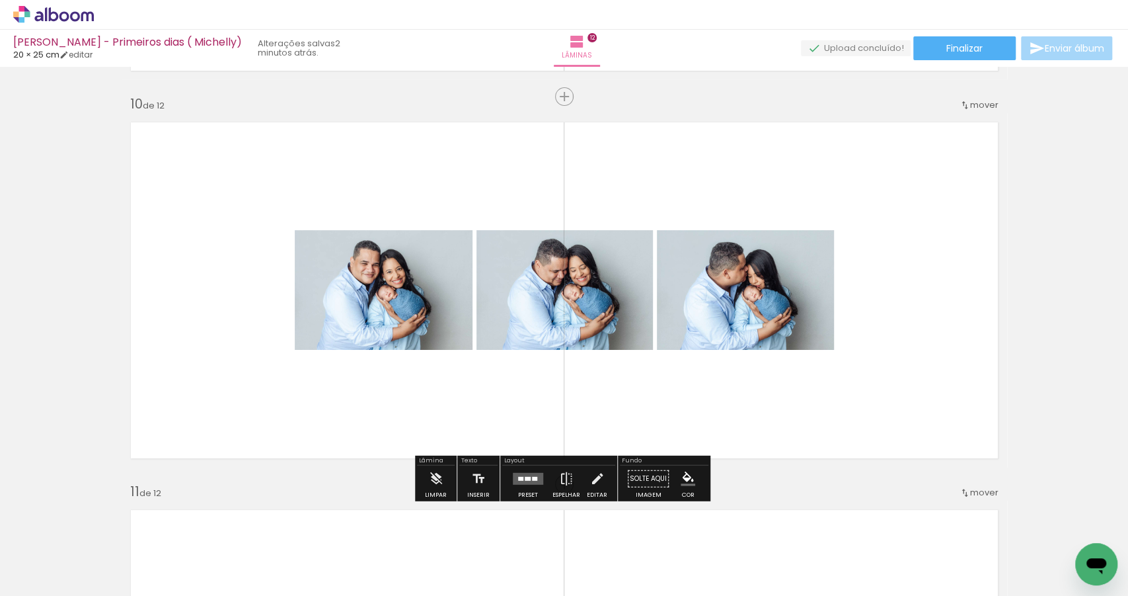
click at [526, 474] on quentale-layouter at bounding box center [528, 479] width 30 height 12
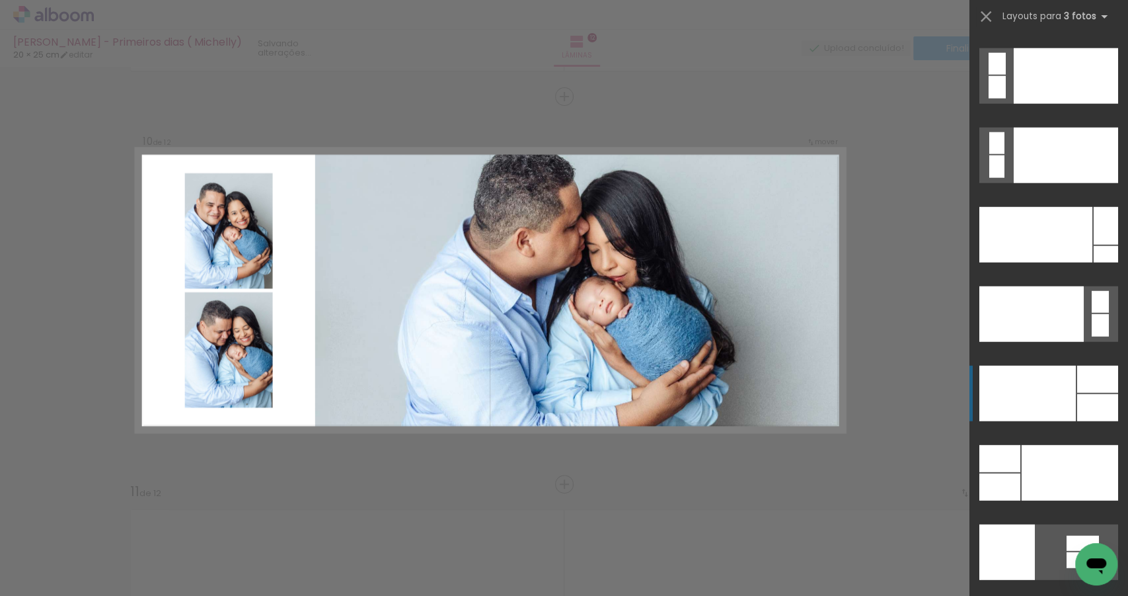
scroll to position [15640, 0]
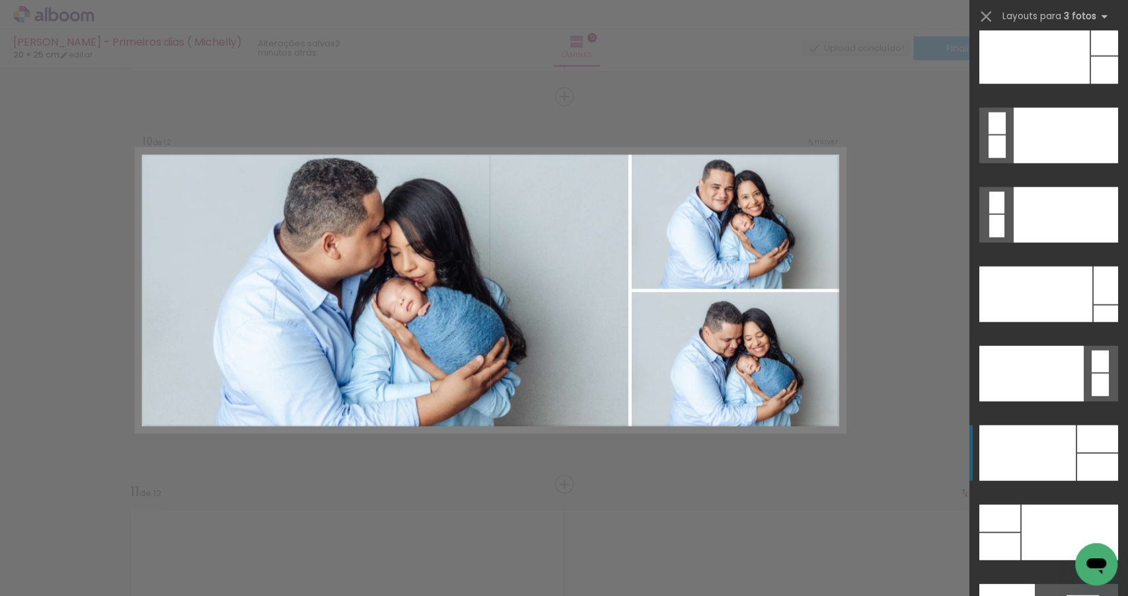
click at [1060, 448] on div at bounding box center [1028, 453] width 97 height 56
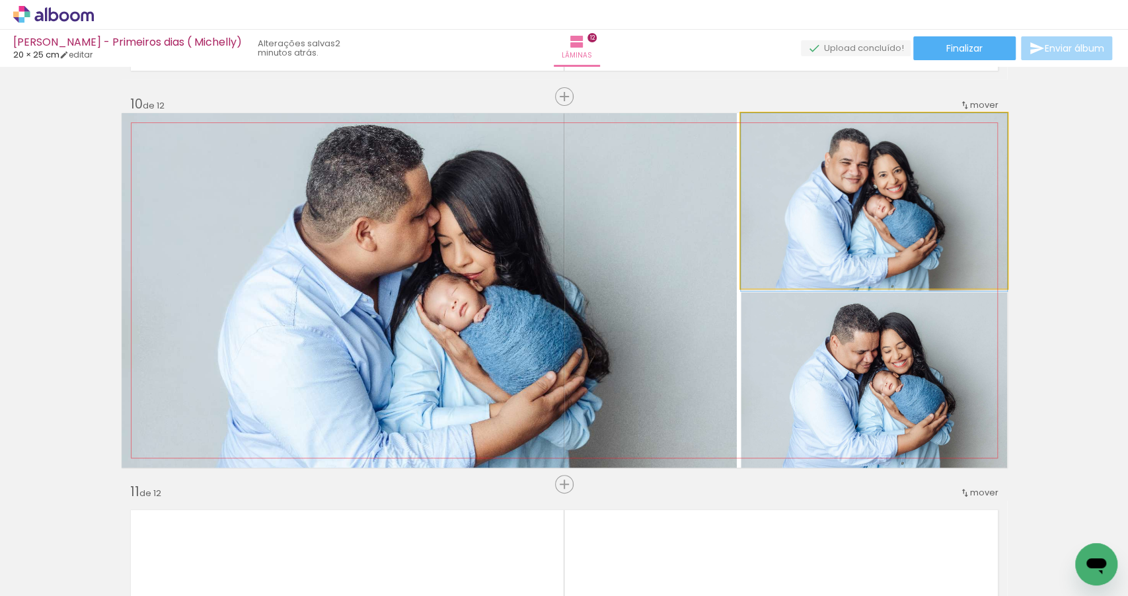
drag, startPoint x: 874, startPoint y: 235, endPoint x: 495, endPoint y: 286, distance: 382.2
click at [0, 0] on slot at bounding box center [0, 0] width 0 height 0
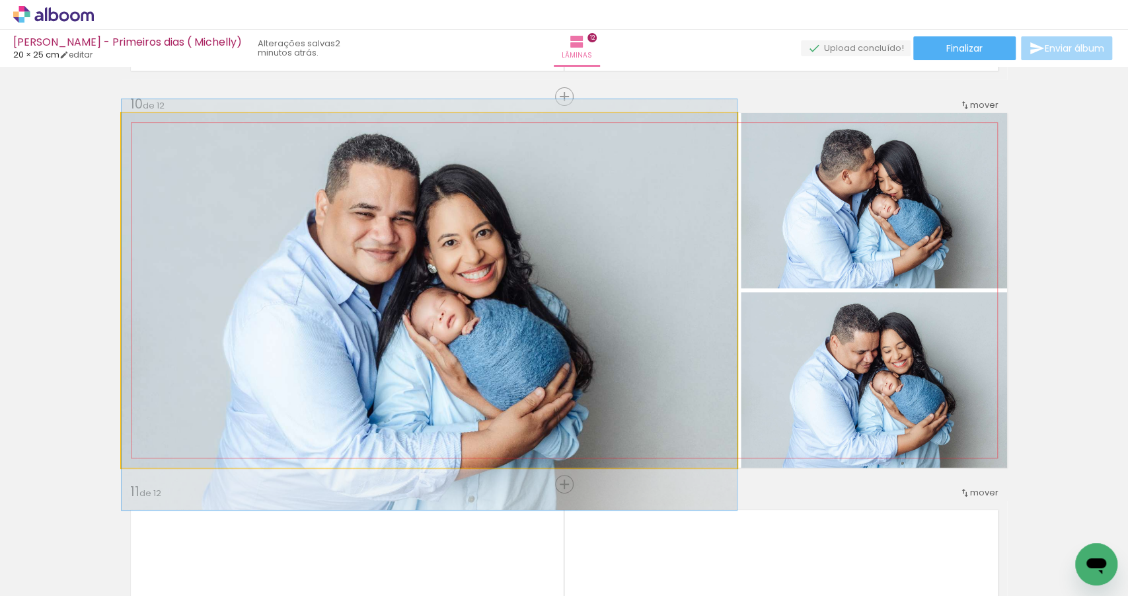
drag, startPoint x: 448, startPoint y: 270, endPoint x: 446, endPoint y: 284, distance: 14.7
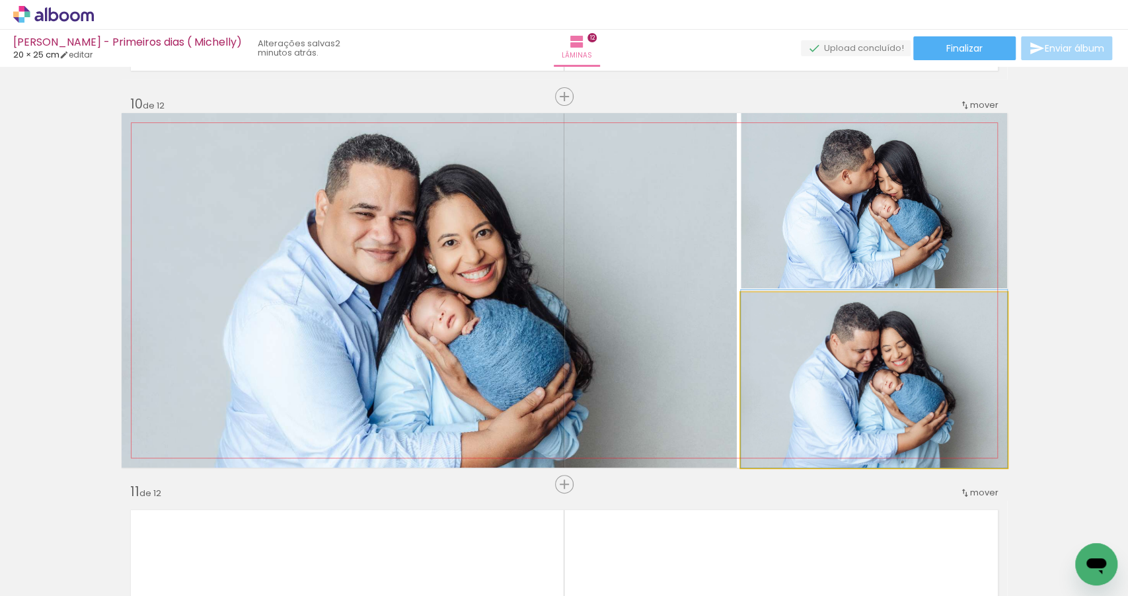
drag, startPoint x: 831, startPoint y: 361, endPoint x: 822, endPoint y: 355, distance: 10.5
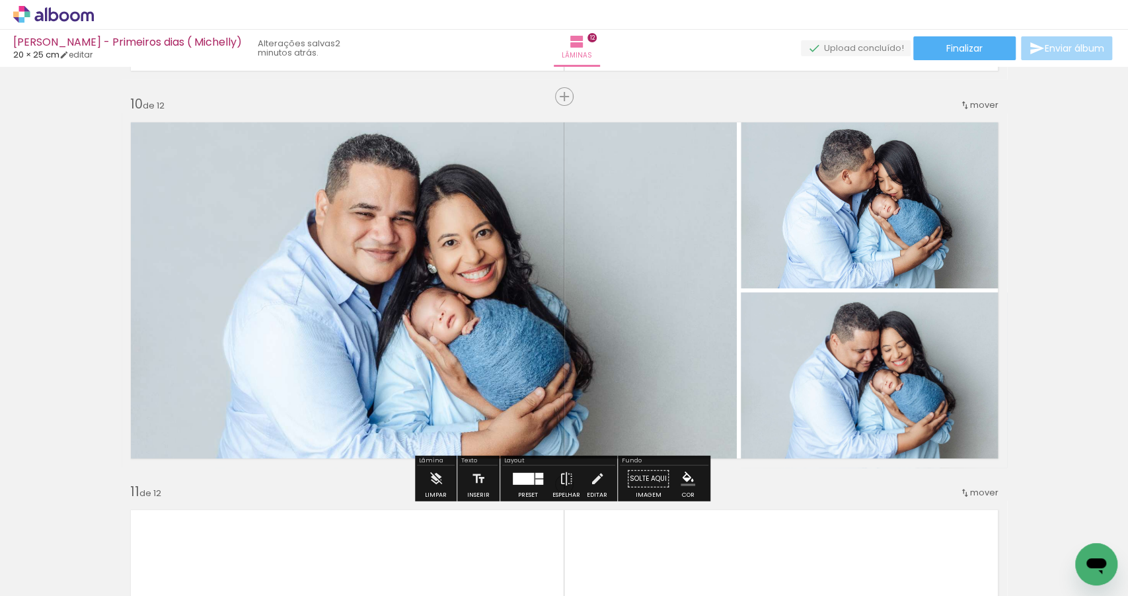
click at [531, 481] on quentale-layouter at bounding box center [528, 479] width 30 height 12
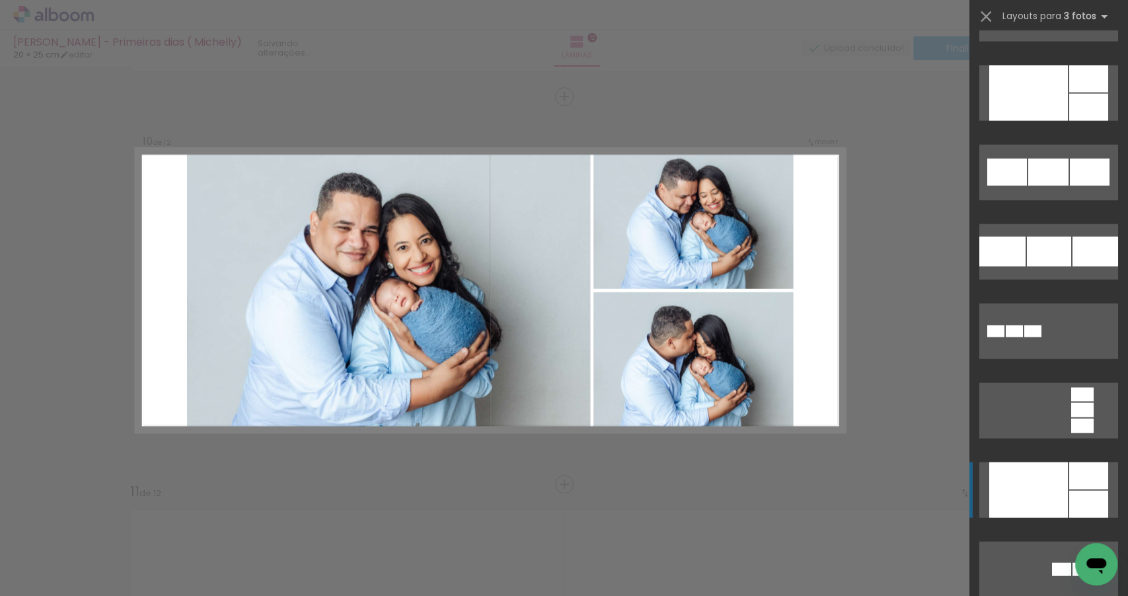
scroll to position [1806, 0]
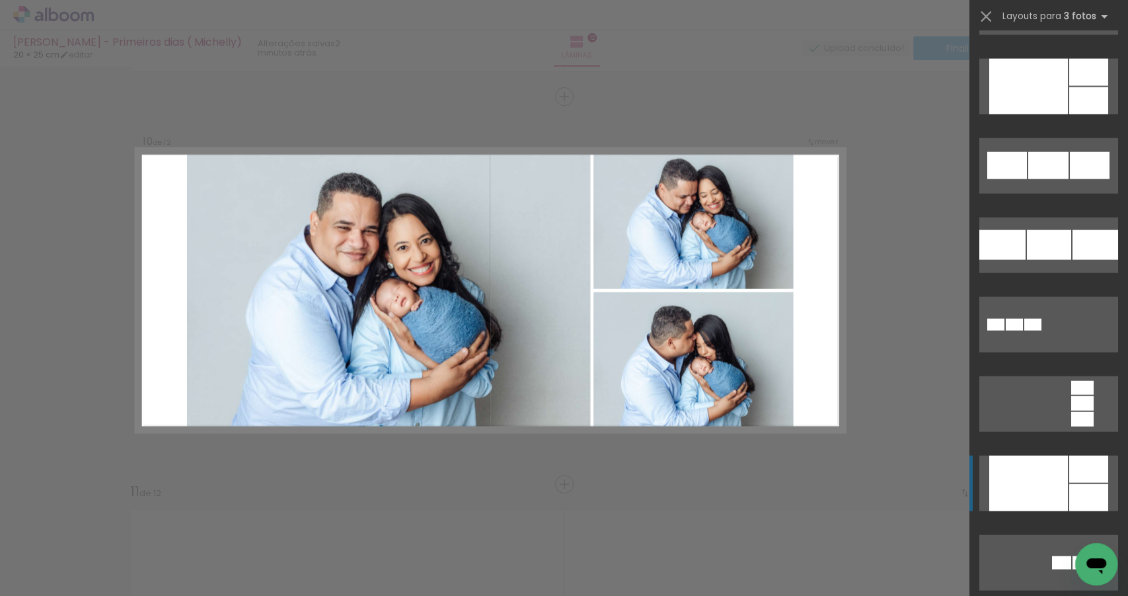
click at [1060, 484] on div at bounding box center [1029, 483] width 79 height 56
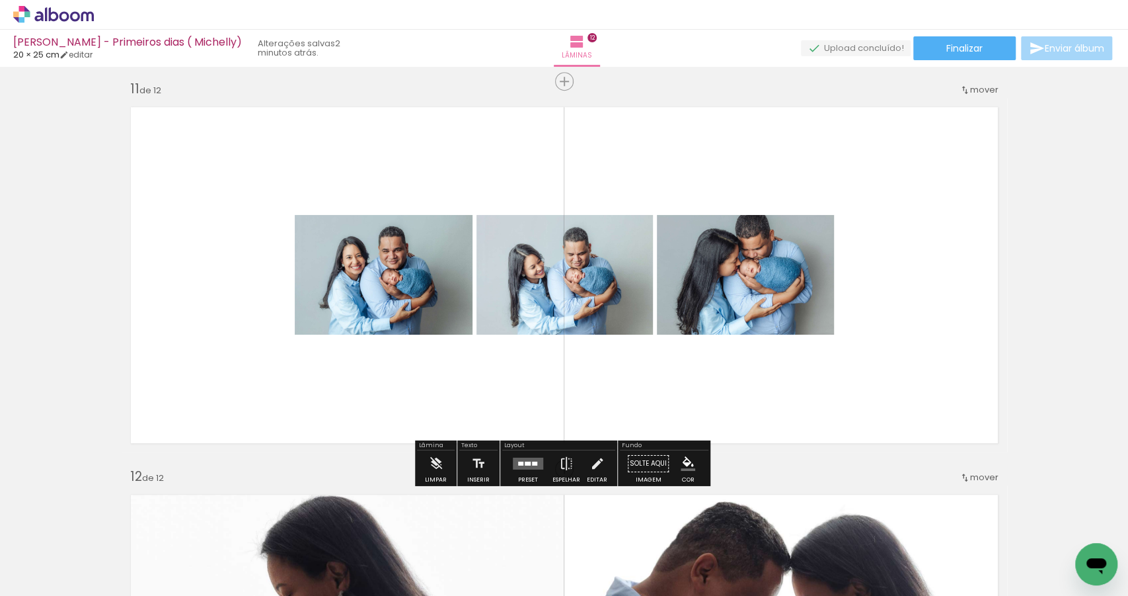
scroll to position [3973, 0]
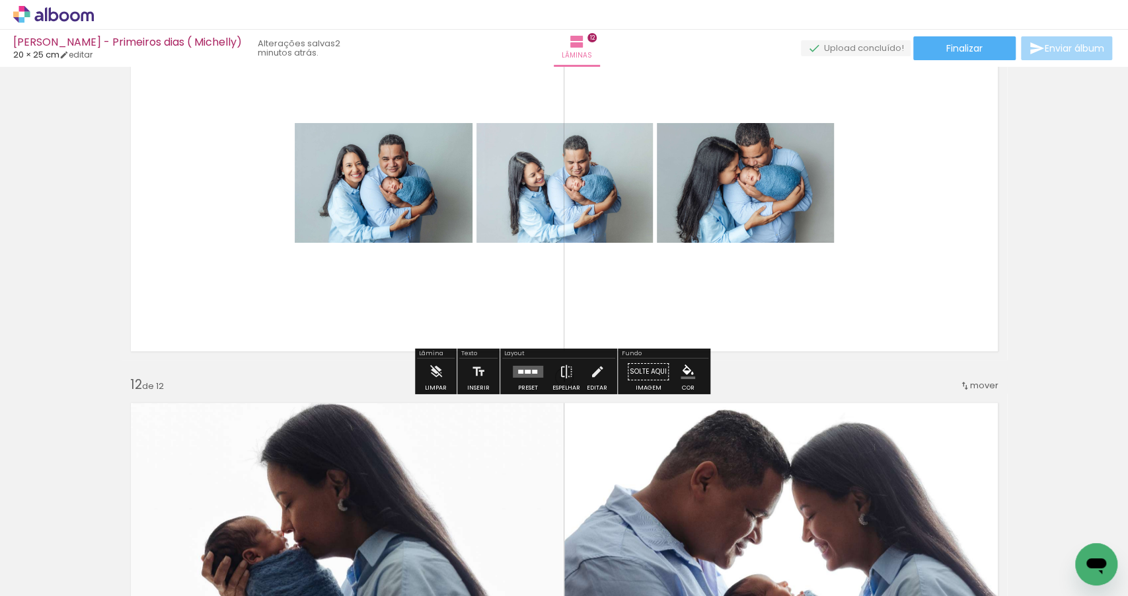
click at [525, 370] on div at bounding box center [528, 372] width 6 height 4
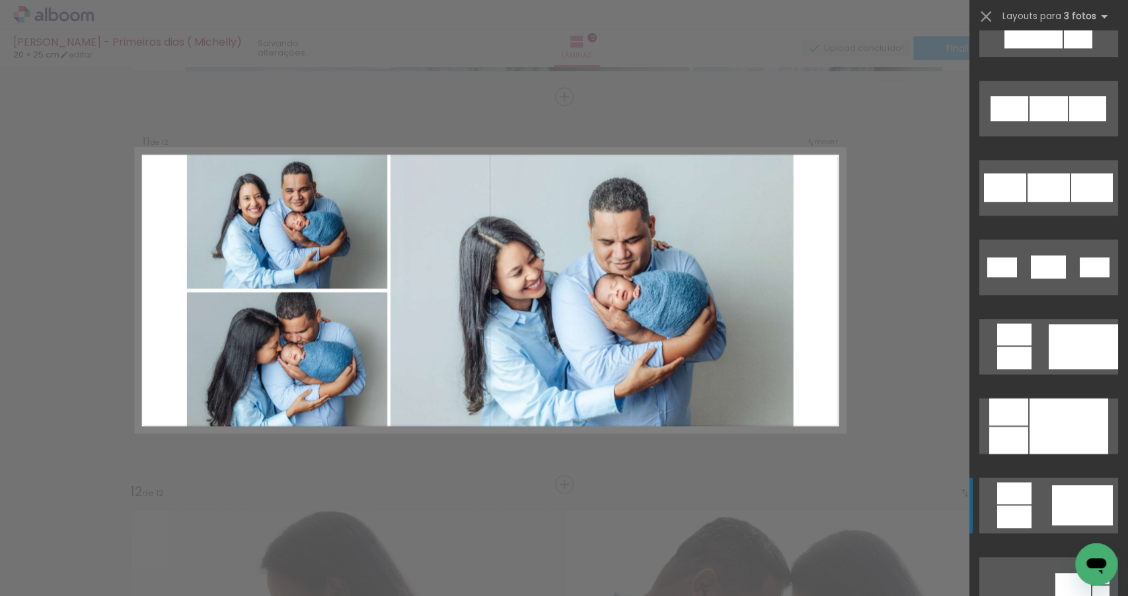
scroll to position [764, 0]
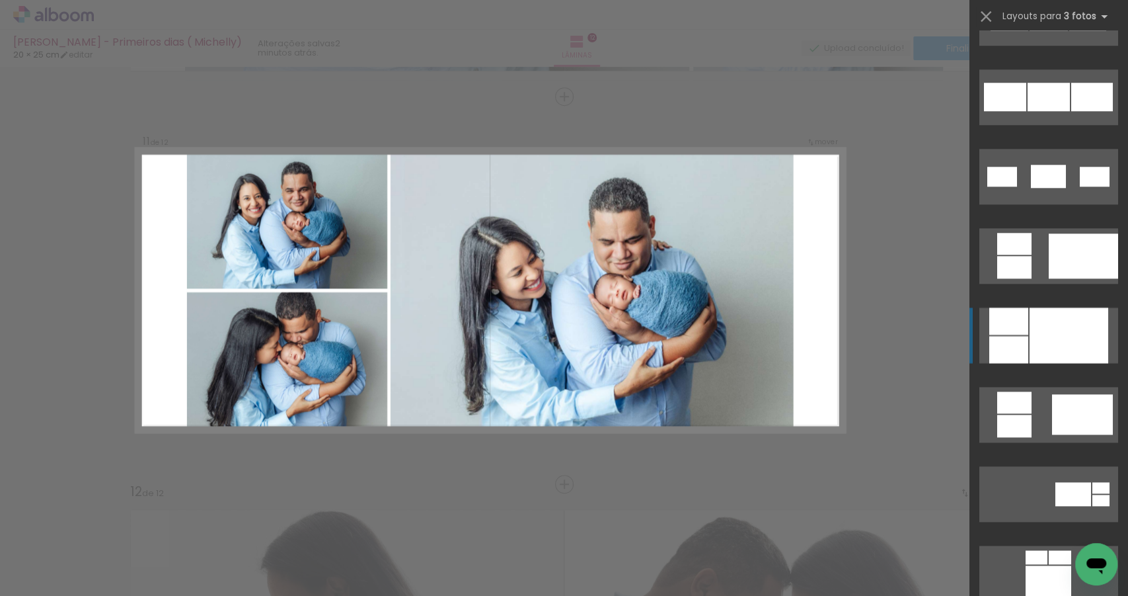
click at [1058, 345] on div at bounding box center [1069, 335] width 79 height 56
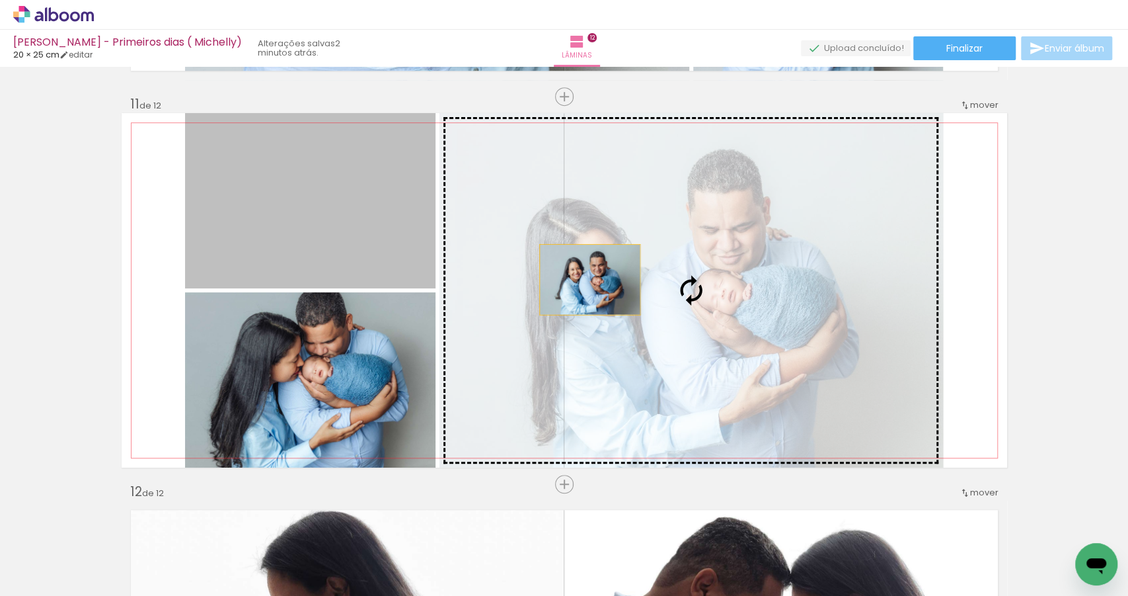
drag, startPoint x: 323, startPoint y: 242, endPoint x: 630, endPoint y: 281, distance: 309.2
click at [0, 0] on slot at bounding box center [0, 0] width 0 height 0
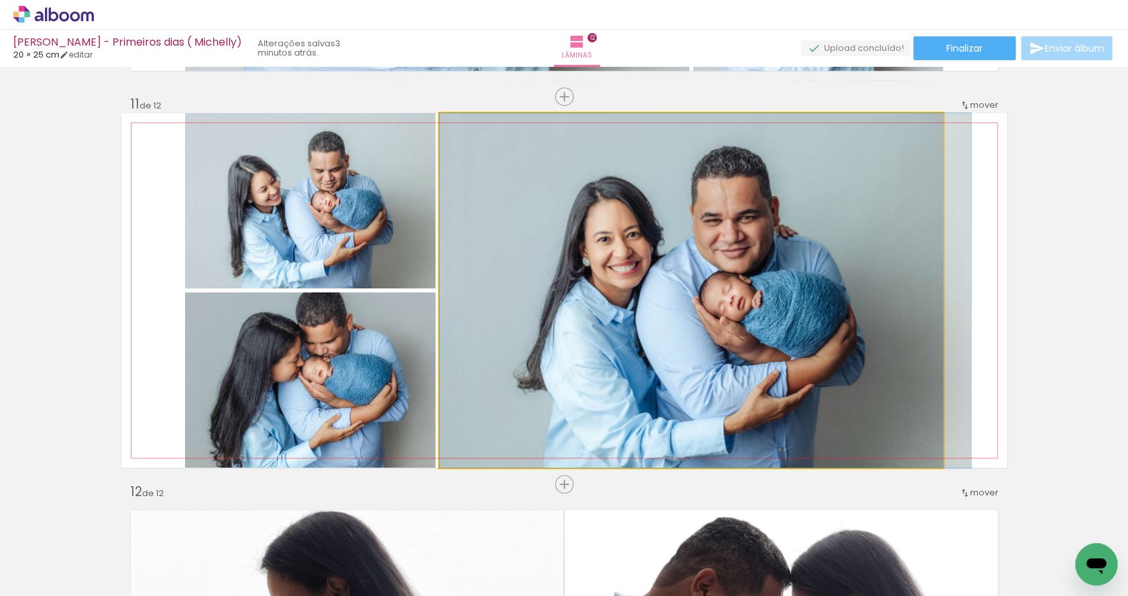
drag, startPoint x: 658, startPoint y: 284, endPoint x: 729, endPoint y: 284, distance: 70.7
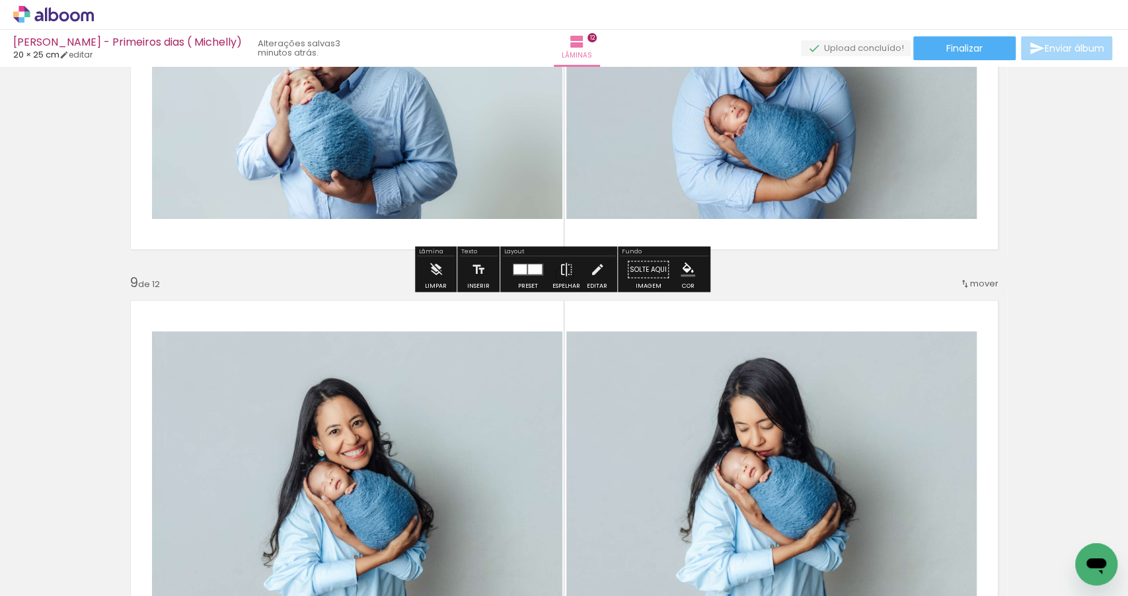
scroll to position [2991, 0]
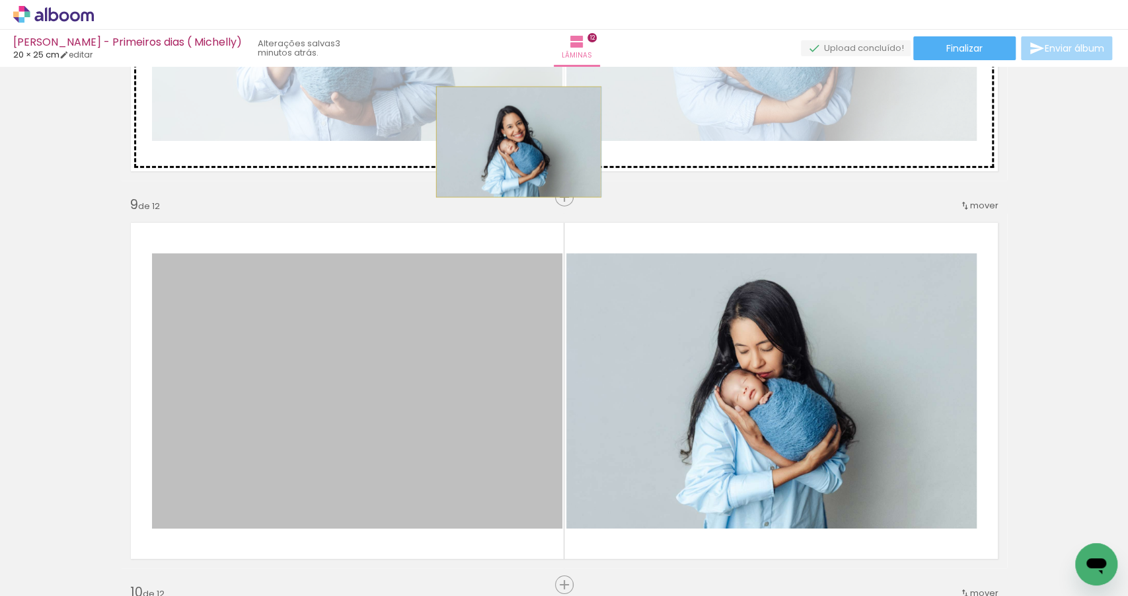
drag, startPoint x: 512, startPoint y: 419, endPoint x: 514, endPoint y: 140, distance: 279.0
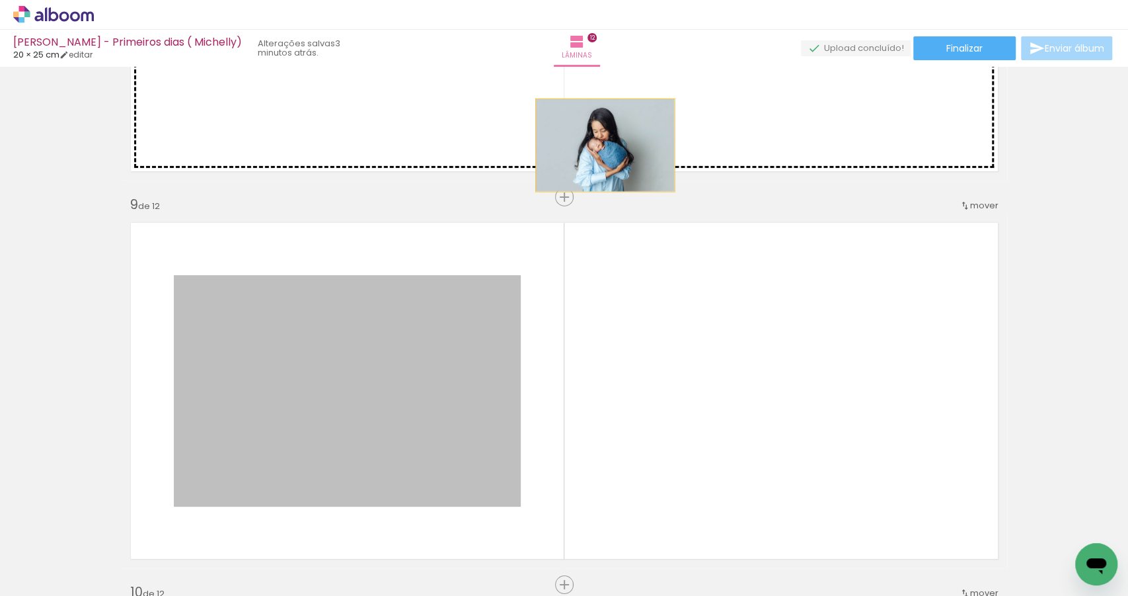
drag, startPoint x: 392, startPoint y: 381, endPoint x: 602, endPoint y: 145, distance: 316.1
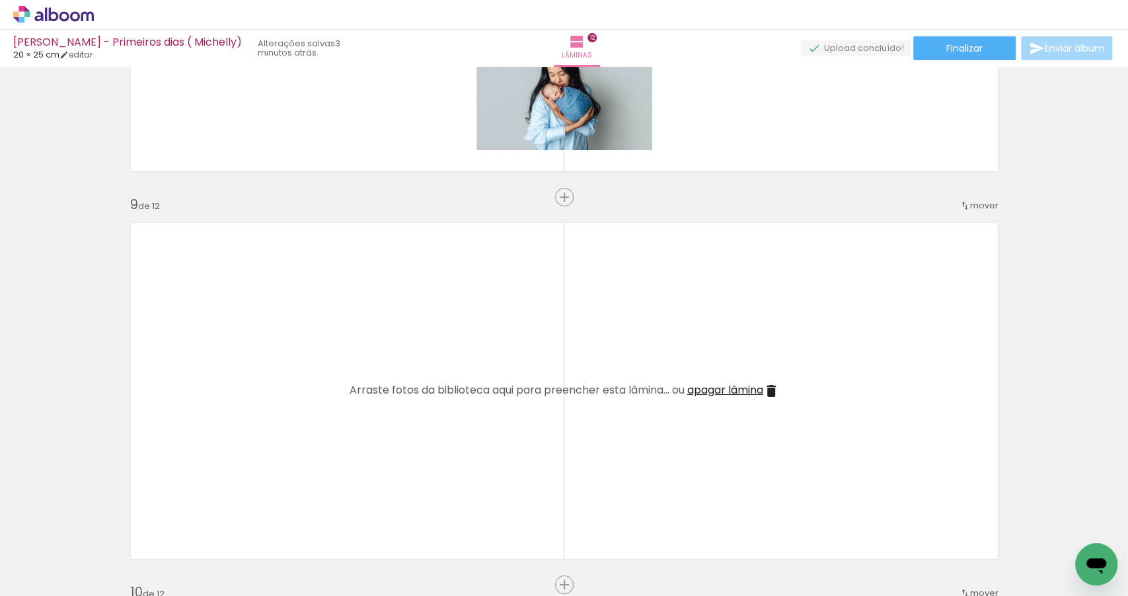
click at [704, 389] on span "apagar lâmina" at bounding box center [726, 389] width 76 height 15
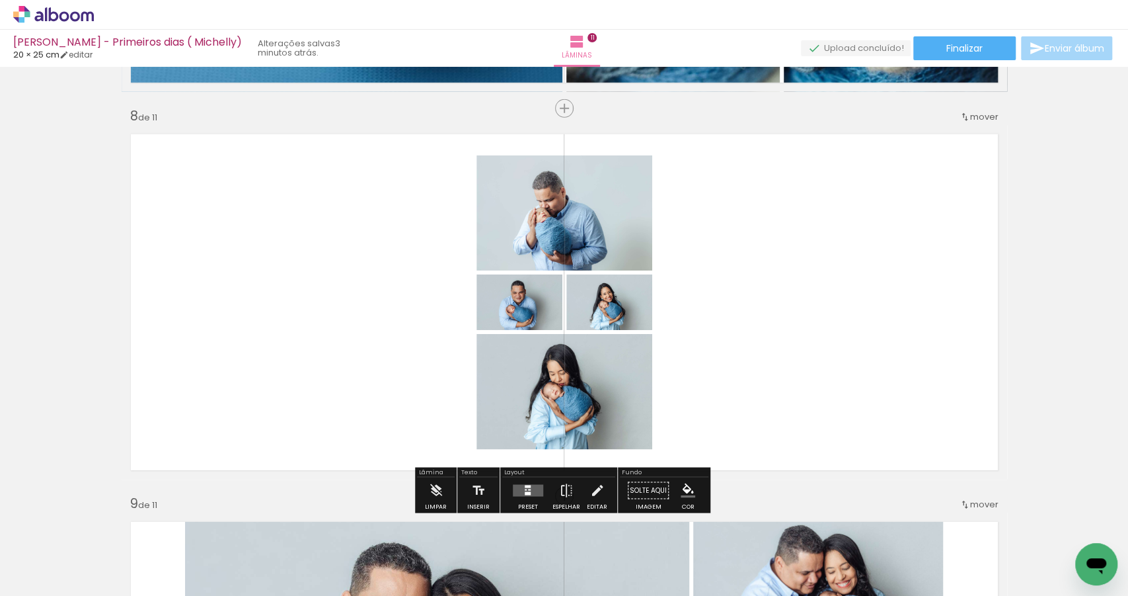
scroll to position [2694, 0]
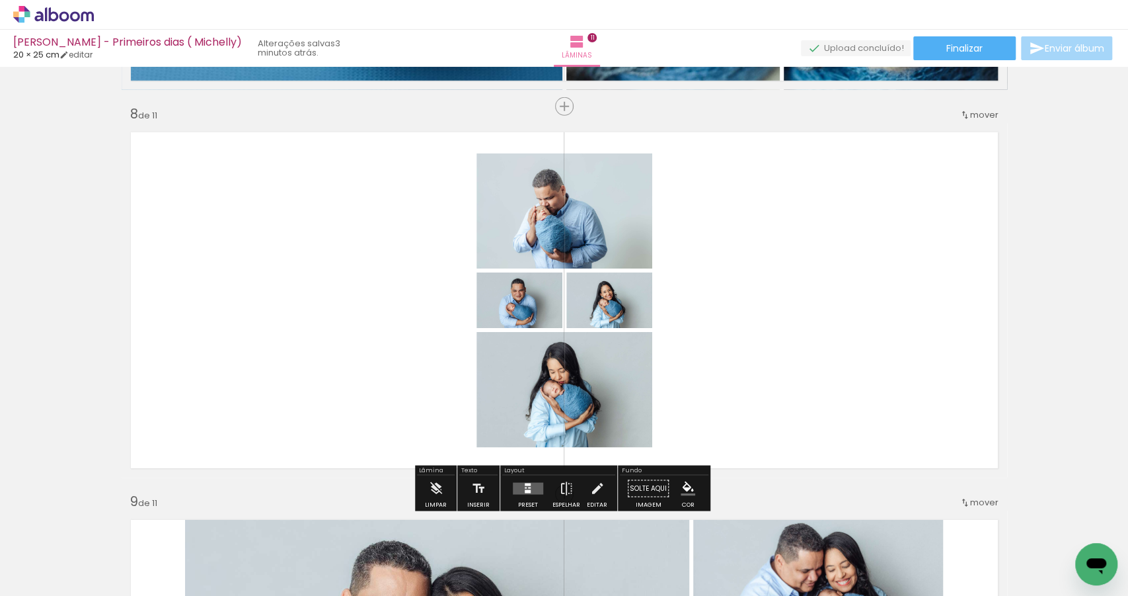
drag, startPoint x: 529, startPoint y: 487, endPoint x: 588, endPoint y: 481, distance: 59.9
click at [529, 487] on quentale-layouter at bounding box center [528, 489] width 30 height 12
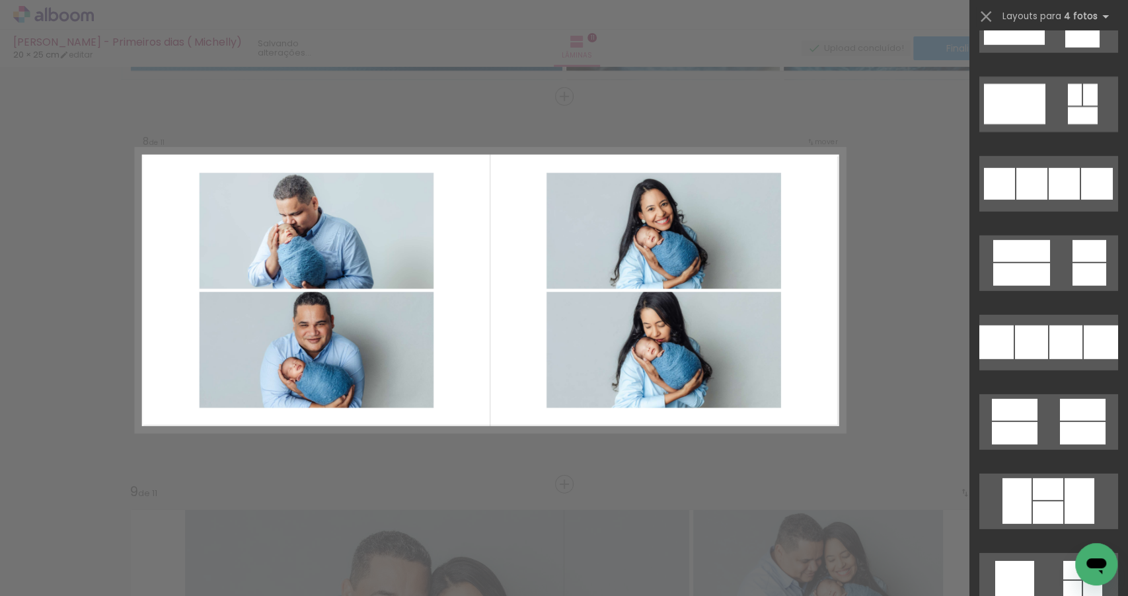
scroll to position [15938, 0]
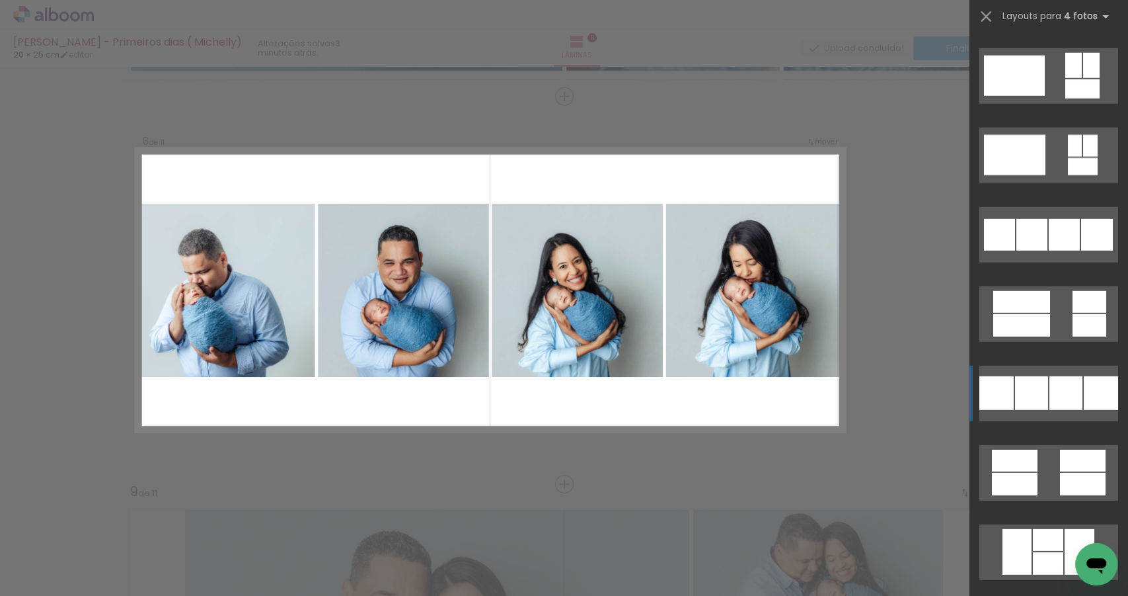
click at [1084, 399] on div at bounding box center [1101, 393] width 34 height 34
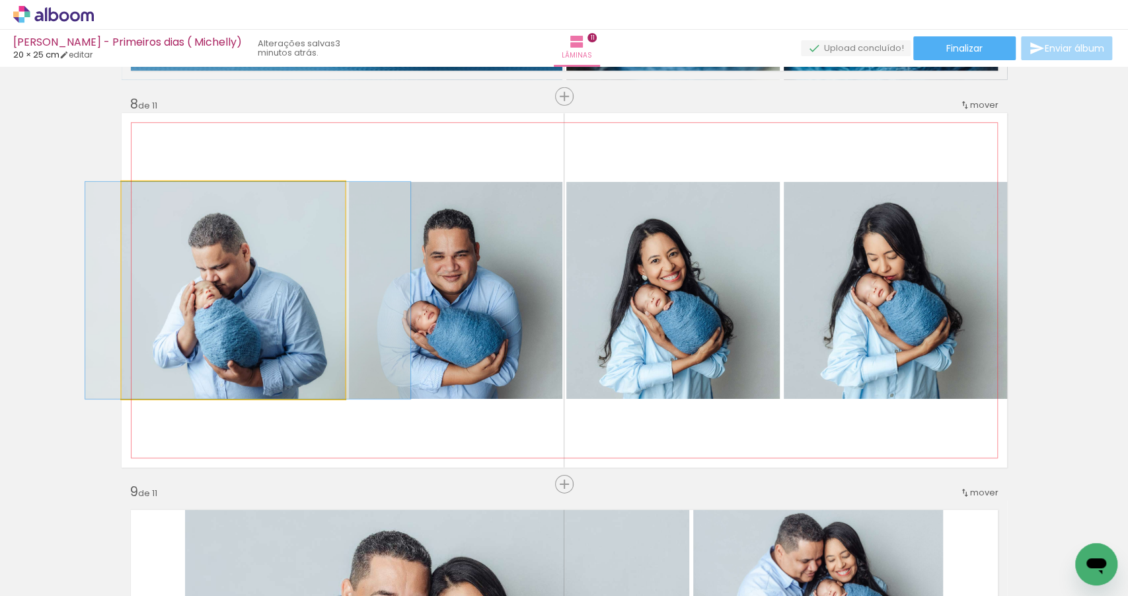
drag, startPoint x: 252, startPoint y: 327, endPoint x: 266, endPoint y: 327, distance: 14.6
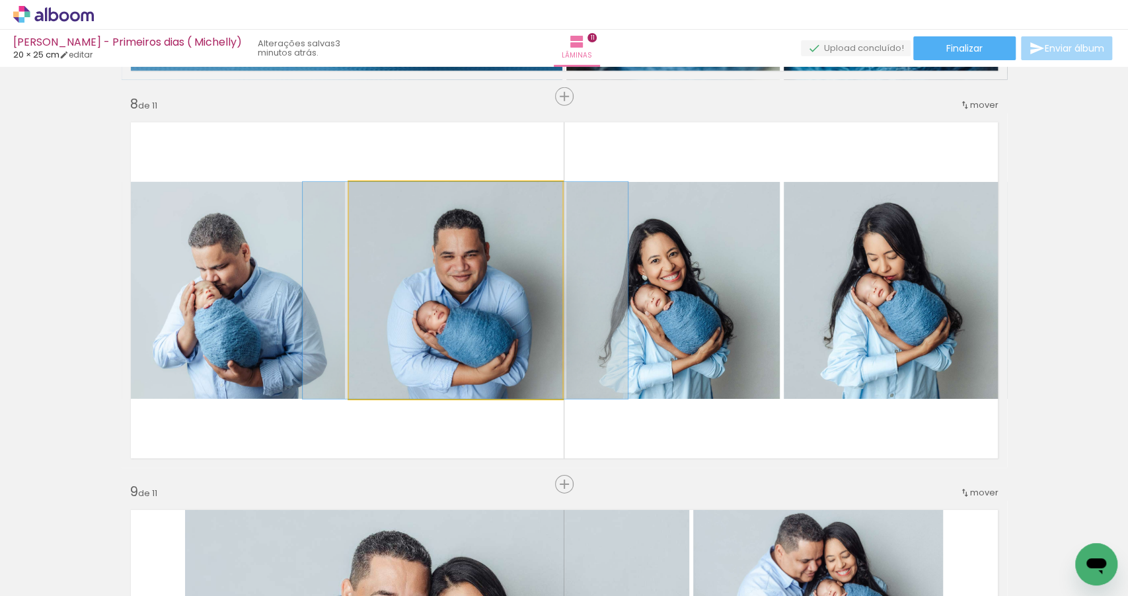
drag, startPoint x: 415, startPoint y: 304, endPoint x: 426, endPoint y: 303, distance: 11.3
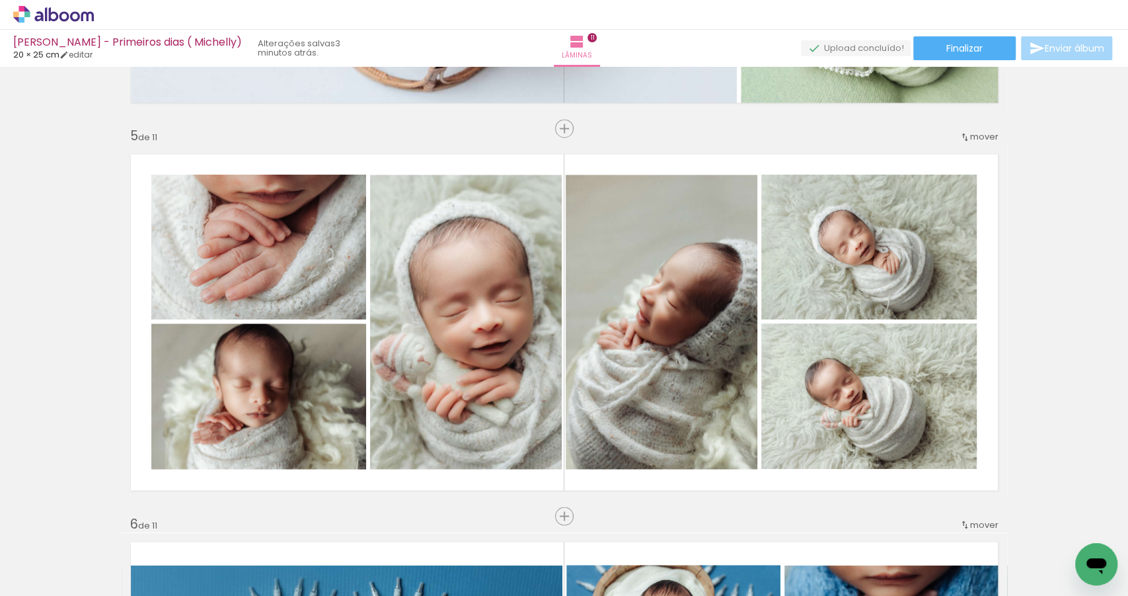
scroll to position [1506, 0]
